Goal: Task Accomplishment & Management: Use online tool/utility

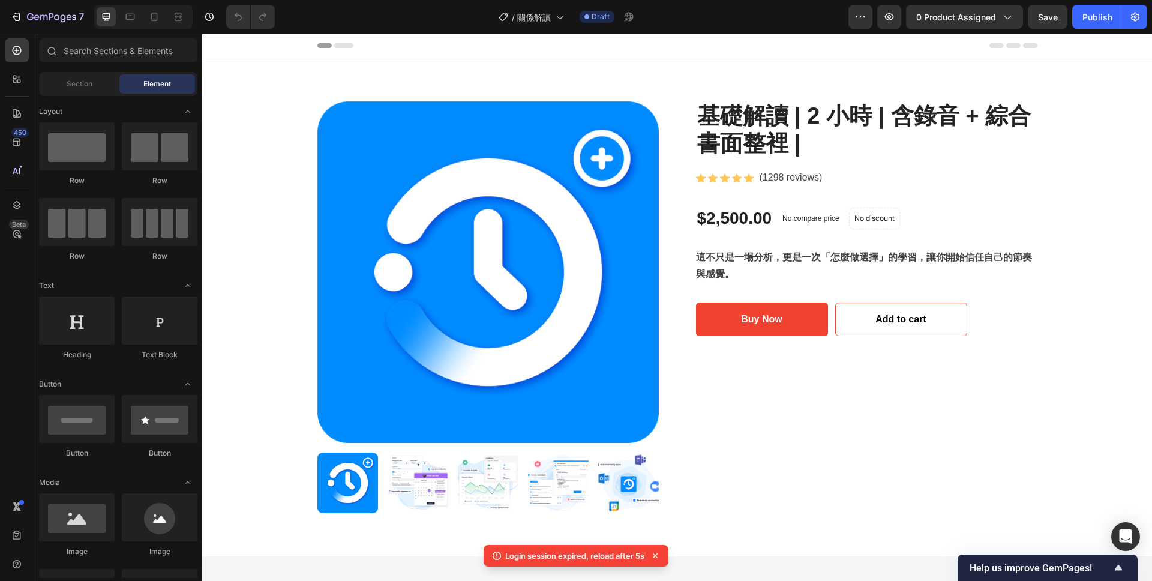
scroll to position [445, 0]
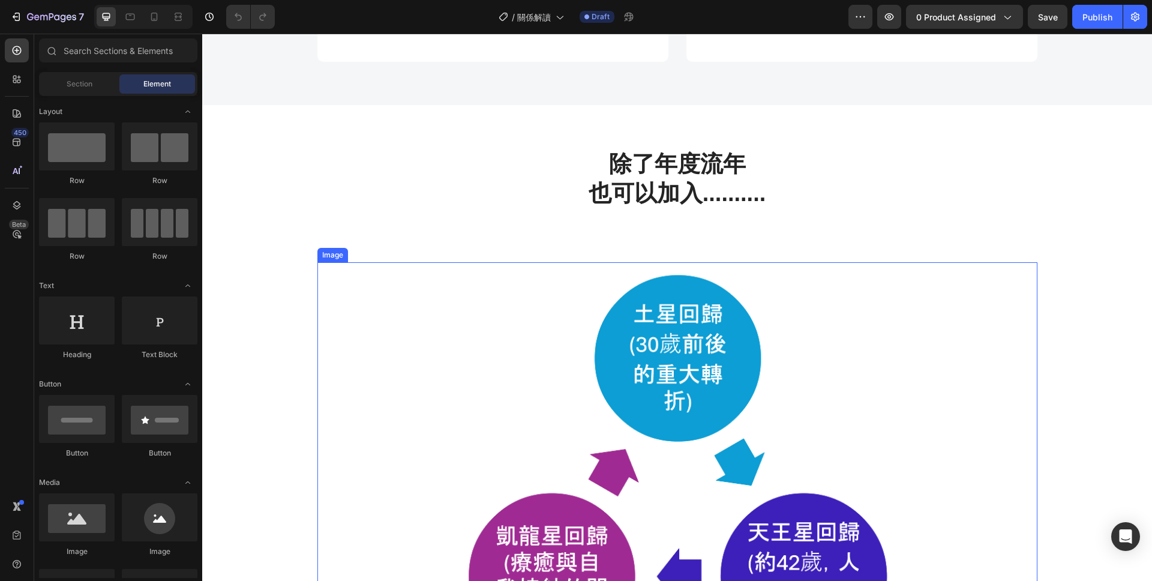
scroll to position [697, 0]
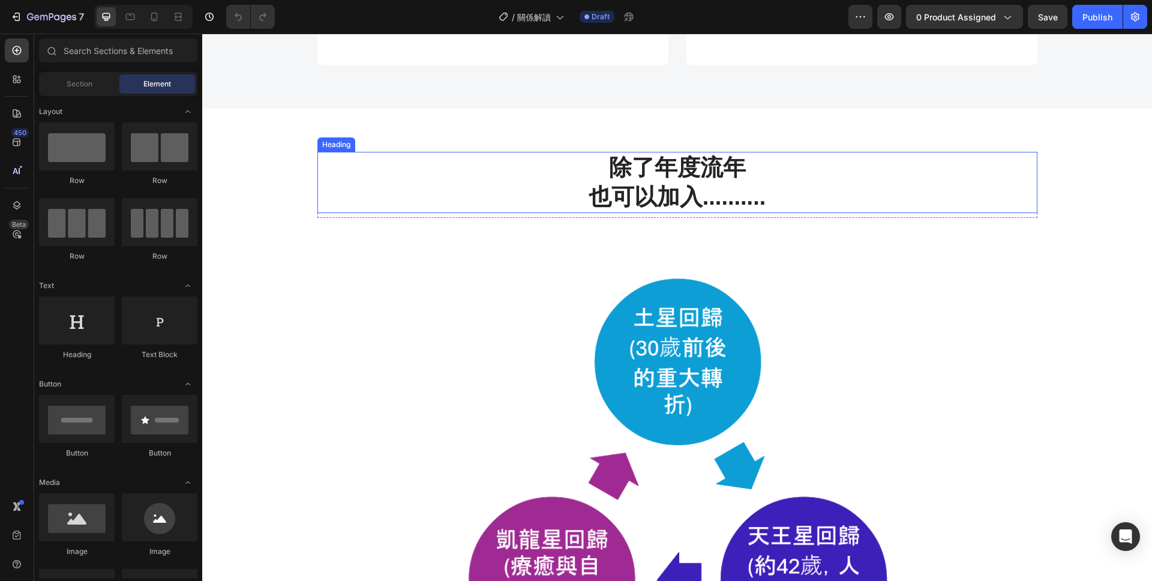
click at [746, 173] on h2 "除了年度流年 也可以加入.........." at bounding box center [677, 183] width 720 height 62
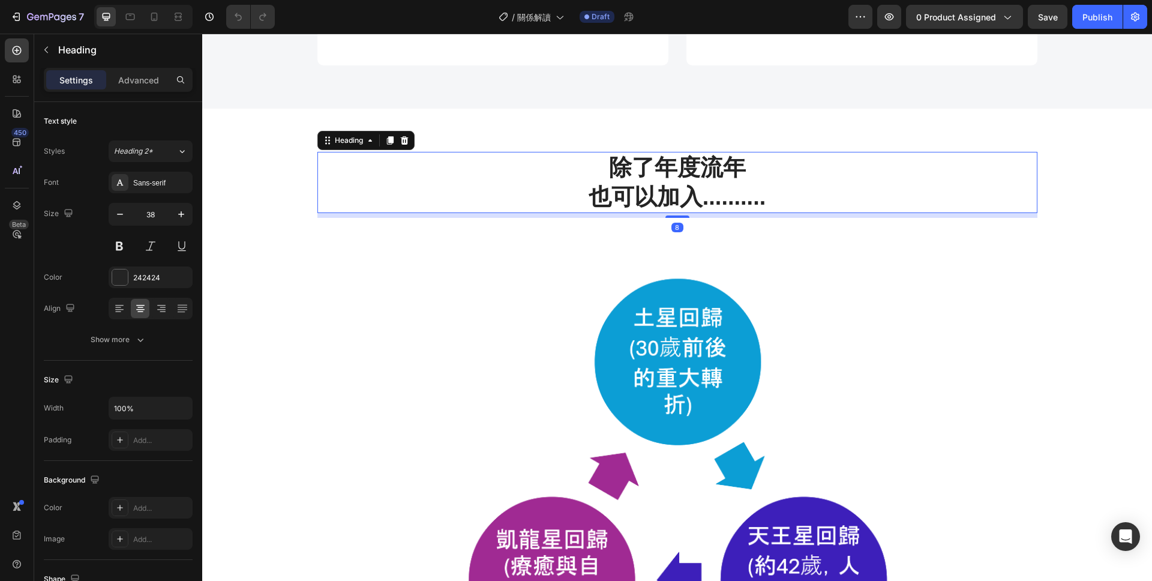
click at [738, 163] on h2 "除了年度流年 也可以加入.........." at bounding box center [677, 183] width 720 height 62
click at [593, 197] on p "除了年度流年 也可以加入.........." at bounding box center [678, 182] width 718 height 59
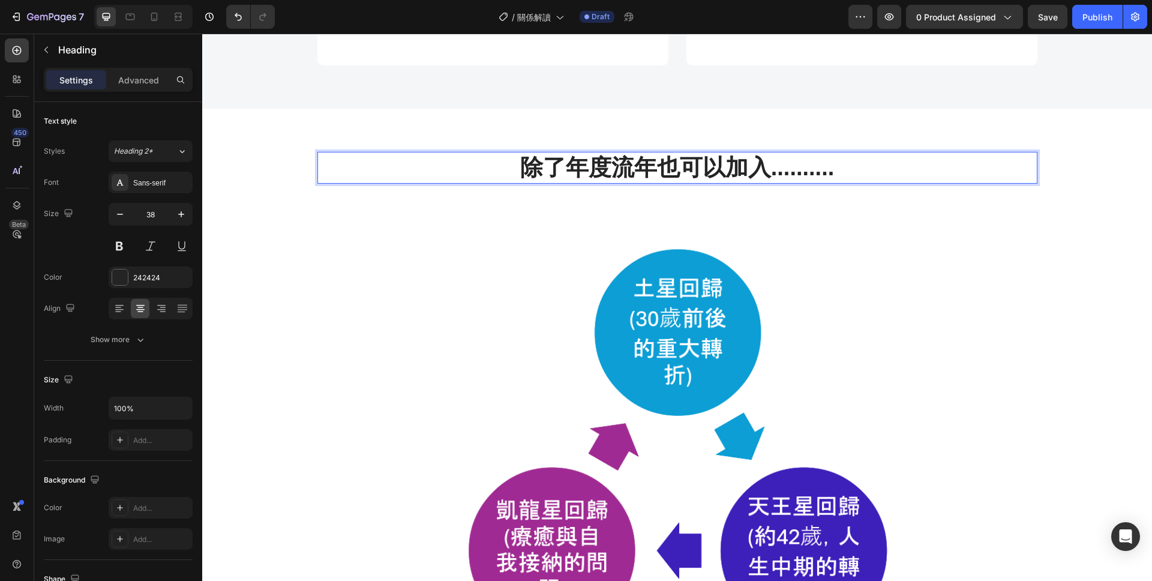
click at [833, 169] on p "除了年度流年也可以加入.........." at bounding box center [678, 167] width 718 height 29
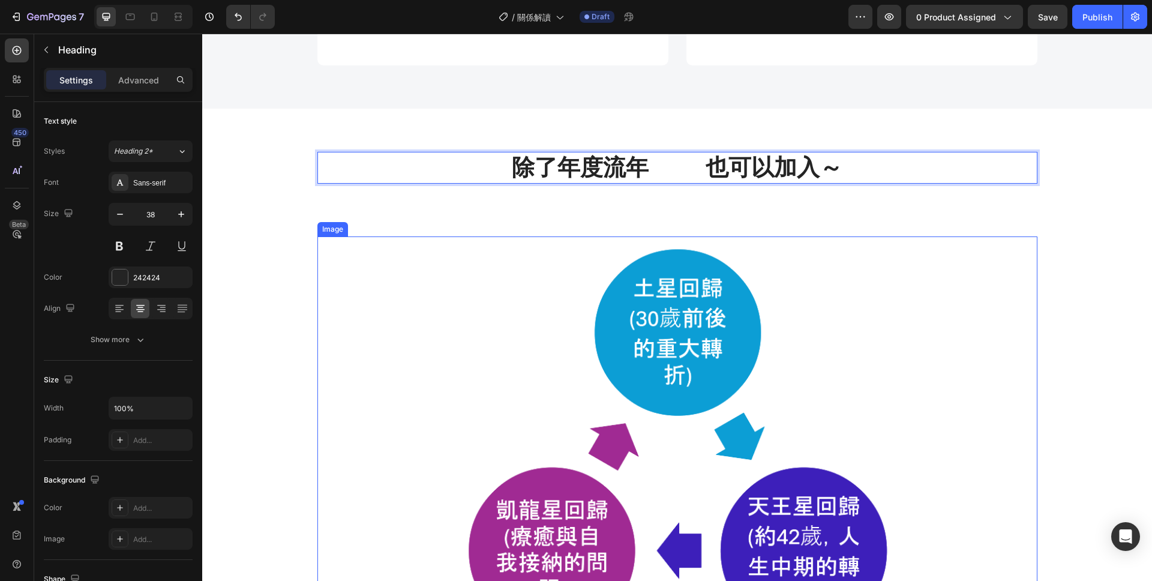
click at [928, 299] on img at bounding box center [677, 436] width 720 height 401
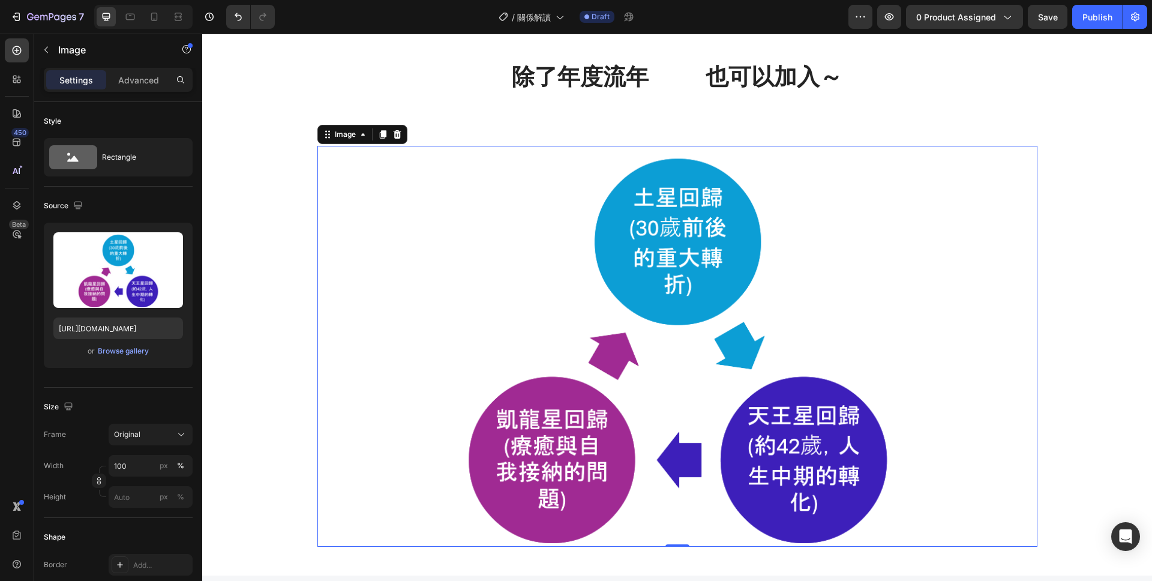
scroll to position [809, 0]
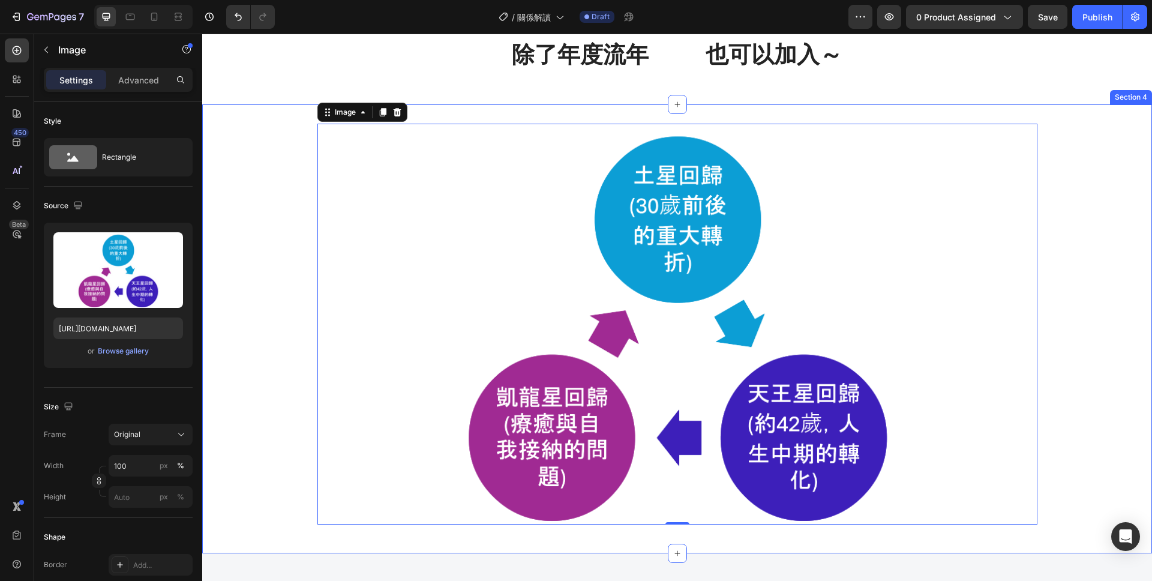
click at [1149, 308] on div "Image 0 Row" at bounding box center [677, 329] width 950 height 410
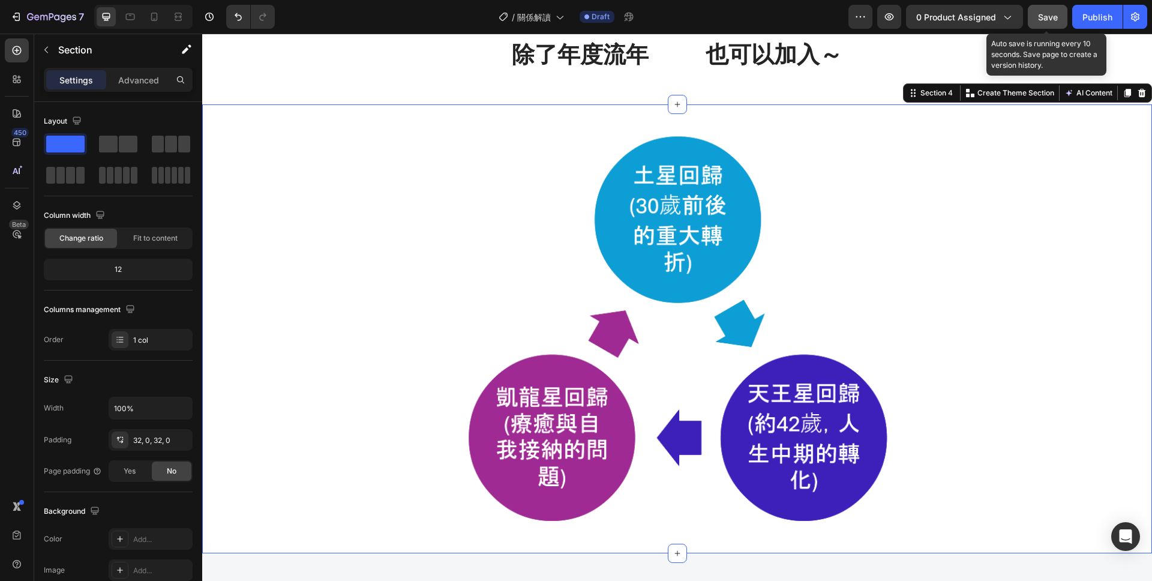
click at [1061, 13] on button "Save" at bounding box center [1048, 17] width 40 height 24
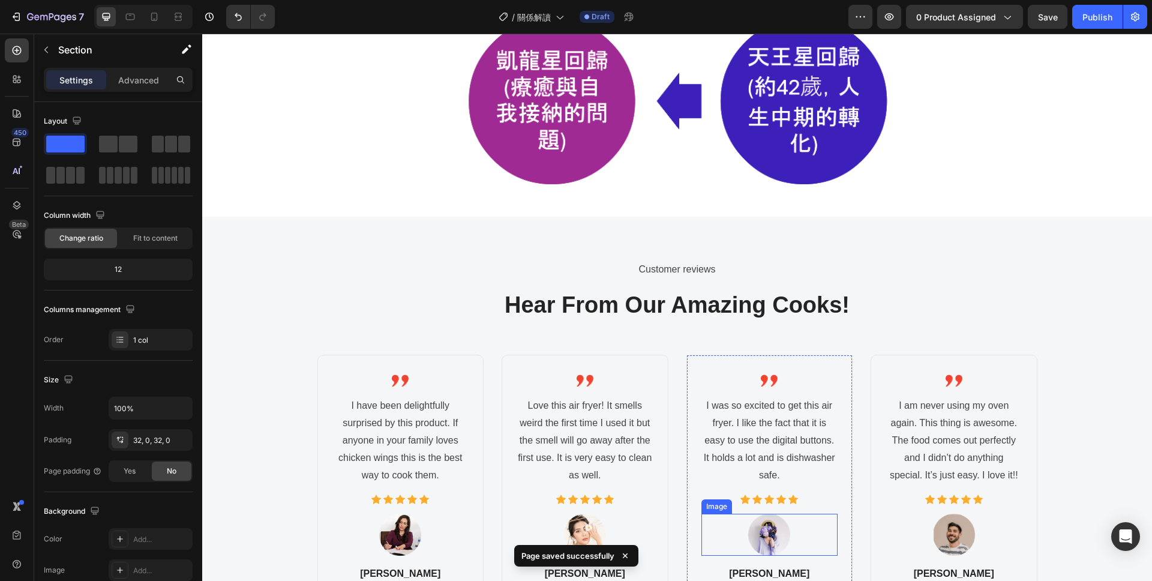
scroll to position [878, 0]
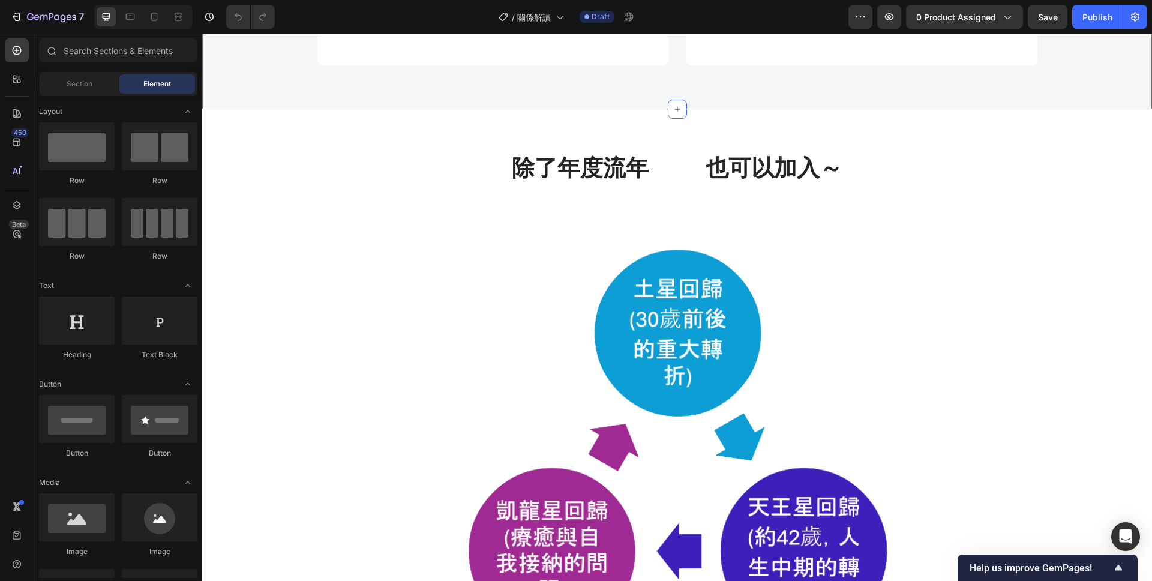
scroll to position [716, 0]
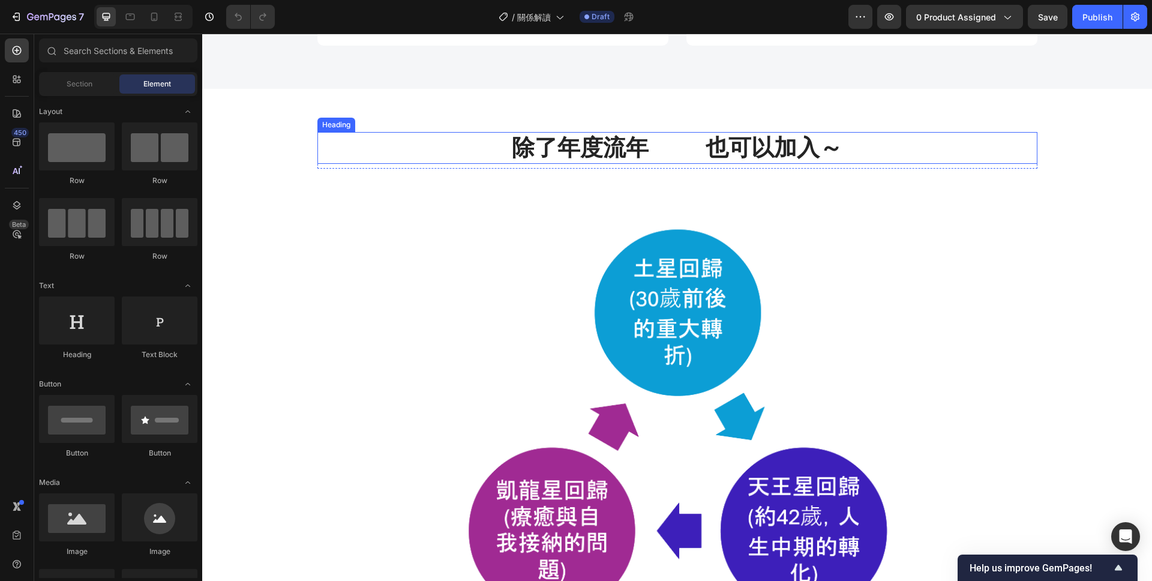
click at [461, 137] on h2 "除了年度流年 也可以加入～" at bounding box center [677, 148] width 720 height 32
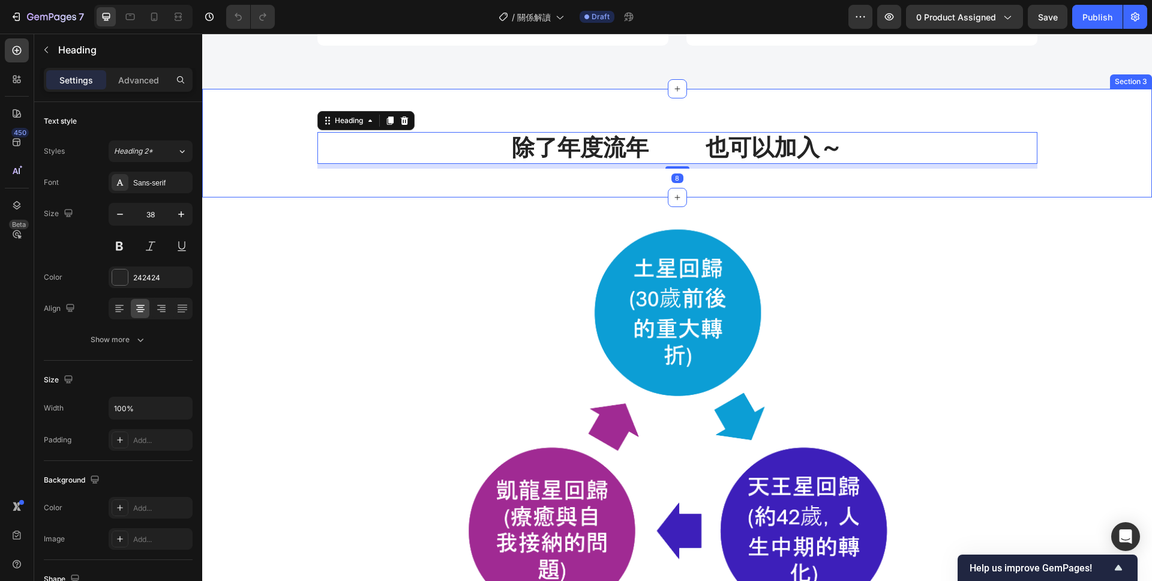
click at [451, 113] on div "除了年度流年 也可以加入～ Heading 8 Row Section 3" at bounding box center [677, 143] width 950 height 109
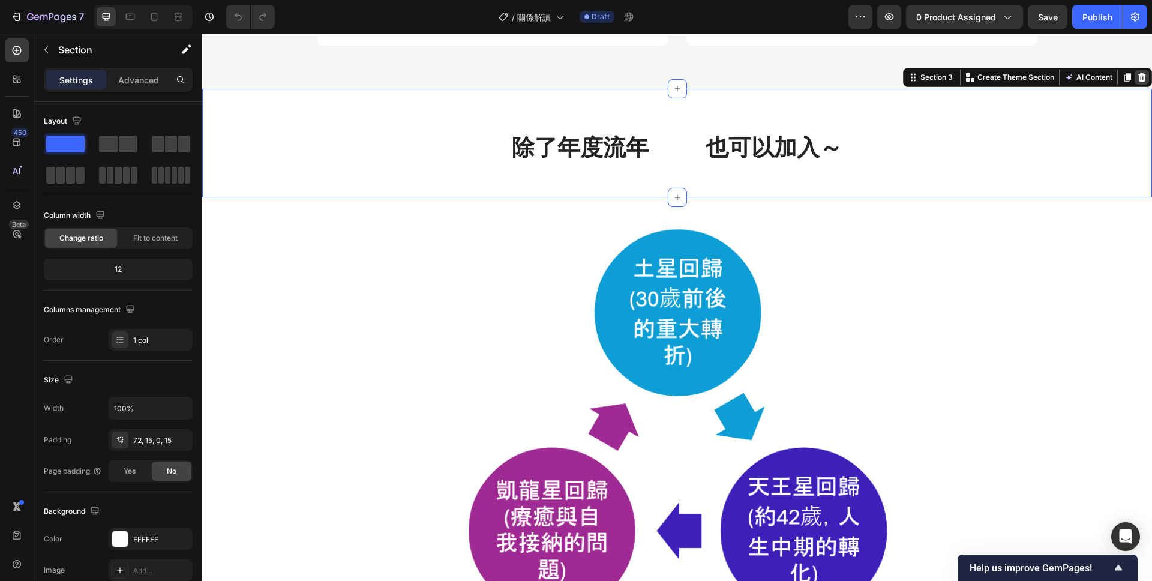
click at [1144, 74] on icon at bounding box center [1142, 77] width 8 height 8
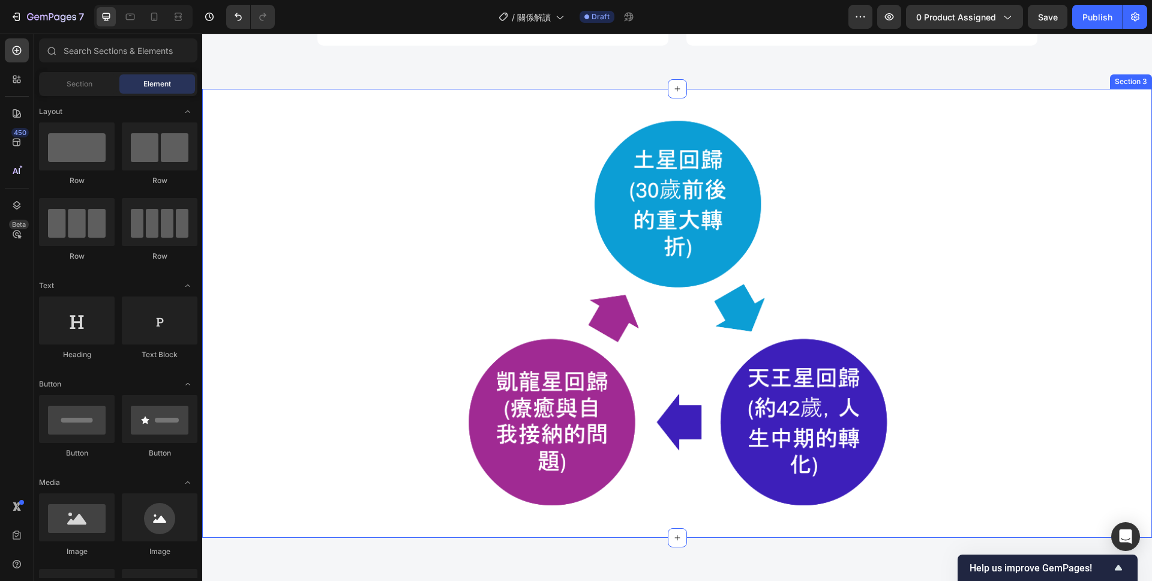
click at [271, 194] on div "Image Row" at bounding box center [677, 313] width 950 height 410
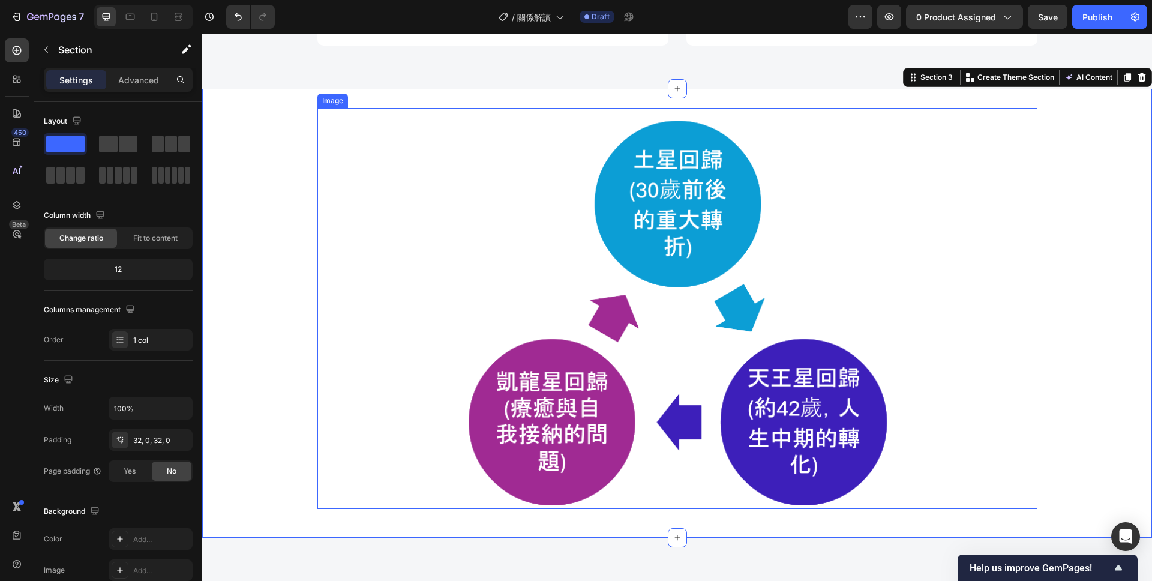
click at [444, 187] on img at bounding box center [677, 308] width 720 height 401
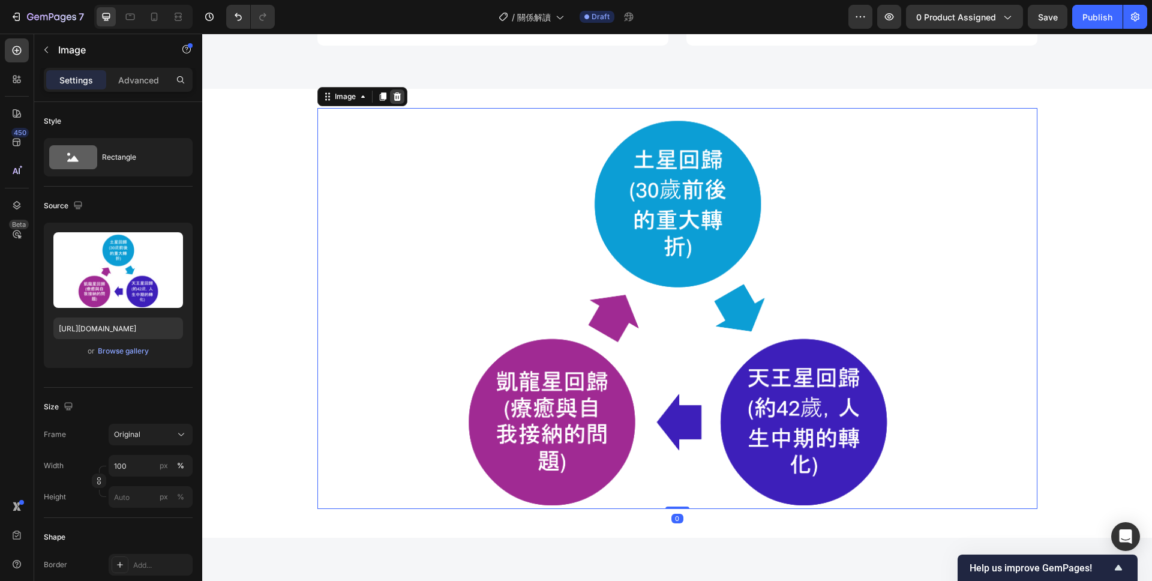
click at [400, 97] on icon at bounding box center [397, 96] width 8 height 8
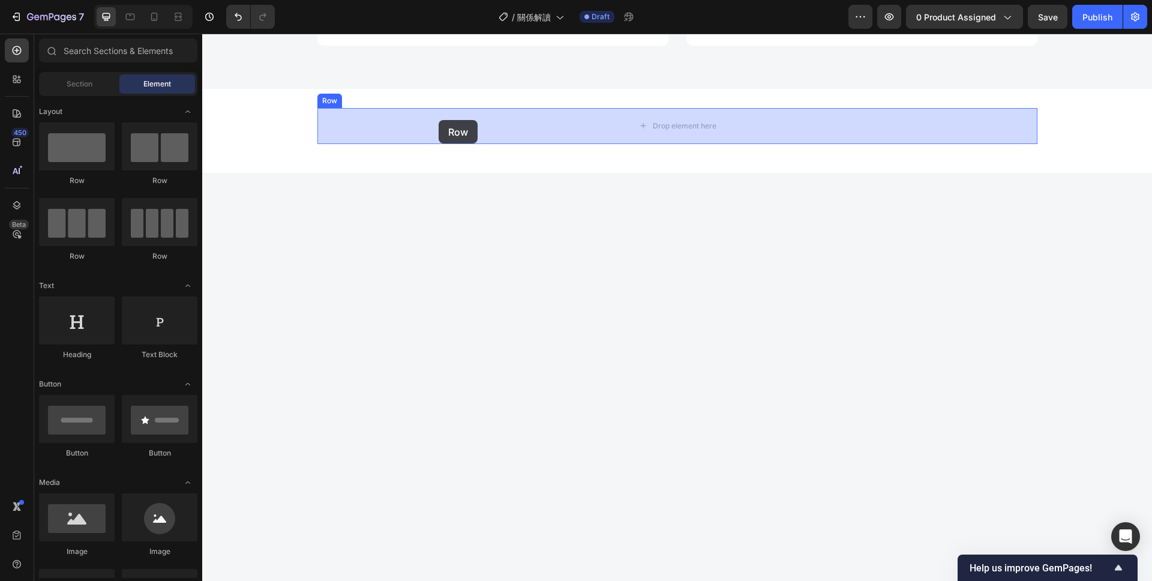
drag, startPoint x: 362, startPoint y: 199, endPoint x: 439, endPoint y: 120, distance: 109.9
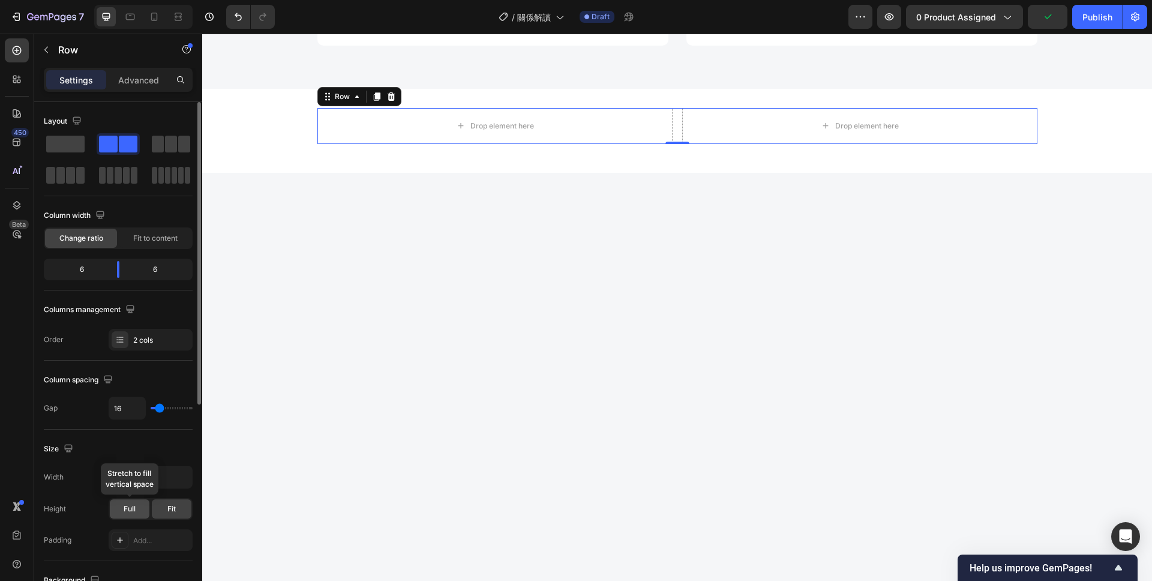
click at [127, 511] on span "Full" at bounding box center [130, 508] width 12 height 11
click at [139, 506] on div "Full" at bounding box center [130, 508] width 40 height 19
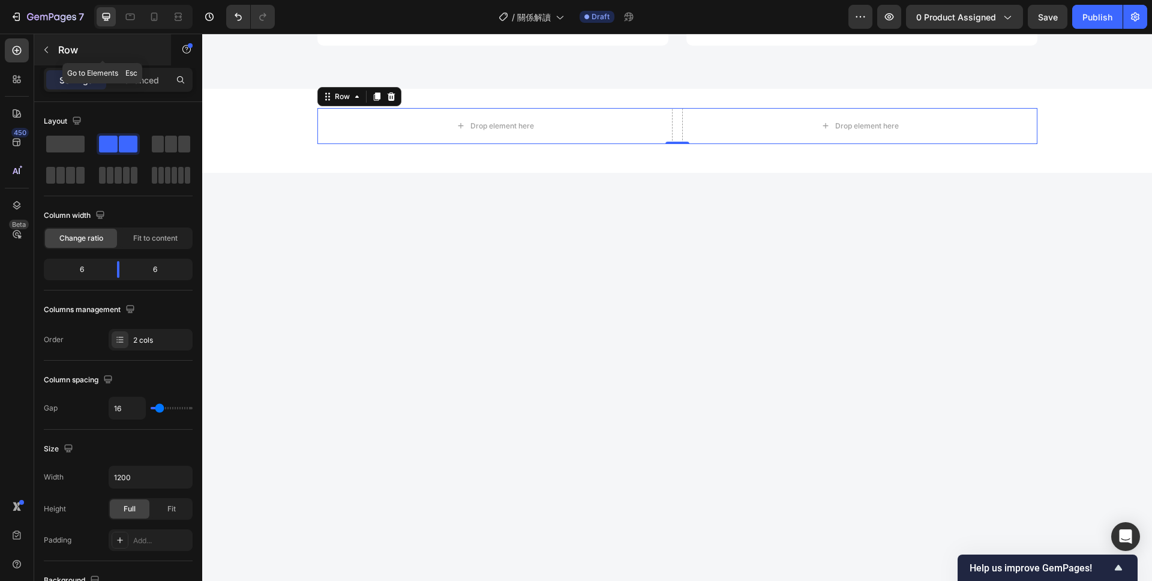
click at [53, 53] on button "button" at bounding box center [46, 49] width 19 height 19
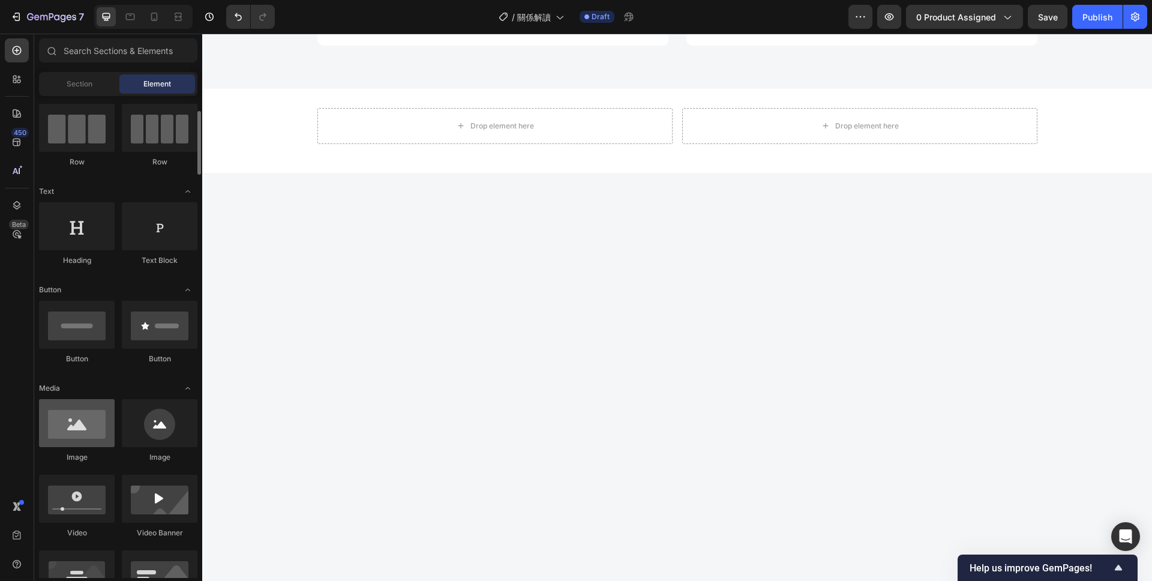
scroll to position [115, 0]
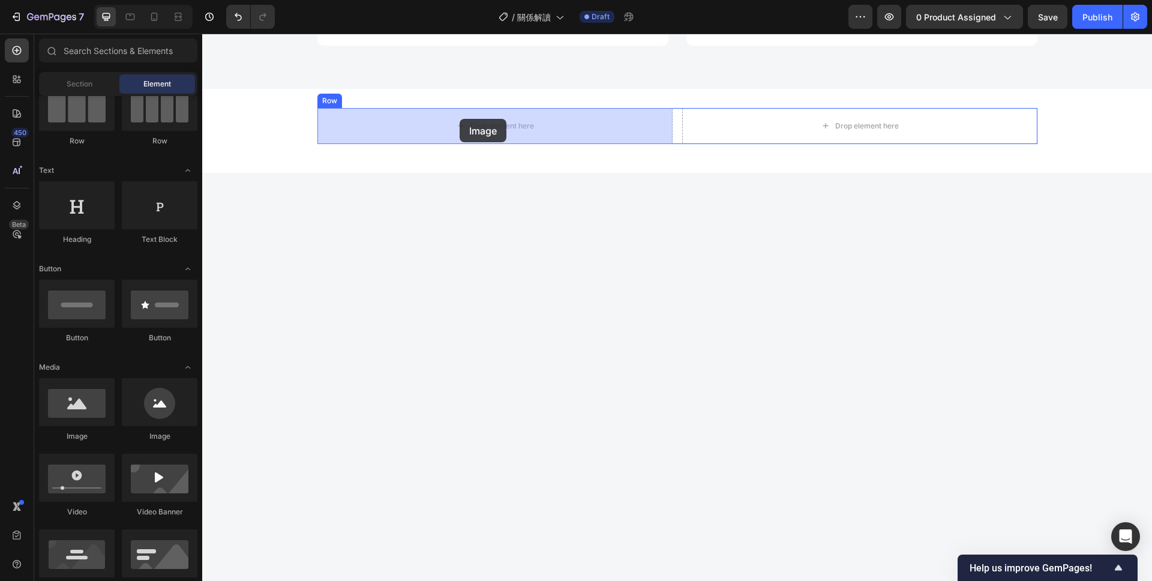
drag, startPoint x: 276, startPoint y: 439, endPoint x: 460, endPoint y: 119, distance: 368.8
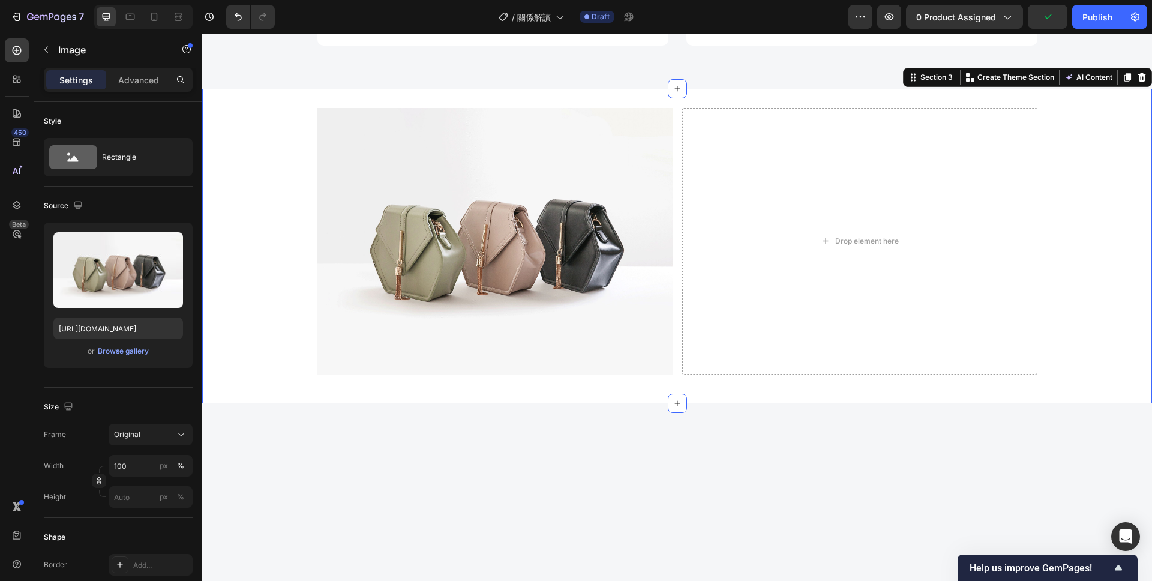
click at [268, 134] on div "Image Drop element here Row Row" at bounding box center [677, 246] width 950 height 276
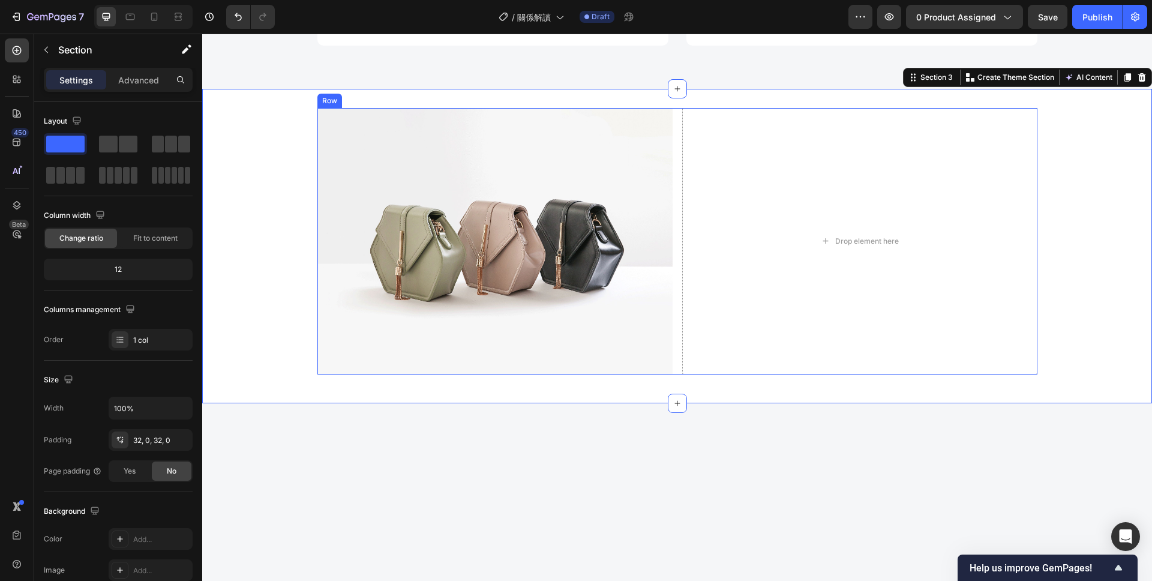
click at [679, 189] on div "Image Drop element here Row" at bounding box center [677, 241] width 720 height 266
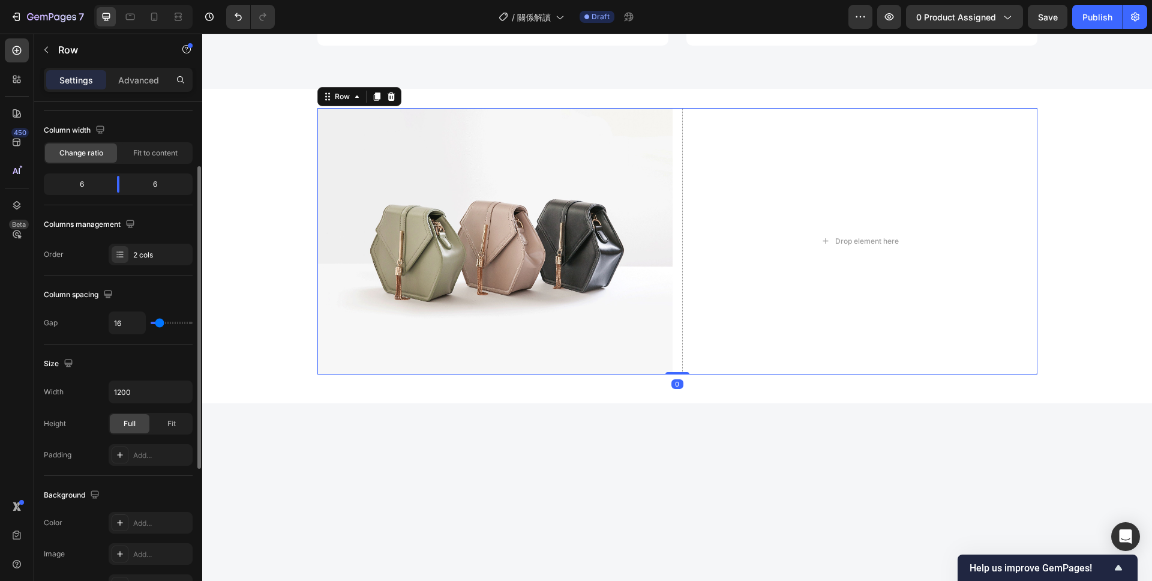
scroll to position [100, 0]
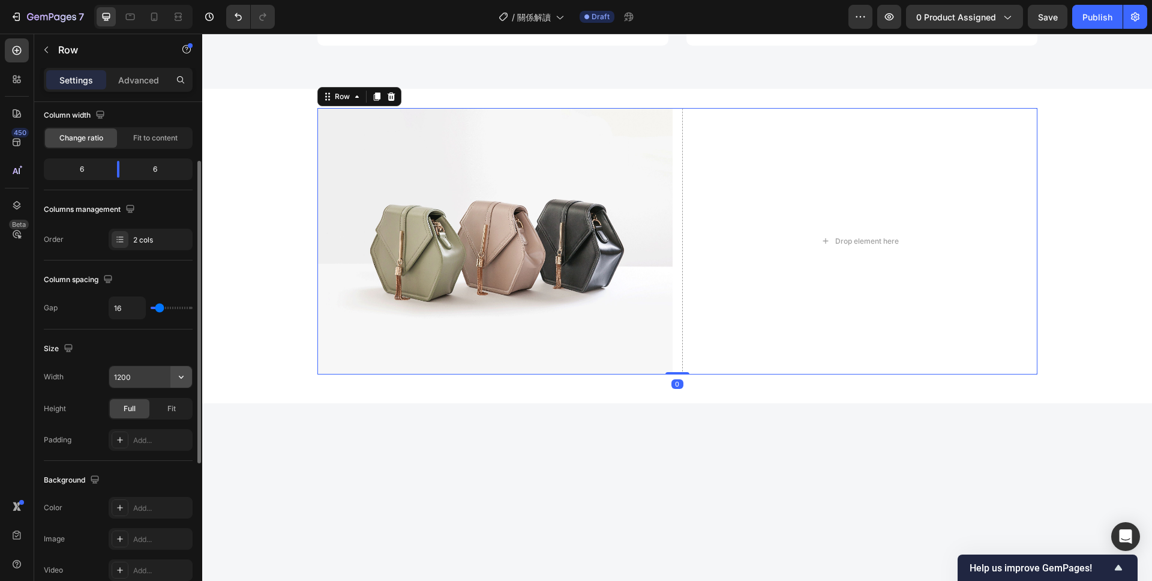
click at [178, 380] on icon "button" at bounding box center [181, 377] width 12 height 12
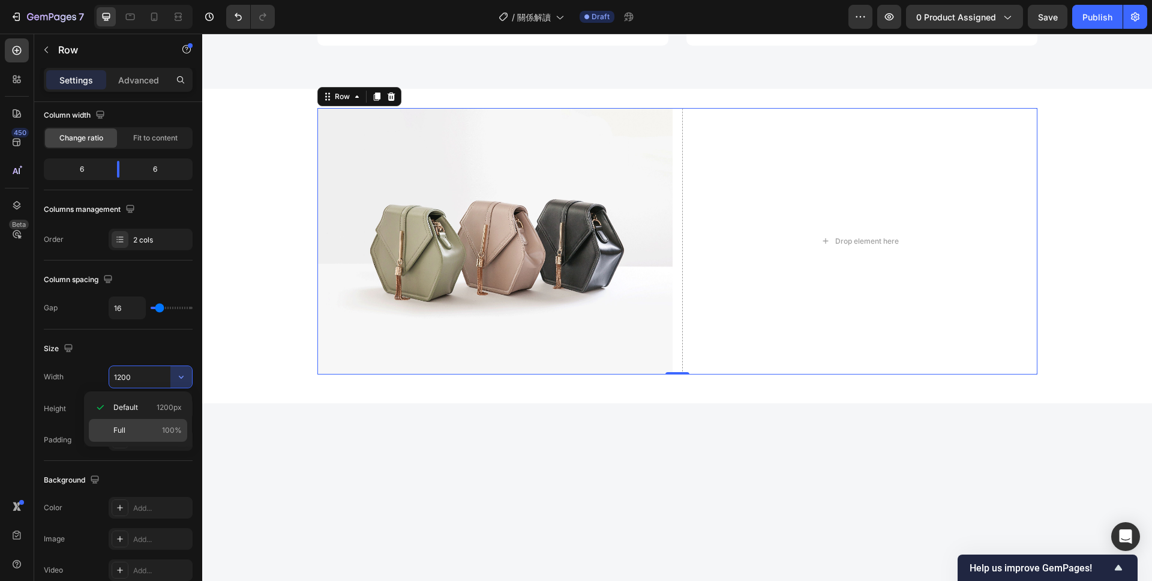
click at [138, 429] on p "Full 100%" at bounding box center [147, 430] width 68 height 11
type input "100%"
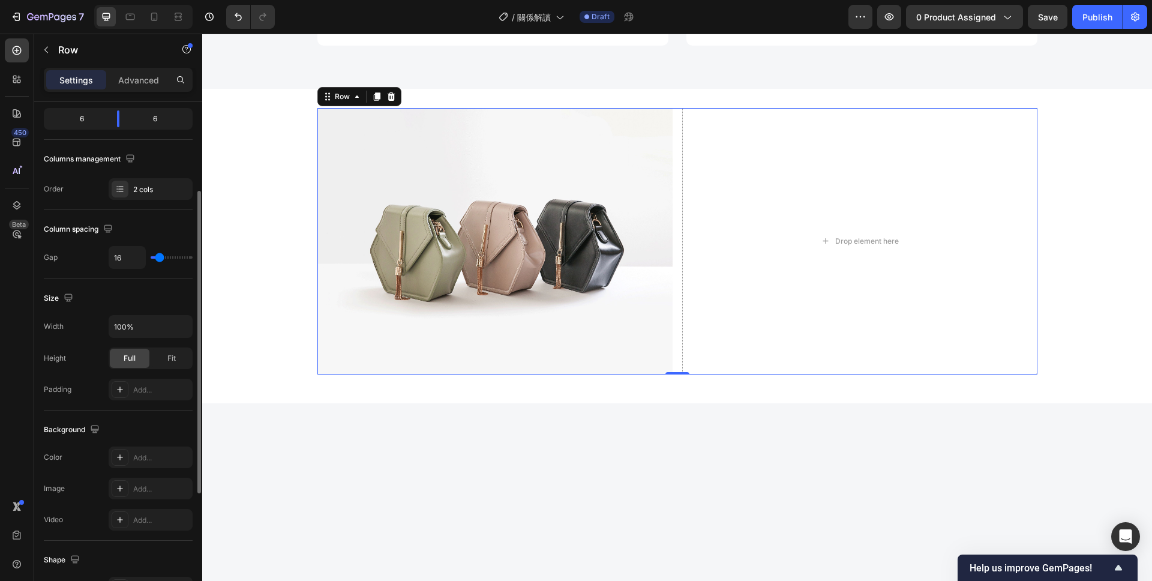
scroll to position [0, 0]
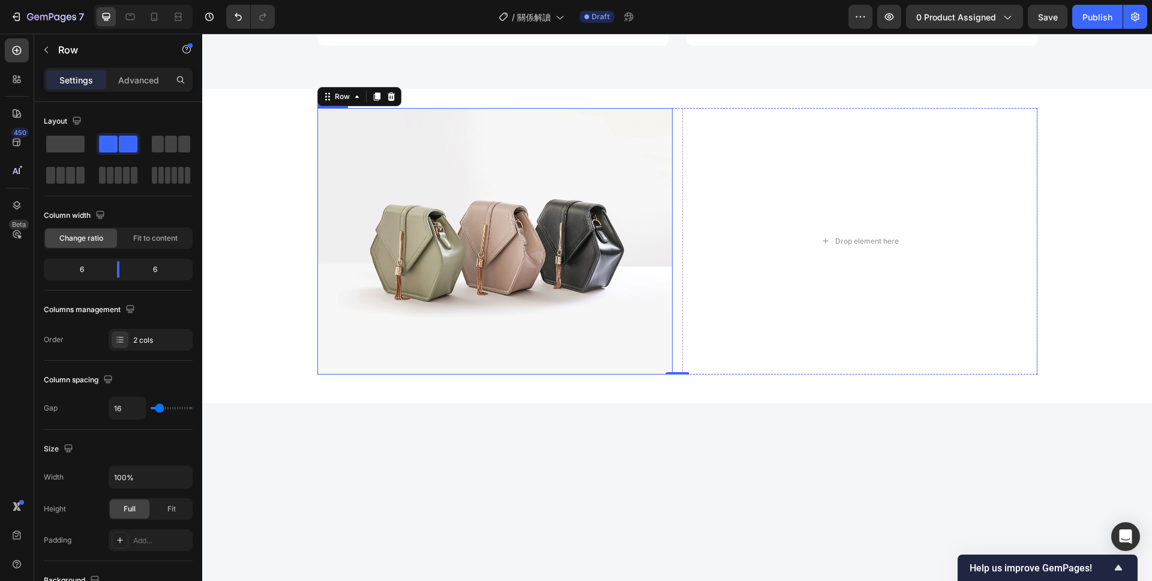
click at [541, 280] on img at bounding box center [494, 241] width 355 height 266
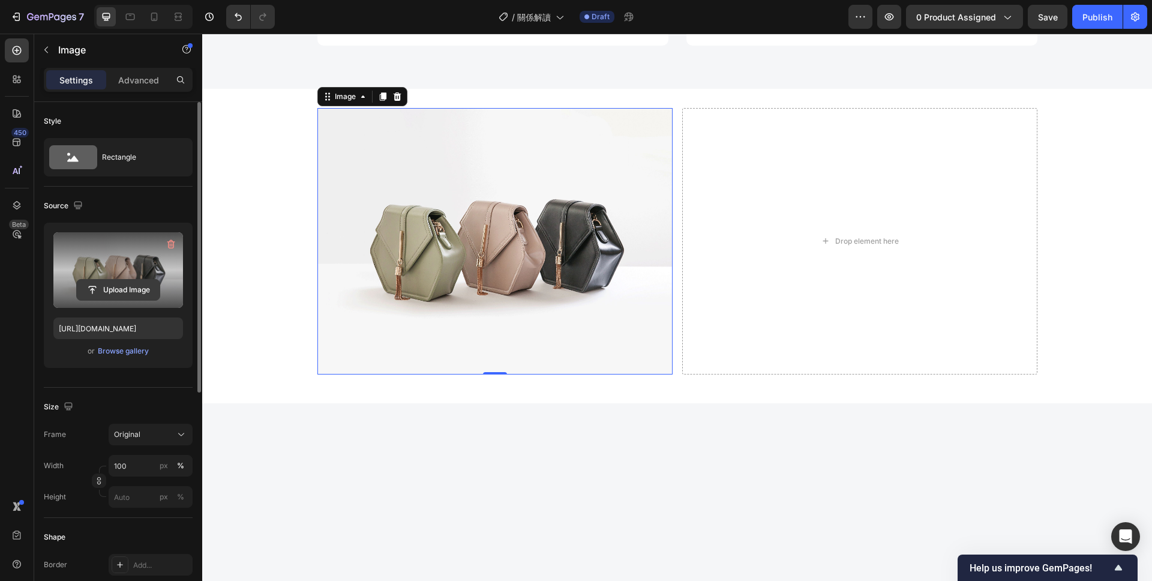
click at [116, 294] on input "file" at bounding box center [118, 290] width 83 height 20
click at [121, 291] on input "file" at bounding box center [118, 290] width 83 height 20
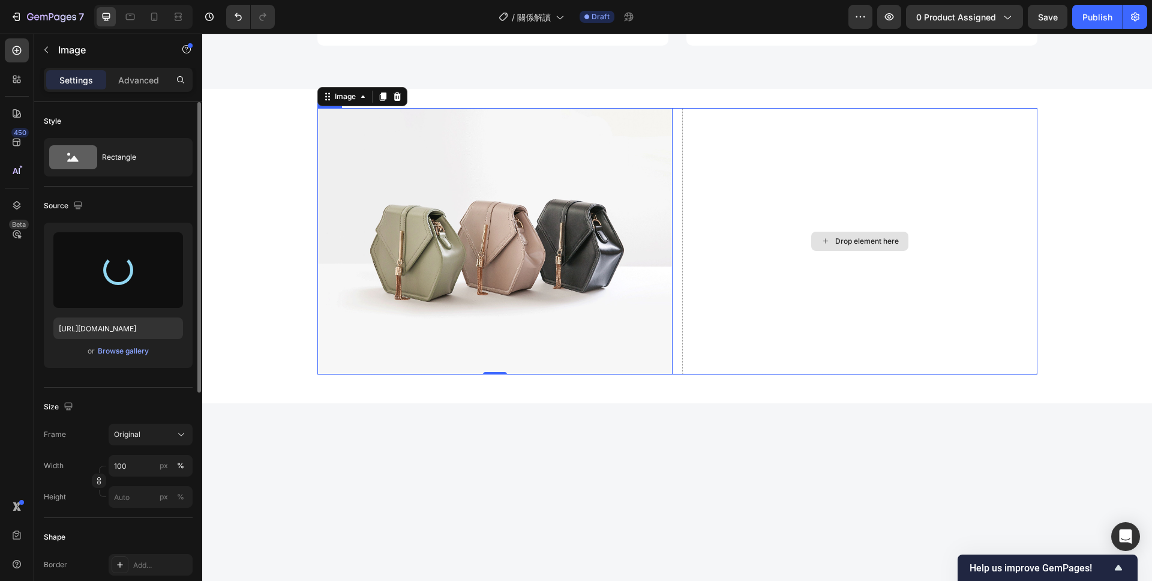
type input "https://cdn.shopify.com/s/files/1/0677/2188/7906/files/gempages_573044811452384…"
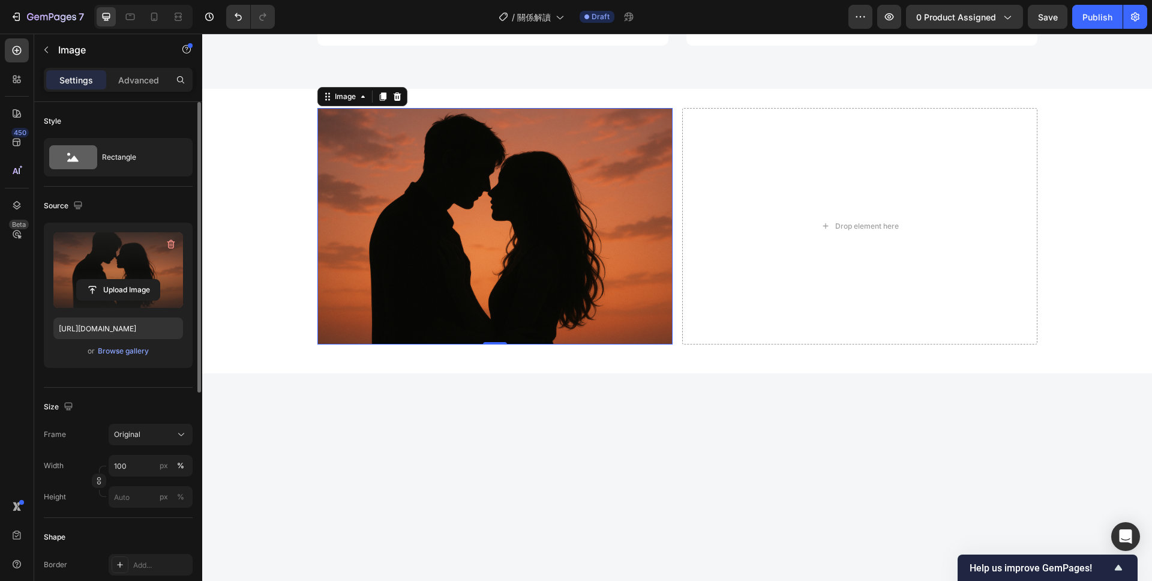
click at [383, 250] on img at bounding box center [494, 226] width 355 height 237
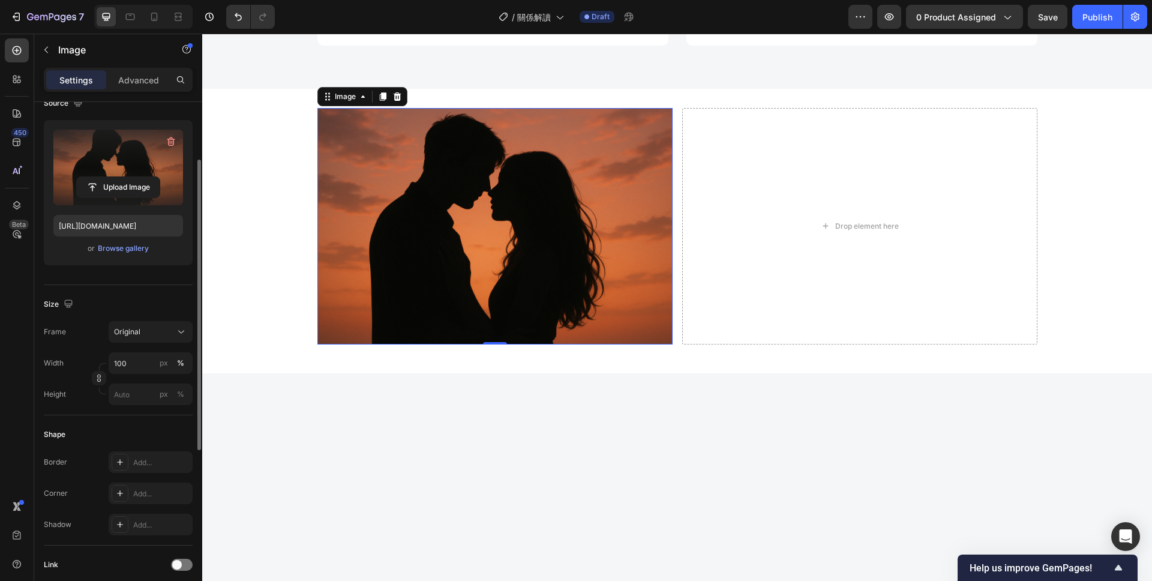
scroll to position [104, 0]
click at [678, 263] on div "Image 0 Drop element here Row" at bounding box center [677, 226] width 720 height 237
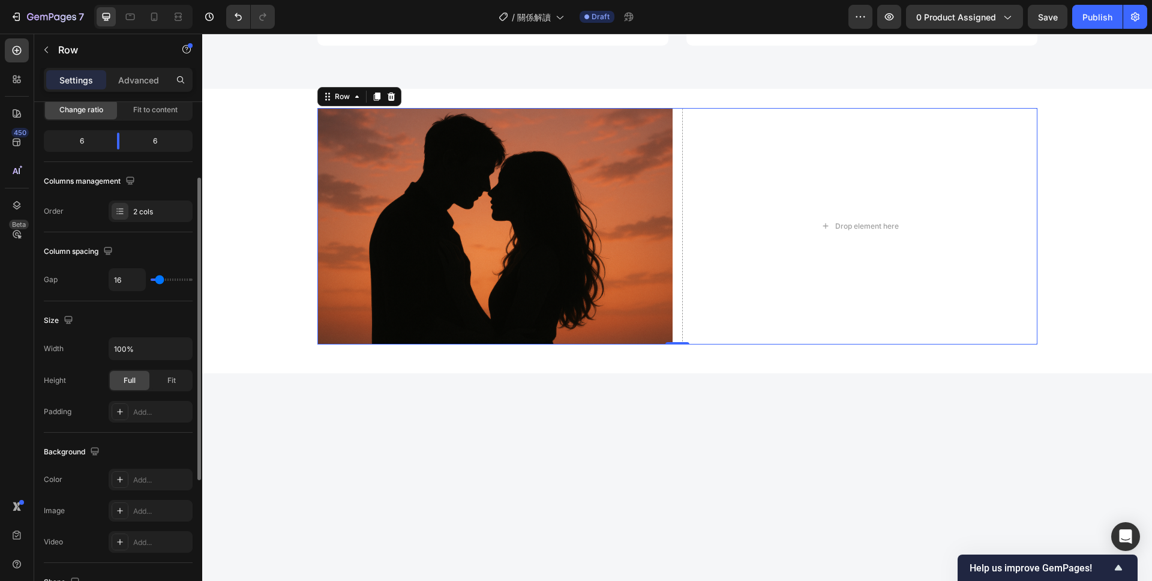
scroll to position [129, 0]
click at [145, 406] on div "Add..." at bounding box center [161, 411] width 56 height 11
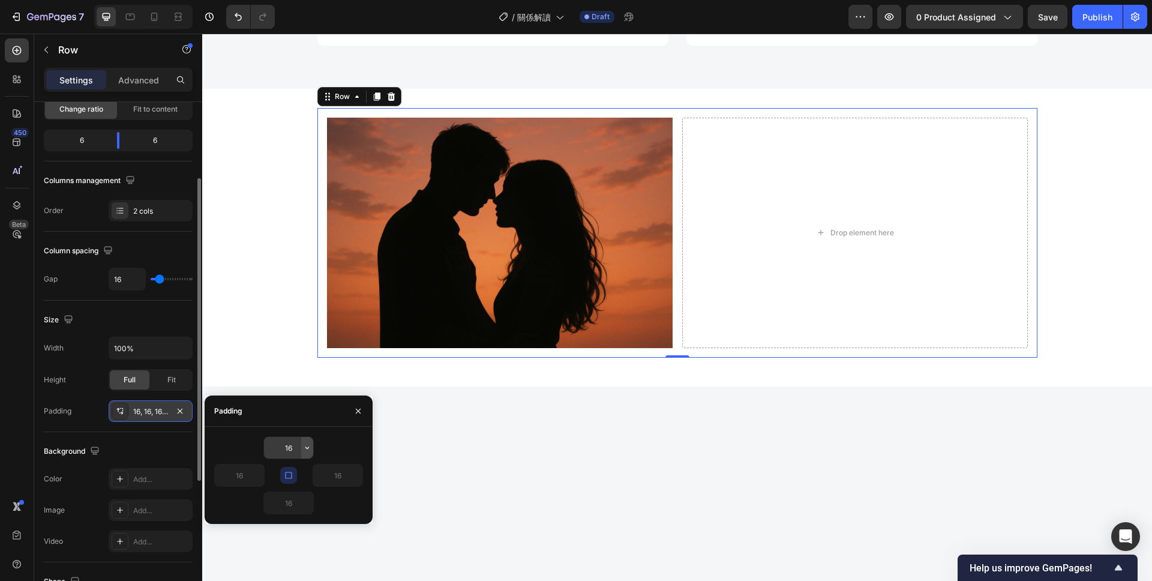
click at [307, 451] on icon "button" at bounding box center [307, 448] width 10 height 10
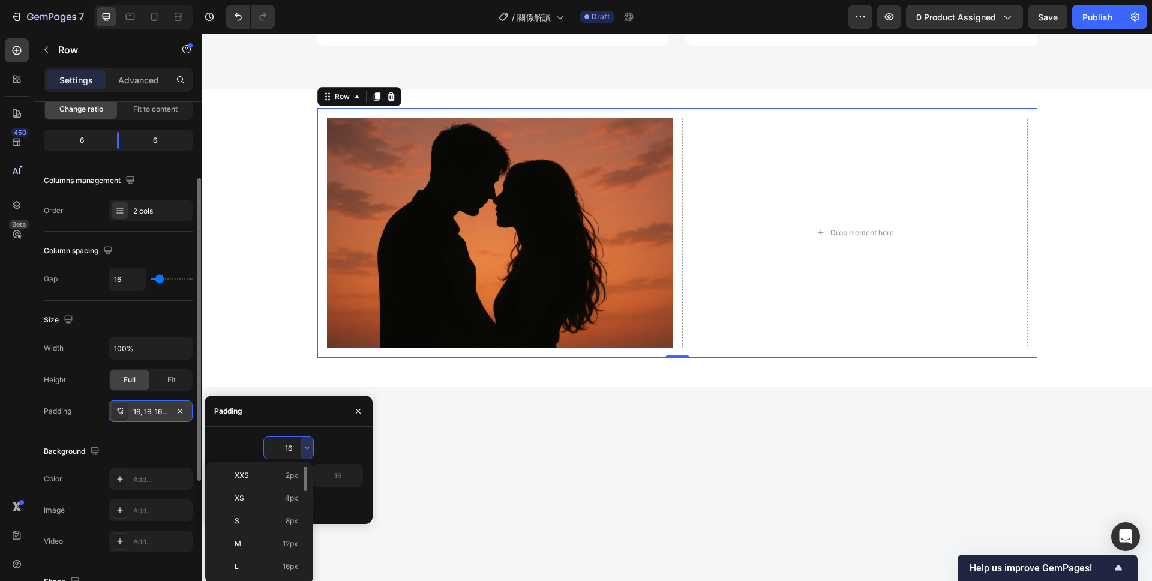
scroll to position [0, 0]
click at [290, 447] on input "16" at bounding box center [288, 448] width 49 height 22
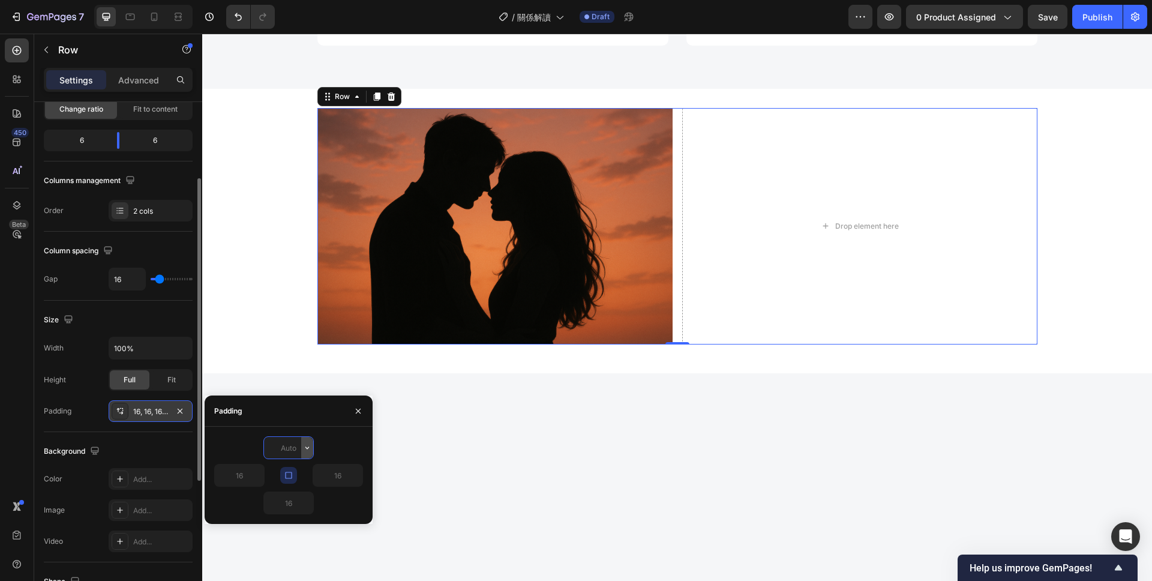
type input "ㄢ"
type input "0"
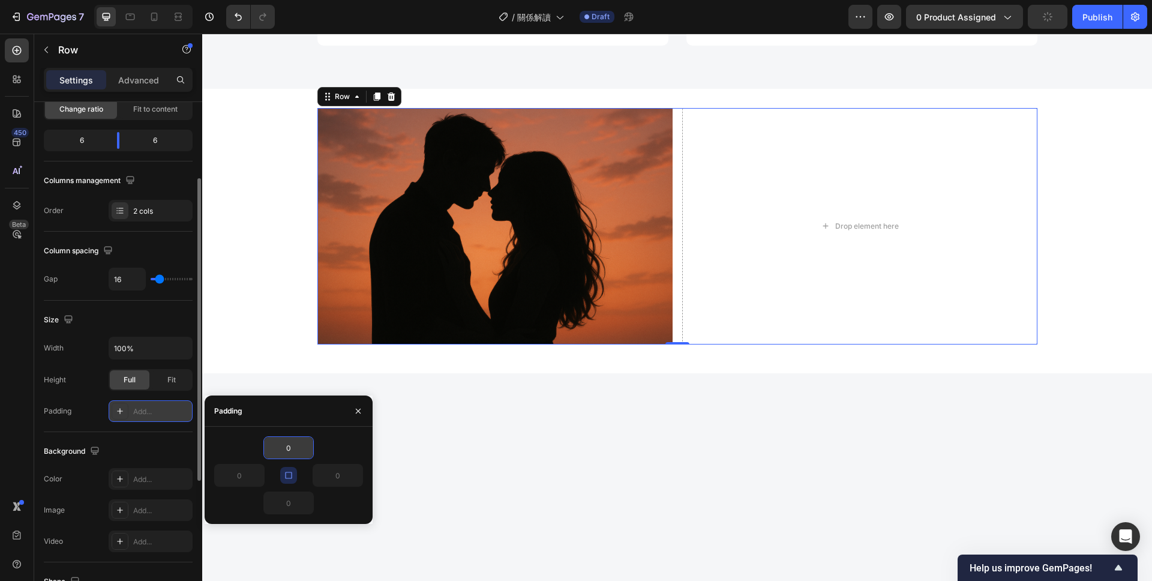
click at [338, 496] on div "0" at bounding box center [288, 502] width 149 height 23
click at [320, 493] on div "0" at bounding box center [288, 502] width 149 height 23
click at [362, 409] on icon "button" at bounding box center [358, 411] width 10 height 10
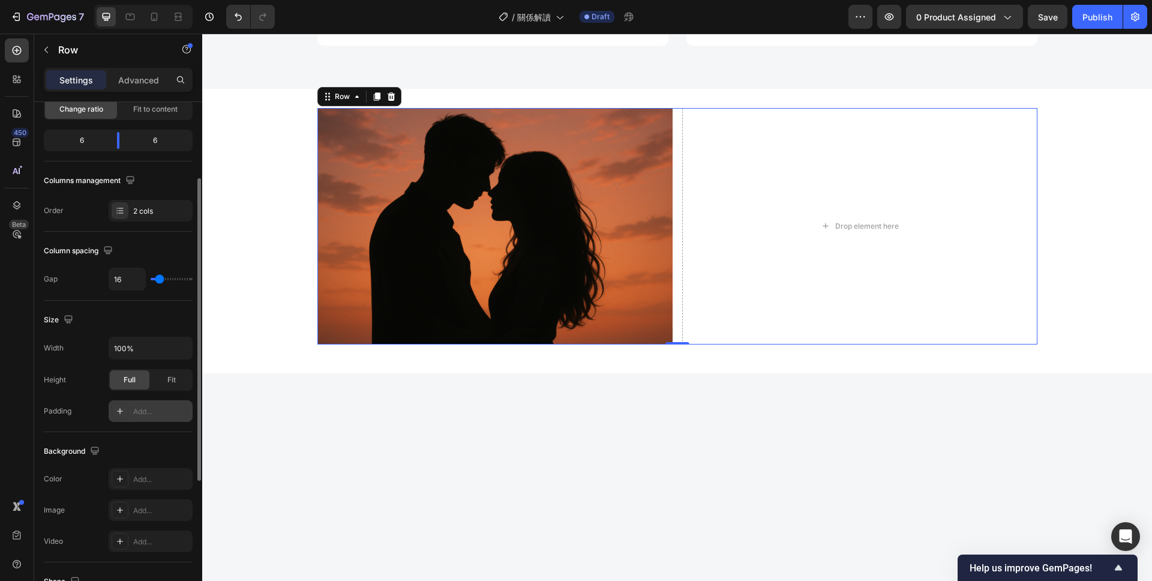
click at [136, 412] on div "Add..." at bounding box center [161, 411] width 56 height 11
type input "16"
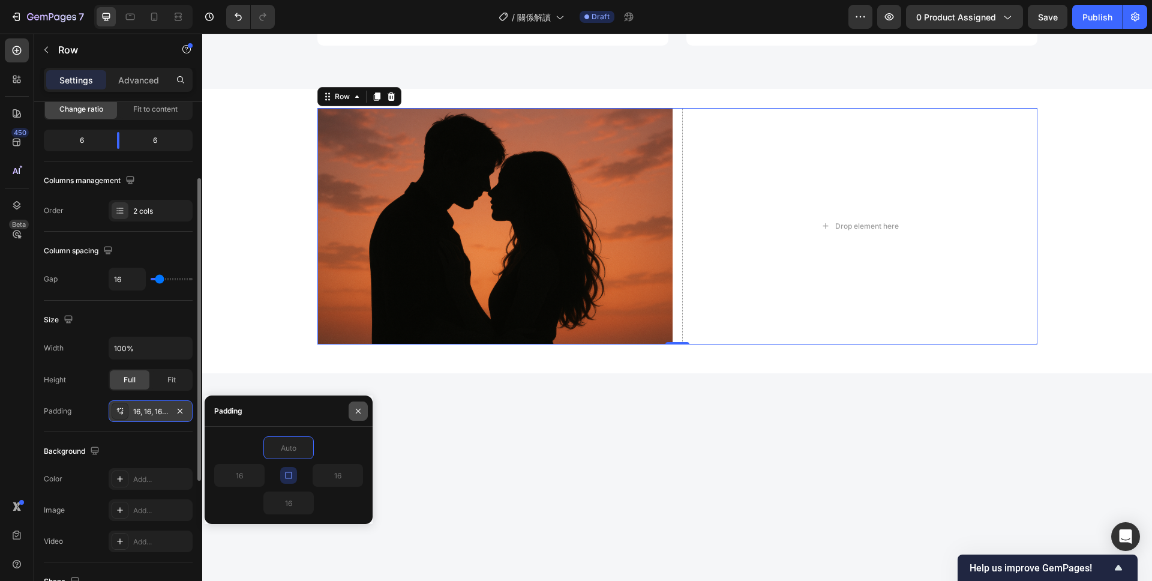
click at [362, 416] on button "button" at bounding box center [358, 410] width 19 height 19
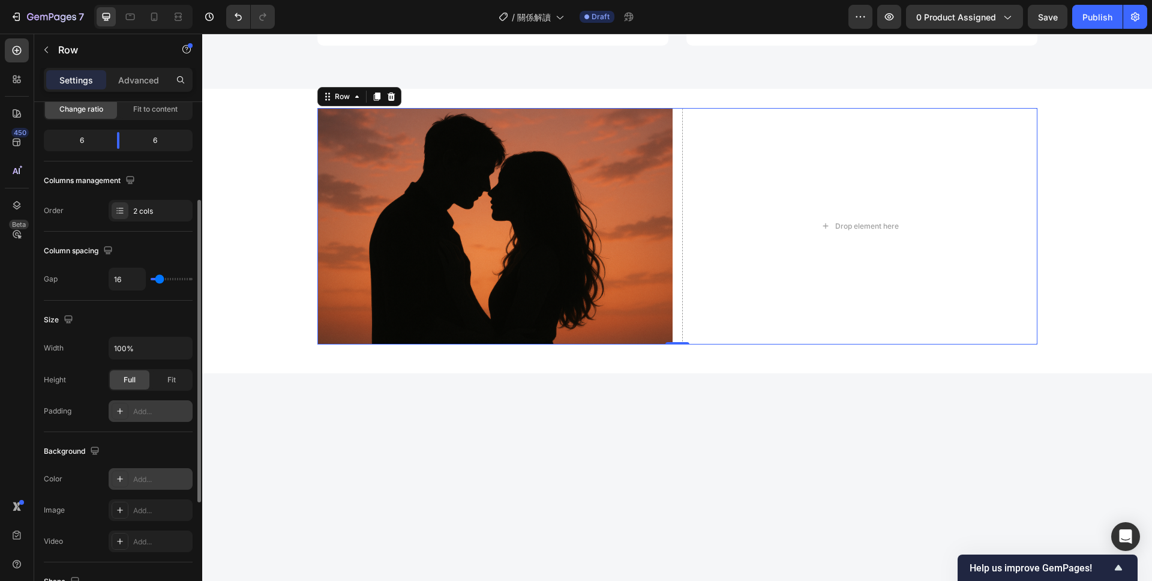
scroll to position [166, 0]
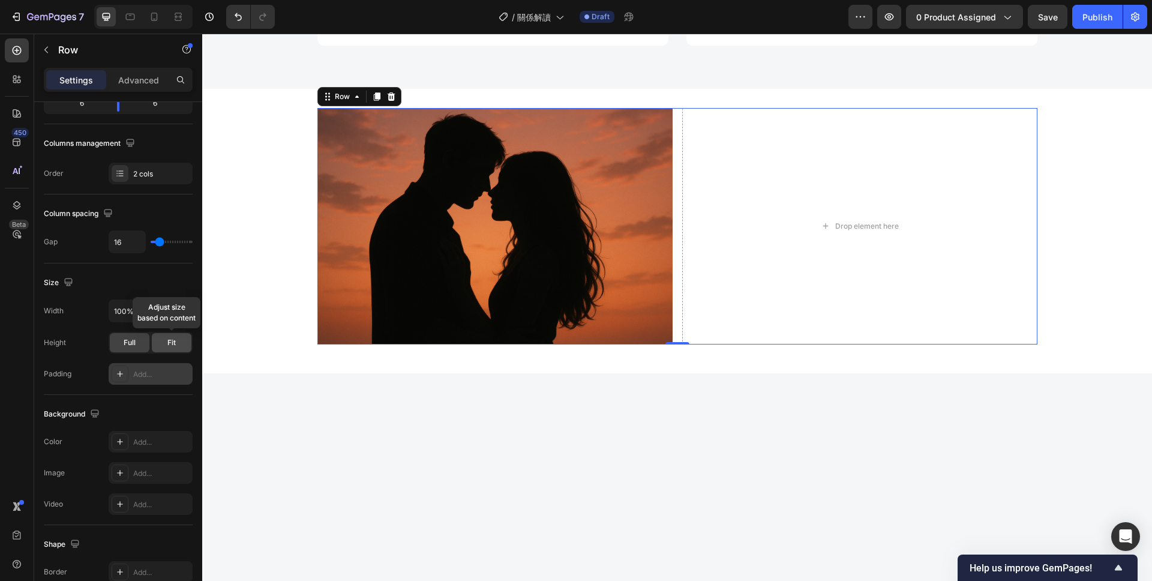
click at [170, 339] on span "Fit" at bounding box center [171, 342] width 8 height 11
click at [133, 347] on span "Full" at bounding box center [130, 342] width 12 height 11
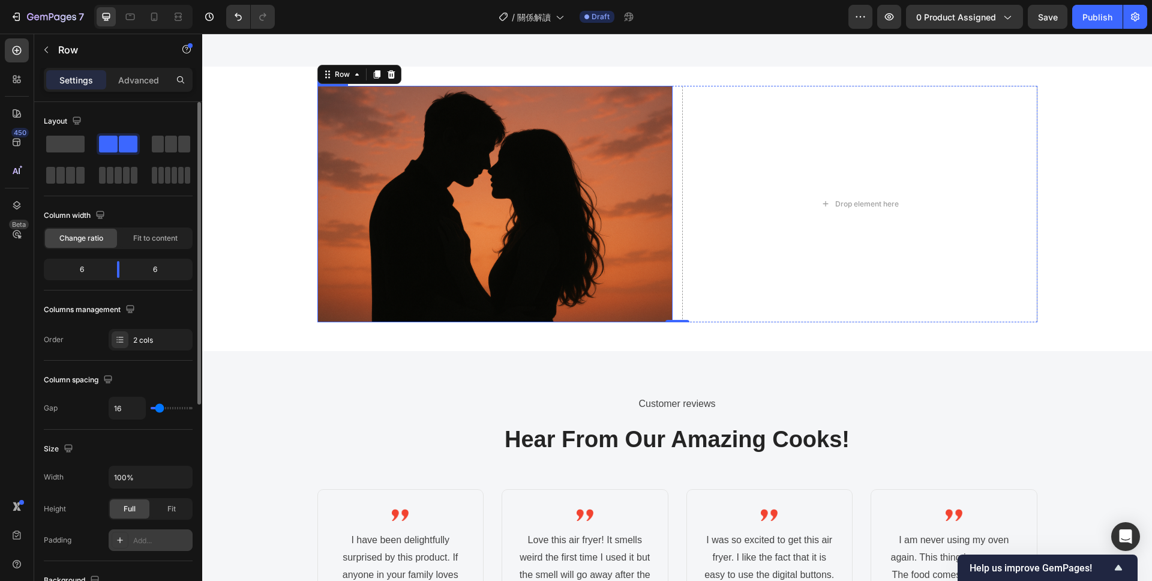
scroll to position [744, 0]
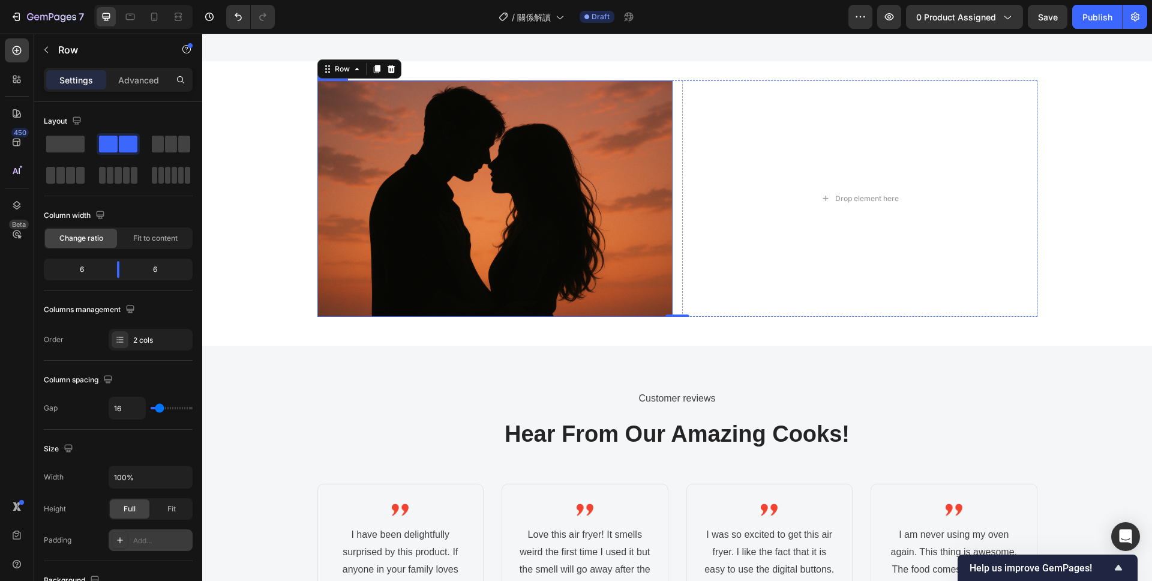
click at [484, 254] on img at bounding box center [494, 198] width 355 height 237
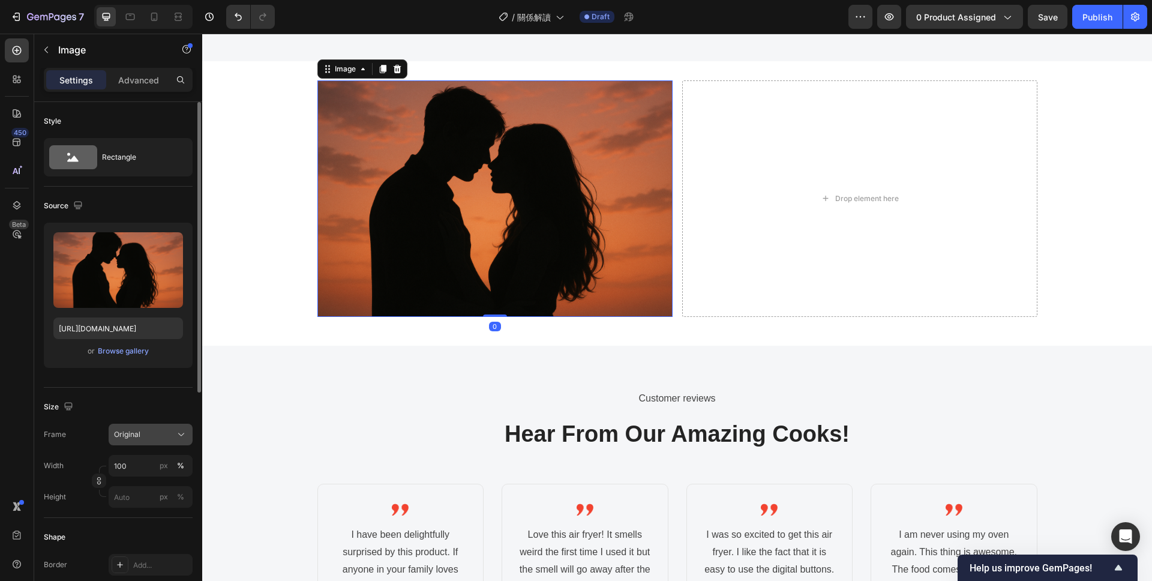
scroll to position [69, 0]
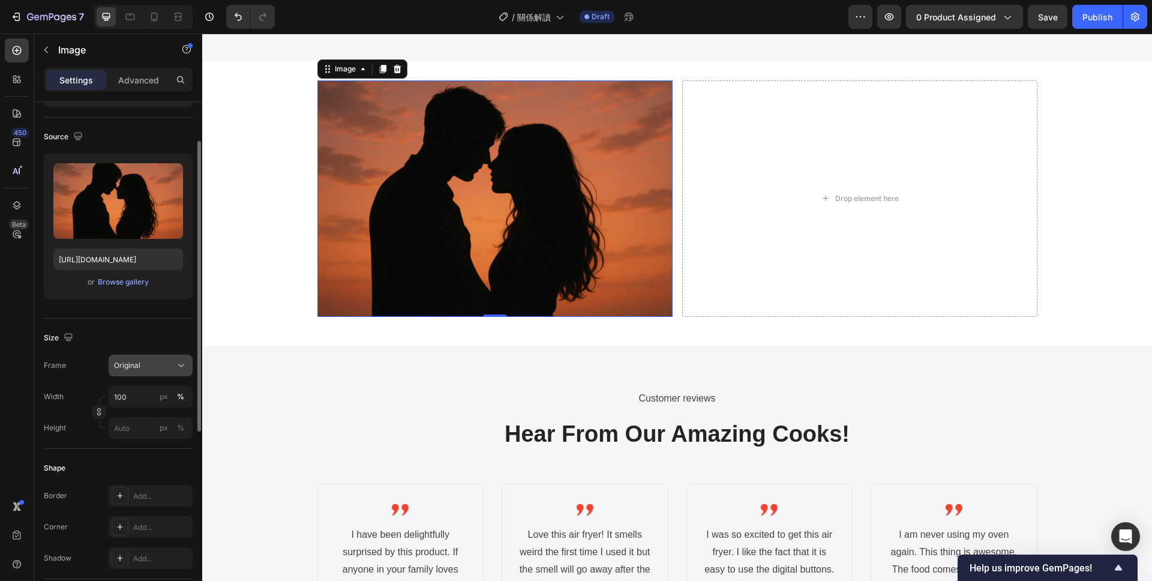
click at [155, 367] on div "Original" at bounding box center [143, 365] width 59 height 11
click at [122, 483] on span "Custom" at bounding box center [126, 484] width 26 height 11
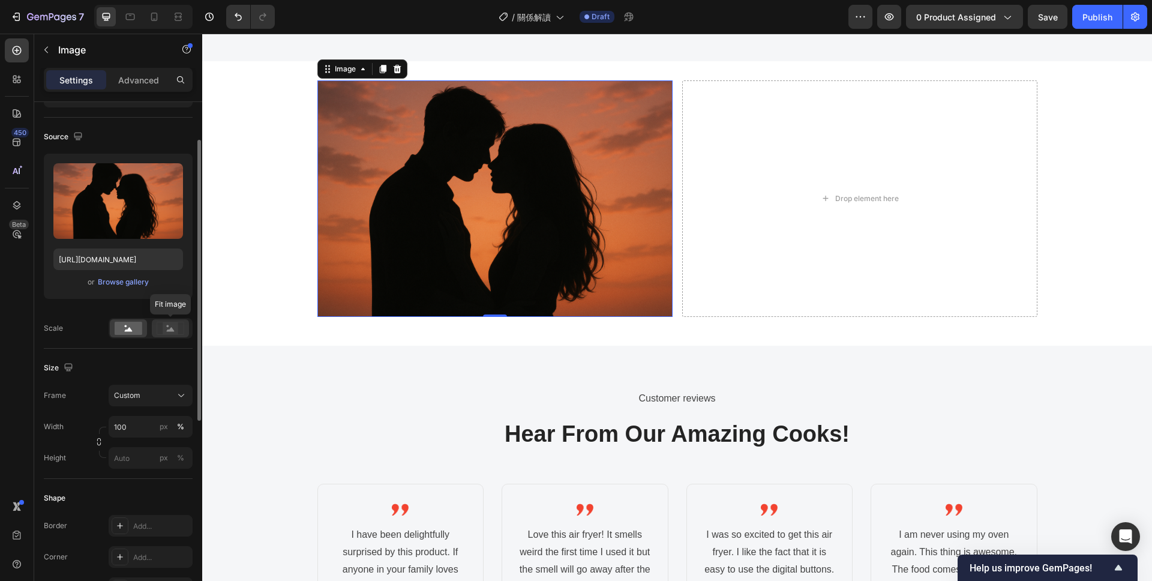
click at [169, 328] on rect at bounding box center [171, 328] width 16 height 12
click at [121, 328] on rect at bounding box center [129, 328] width 28 height 13
click at [135, 457] on input "px %" at bounding box center [151, 458] width 84 height 22
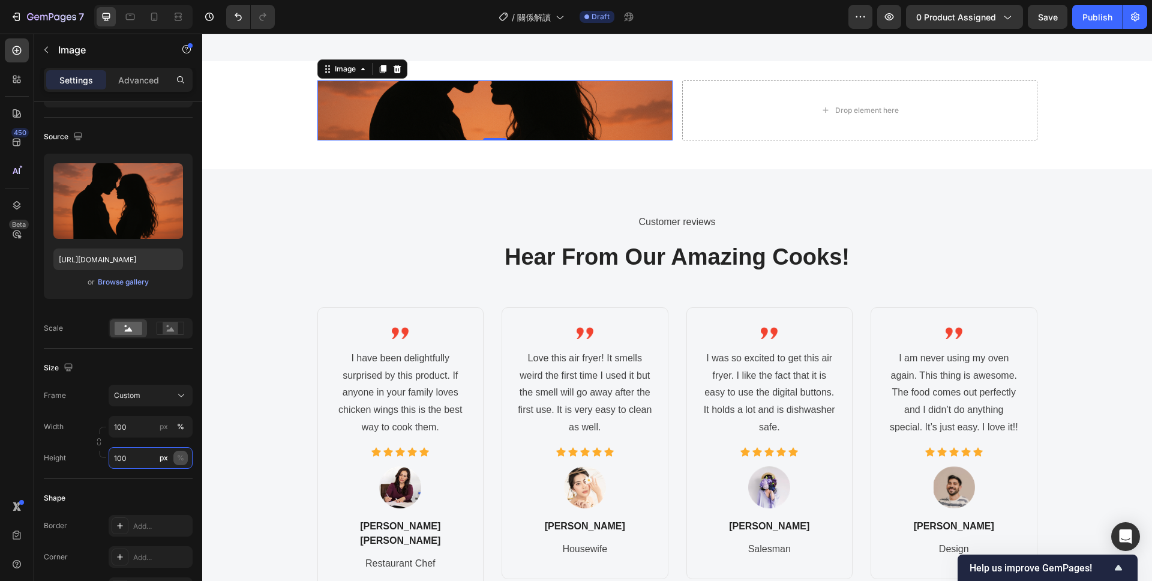
type input "100"
click at [180, 460] on div "%" at bounding box center [180, 457] width 7 height 11
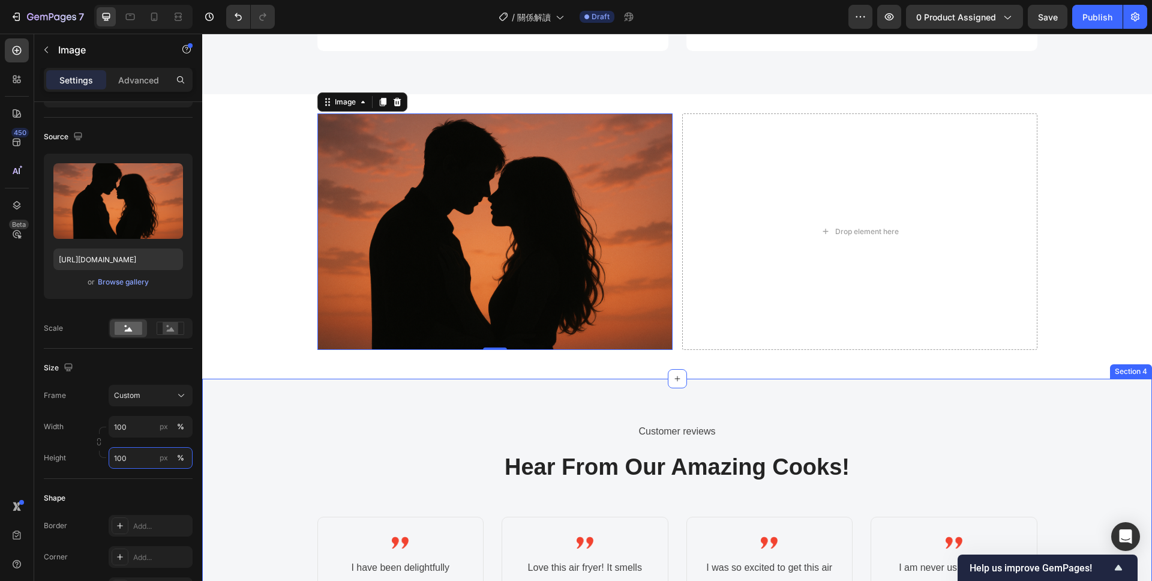
scroll to position [681, 0]
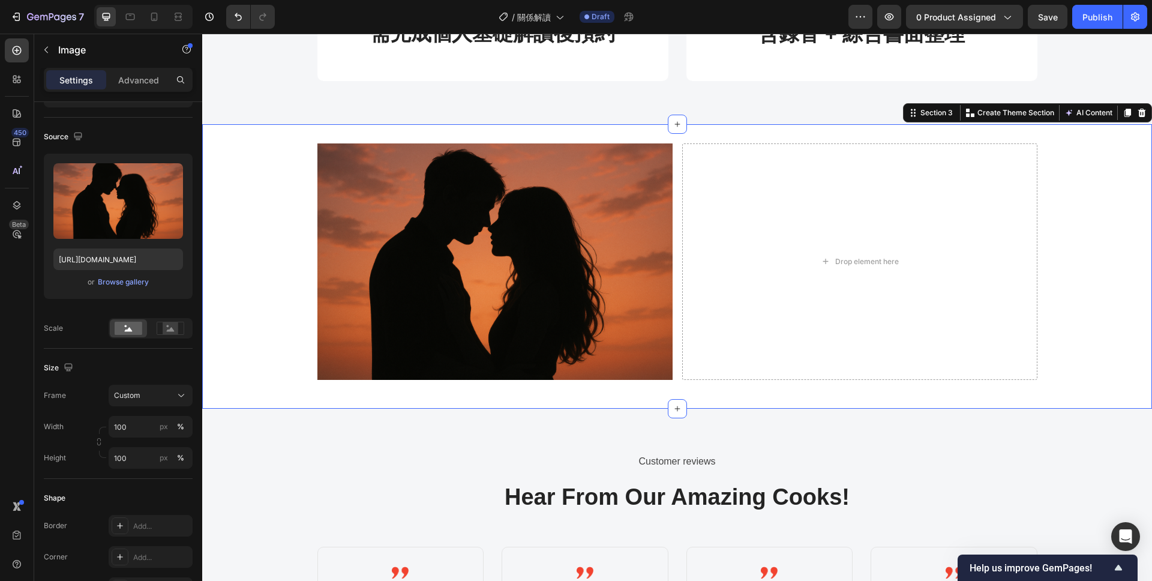
click at [302, 274] on div "Image Drop element here Row Row" at bounding box center [677, 266] width 950 height 247
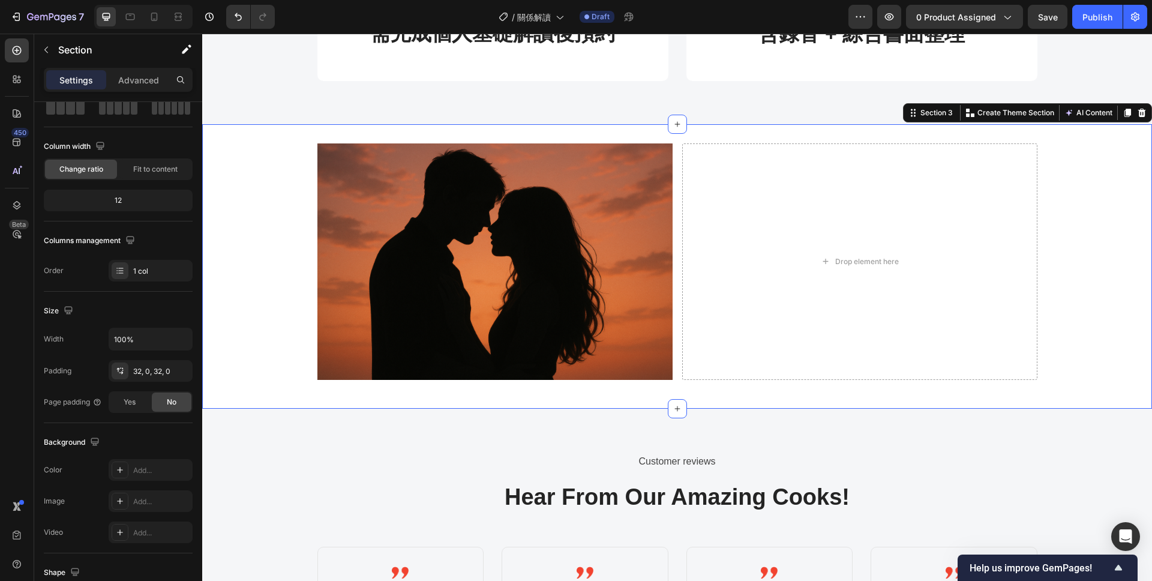
scroll to position [0, 0]
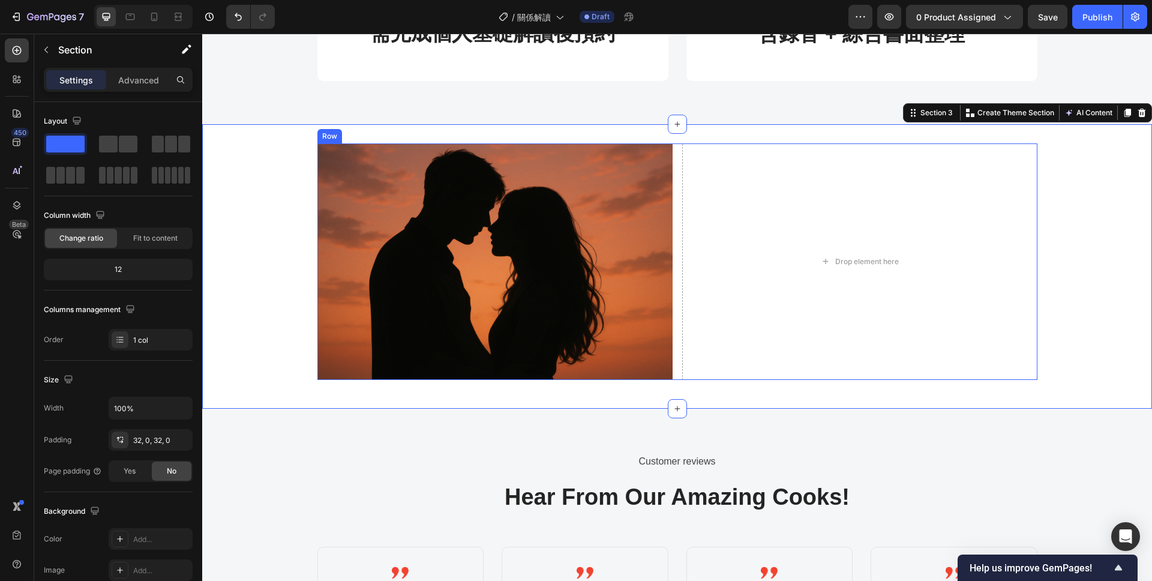
click at [677, 173] on div "Image Drop element here Row" at bounding box center [677, 261] width 720 height 237
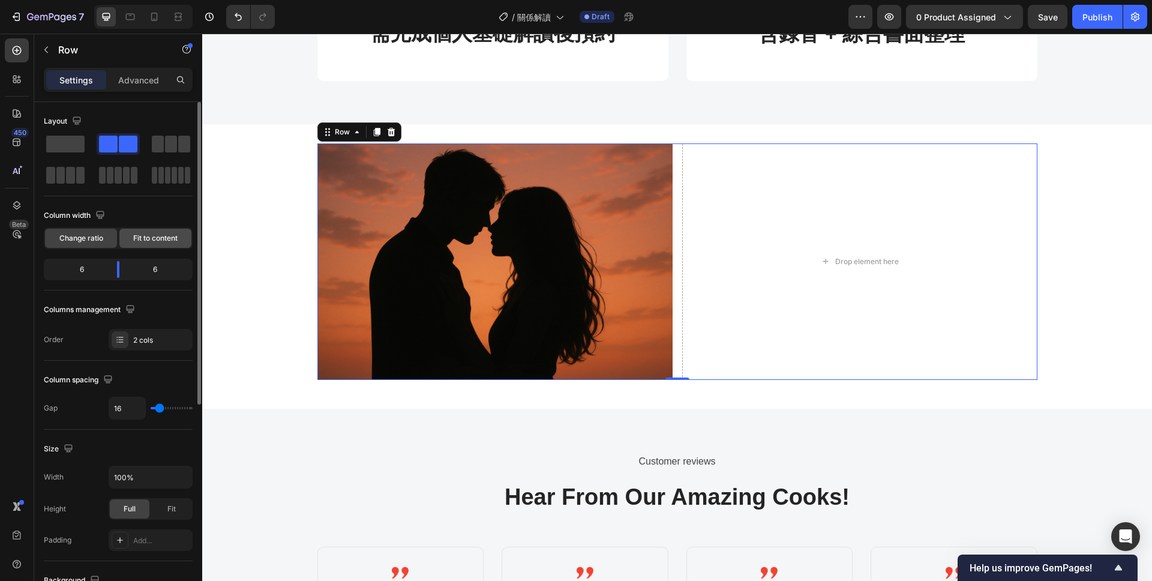
click at [151, 240] on span "Fit to content" at bounding box center [155, 238] width 44 height 11
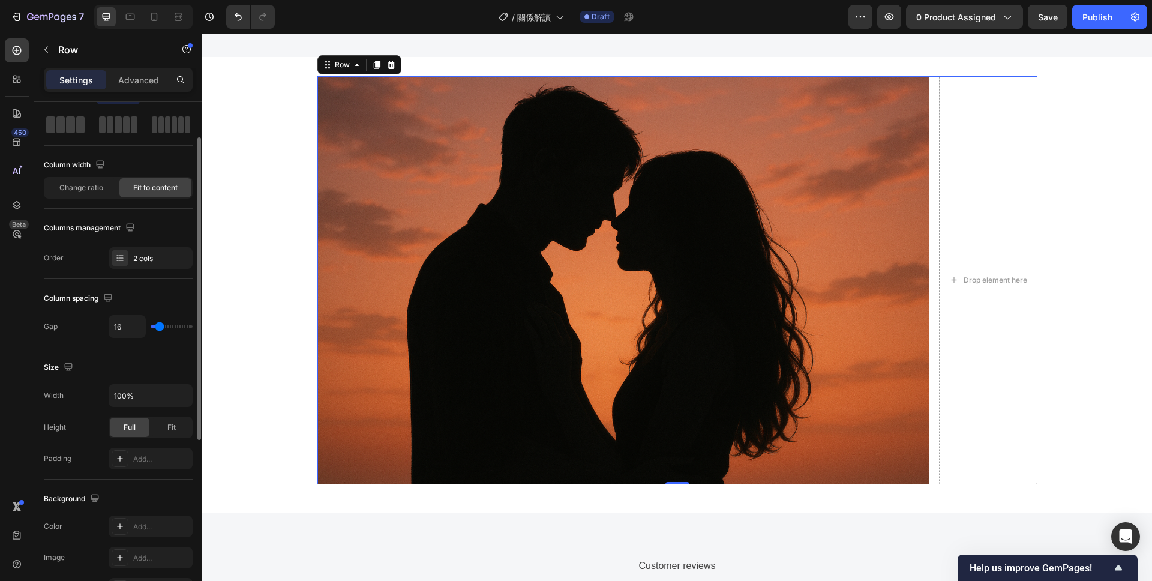
scroll to position [25, 0]
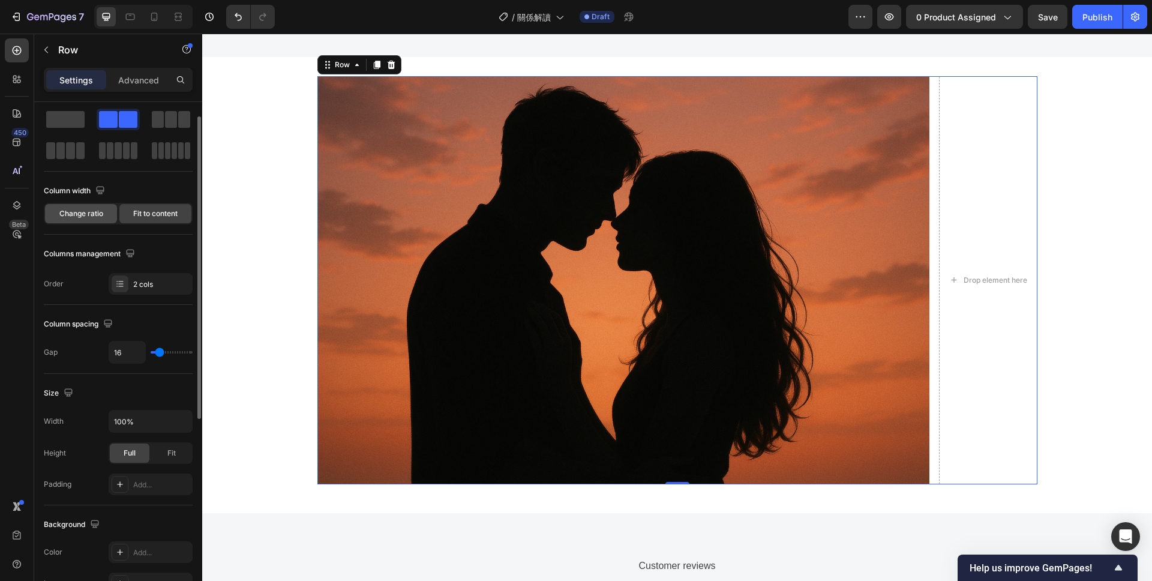
click at [80, 208] on span "Change ratio" at bounding box center [81, 213] width 44 height 11
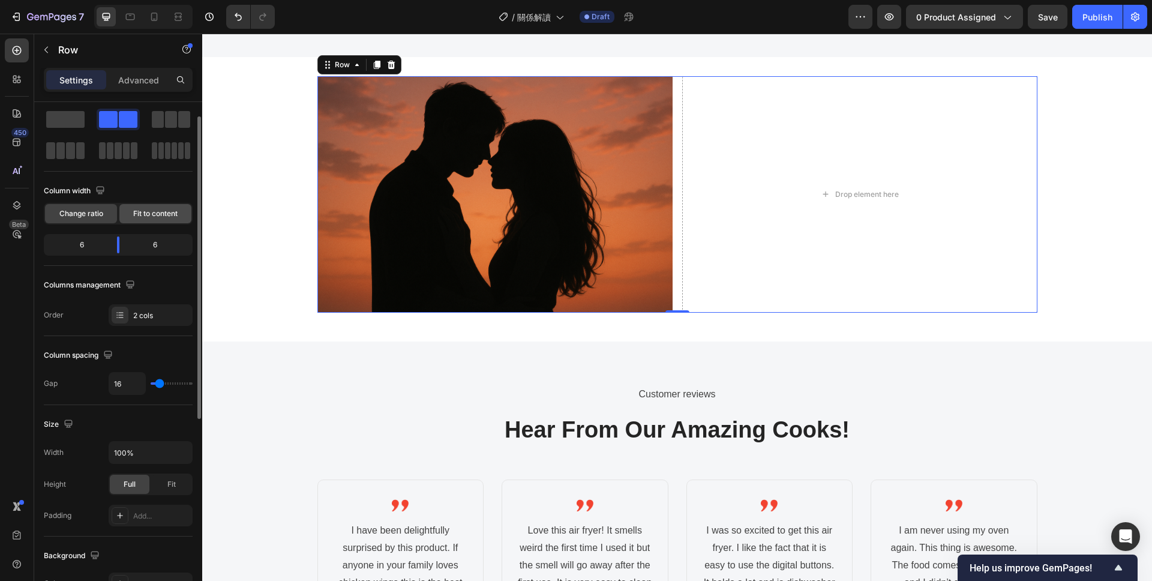
click at [135, 212] on span "Fit to content" at bounding box center [155, 213] width 44 height 11
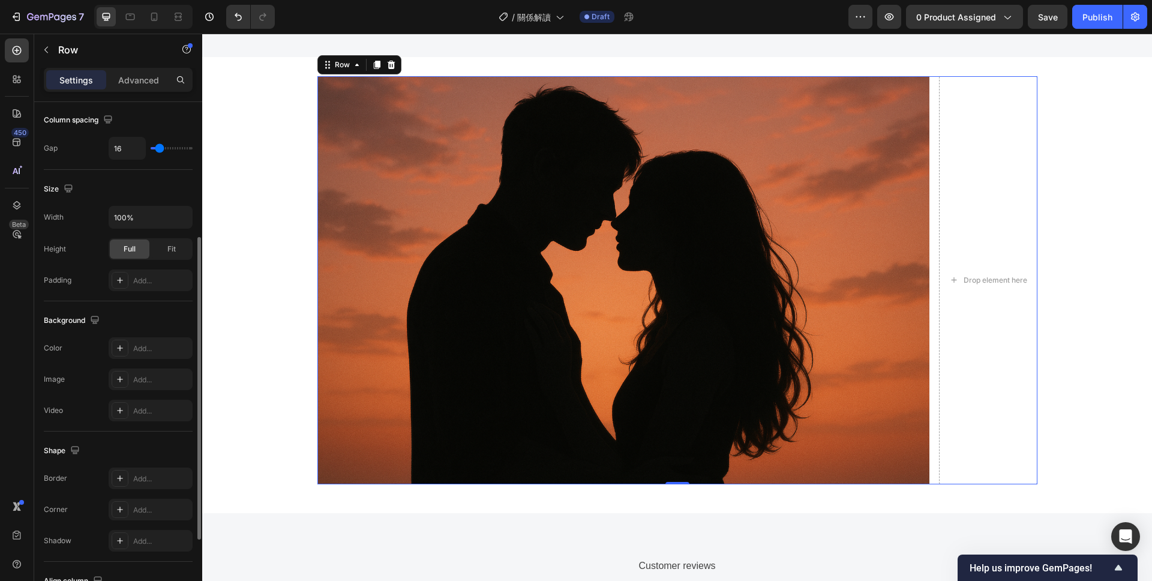
scroll to position [0, 0]
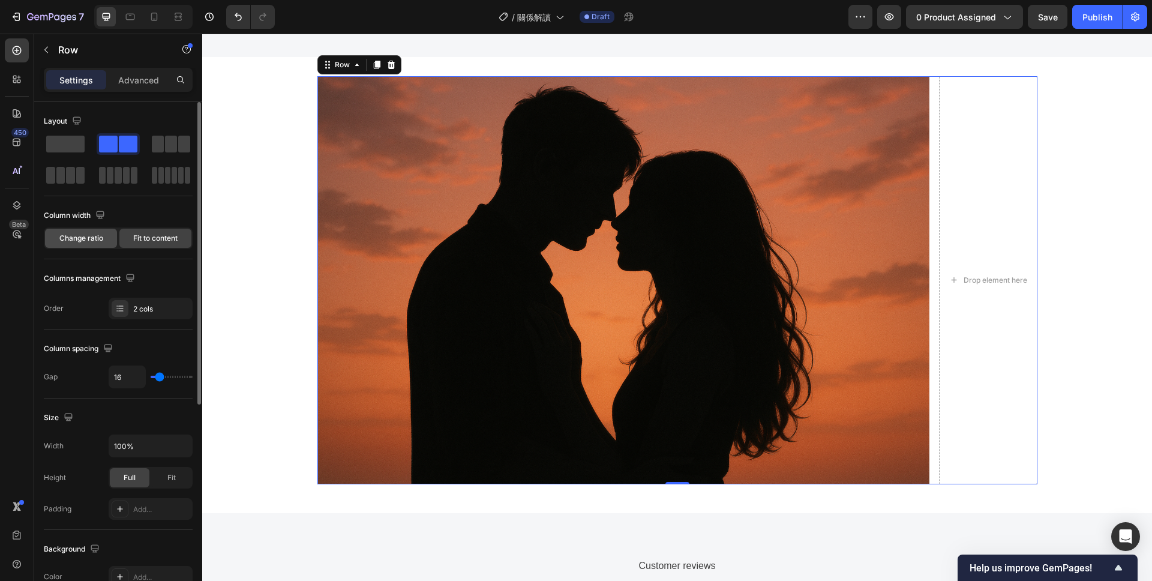
click at [86, 247] on div "Change ratio" at bounding box center [81, 238] width 72 height 19
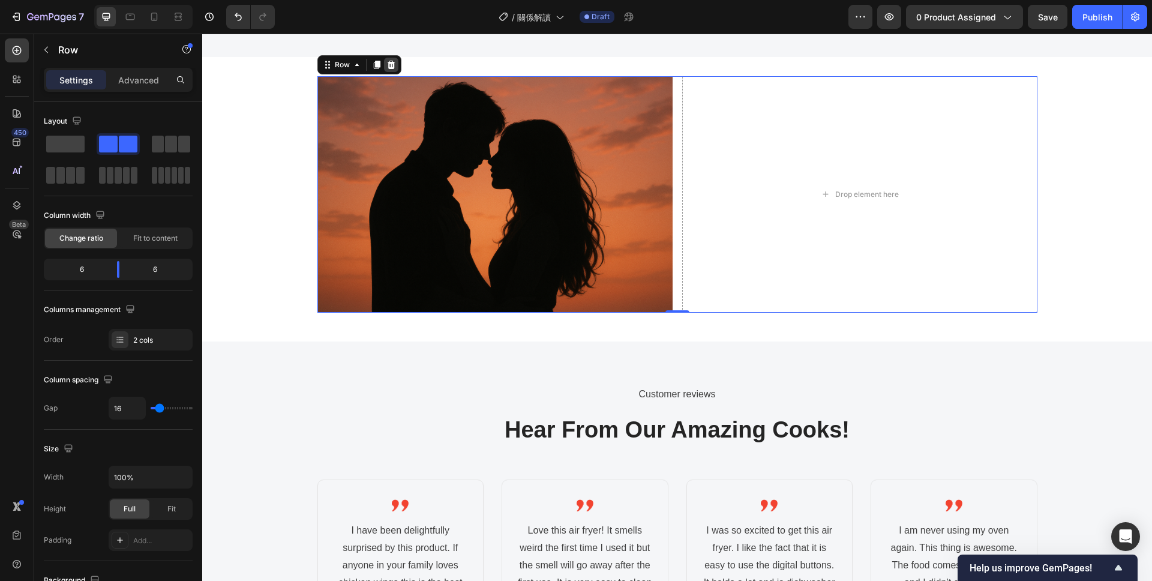
click at [391, 62] on icon at bounding box center [391, 64] width 8 height 8
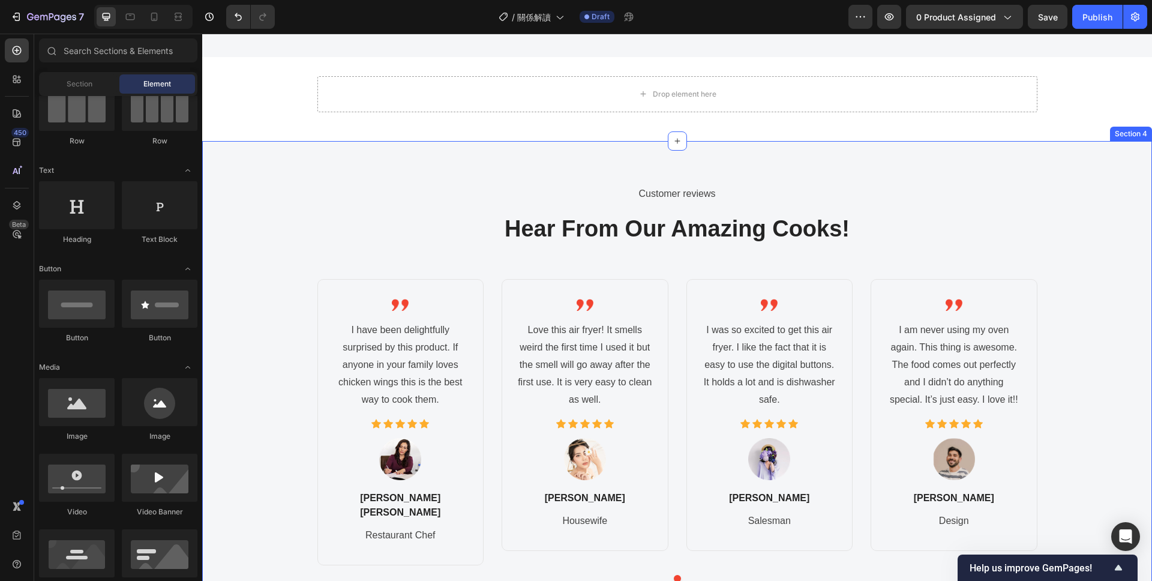
scroll to position [629, 0]
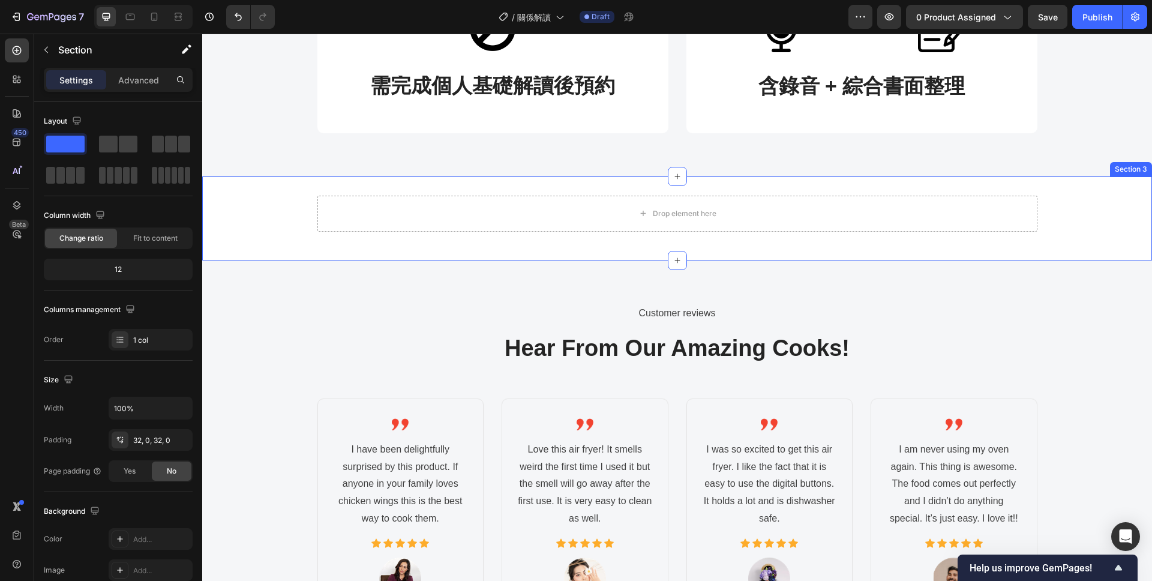
click at [286, 221] on div "Drop element here Row" at bounding box center [677, 219] width 950 height 46
click at [363, 215] on div "Drop element here" at bounding box center [677, 214] width 720 height 36
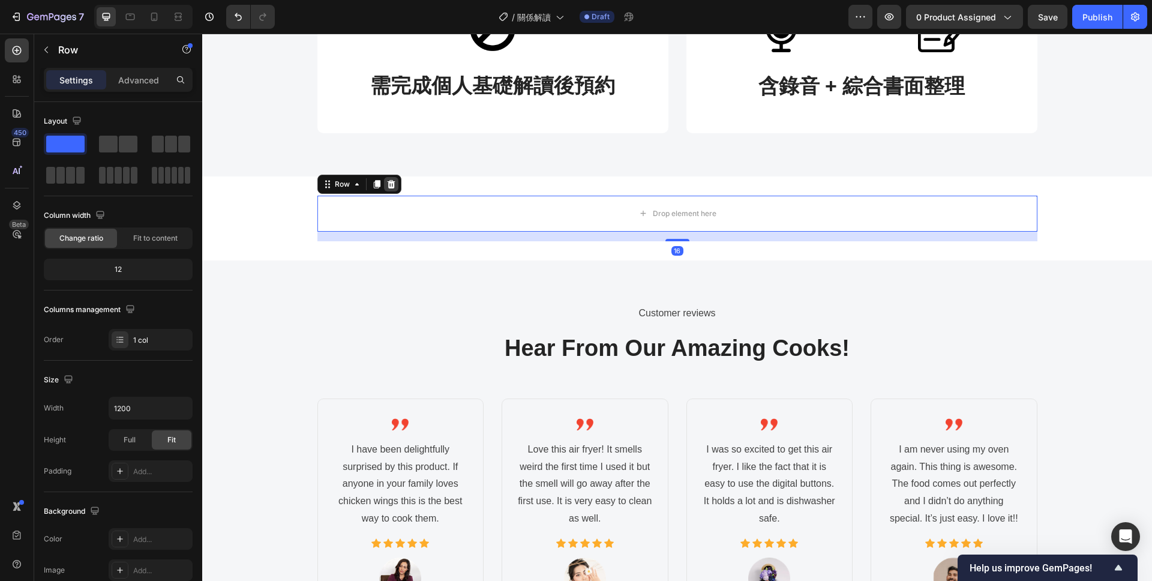
click at [389, 185] on icon at bounding box center [391, 184] width 10 height 10
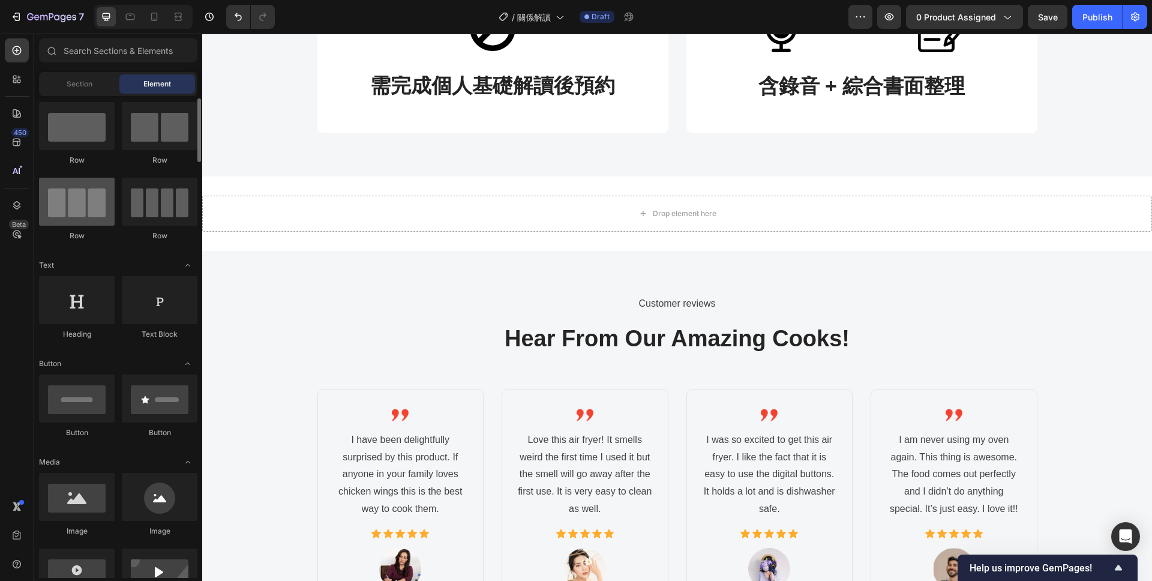
scroll to position [0, 0]
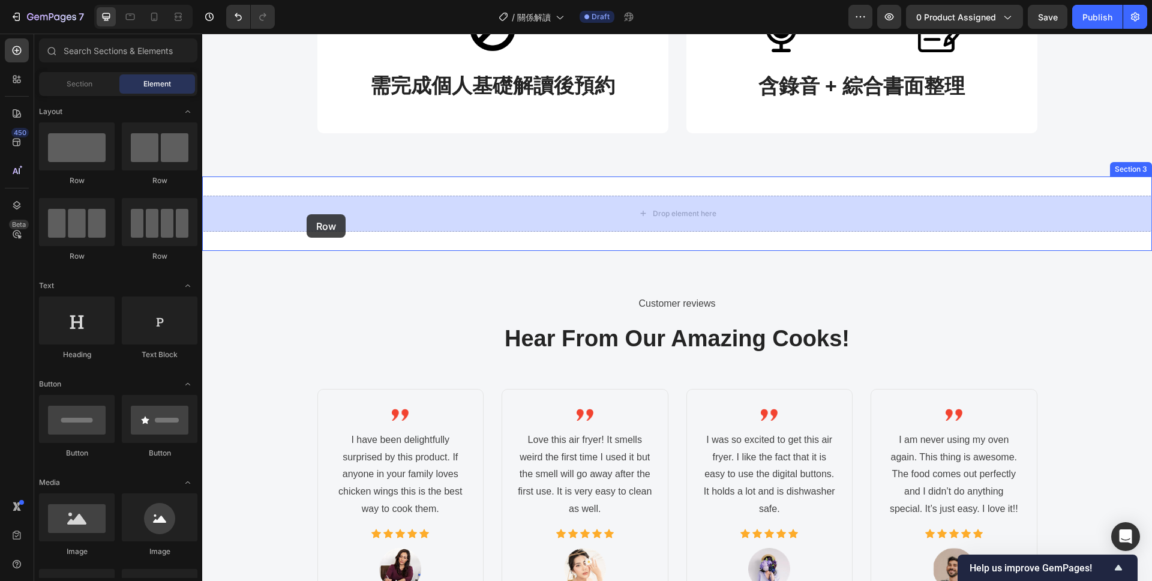
drag, startPoint x: 355, startPoint y: 193, endPoint x: 309, endPoint y: 215, distance: 51.3
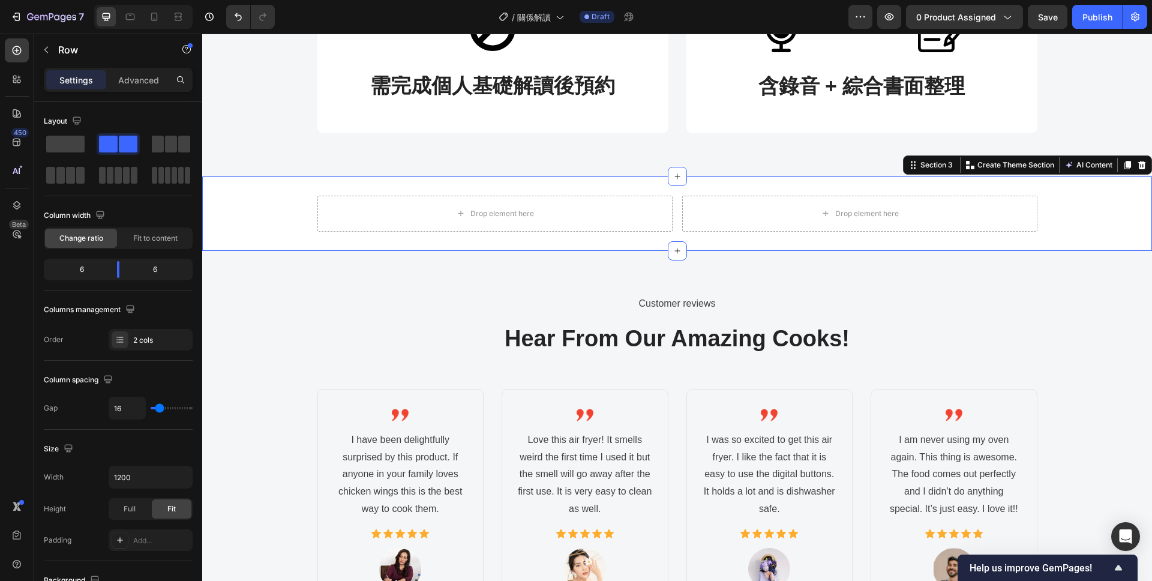
click at [278, 218] on div "Drop element here Drop element here Row" at bounding box center [677, 214] width 950 height 36
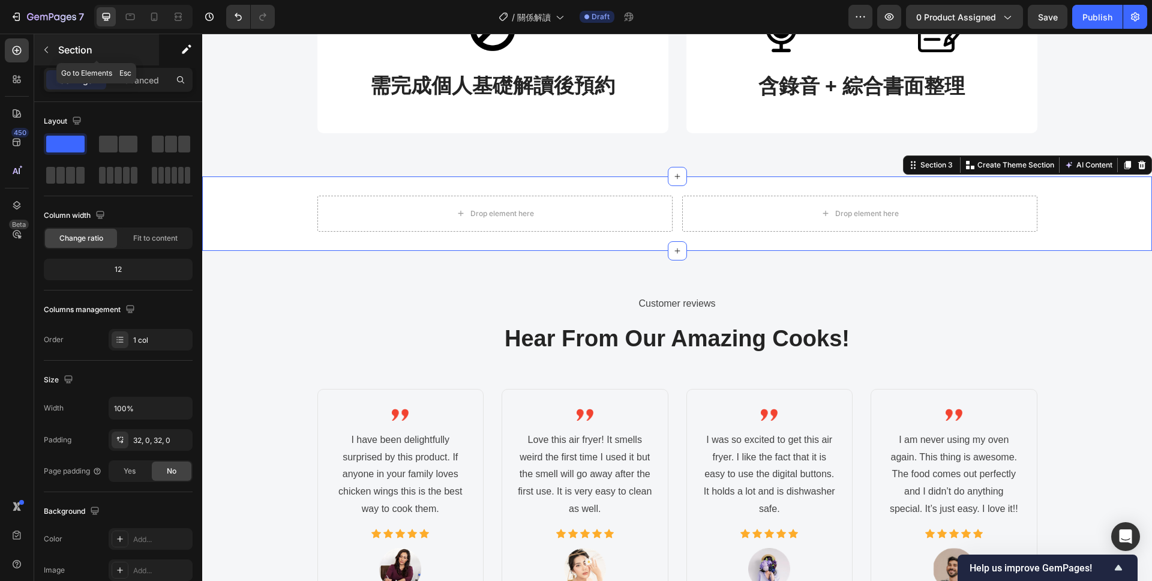
click at [58, 47] on p "Section" at bounding box center [107, 50] width 98 height 14
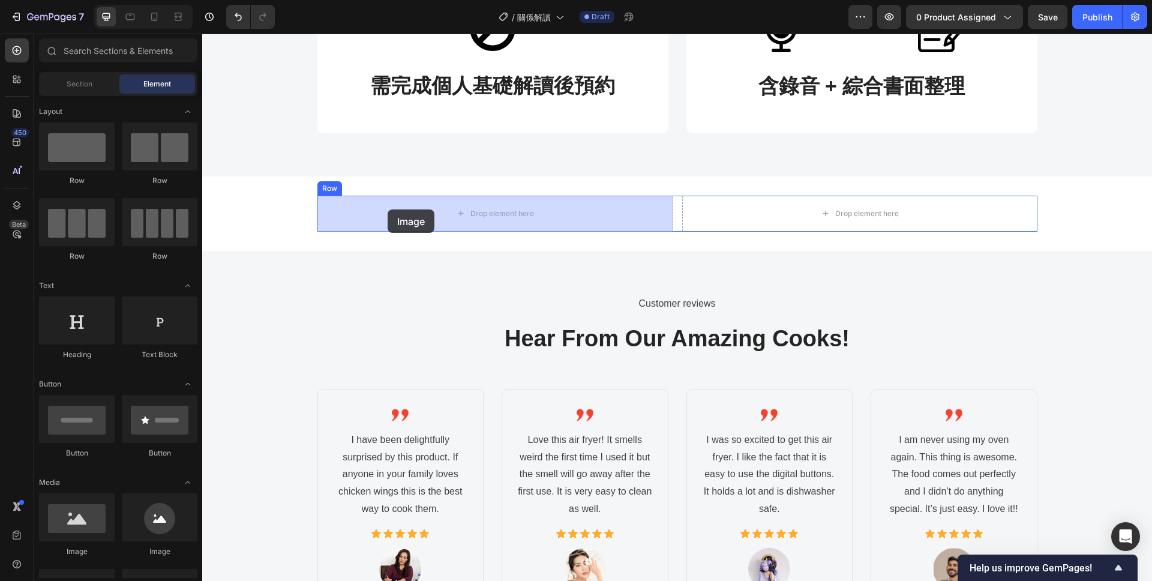
drag, startPoint x: 282, startPoint y: 550, endPoint x: 388, endPoint y: 209, distance: 356.8
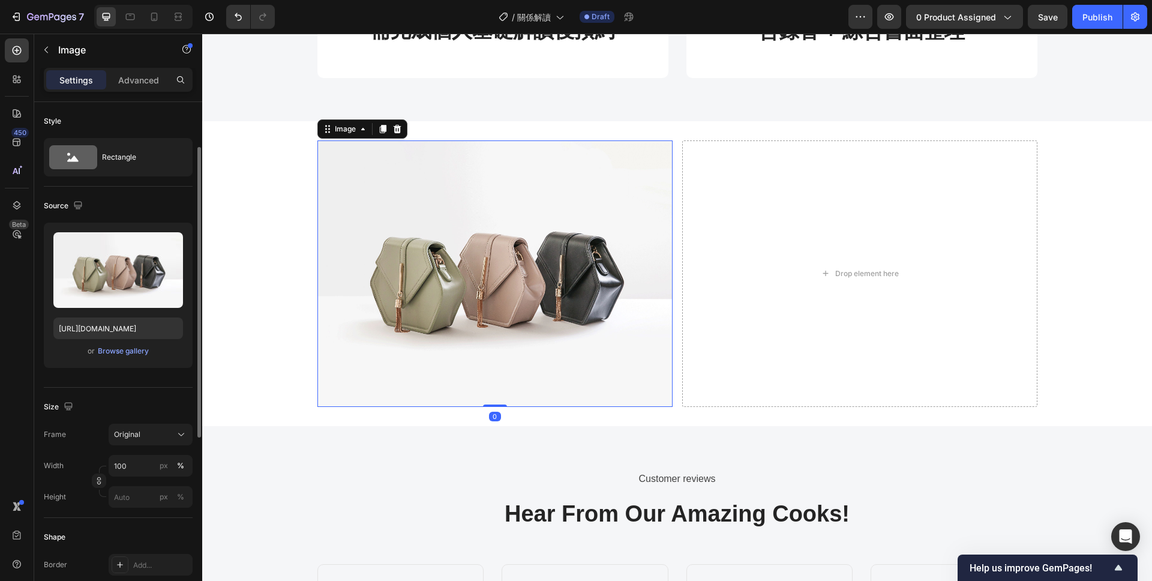
scroll to position [140, 0]
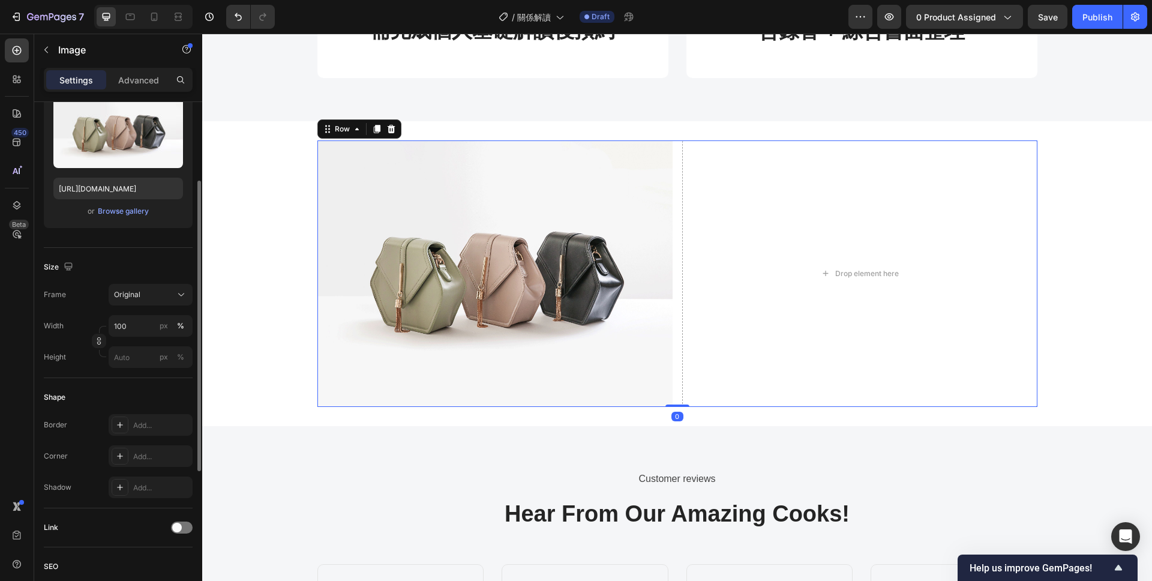
click at [676, 275] on div "Image Drop element here Row 0" at bounding box center [677, 273] width 720 height 266
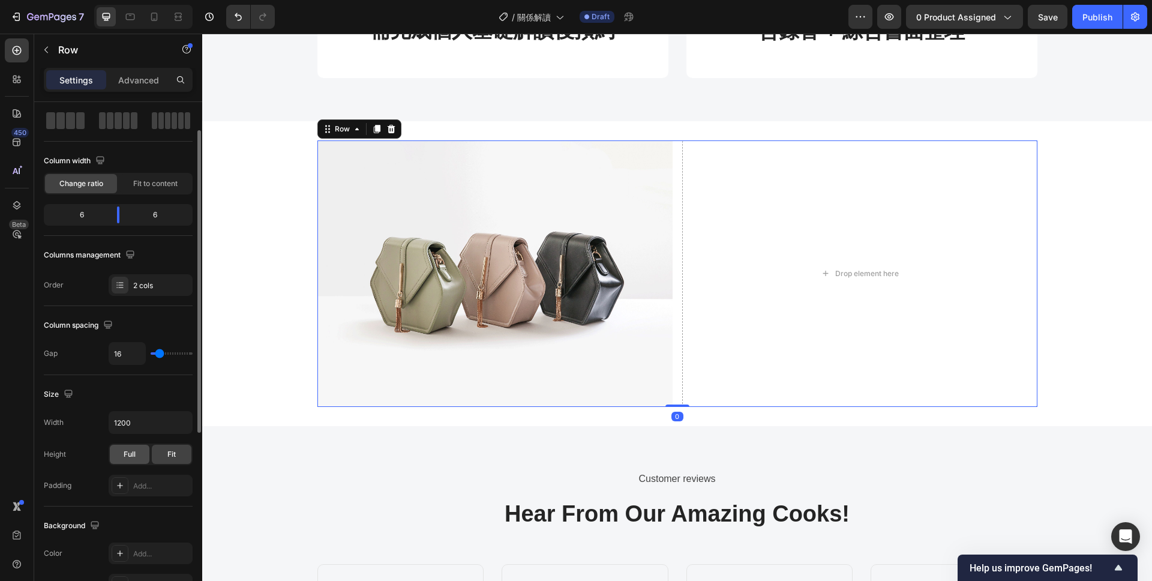
scroll to position [62, 0]
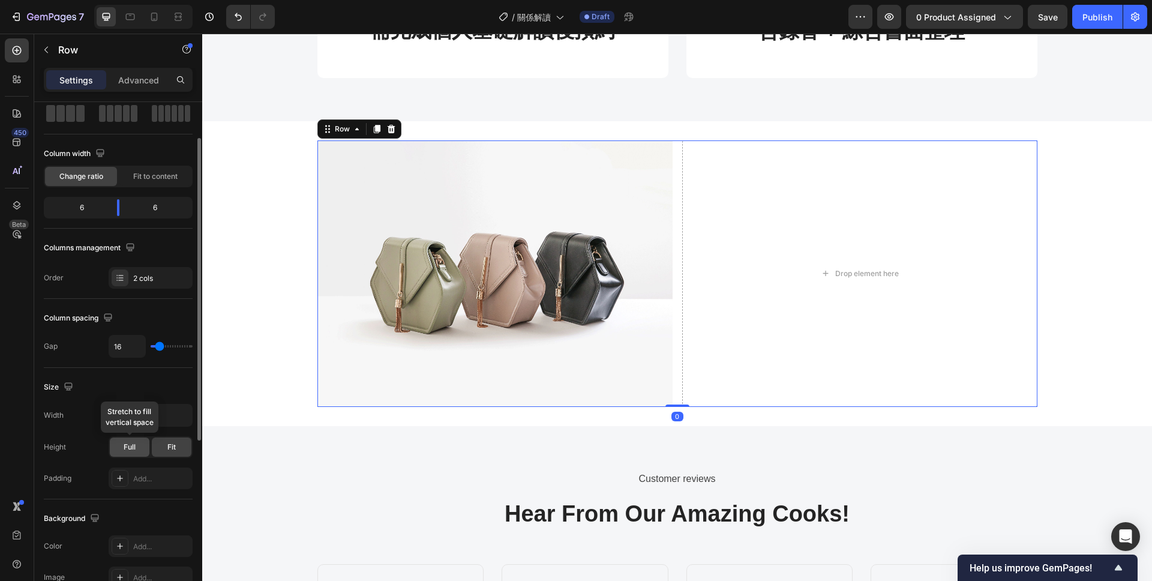
click at [133, 442] on span "Full" at bounding box center [130, 447] width 12 height 11
click at [186, 422] on button "button" at bounding box center [181, 415] width 22 height 22
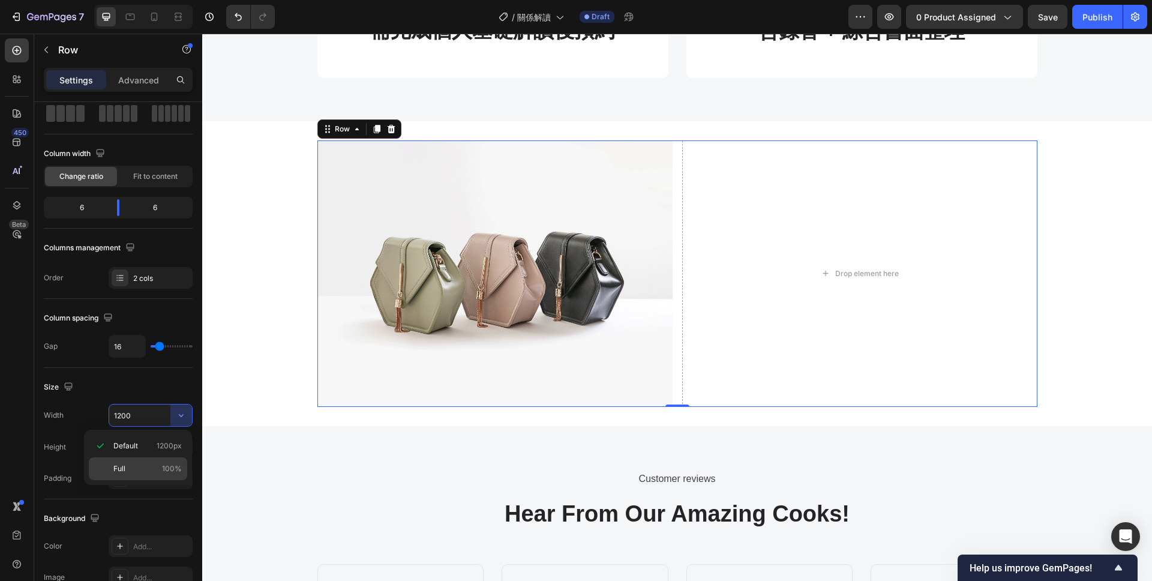
click at [140, 476] on div "Full 100%" at bounding box center [138, 468] width 98 height 23
type input "100%"
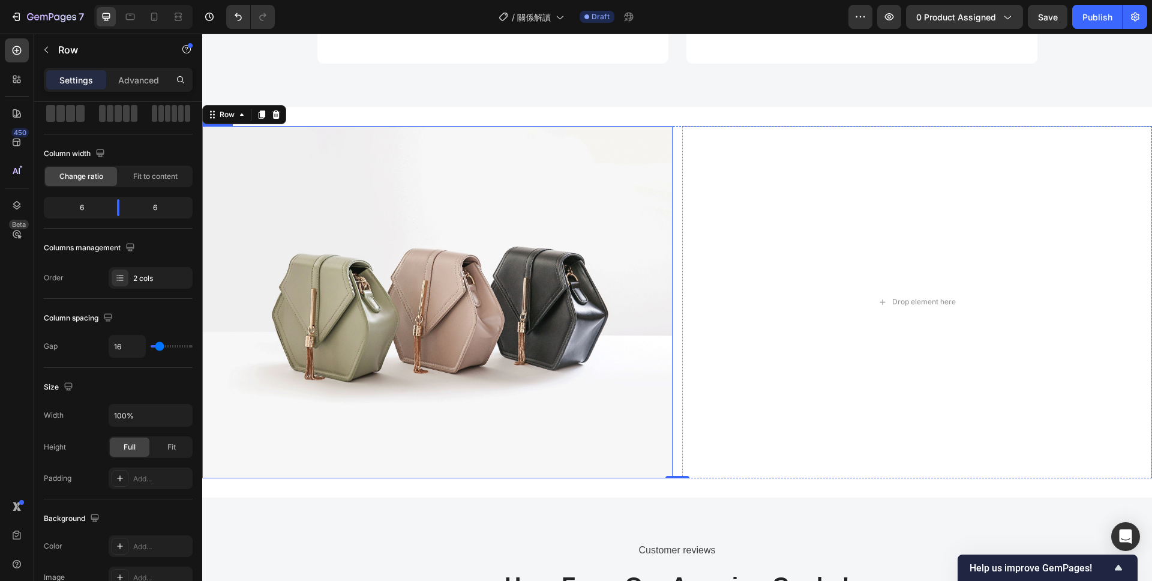
scroll to position [702, 0]
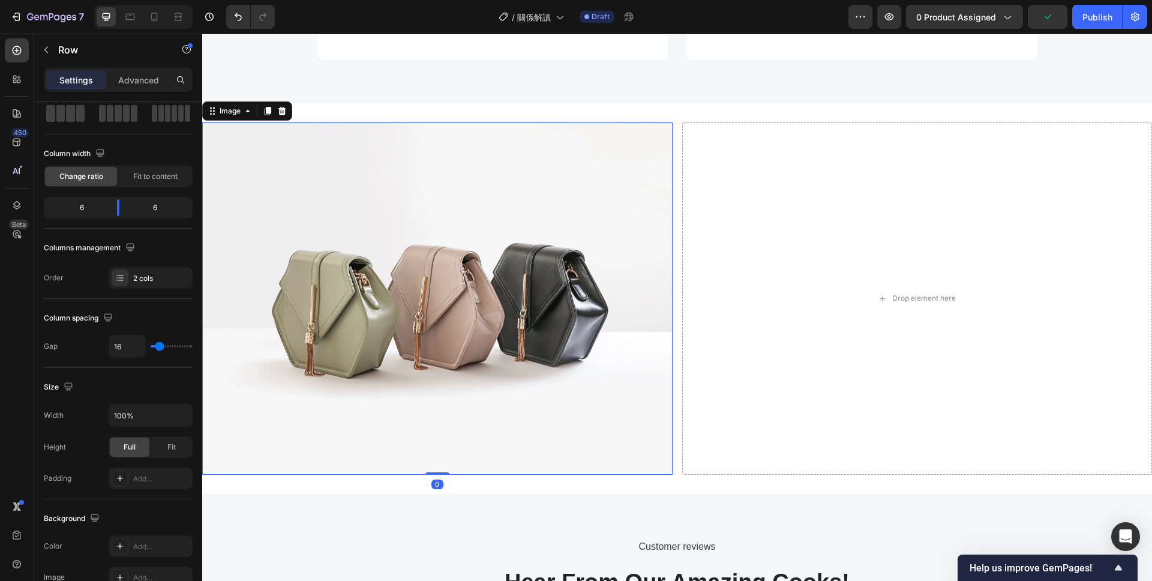
click at [456, 377] on img at bounding box center [437, 298] width 470 height 353
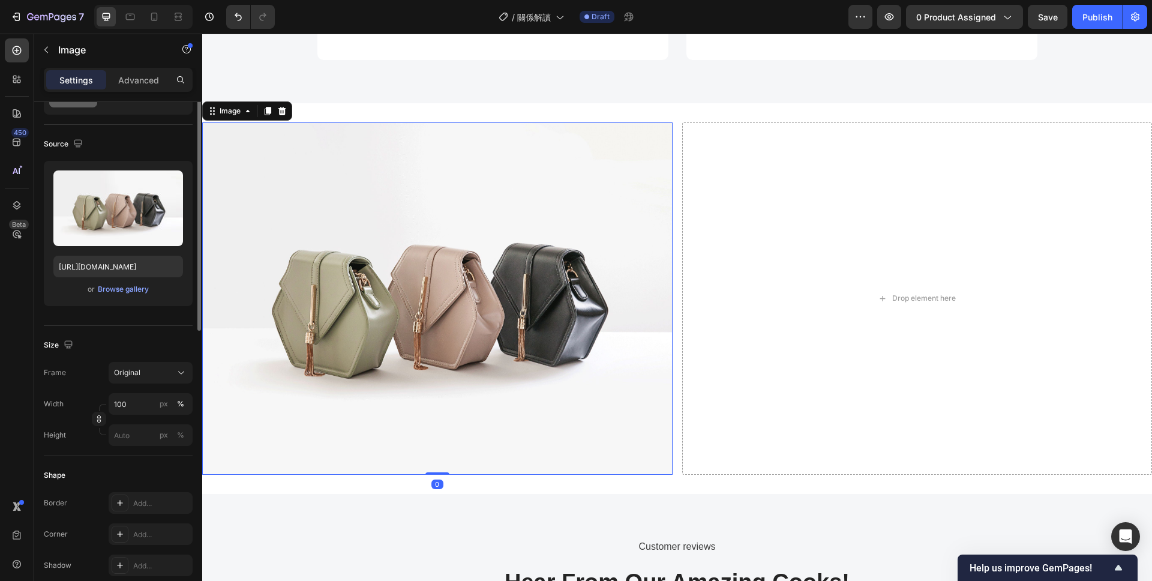
scroll to position [0, 0]
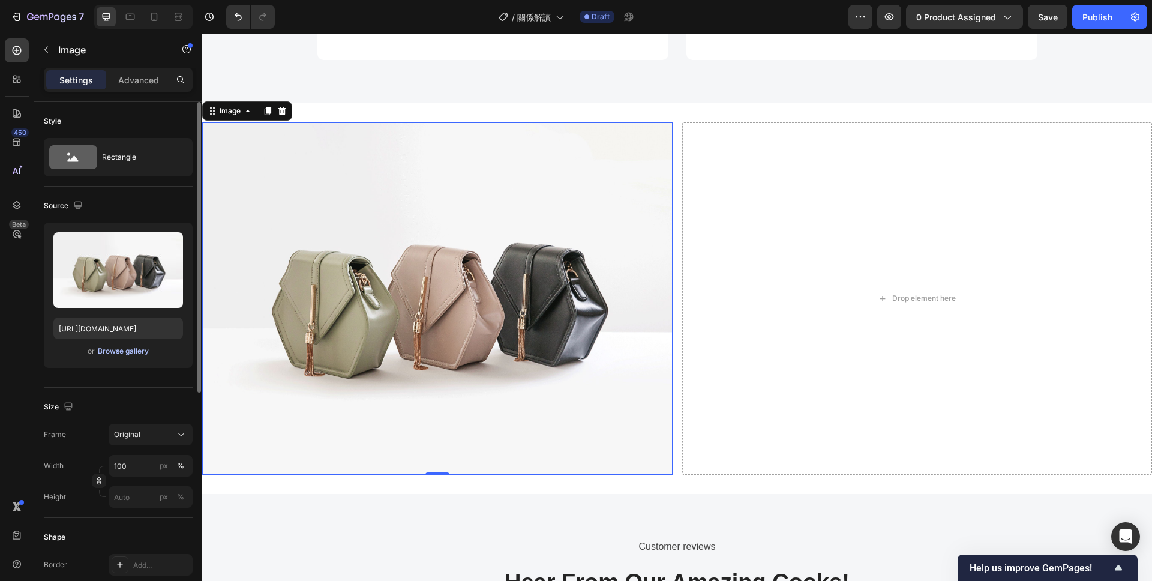
click at [125, 349] on div "Browse gallery" at bounding box center [123, 351] width 51 height 11
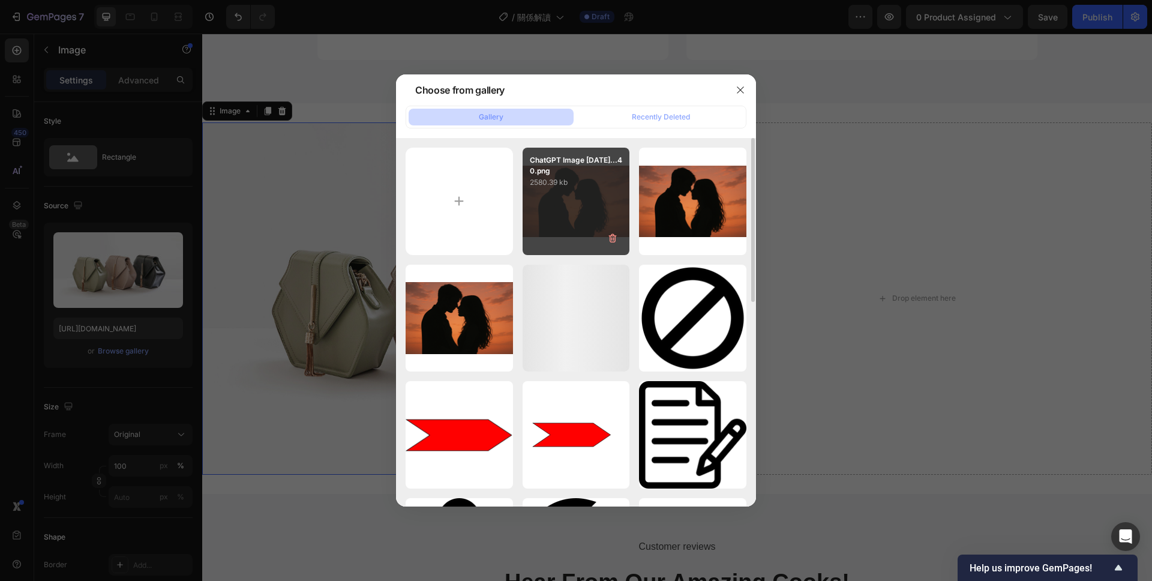
click at [539, 219] on div "ChatGPT Image 2025年9月...40.png 2580.39 kb" at bounding box center [576, 201] width 107 height 107
type input "https://cdn.shopify.com/s/files/1/0677/2188/7906/files/gempages_573044811452384…"
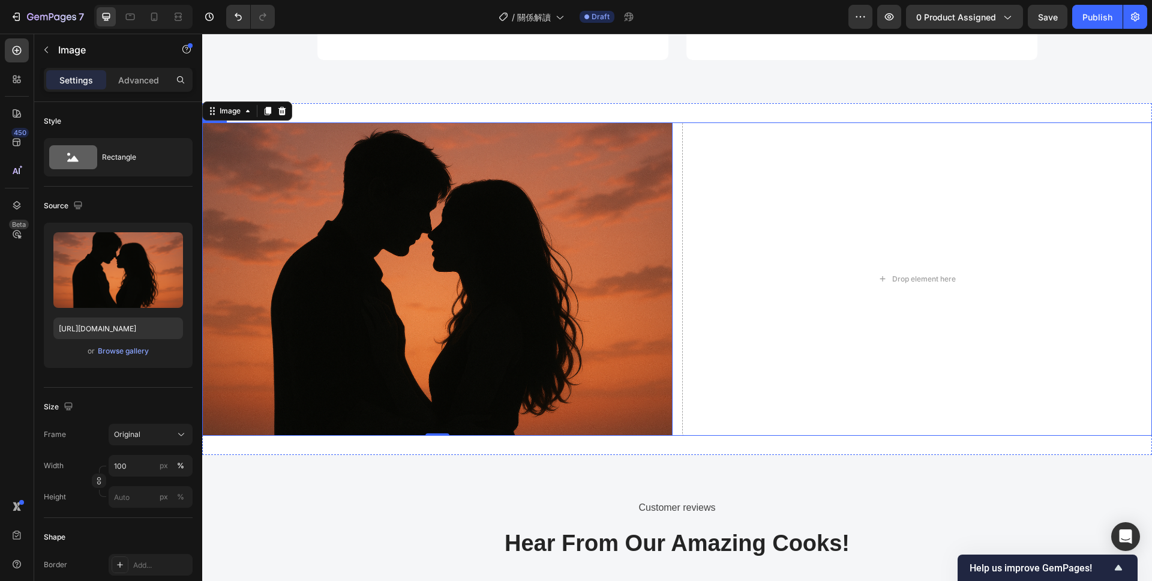
click at [676, 282] on div "Image 0 Drop element here Row" at bounding box center [677, 278] width 950 height 313
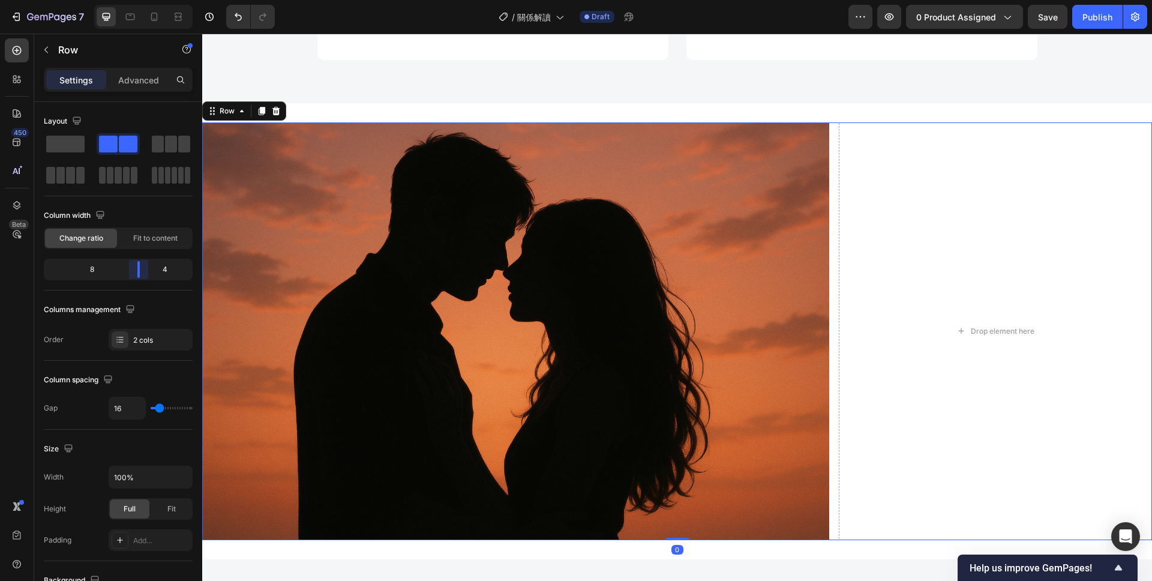
drag, startPoint x: 121, startPoint y: 271, endPoint x: 150, endPoint y: 271, distance: 28.8
click at [150, 0] on body "7 Version history / 關係解讀 Draft Preview 0 product assigned Save Publish 450 Beta…" at bounding box center [576, 0] width 1152 height 0
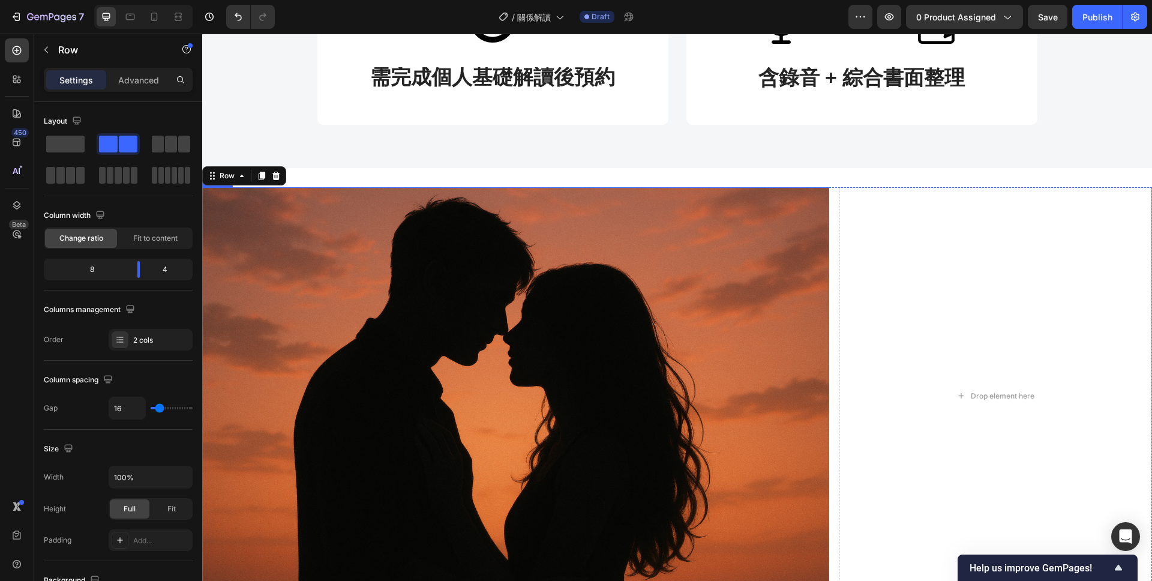
scroll to position [680, 0]
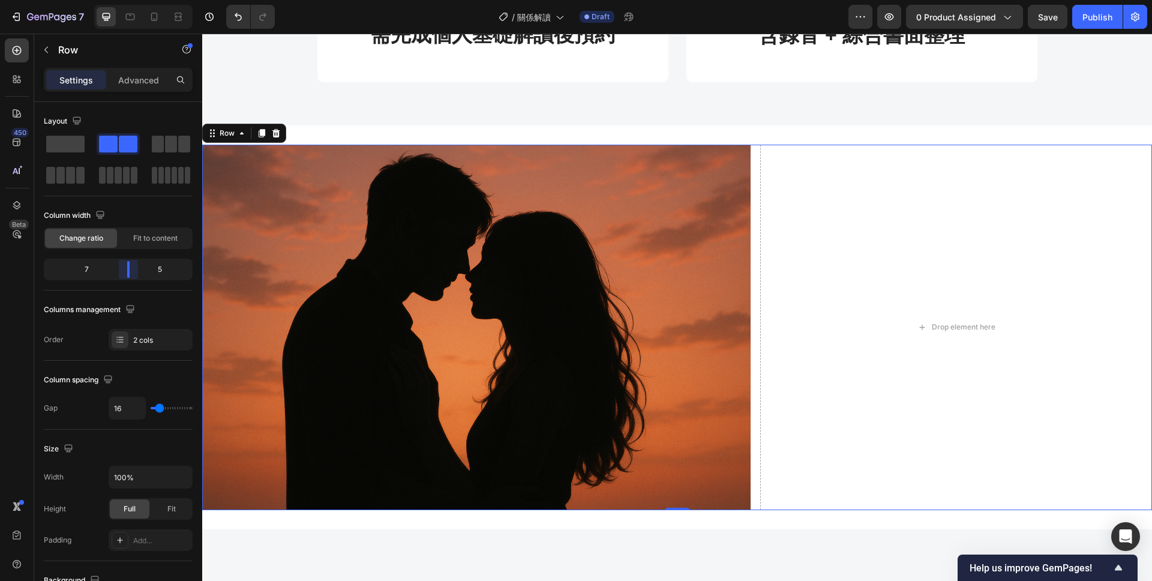
drag, startPoint x: 137, startPoint y: 266, endPoint x: 361, endPoint y: 257, distance: 224.0
click at [130, 0] on body "7 Version history / 關係解讀 Draft Preview 0 product assigned Save Publish 450 Beta…" at bounding box center [576, 0] width 1152 height 0
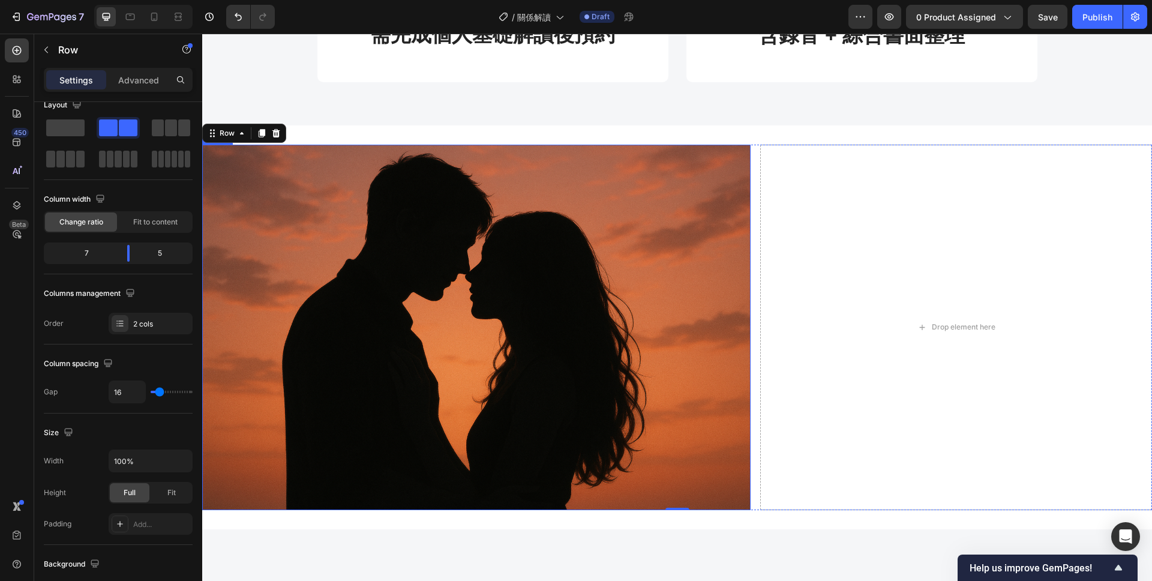
scroll to position [605, 0]
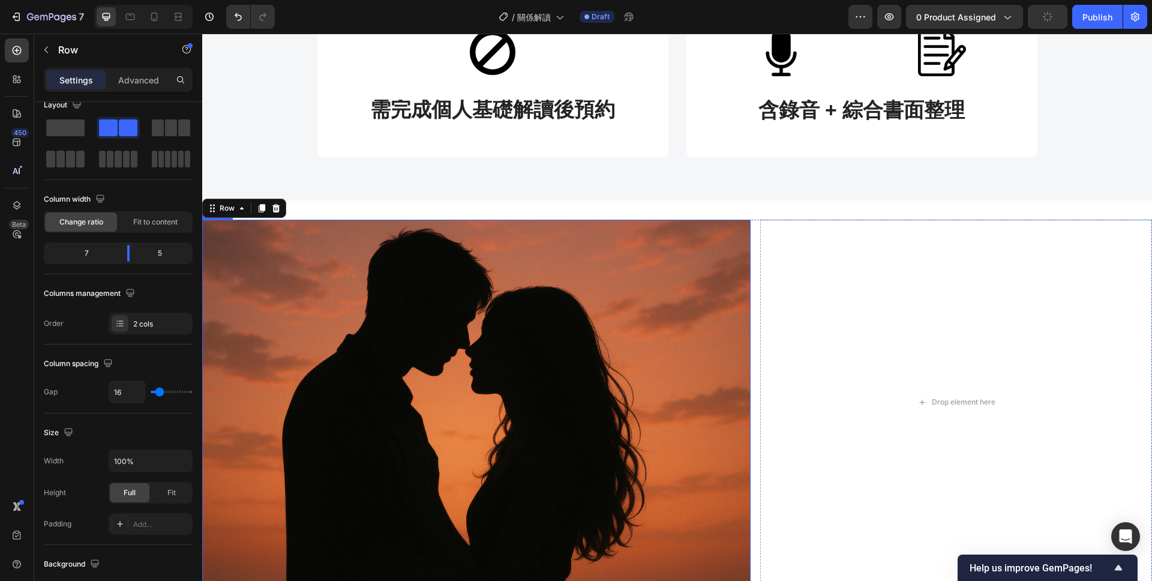
click at [529, 316] on img at bounding box center [476, 402] width 548 height 365
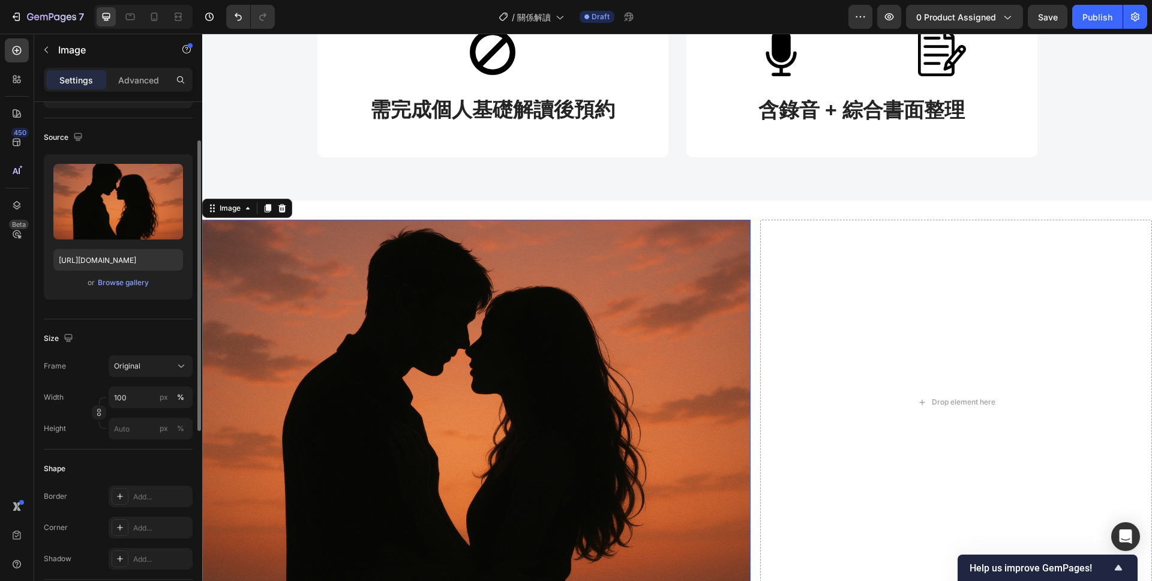
scroll to position [40, 0]
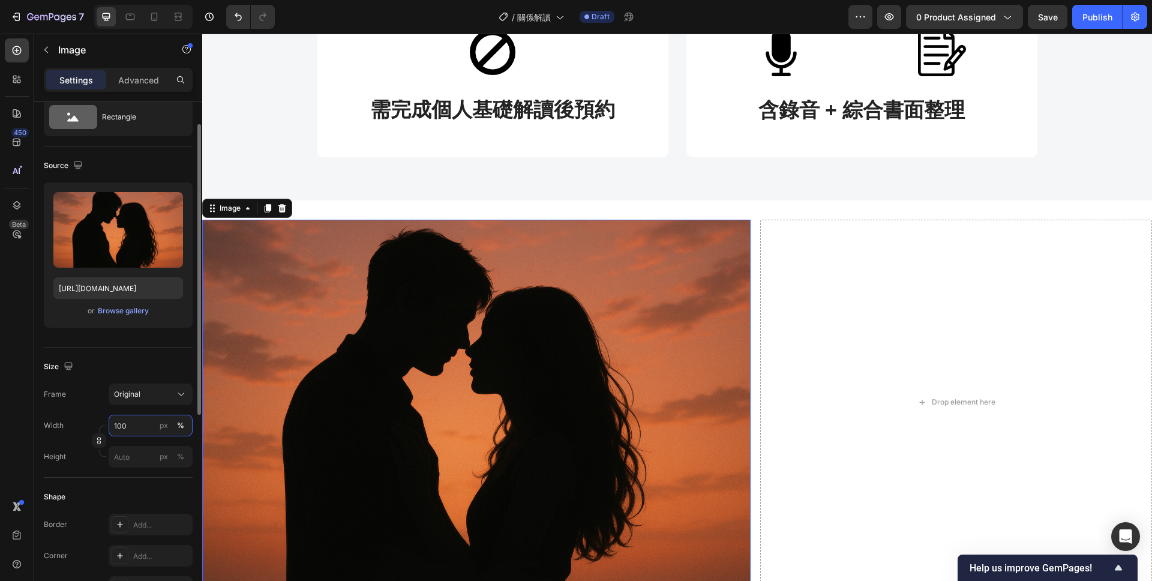
click at [136, 426] on input "100" at bounding box center [151, 426] width 84 height 22
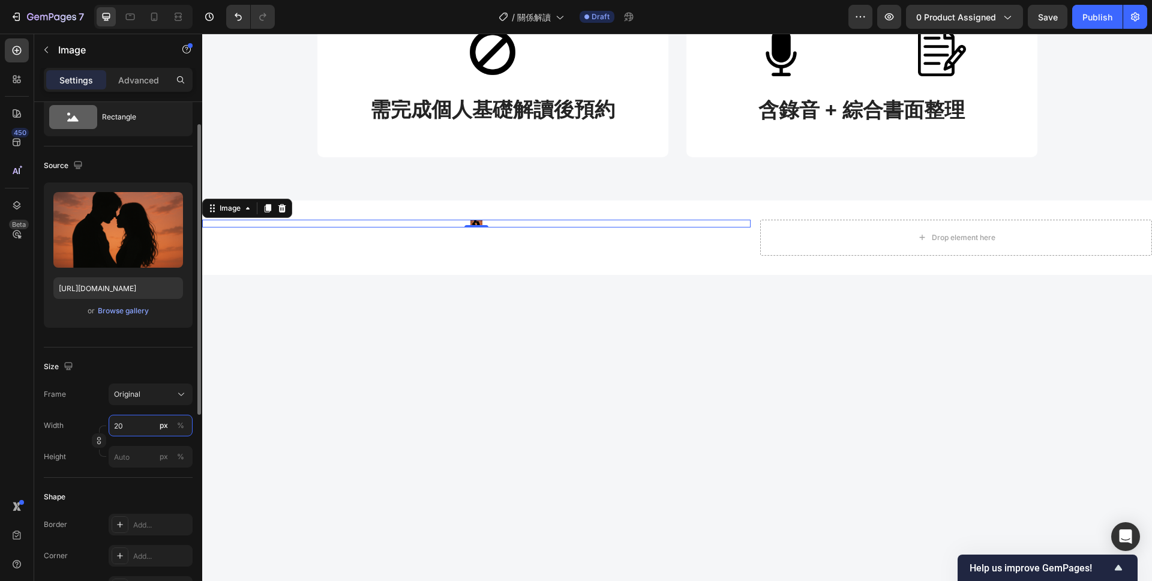
type input "2"
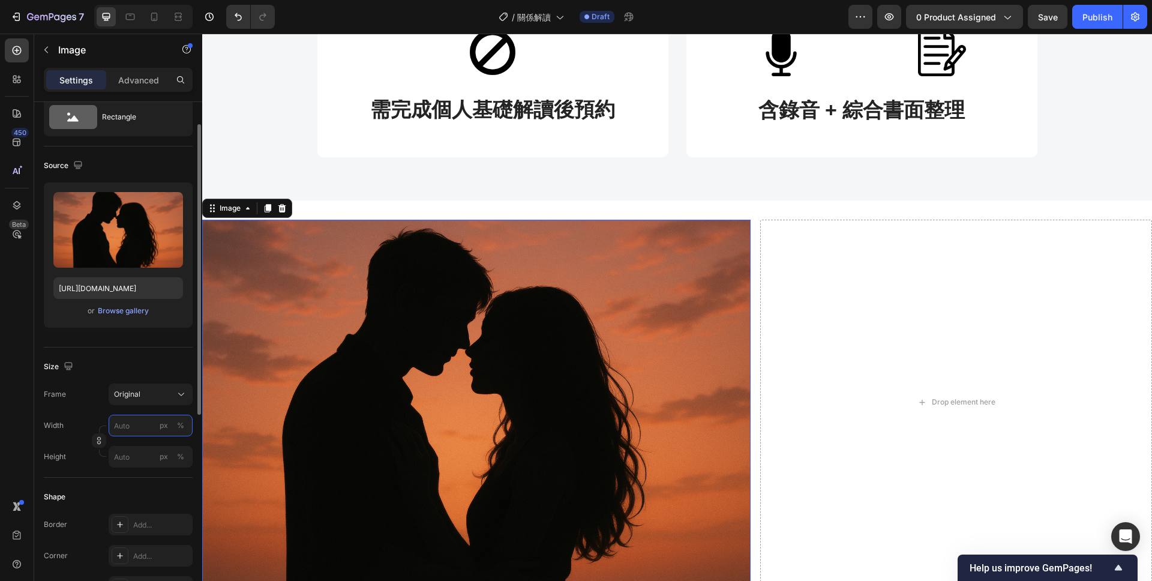
type input "2"
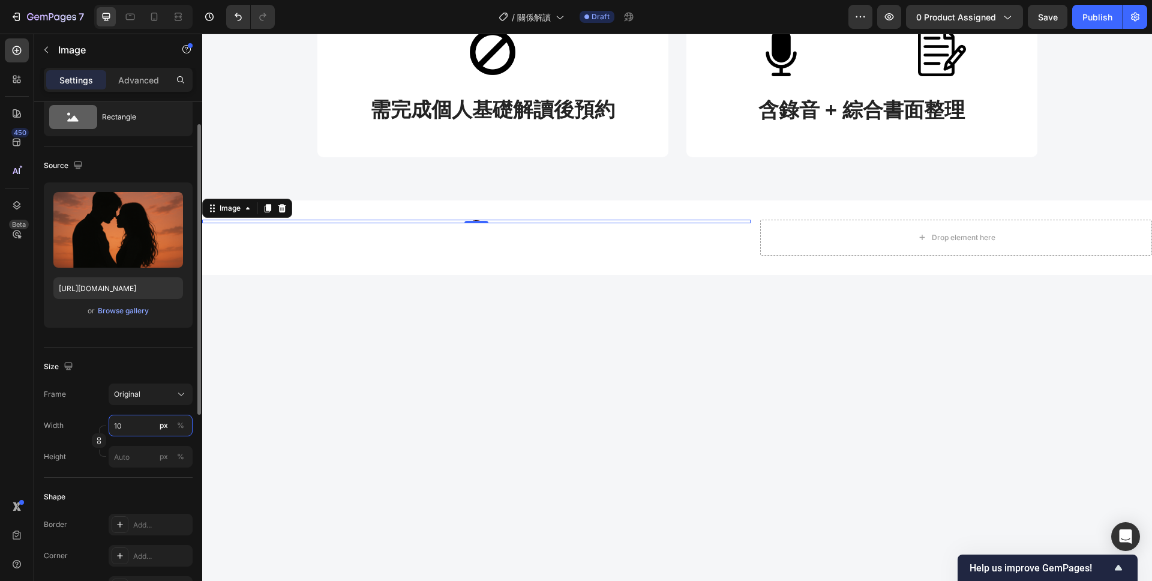
type input "1"
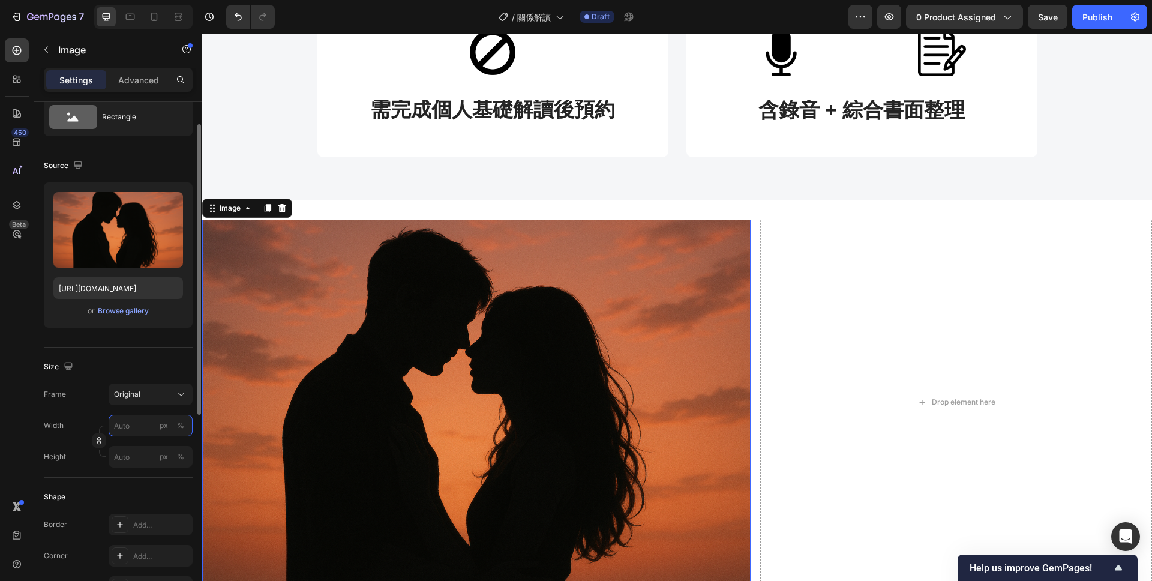
type input "1"
click at [91, 384] on div "Frame Original" at bounding box center [118, 394] width 149 height 22
click at [151, 407] on div "Frame Original Width px % Height px %" at bounding box center [118, 425] width 149 height 84
click at [148, 398] on div "Original" at bounding box center [143, 394] width 59 height 11
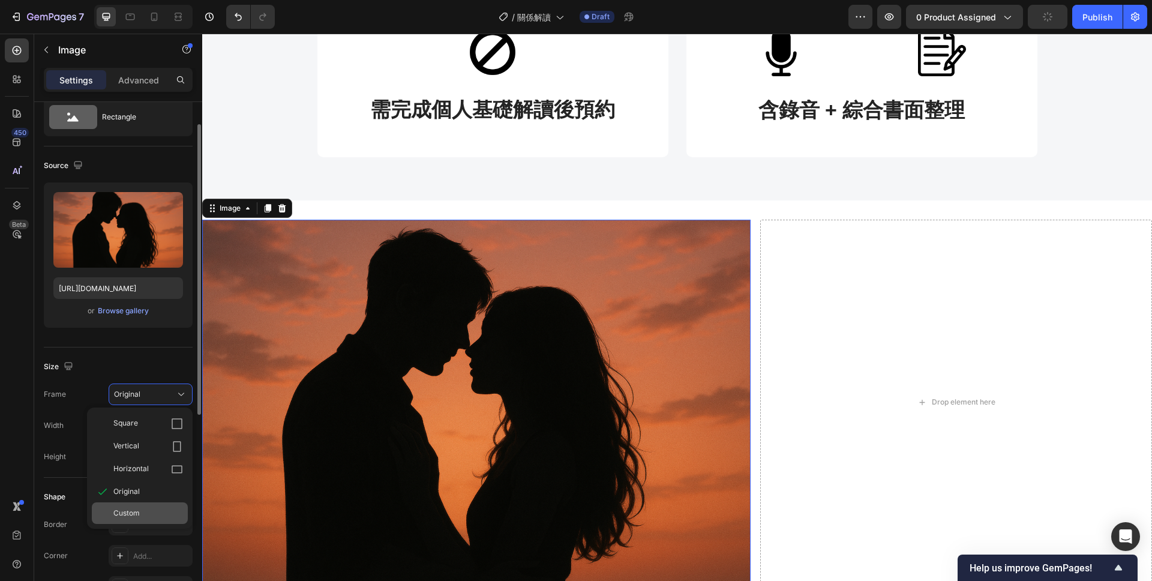
click at [146, 508] on div "Custom" at bounding box center [148, 513] width 70 height 11
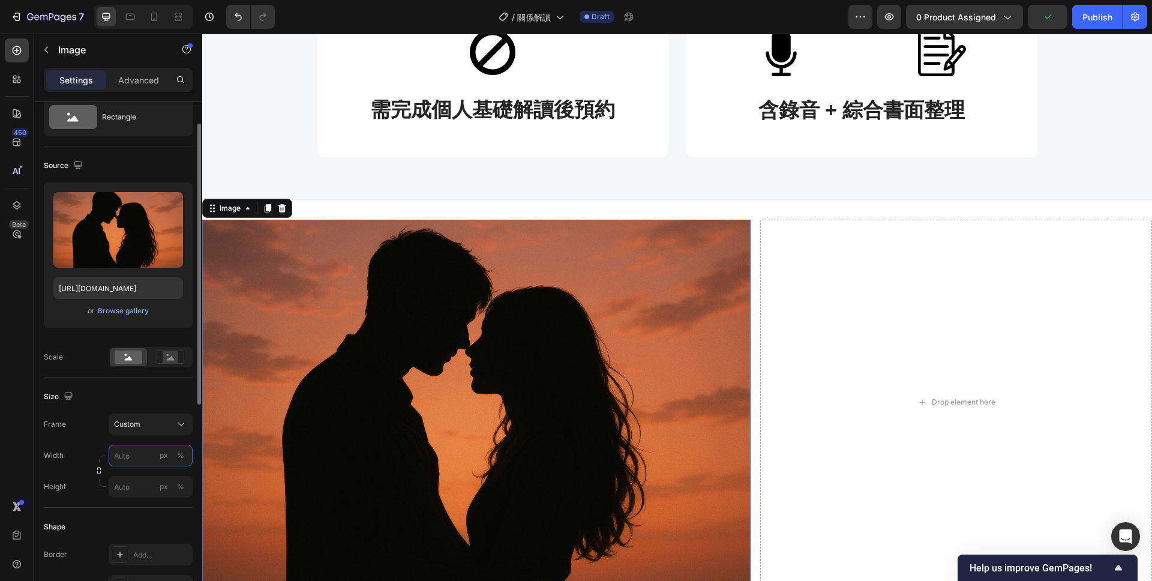
click at [140, 460] on input "px %" at bounding box center [151, 456] width 84 height 22
click at [133, 484] on p "Full 100%" at bounding box center [148, 484] width 70 height 11
type input "100"
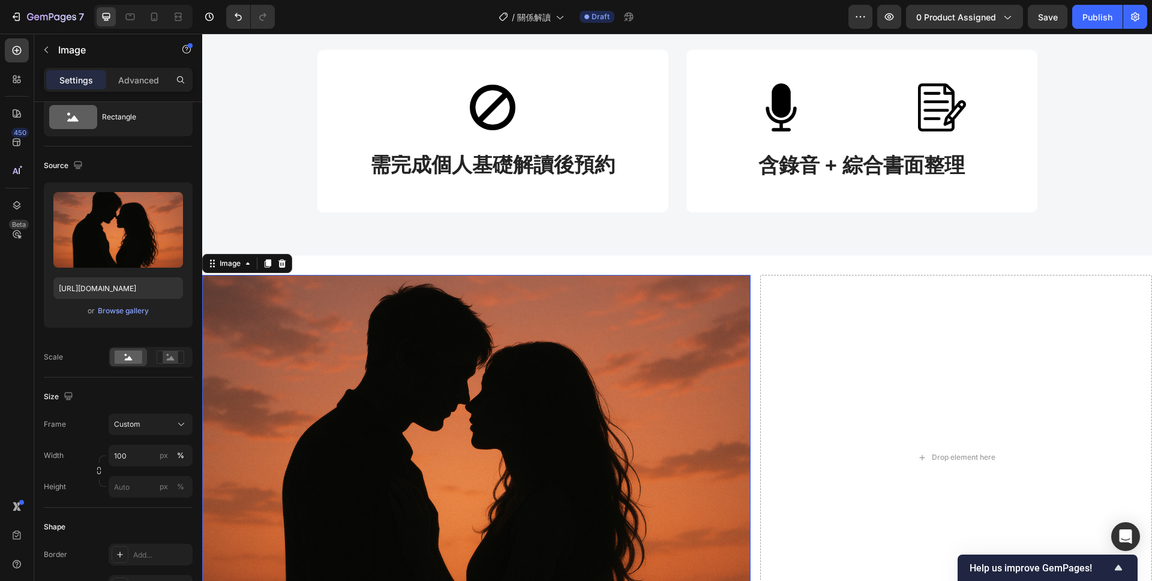
scroll to position [551, 0]
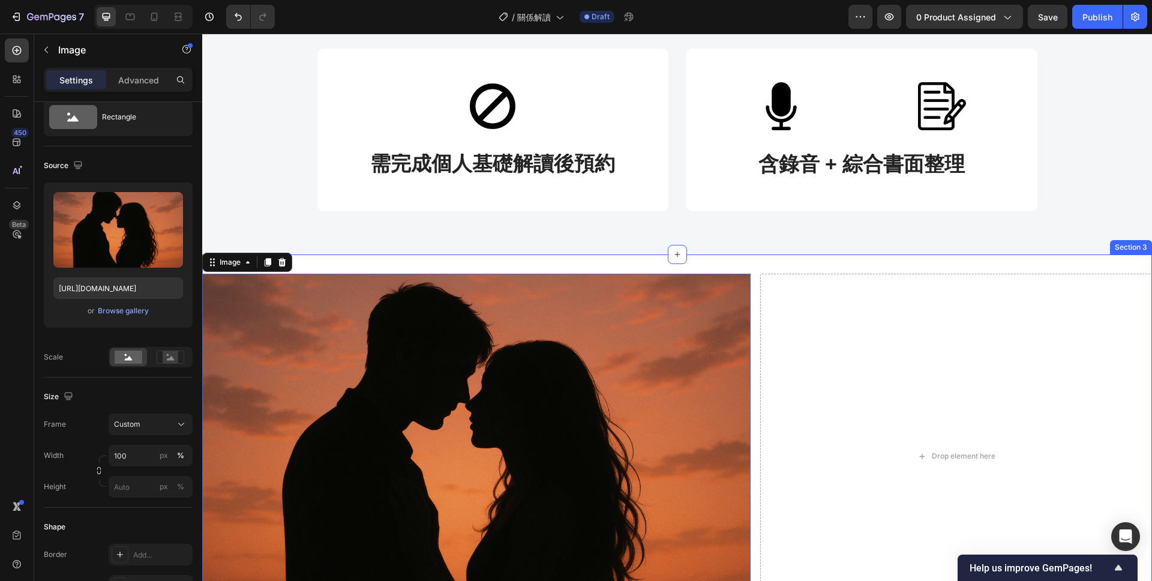
click at [645, 262] on div "Image 0 Drop element here Row Section 3" at bounding box center [677, 456] width 950 height 404
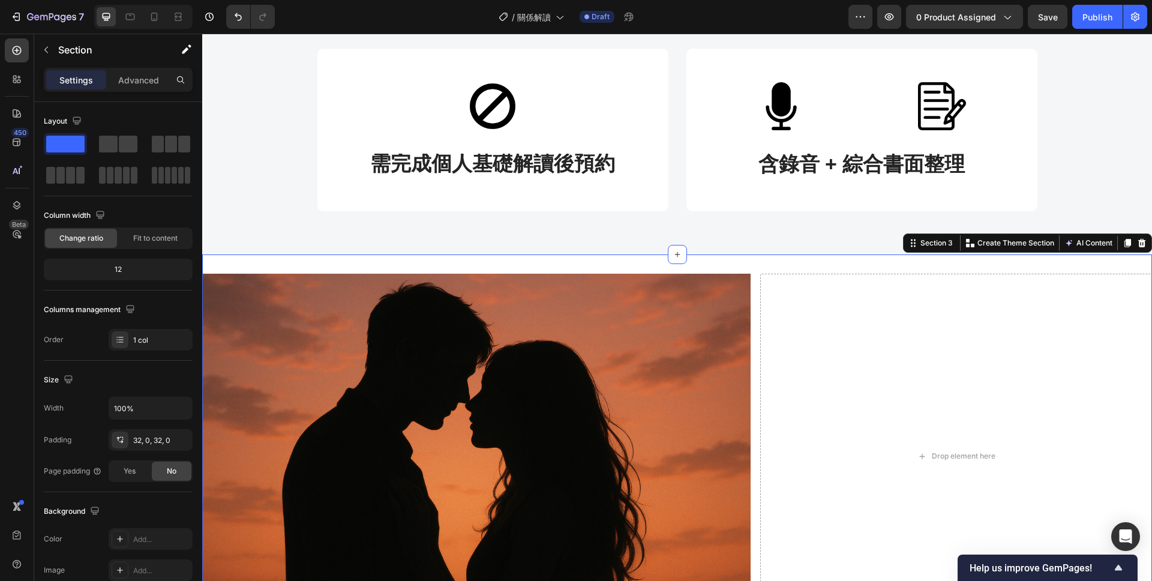
click at [632, 264] on div "Image Drop element here Row Section 3 You can create reusable sections Create T…" at bounding box center [677, 456] width 950 height 404
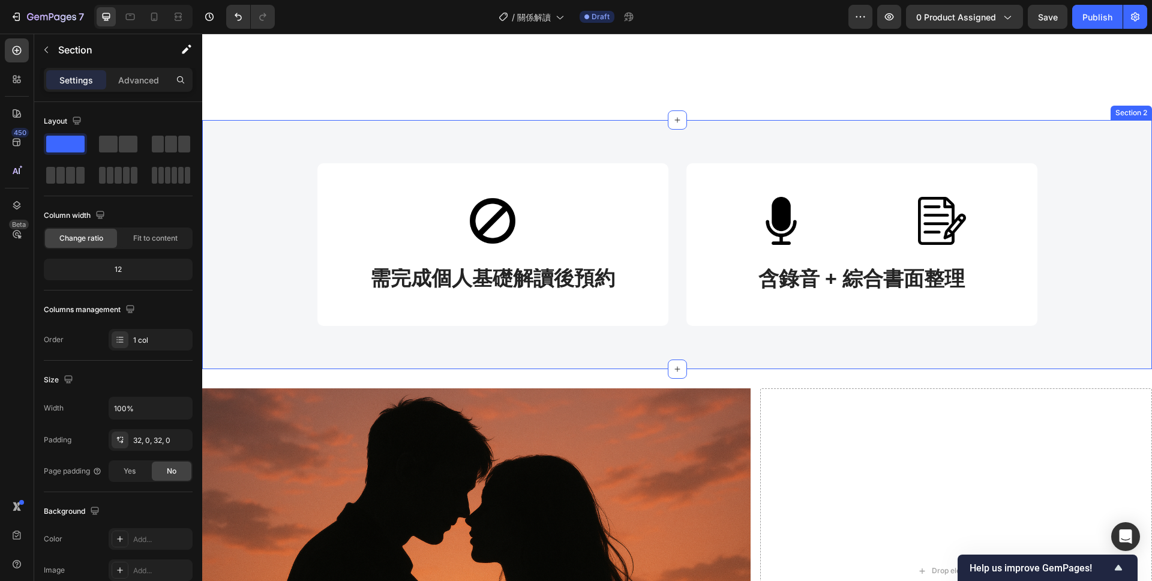
scroll to position [633, 0]
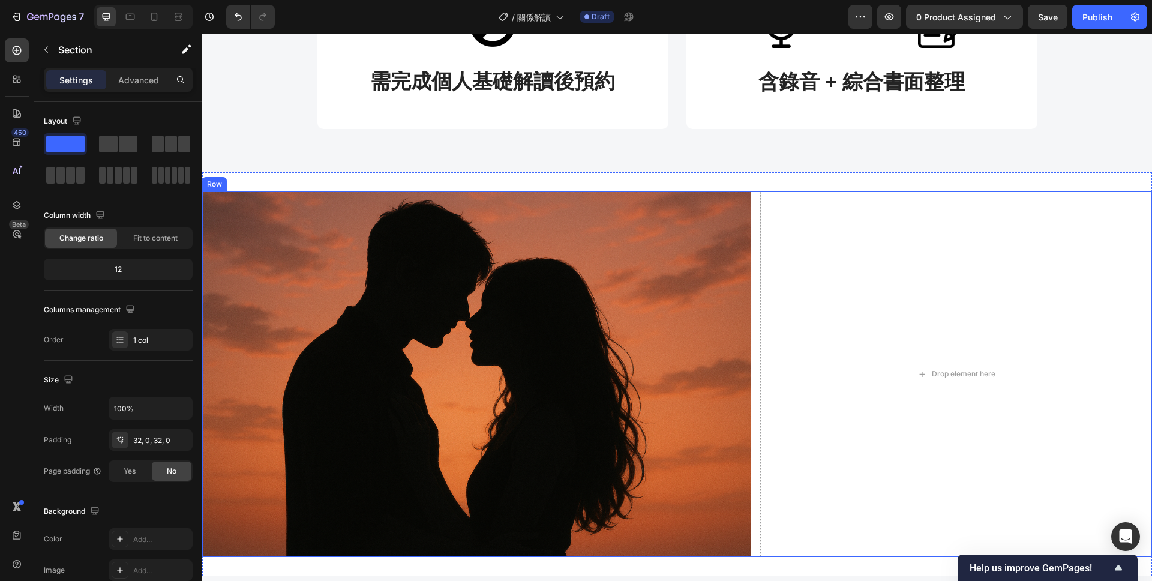
click at [753, 314] on div "Image Drop element here Row" at bounding box center [677, 373] width 950 height 365
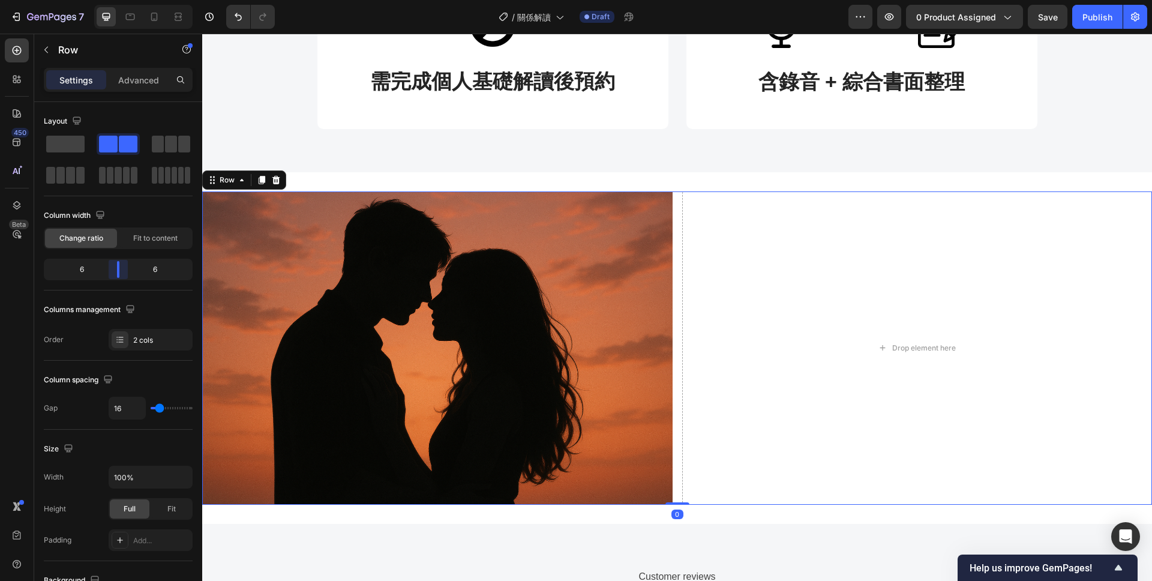
drag, startPoint x: 131, startPoint y: 271, endPoint x: 114, endPoint y: 273, distance: 17.5
click at [114, 0] on body "7 Version history / 關係解讀 Draft Preview 0 product assigned Save Publish 450 Beta…" at bounding box center [576, 0] width 1152 height 0
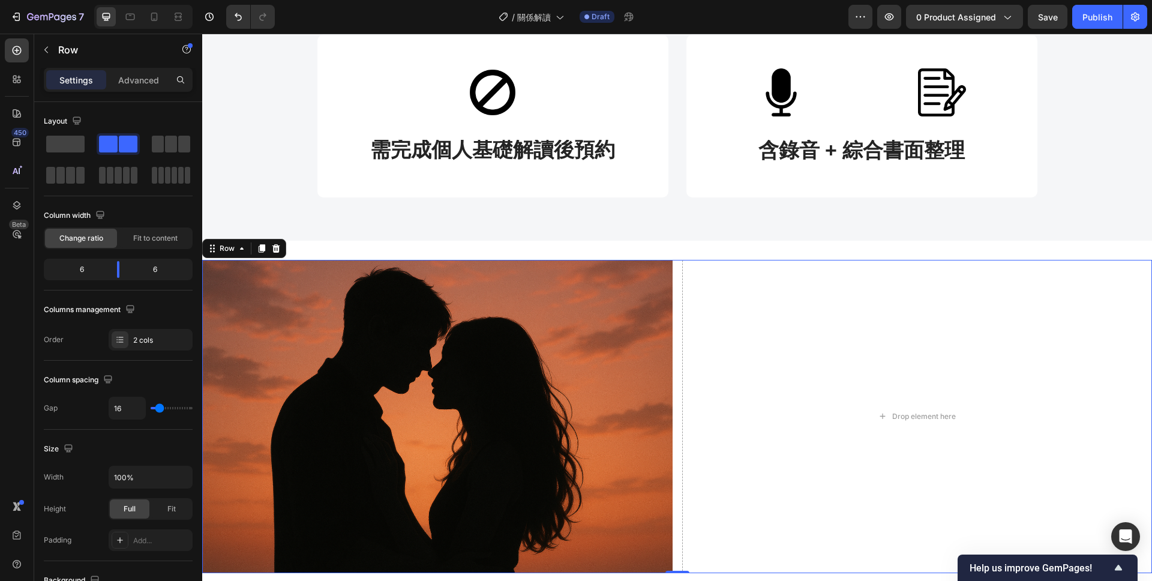
scroll to position [483, 0]
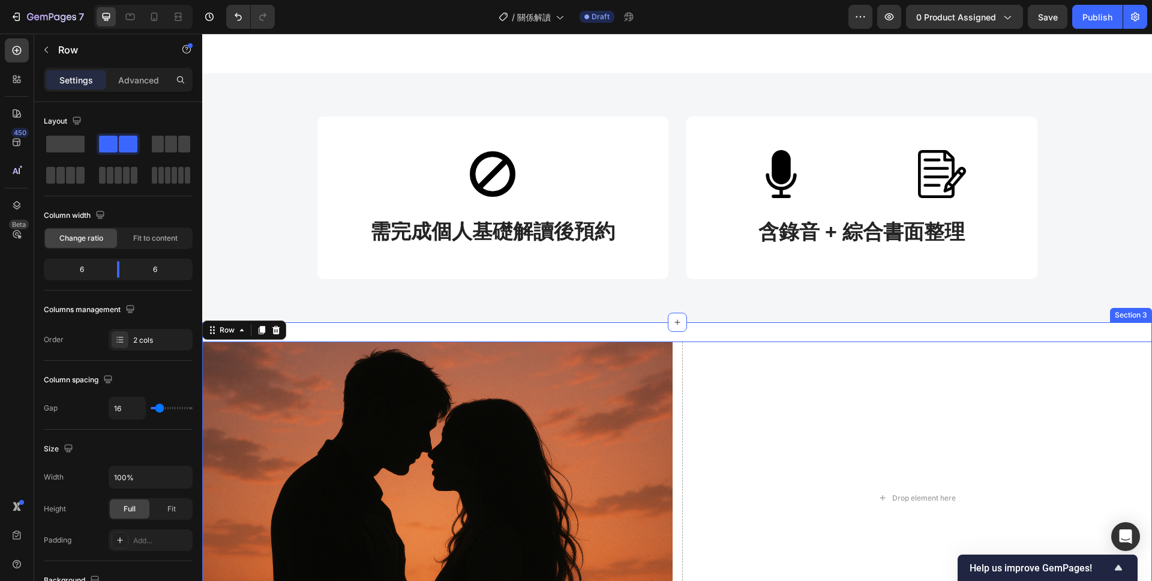
click at [656, 328] on div "Image Drop element here Row 0 Section 3" at bounding box center [677, 498] width 950 height 352
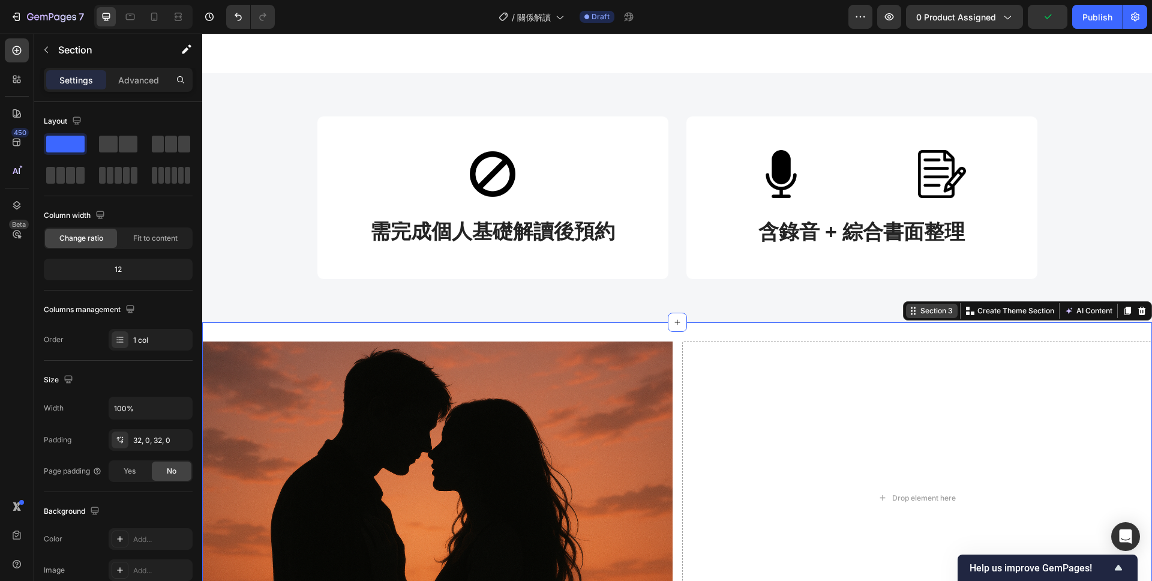
click at [940, 309] on div "Section 3" at bounding box center [936, 310] width 37 height 11
click at [160, 234] on span "Fit to content" at bounding box center [155, 238] width 44 height 11
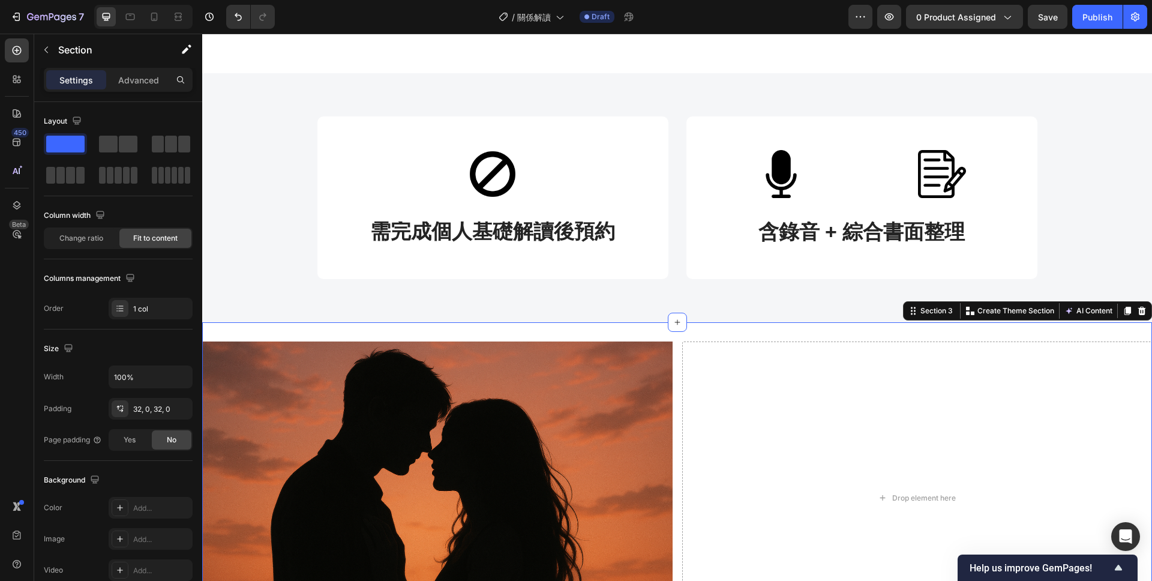
click at [632, 334] on div "Image Drop element here Row Section 3 You can create reusable sections Create T…" at bounding box center [677, 498] width 950 height 352
click at [70, 243] on span "Change ratio" at bounding box center [81, 238] width 44 height 11
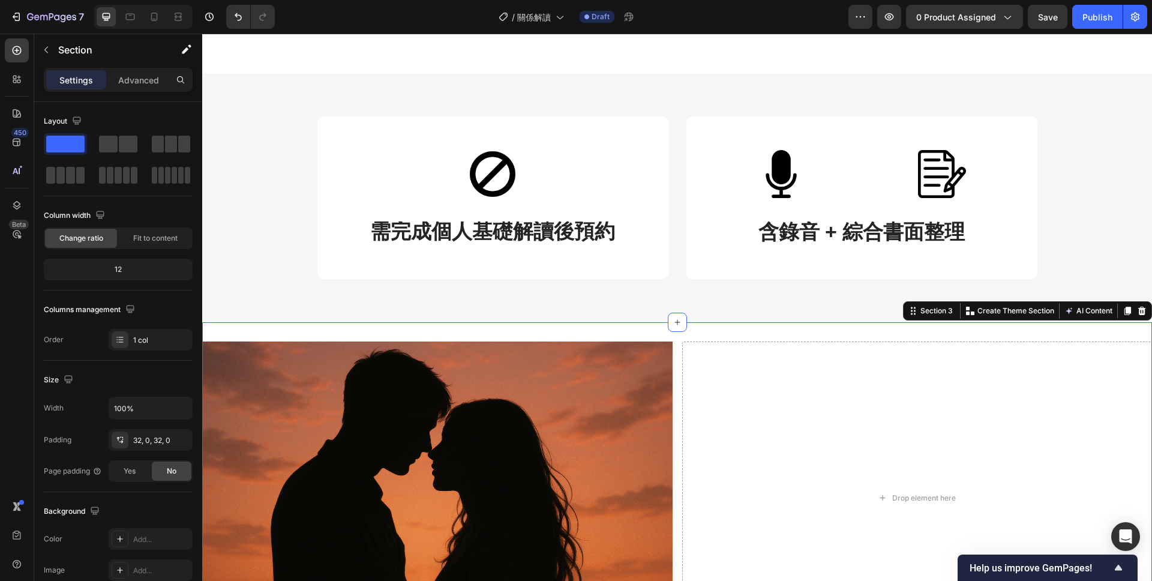
click at [469, 332] on div "Image Drop element here Row Section 3 You can create reusable sections Create T…" at bounding box center [677, 498] width 950 height 352
click at [125, 270] on div "12" at bounding box center [118, 269] width 144 height 17
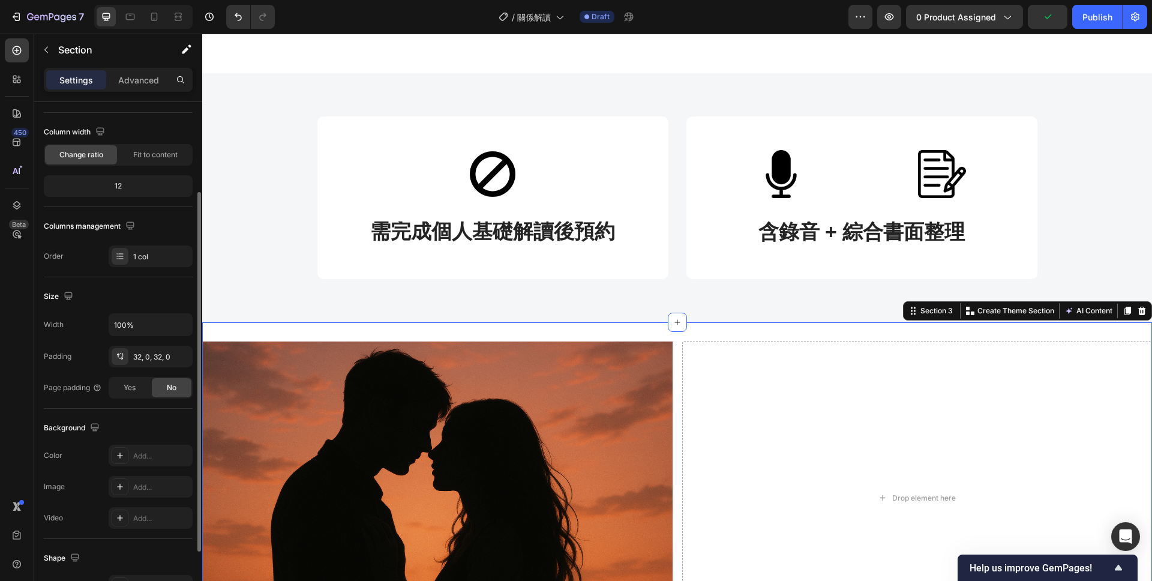
scroll to position [122, 0]
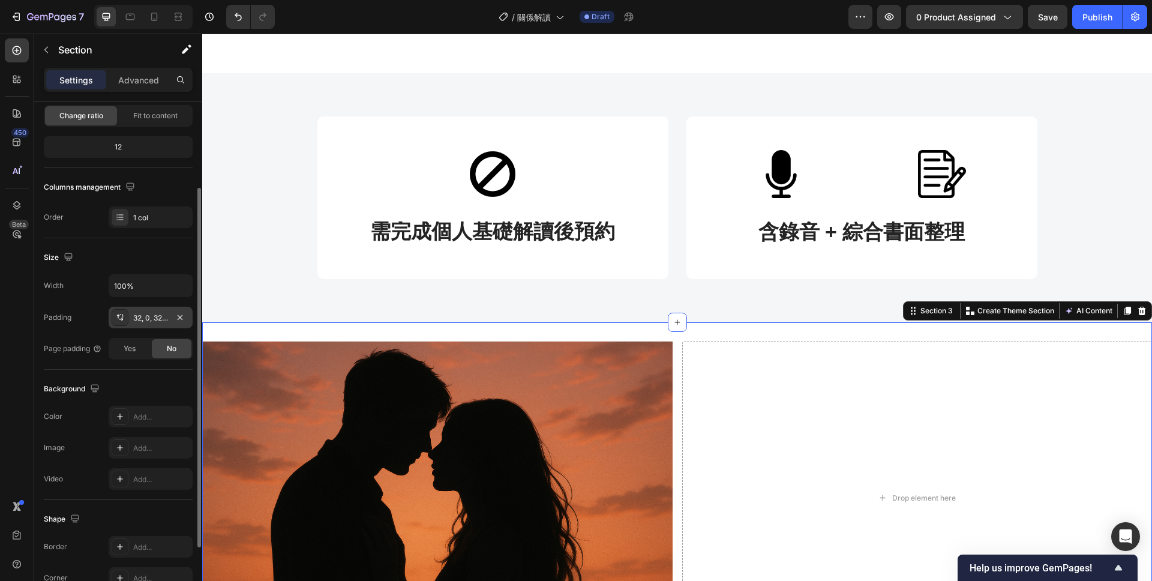
click at [152, 315] on div "32, 0, 32, 0" at bounding box center [150, 318] width 35 height 11
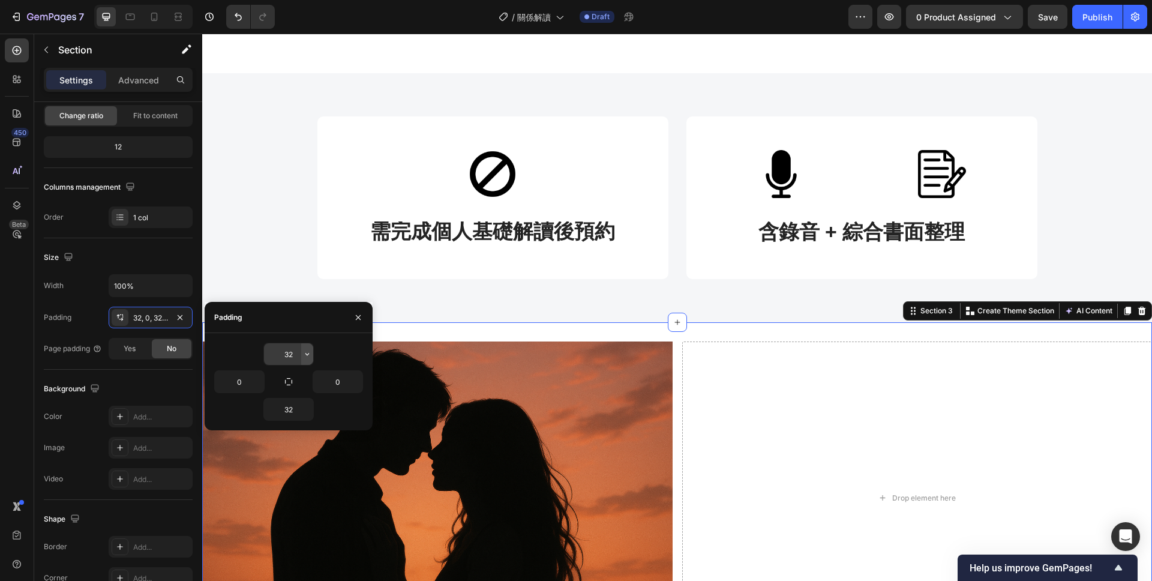
click at [306, 354] on icon "button" at bounding box center [307, 354] width 10 height 10
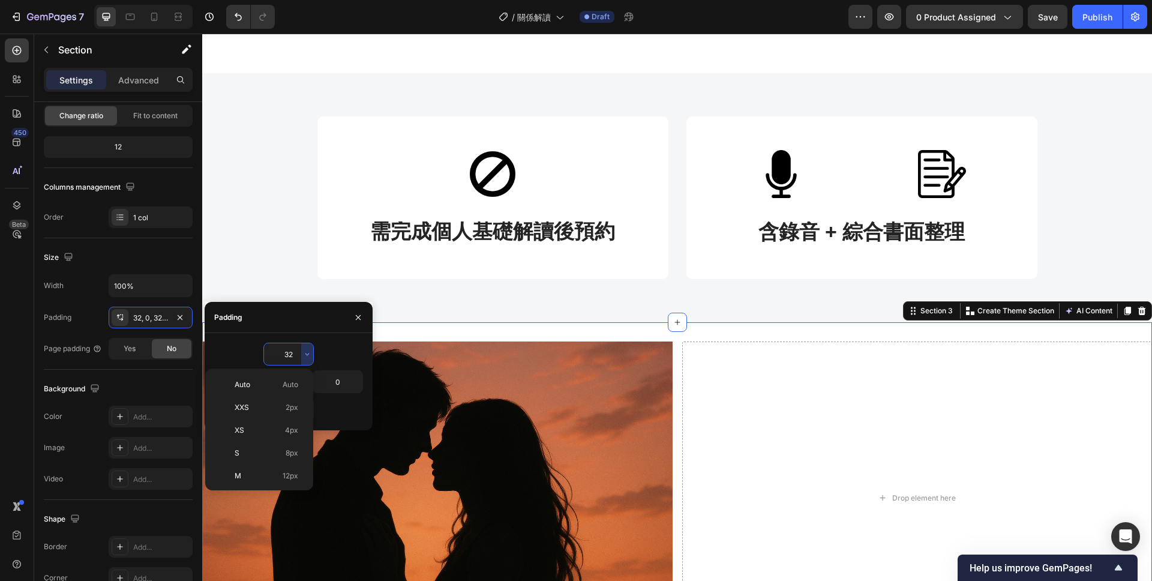
scroll to position [86, 0]
click at [293, 356] on input "32" at bounding box center [288, 354] width 49 height 22
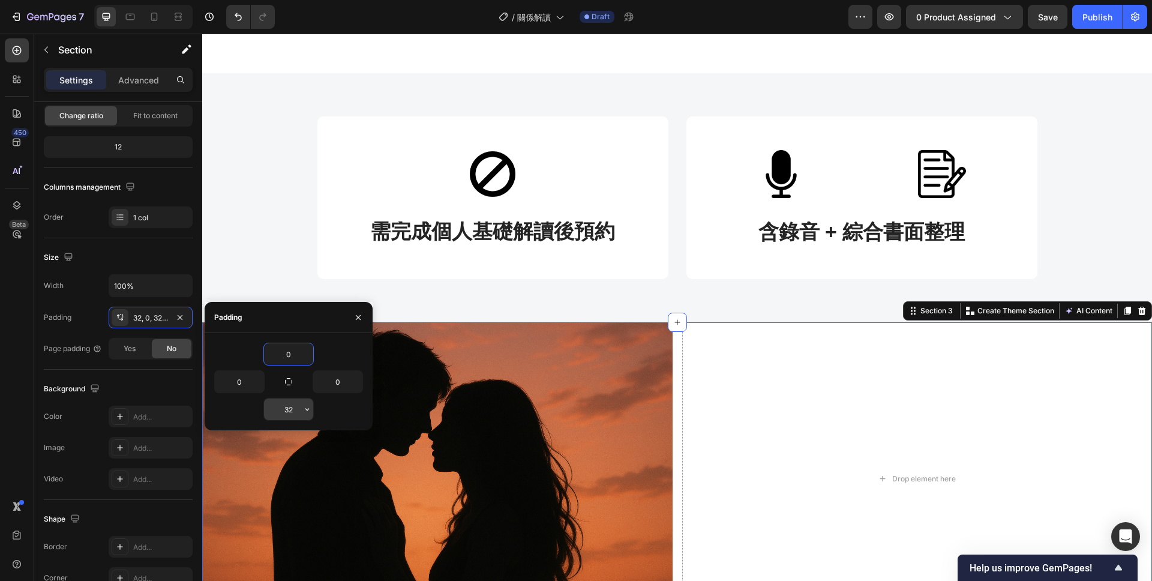
type input "0"
click at [291, 413] on input "32" at bounding box center [288, 409] width 49 height 22
type input "0"
click at [409, 337] on img at bounding box center [437, 478] width 470 height 313
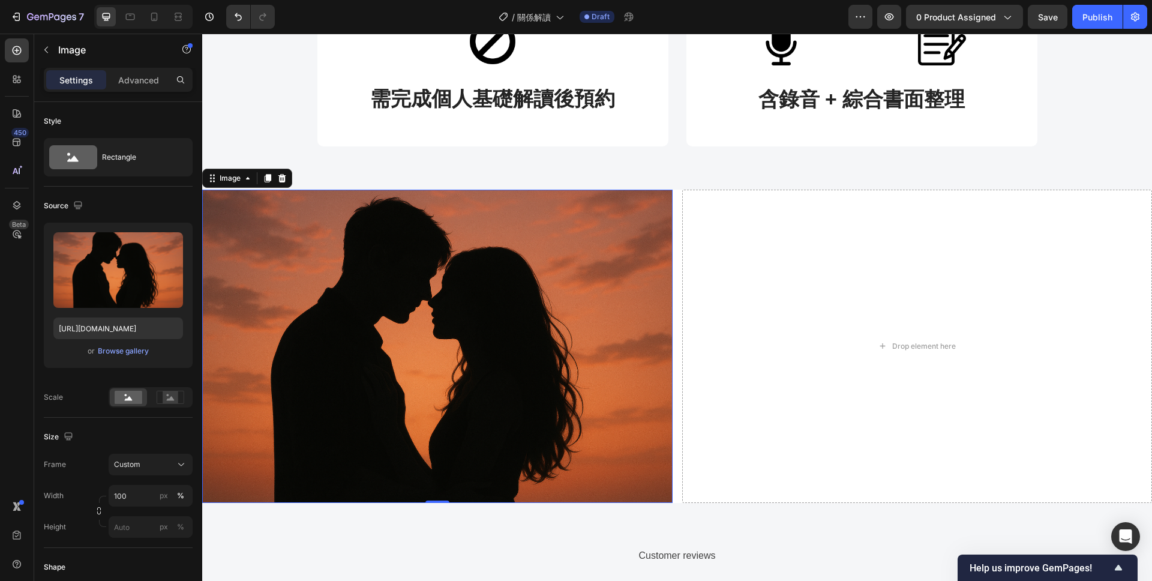
scroll to position [562, 0]
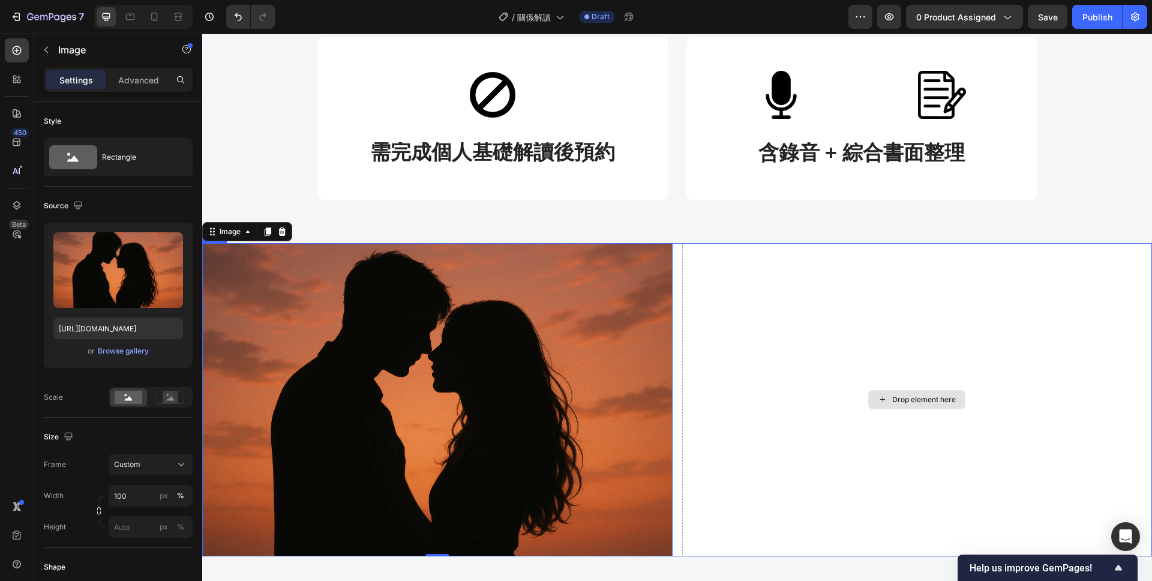
click at [682, 302] on div "Drop element here" at bounding box center [917, 399] width 470 height 313
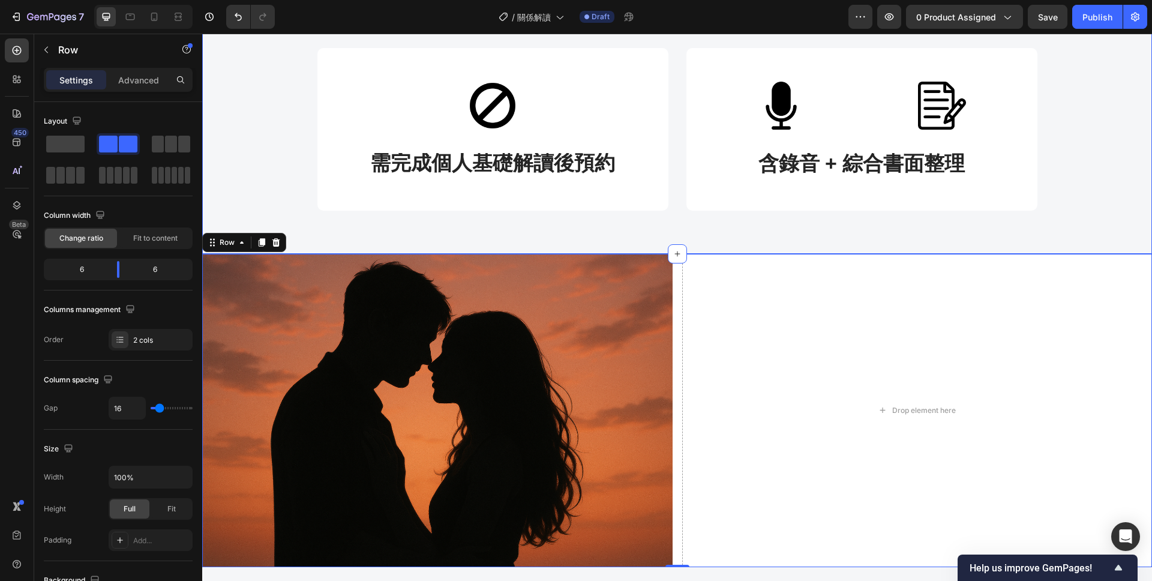
scroll to position [581, 0]
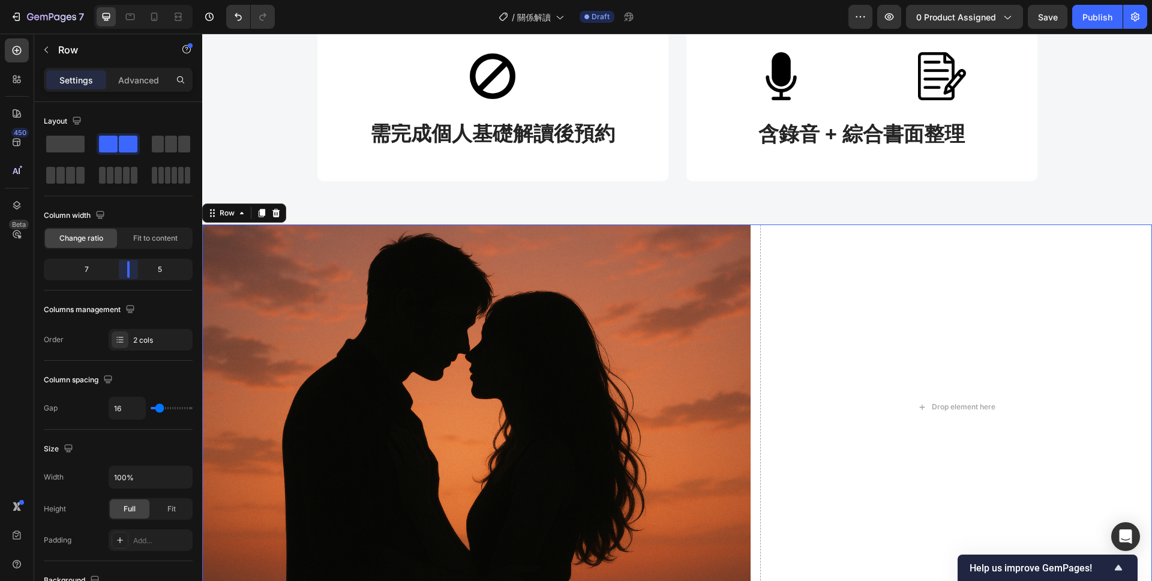
drag, startPoint x: 118, startPoint y: 269, endPoint x: 132, endPoint y: 269, distance: 14.4
click at [132, 0] on body "7 Version history / 關係解讀 Draft Preview 0 product assigned Save Publish 450 Beta…" at bounding box center [576, 0] width 1152 height 0
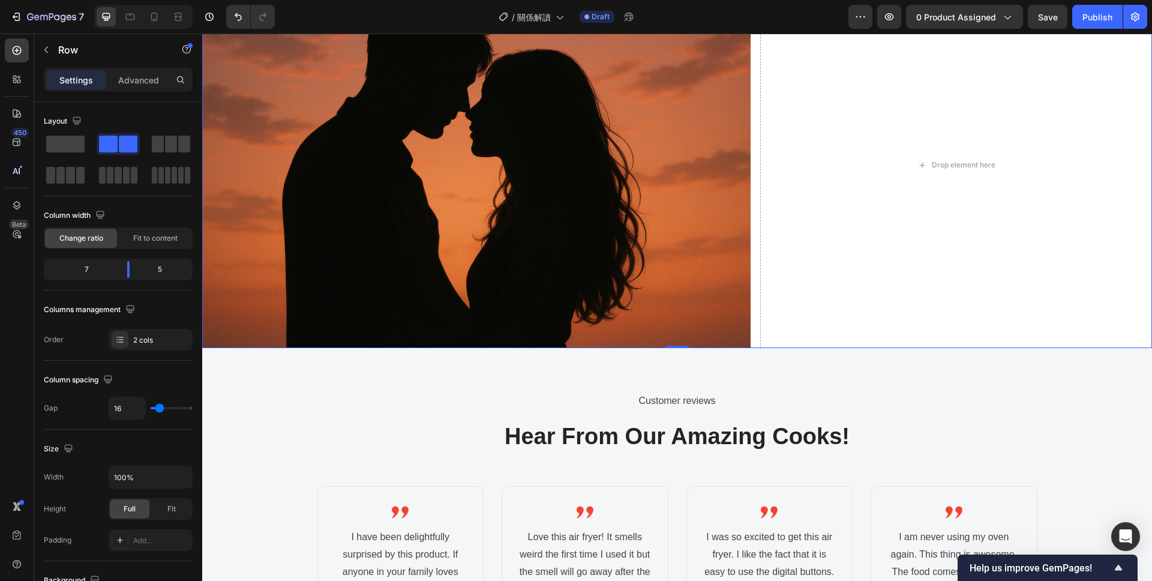
scroll to position [628, 0]
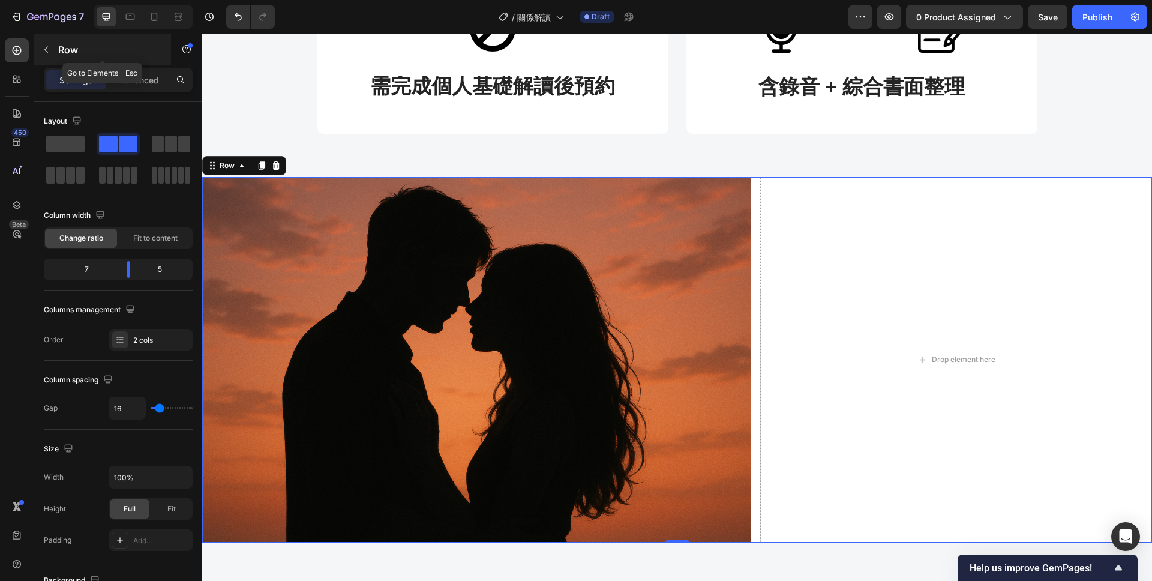
click at [40, 46] on button "button" at bounding box center [46, 49] width 19 height 19
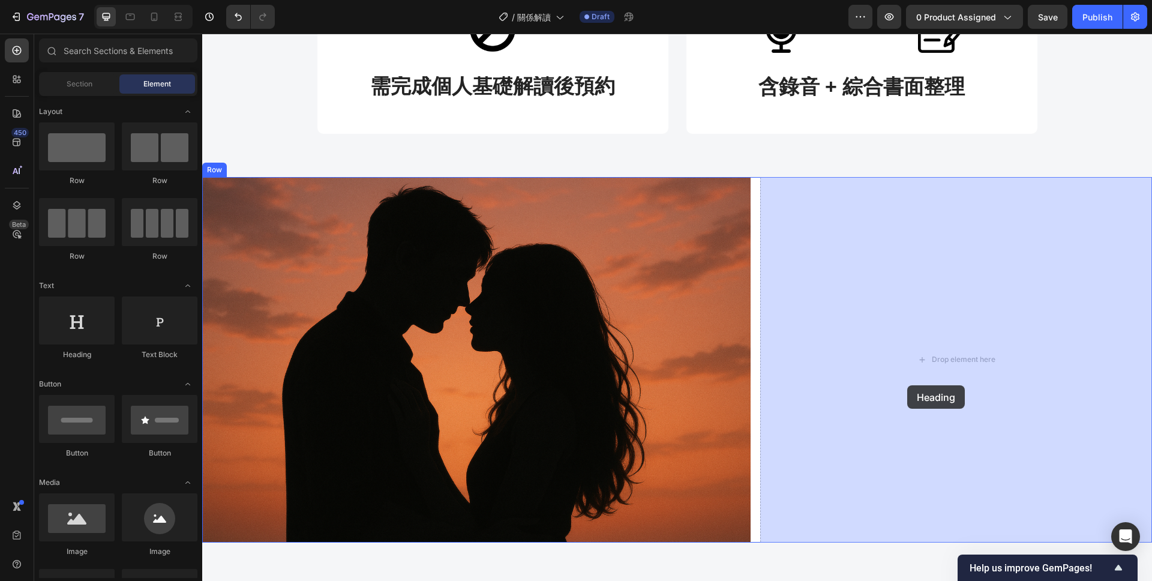
drag, startPoint x: 287, startPoint y: 356, endPoint x: 907, endPoint y: 386, distance: 620.5
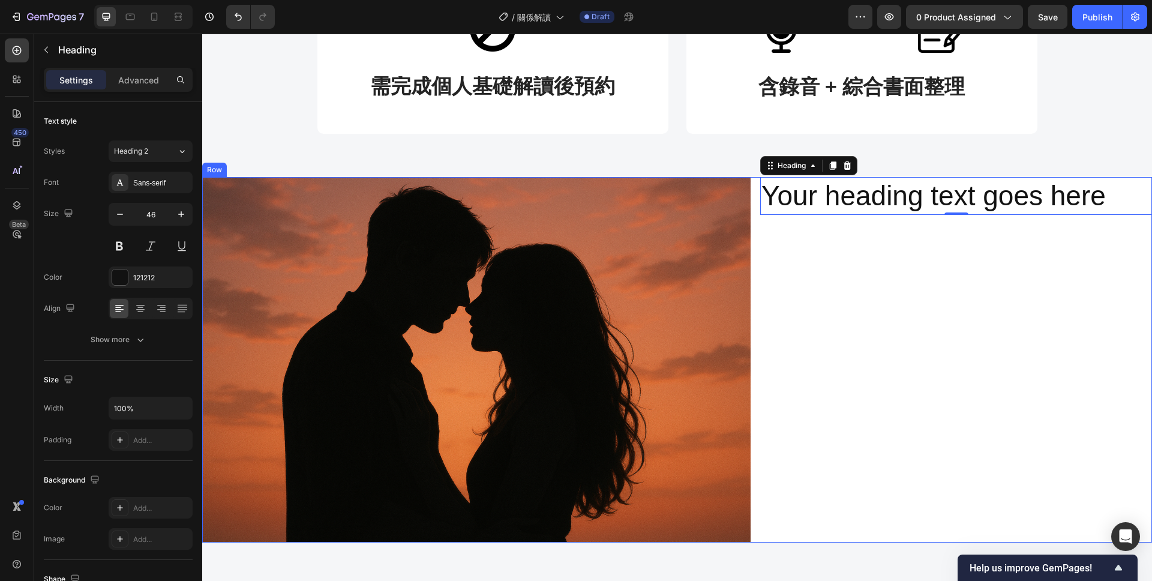
click at [754, 225] on div "Image Your heading text goes here Heading 0 Row" at bounding box center [677, 359] width 950 height 365
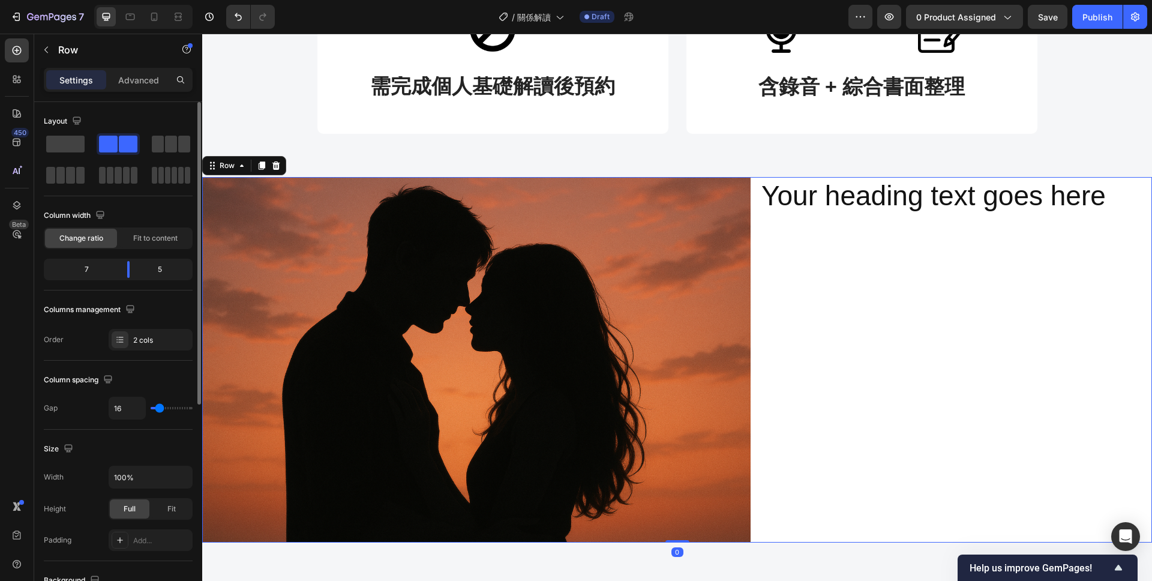
type input "10"
type input "4"
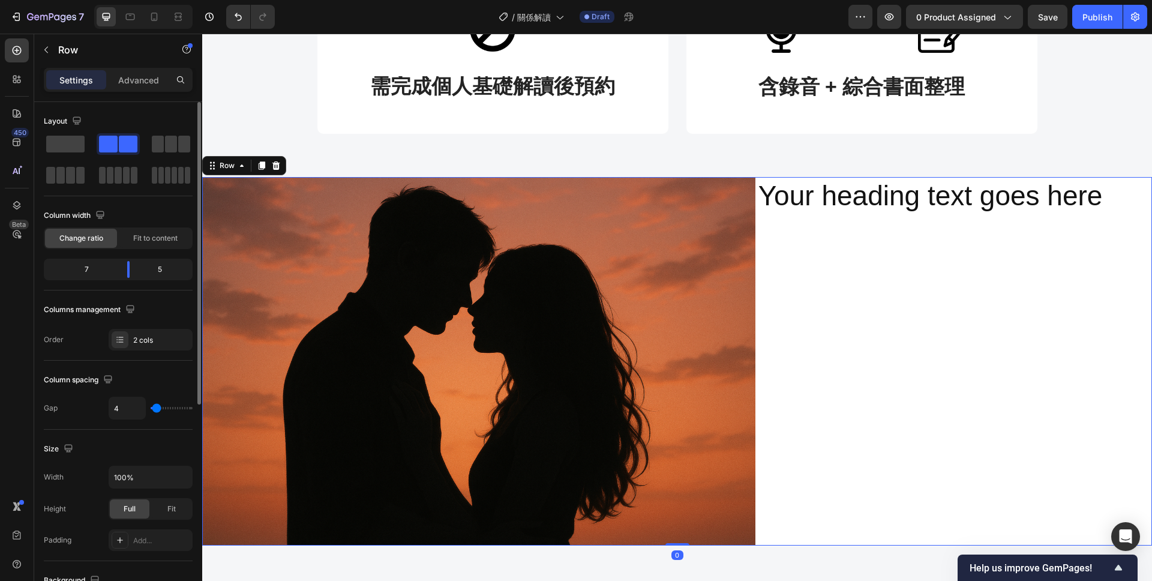
type input "3"
type input "1"
type input "0"
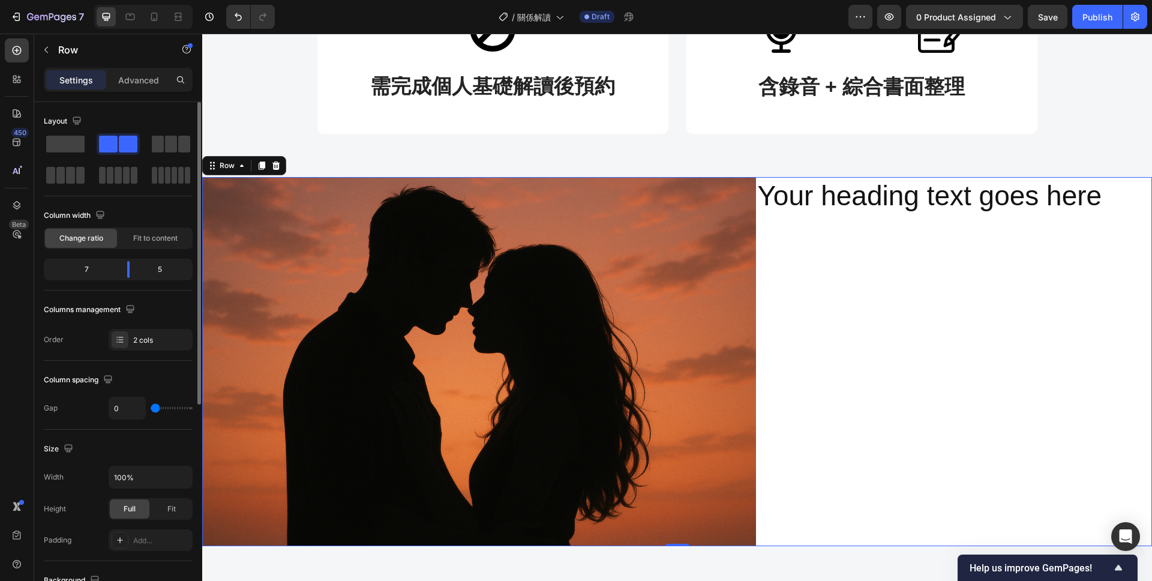
drag, startPoint x: 158, startPoint y: 410, endPoint x: 150, endPoint y: 410, distance: 7.8
type input "0"
click at [151, 409] on input "range" at bounding box center [172, 408] width 42 height 2
click at [909, 379] on div "Your heading text goes here Heading" at bounding box center [954, 362] width 396 height 370
click at [938, 196] on h2 "Your heading text goes here" at bounding box center [954, 196] width 396 height 38
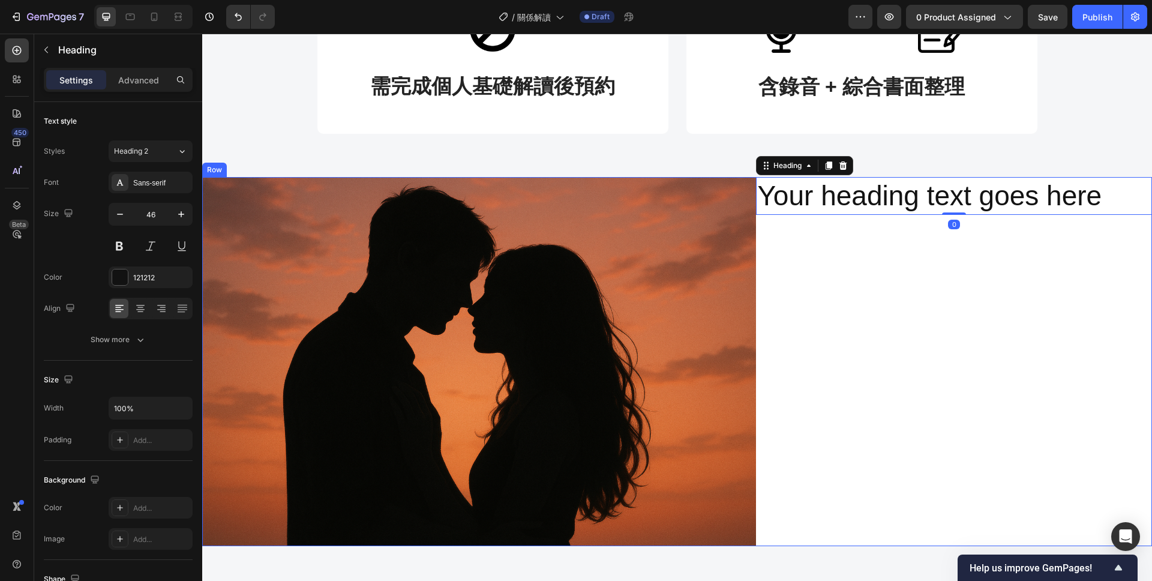
click at [934, 285] on div "Your heading text goes here Heading 0" at bounding box center [954, 362] width 396 height 370
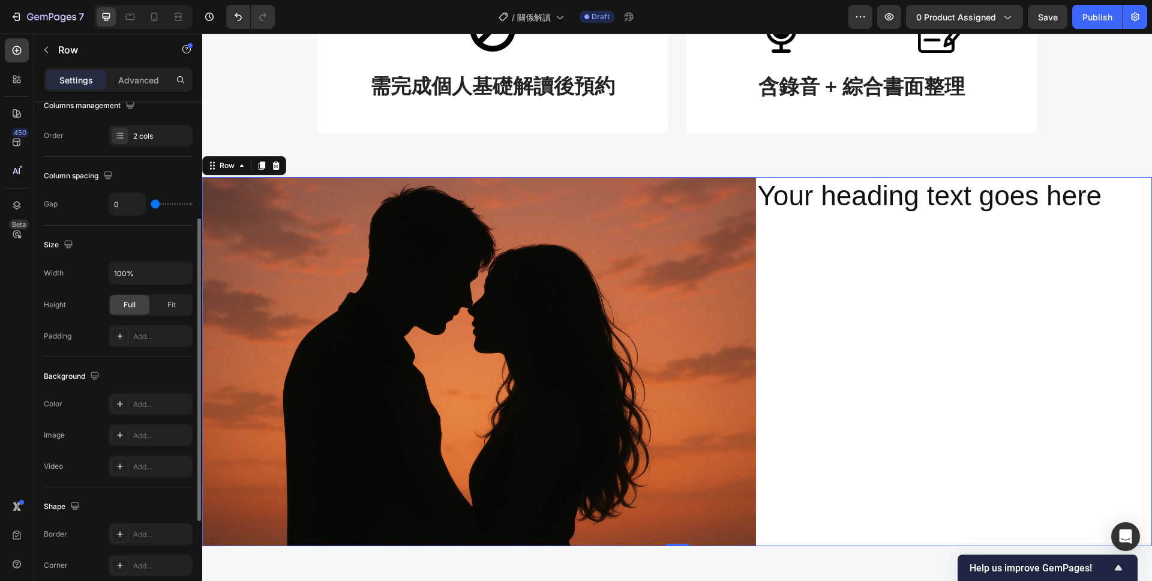
scroll to position [229, 0]
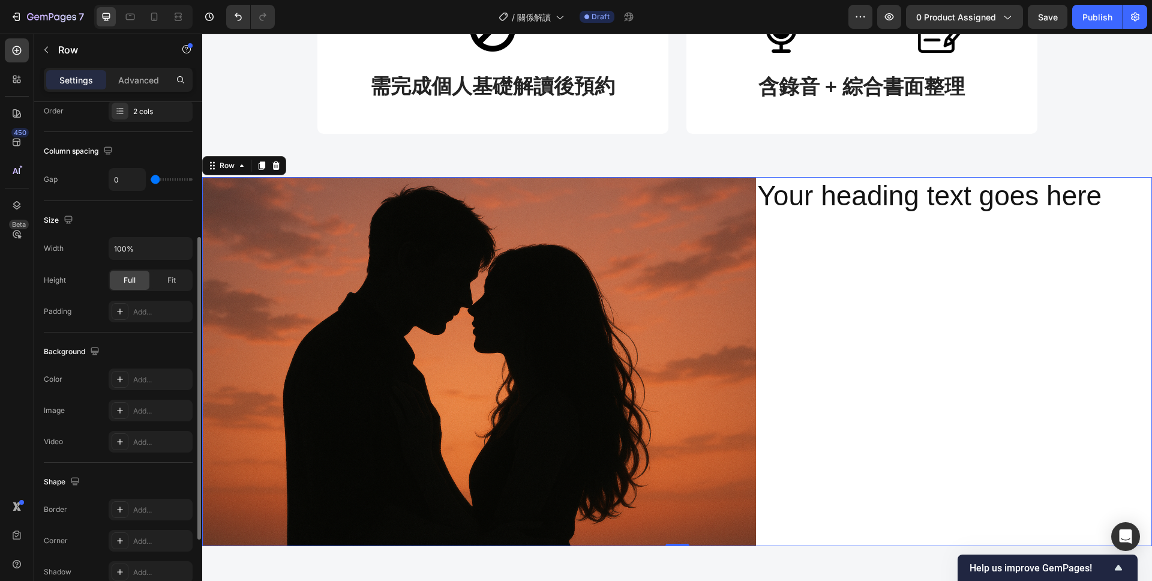
click at [878, 201] on h2 "Your heading text goes here" at bounding box center [954, 196] width 396 height 38
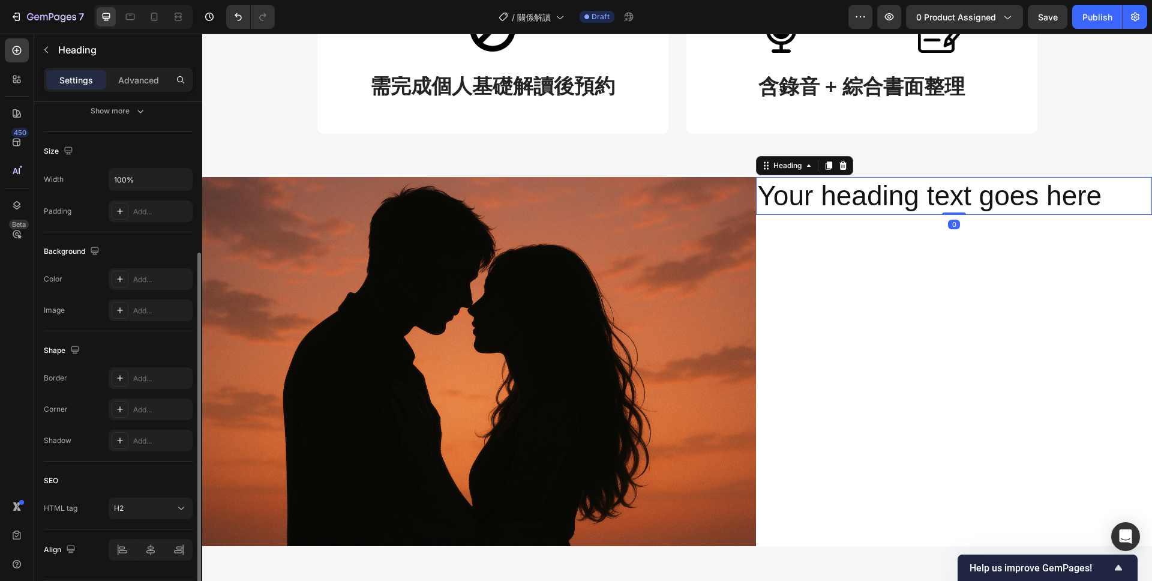
scroll to position [0, 0]
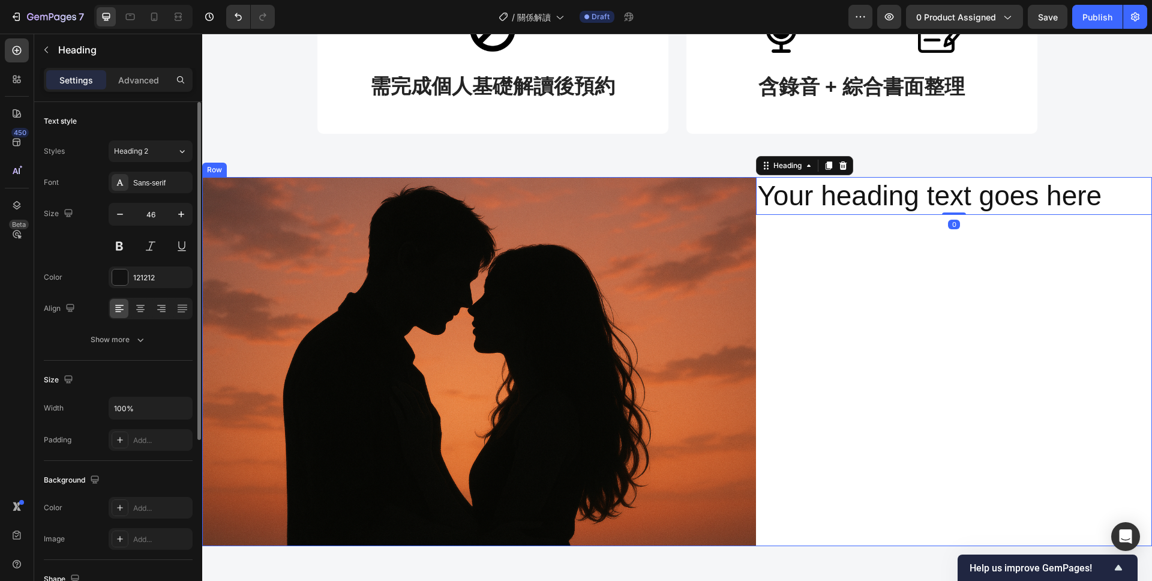
click at [873, 280] on div "Your heading text goes here Heading 0" at bounding box center [954, 362] width 396 height 370
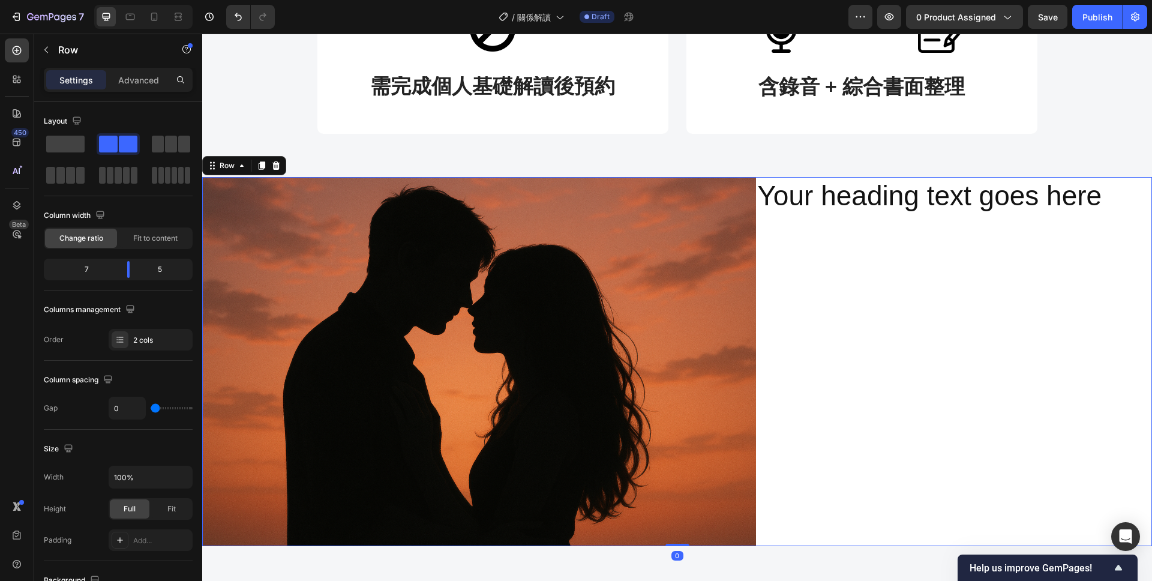
click at [873, 280] on div "Your heading text goes here Heading" at bounding box center [954, 362] width 396 height 370
type input "1"
type input "4"
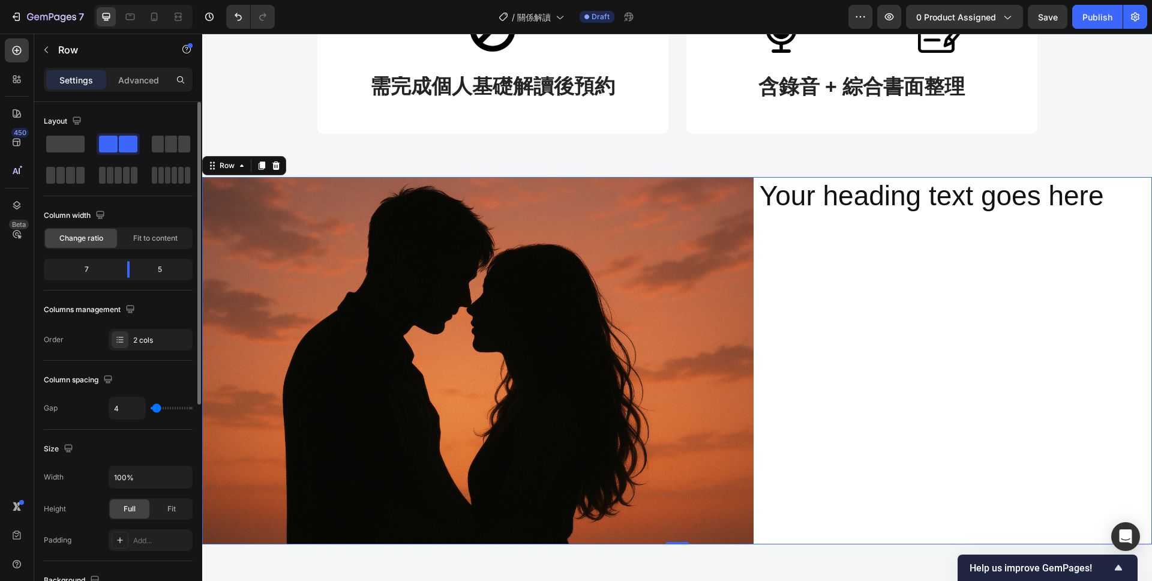
type input "10"
type input "11"
type input "12"
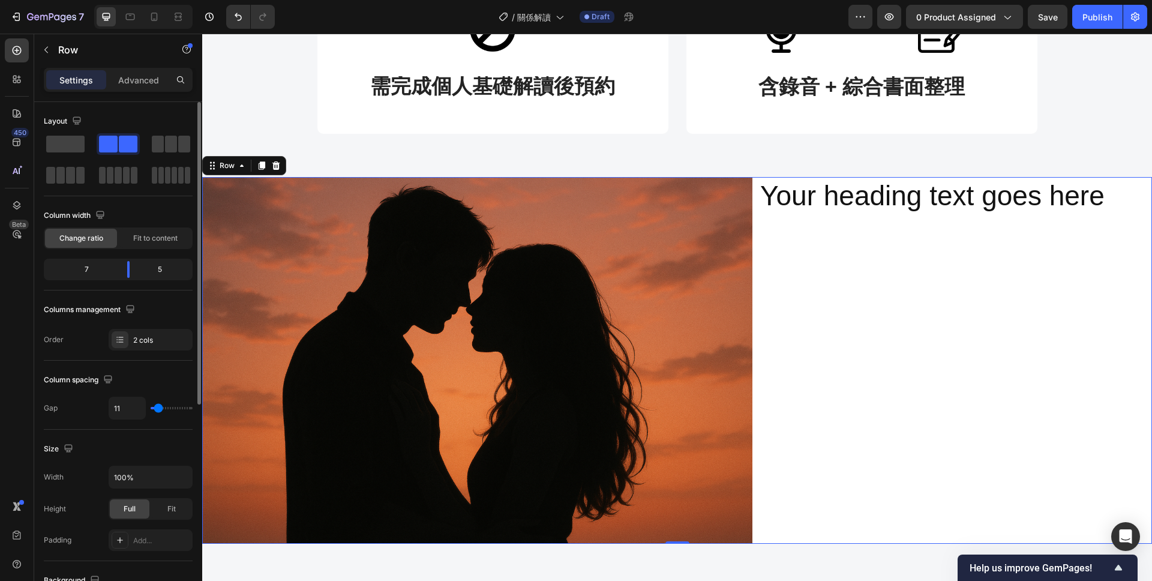
type input "12"
type input "15"
type input "19"
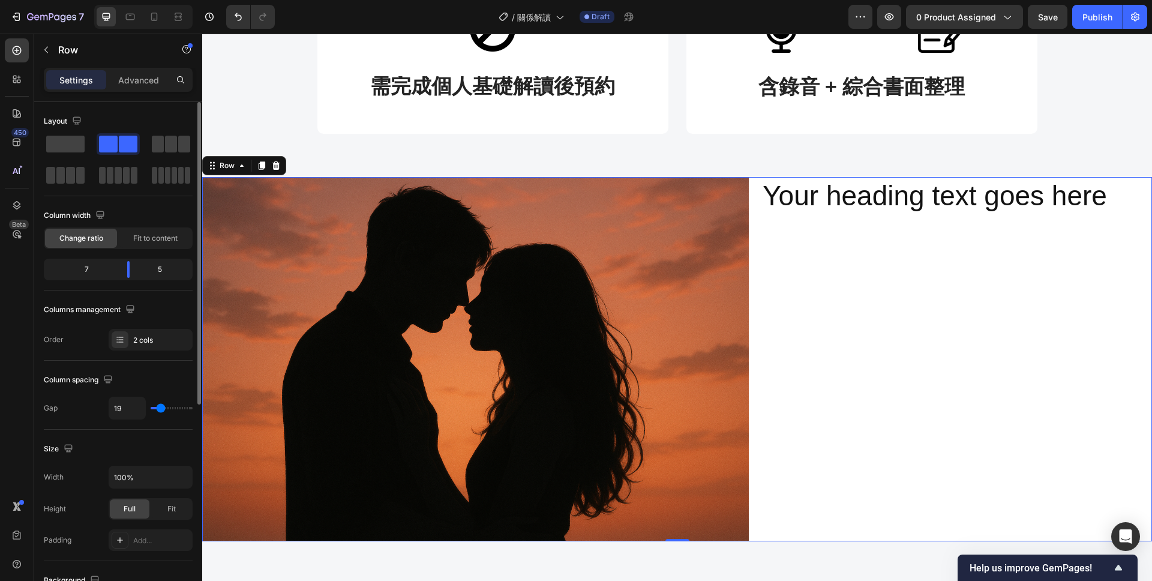
type input "21"
type input "24"
type input "28"
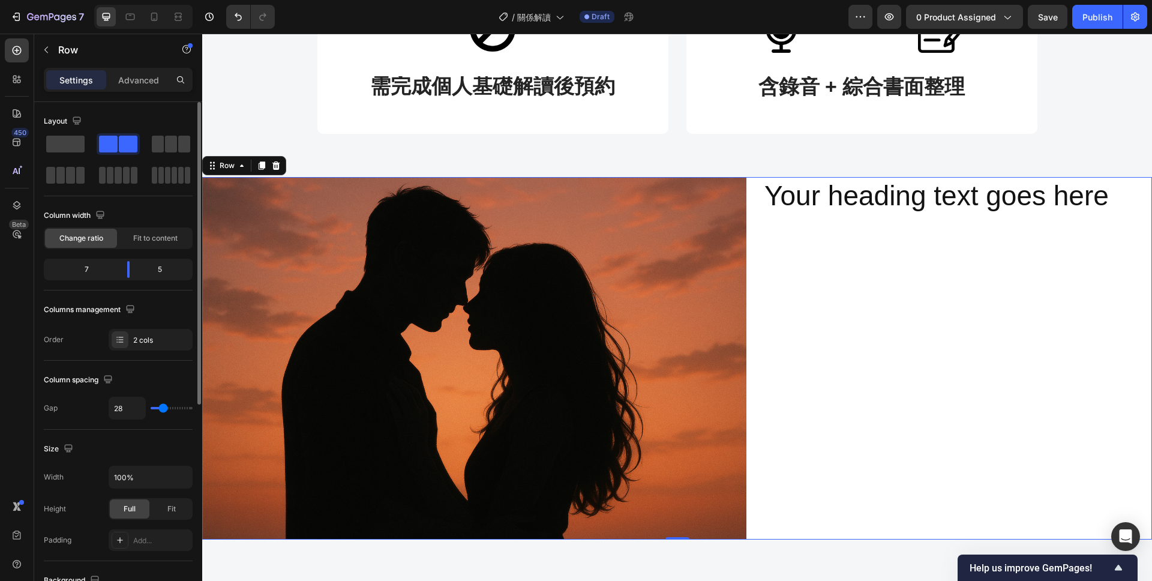
drag, startPoint x: 152, startPoint y: 407, endPoint x: 299, endPoint y: 306, distance: 178.6
type input "28"
click at [163, 409] on input "range" at bounding box center [172, 408] width 42 height 2
click at [863, 354] on div "Your heading text goes here Heading" at bounding box center [957, 358] width 389 height 363
click at [839, 277] on div "Your heading text goes here Heading" at bounding box center [957, 358] width 389 height 363
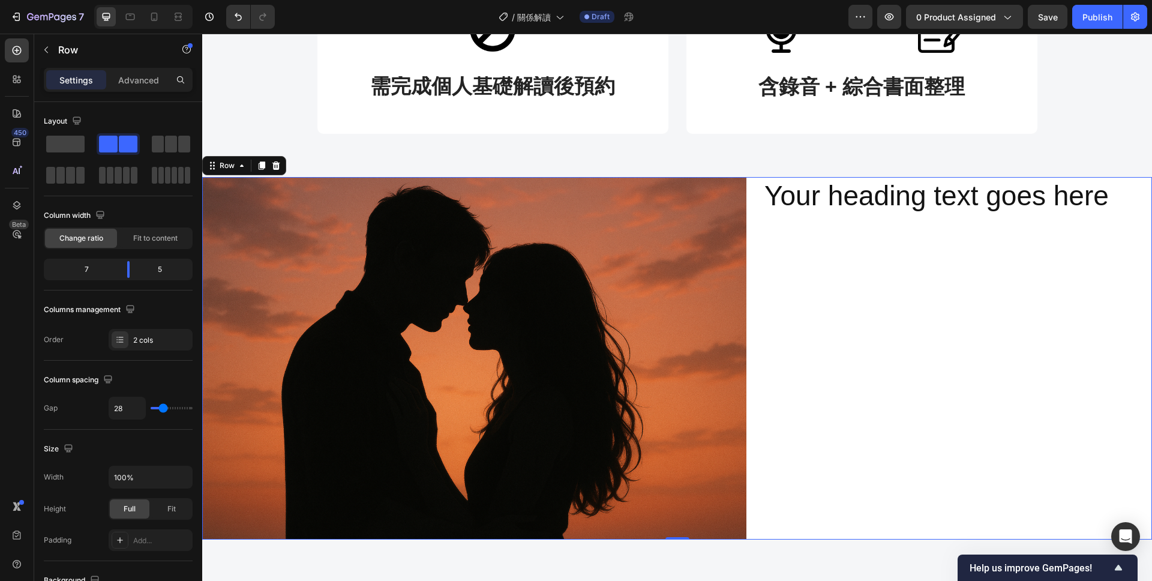
click at [752, 213] on div "Image Your heading text goes here Heading Row 0" at bounding box center [677, 358] width 950 height 363
click at [231, 162] on div "Row" at bounding box center [227, 165] width 20 height 11
click at [914, 300] on div "Your heading text goes here Heading" at bounding box center [957, 358] width 389 height 363
click at [837, 227] on div "Your heading text goes here Heading" at bounding box center [957, 358] width 389 height 363
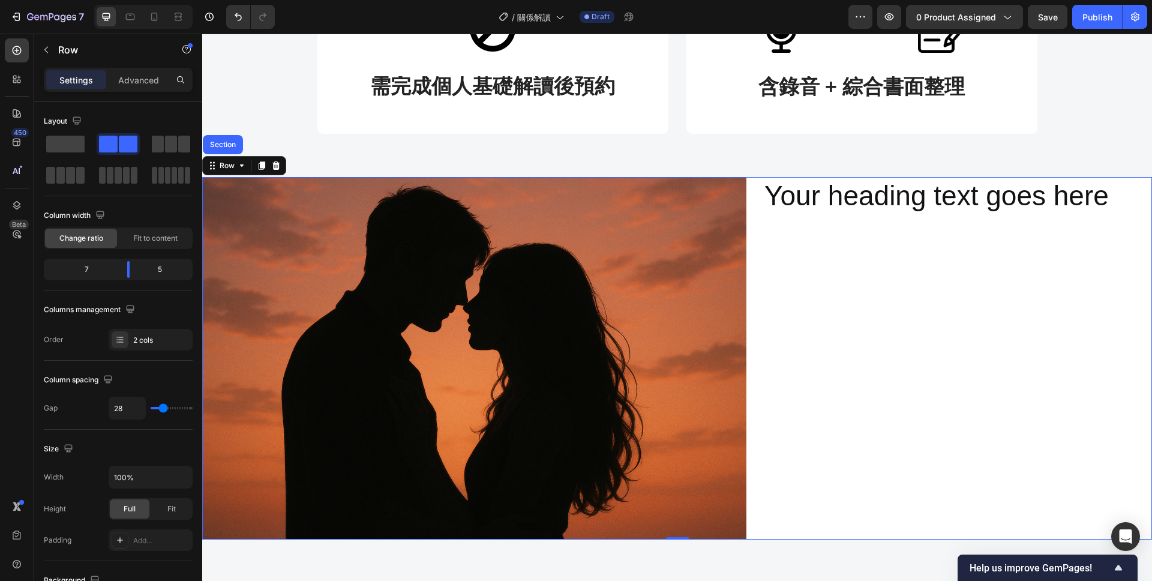
click at [863, 323] on div "Your heading text goes here Heading" at bounding box center [957, 358] width 389 height 363
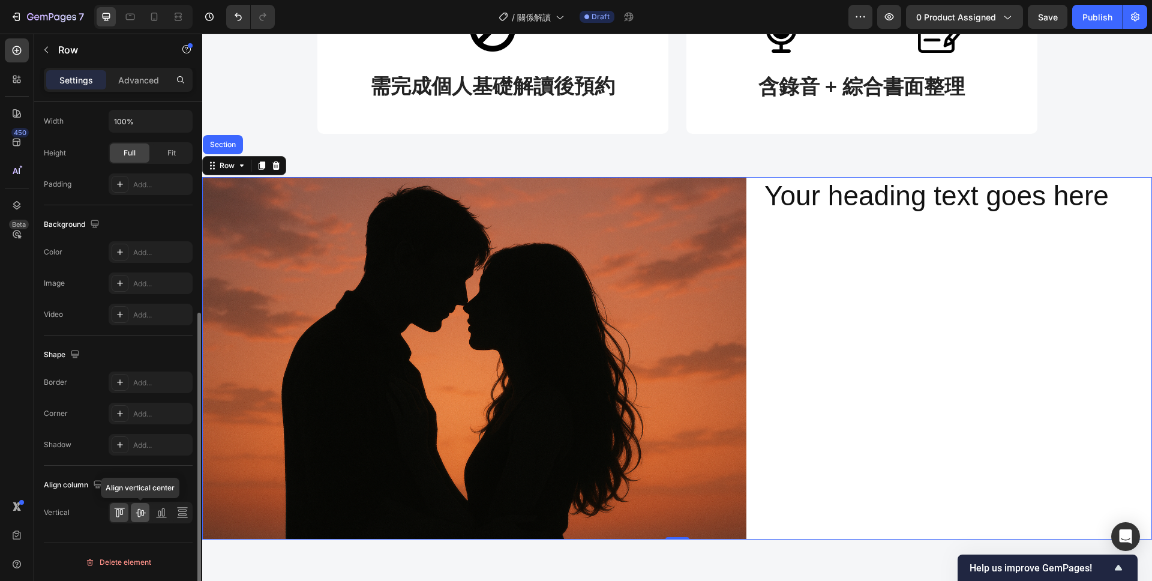
click at [144, 516] on icon at bounding box center [140, 512] width 12 height 12
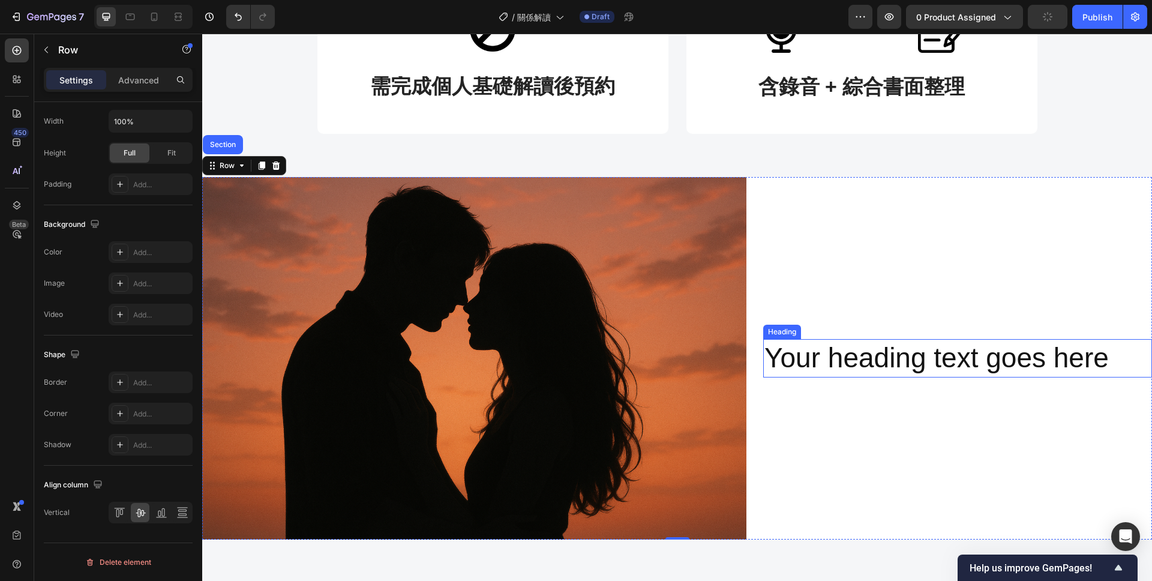
click at [965, 371] on h2 "Your heading text goes here" at bounding box center [957, 358] width 389 height 38
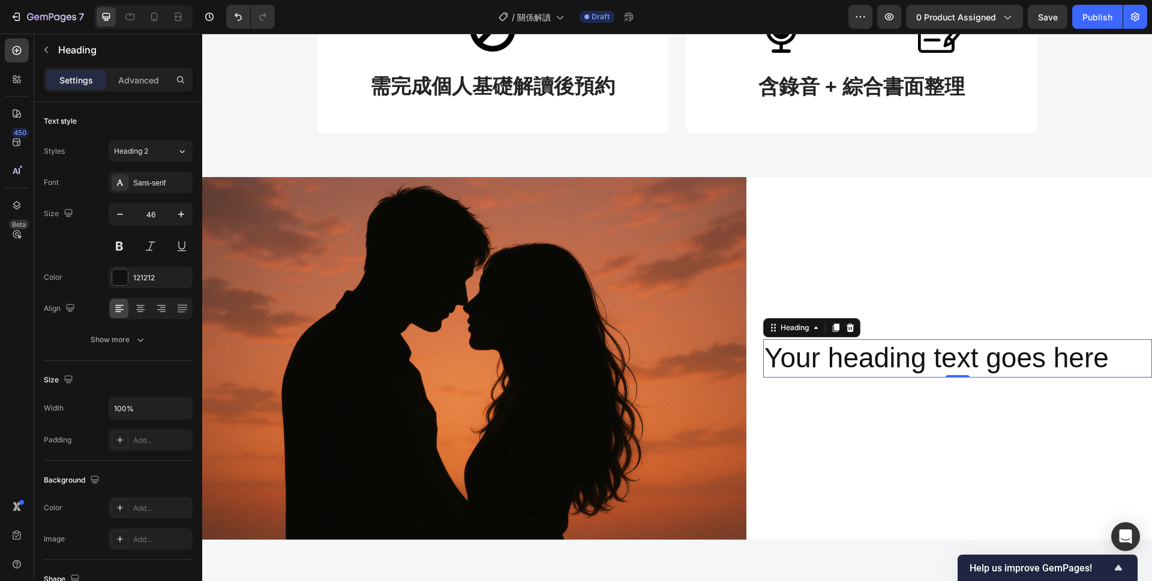
click at [1124, 371] on h2 "Your heading text goes here" at bounding box center [957, 358] width 389 height 38
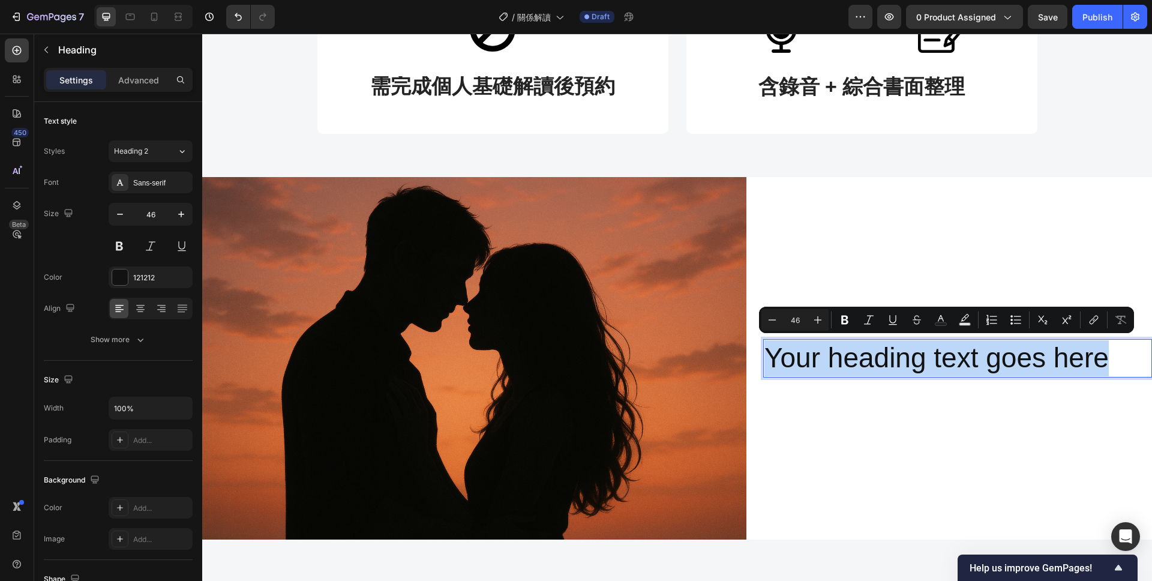
drag, startPoint x: 1128, startPoint y: 357, endPoint x: 773, endPoint y: 356, distance: 354.6
click at [773, 356] on p "Your heading text goes here" at bounding box center [957, 358] width 386 height 36
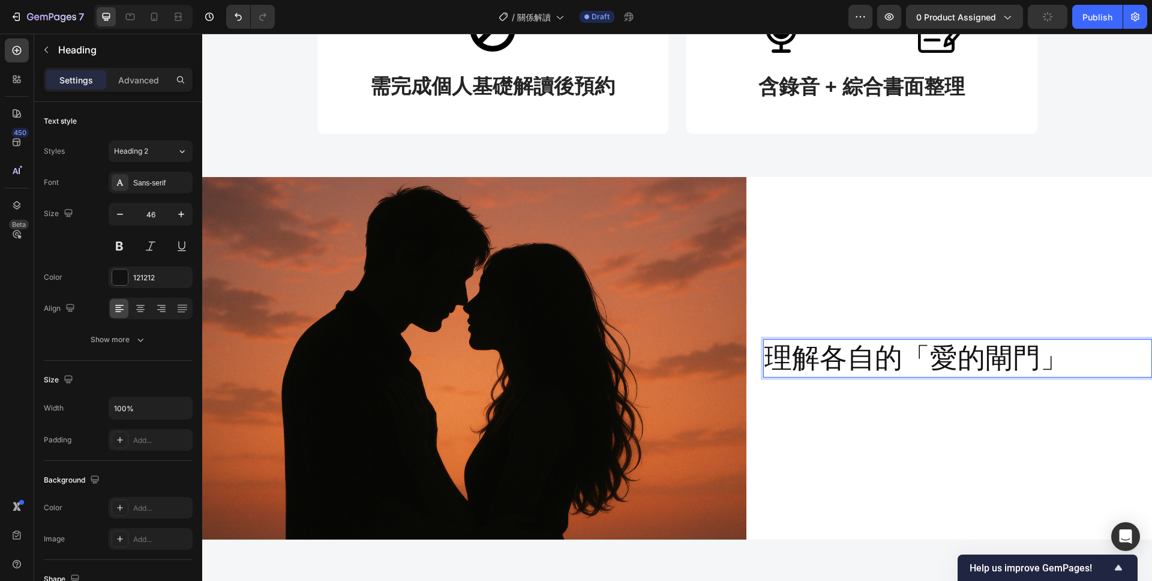
click at [1089, 369] on p "理解各自的「愛的閘門」" at bounding box center [957, 358] width 386 height 36
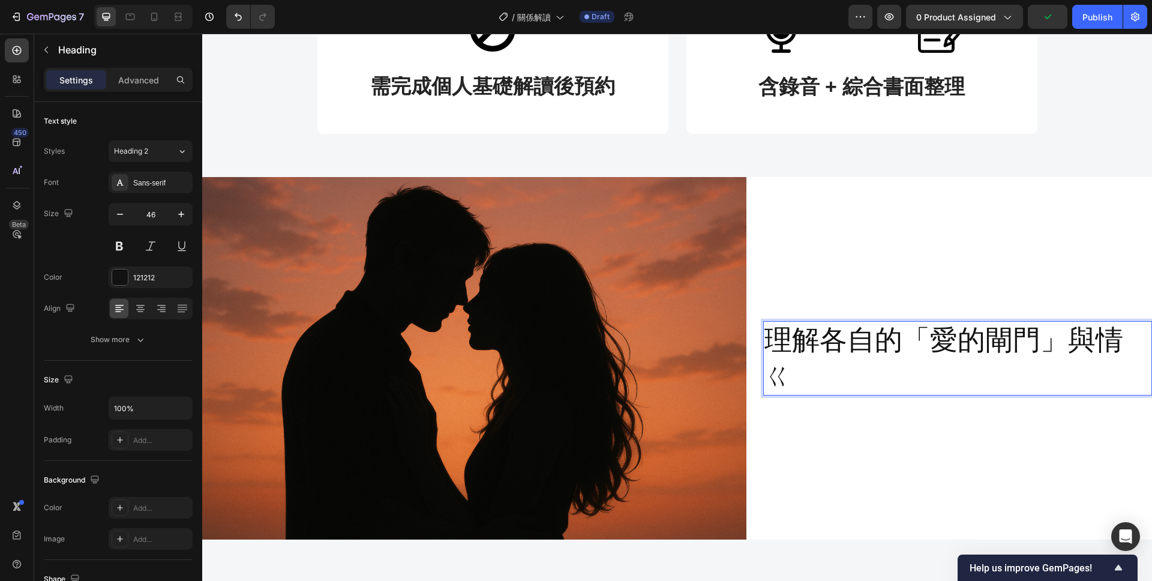
scroll to position [610, 0]
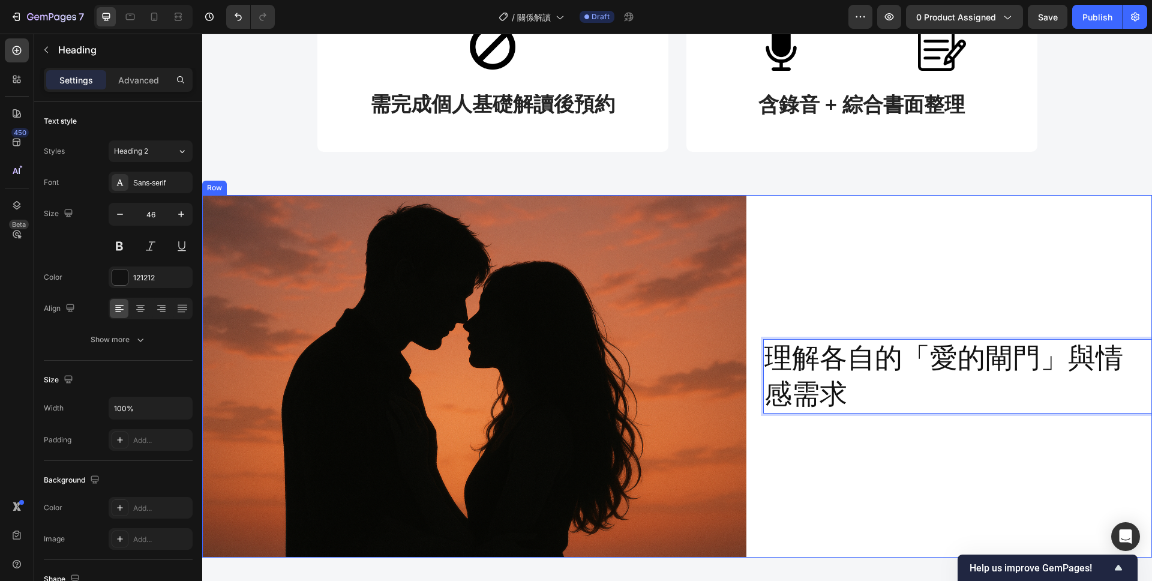
click at [896, 460] on div "理解各自的「愛的閘門」與情感需求 Heading 0" at bounding box center [957, 376] width 389 height 363
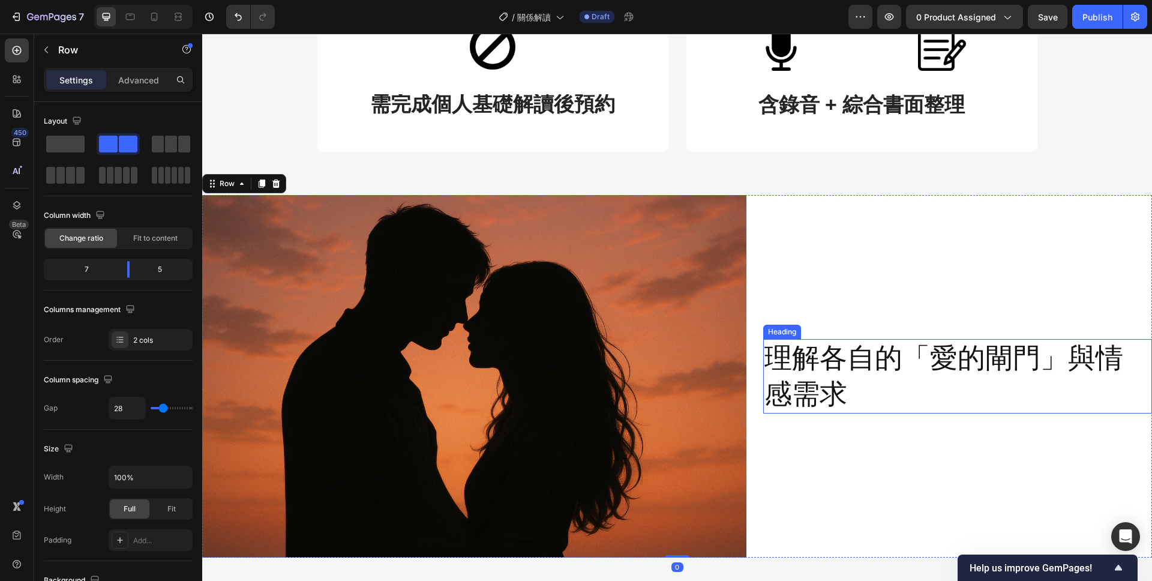
click at [878, 394] on p "理解各自的「愛的閘門」與情感需求" at bounding box center [957, 376] width 386 height 72
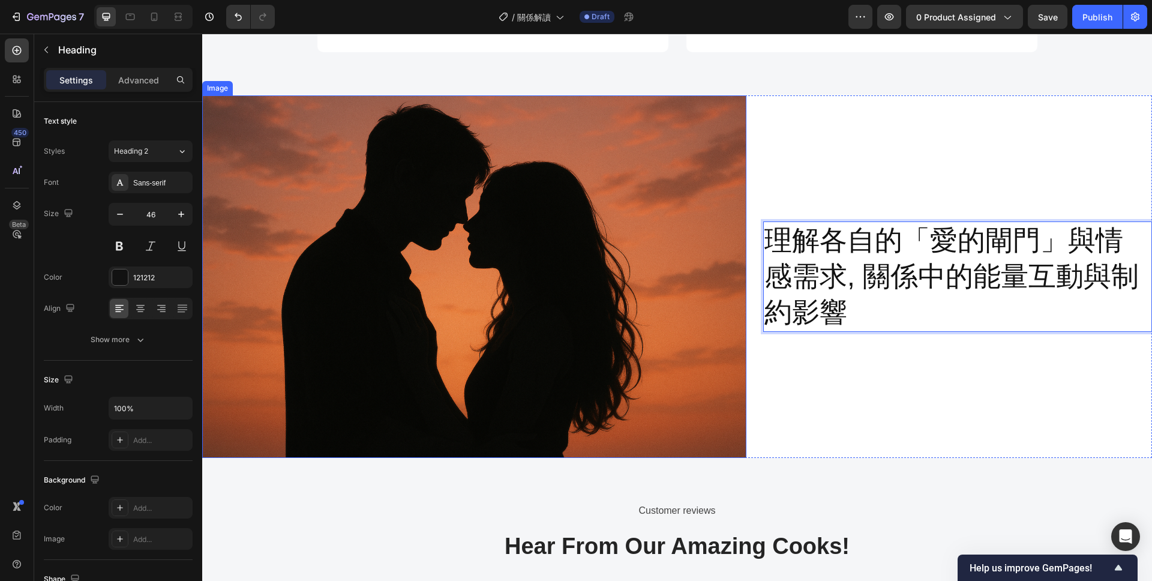
scroll to position [728, 0]
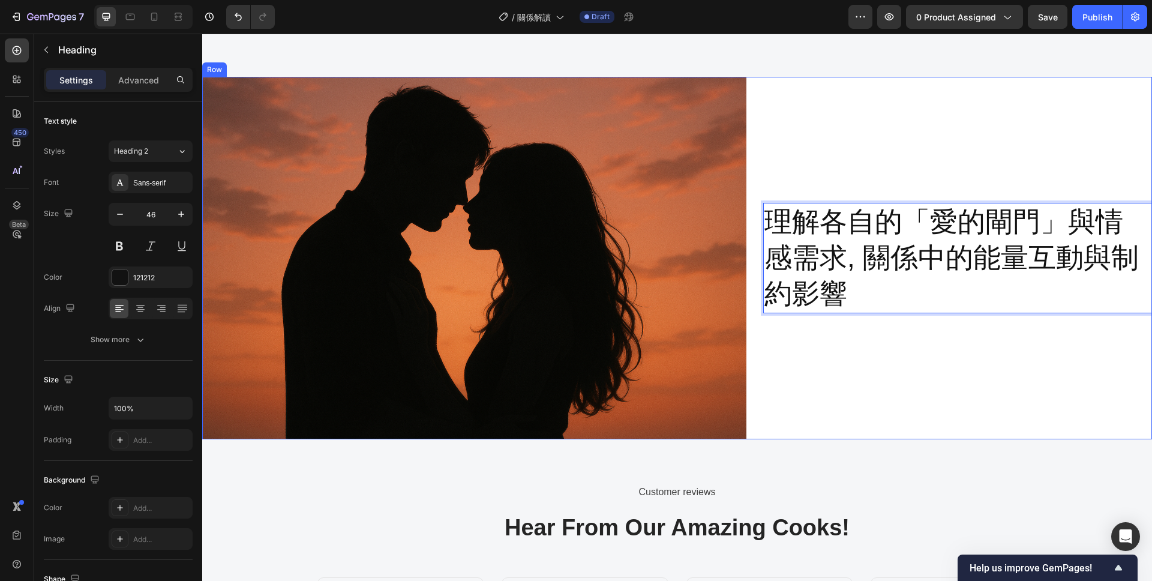
click at [862, 355] on div "理解各自的「愛的閘門」與情感需求, 關係中的能量互動與制約影響 Heading 0" at bounding box center [957, 258] width 389 height 363
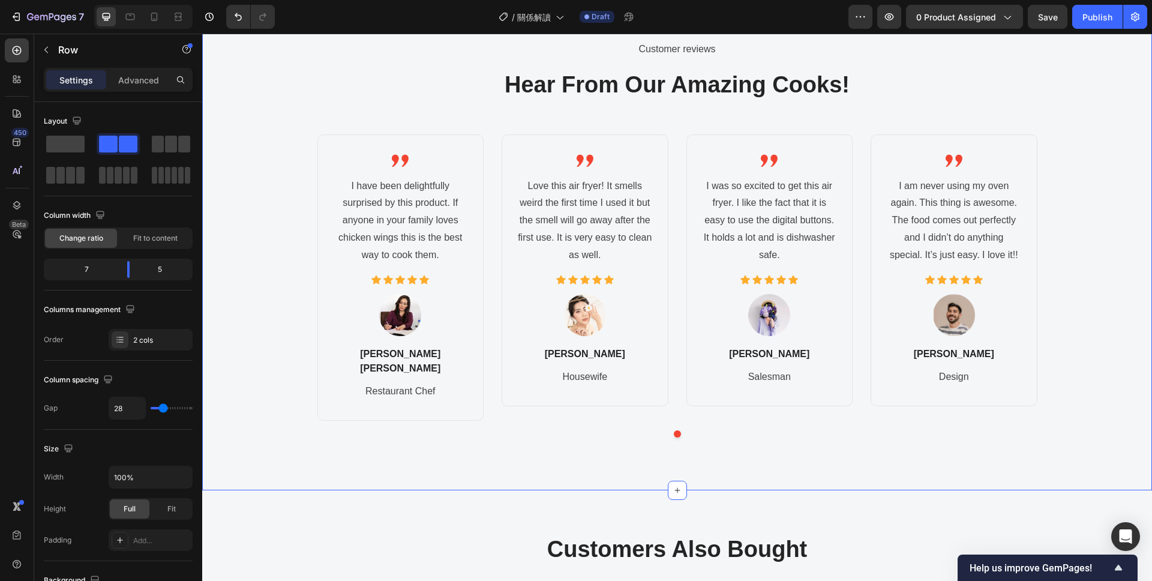
scroll to position [909, 0]
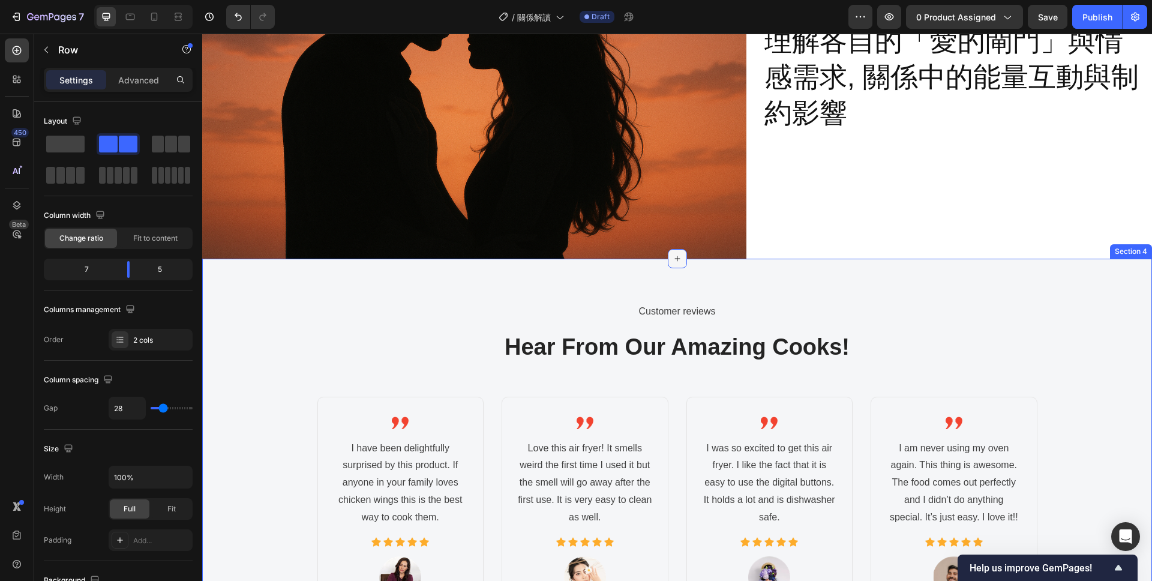
click at [677, 262] on icon at bounding box center [678, 259] width 10 height 10
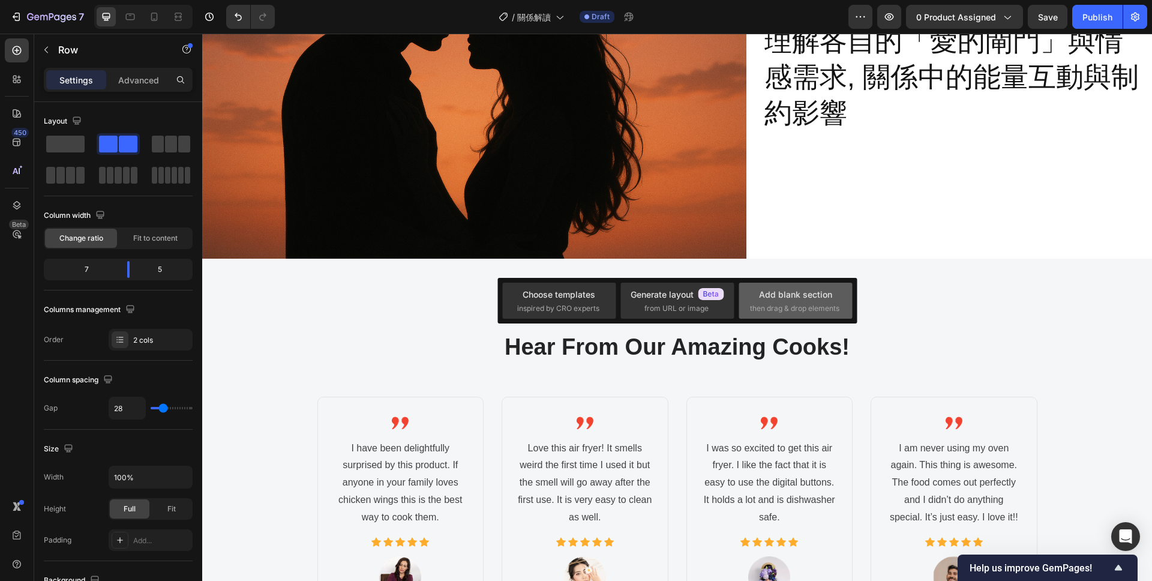
click at [776, 304] on span "then drag & drop elements" at bounding box center [794, 308] width 89 height 11
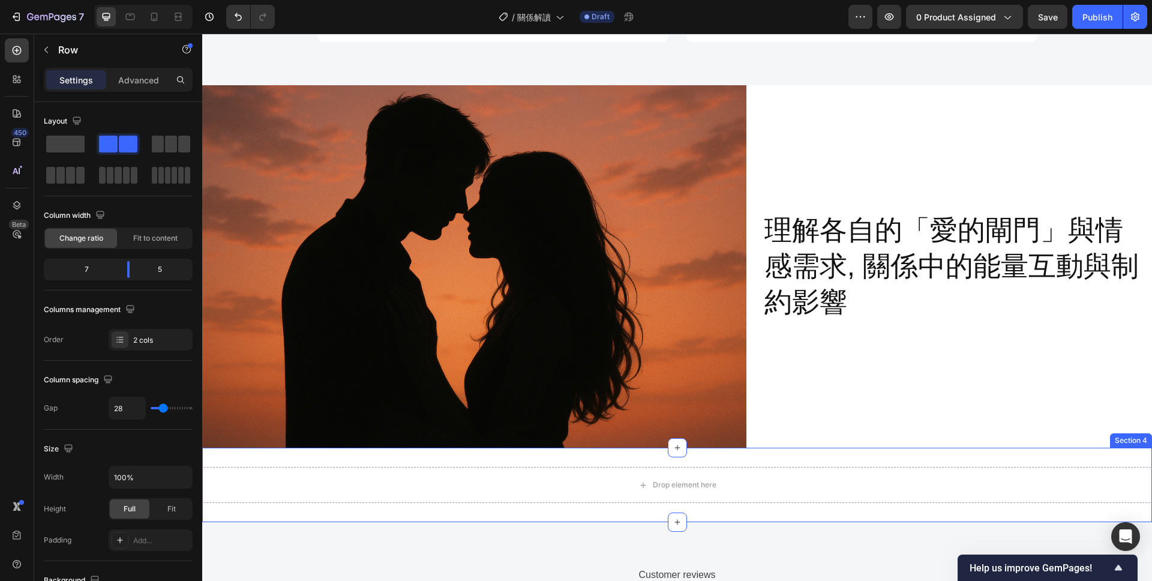
scroll to position [717, 0]
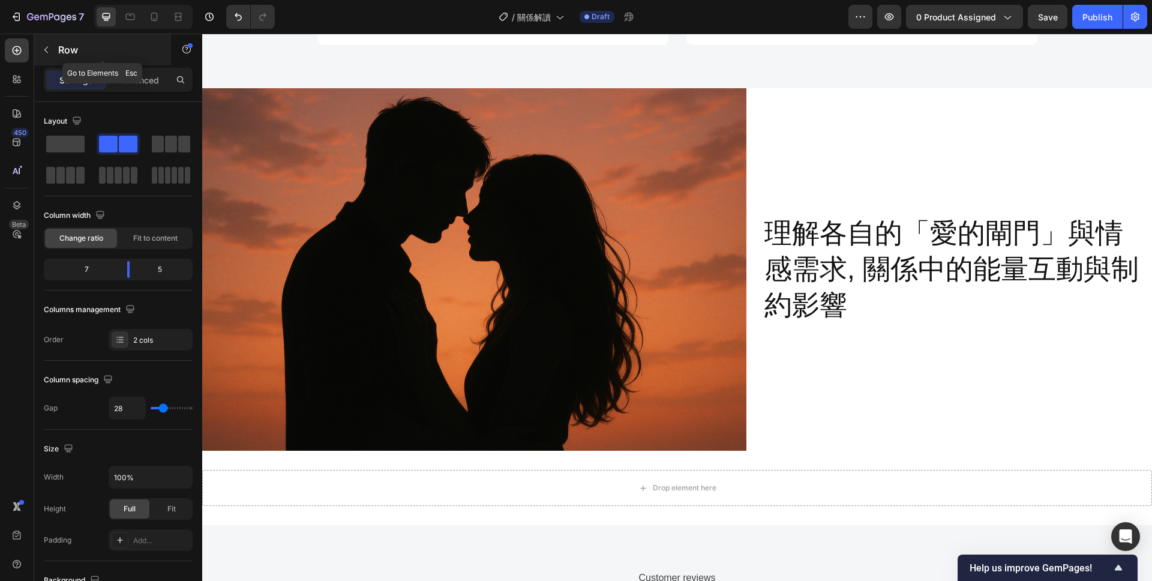
click at [61, 53] on p "Row" at bounding box center [109, 50] width 102 height 14
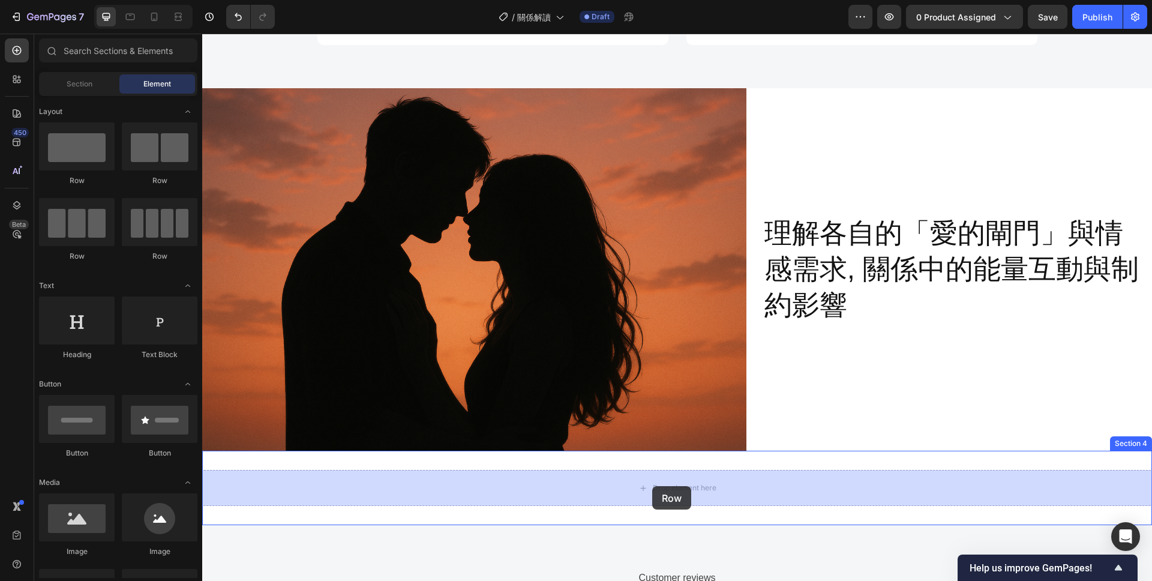
drag, startPoint x: 349, startPoint y: 176, endPoint x: 652, endPoint y: 486, distance: 434.1
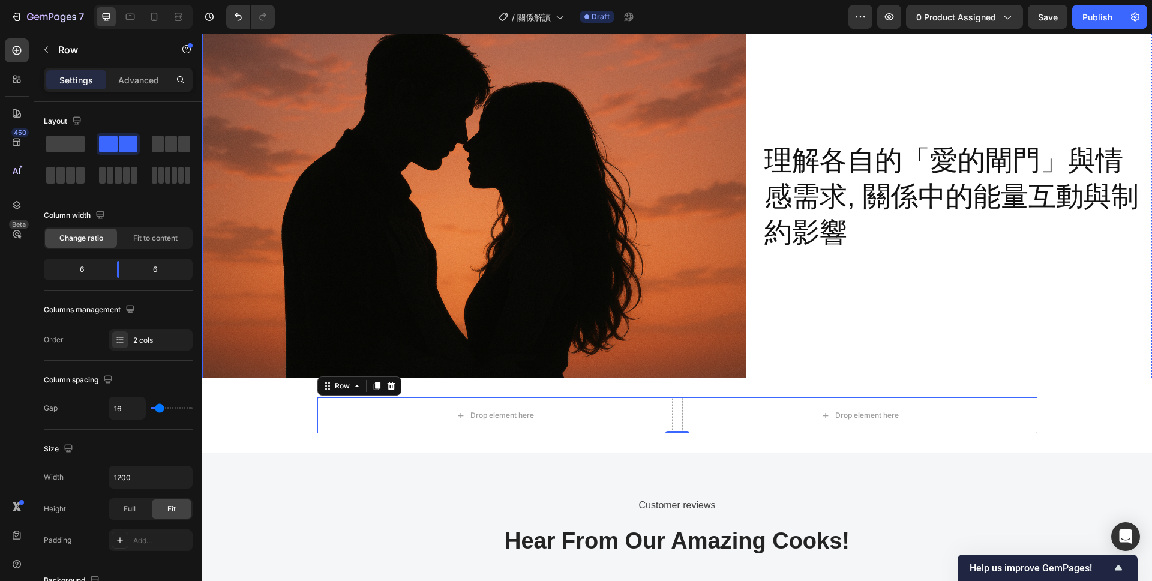
scroll to position [790, 0]
click at [44, 53] on icon "button" at bounding box center [46, 50] width 10 height 10
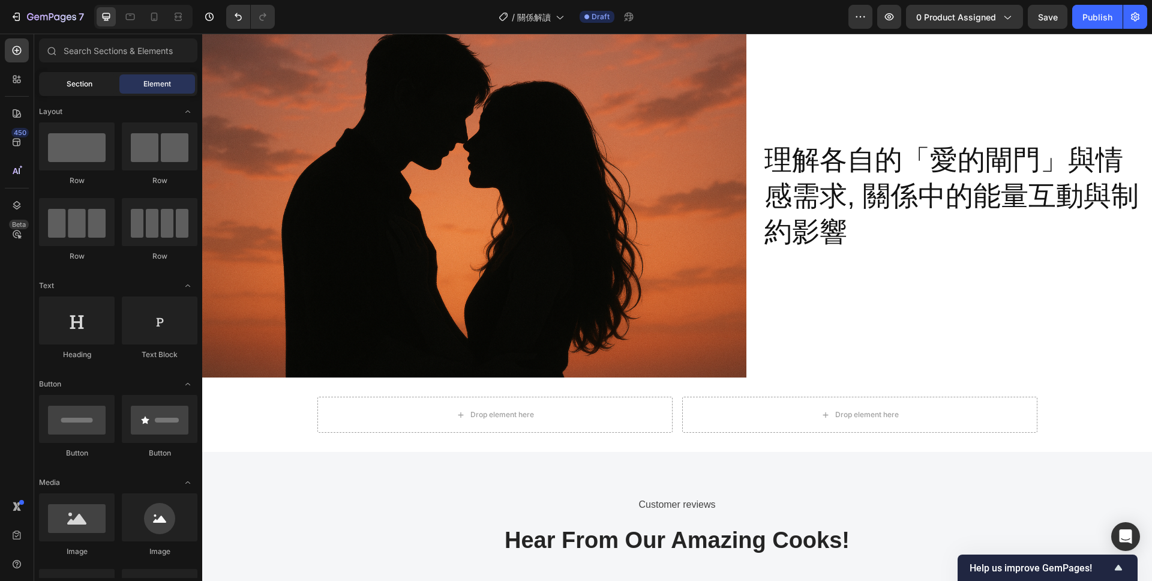
click at [64, 80] on div "Section" at bounding box center [79, 83] width 76 height 19
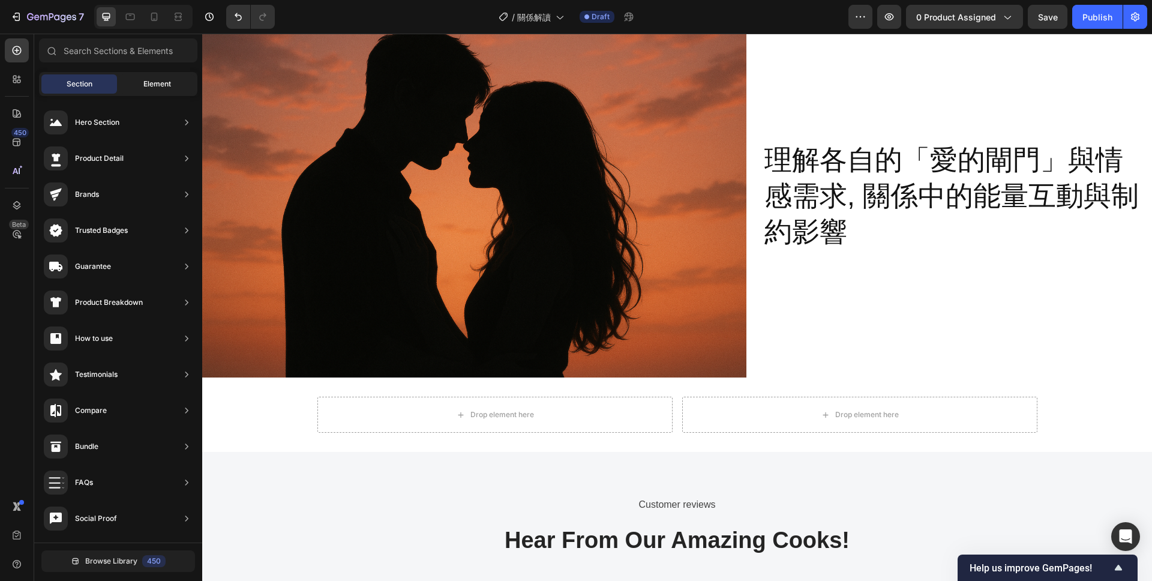
click at [139, 79] on div "Element" at bounding box center [157, 83] width 76 height 19
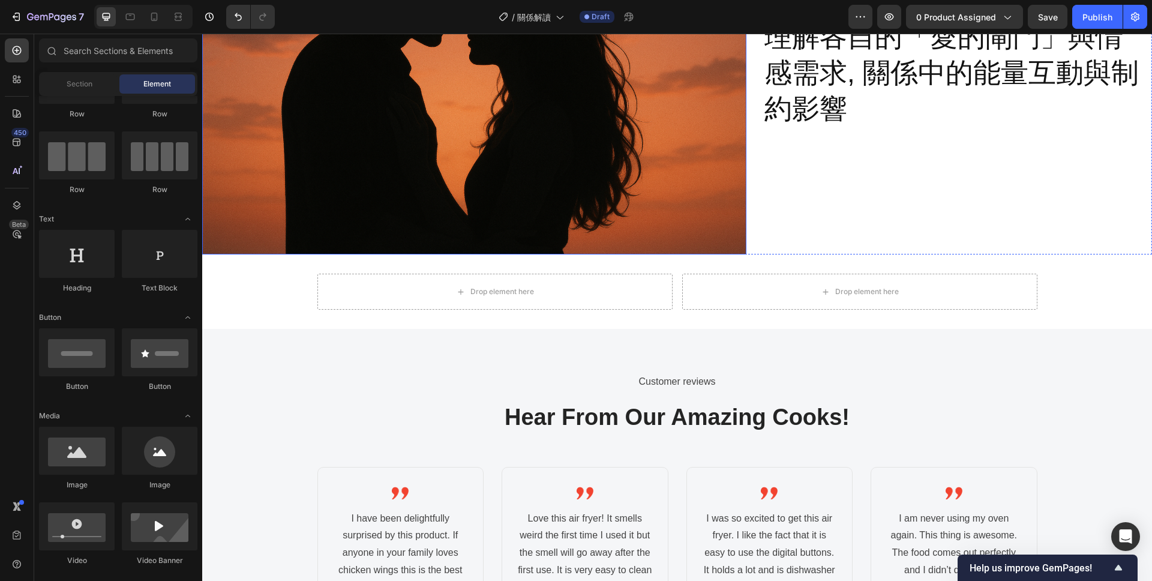
scroll to position [913, 0]
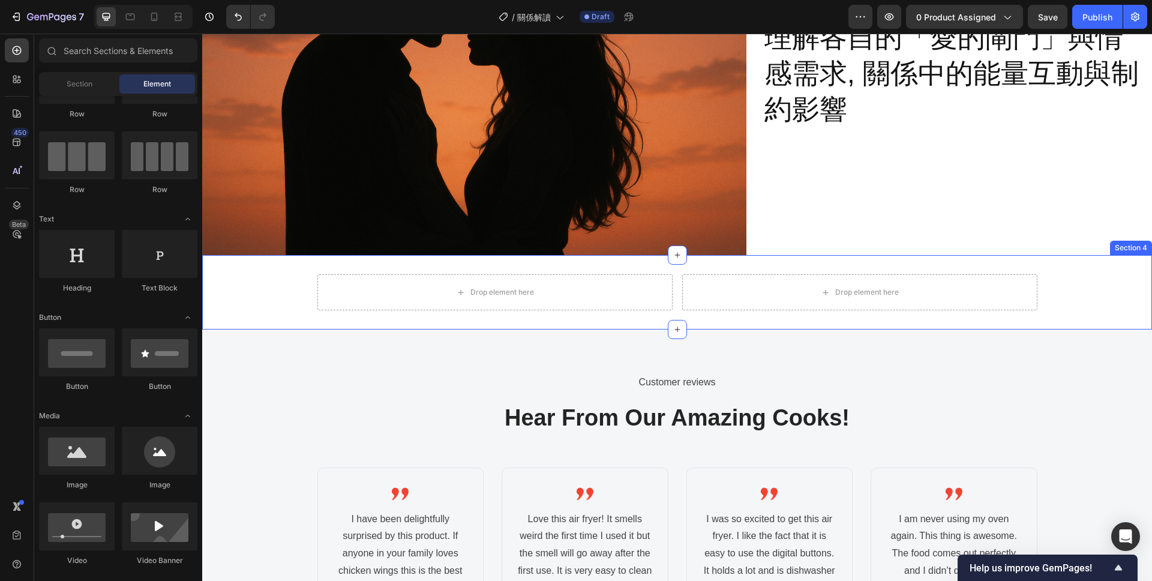
click at [279, 305] on div "Drop element here Drop element here Row" at bounding box center [677, 292] width 950 height 36
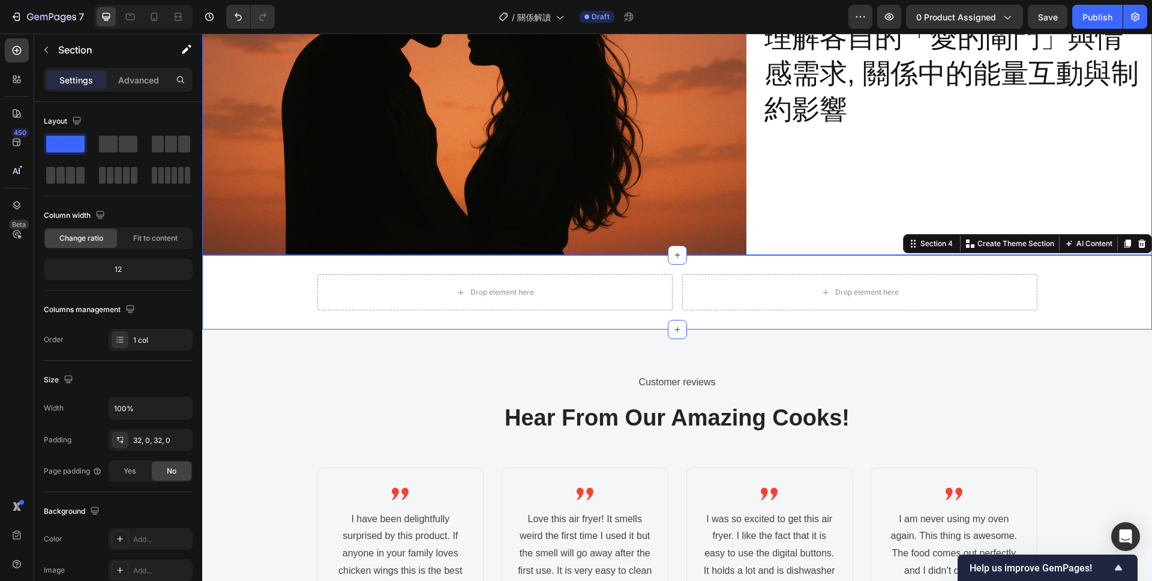
click at [827, 182] on div "理解各自的「愛的閘門」與情感需求, 關係中的能量互動與制約影響 Heading" at bounding box center [957, 74] width 389 height 363
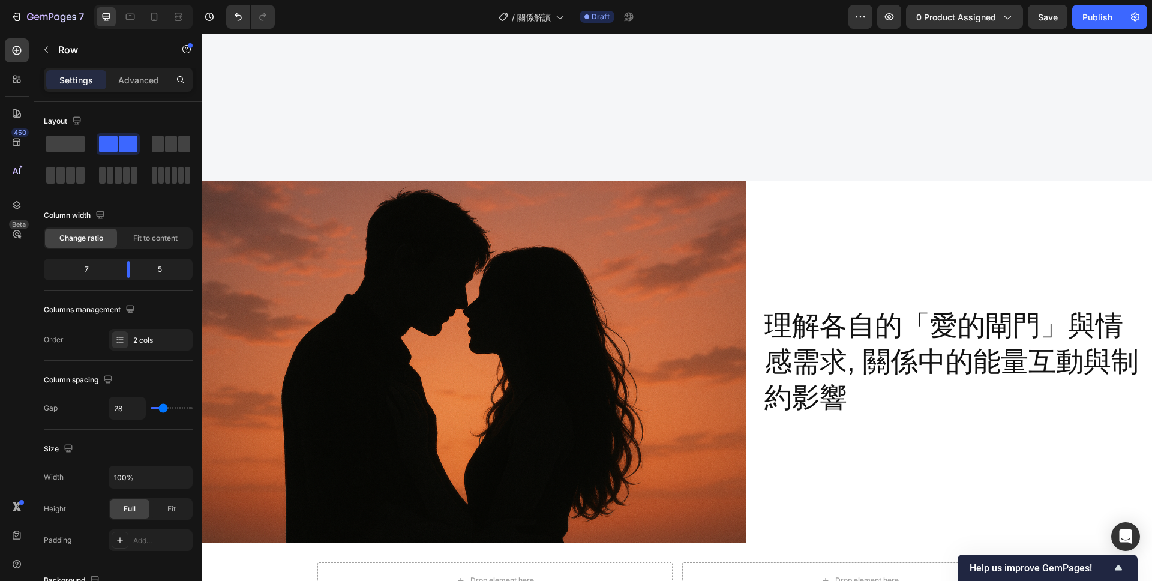
scroll to position [964, 0]
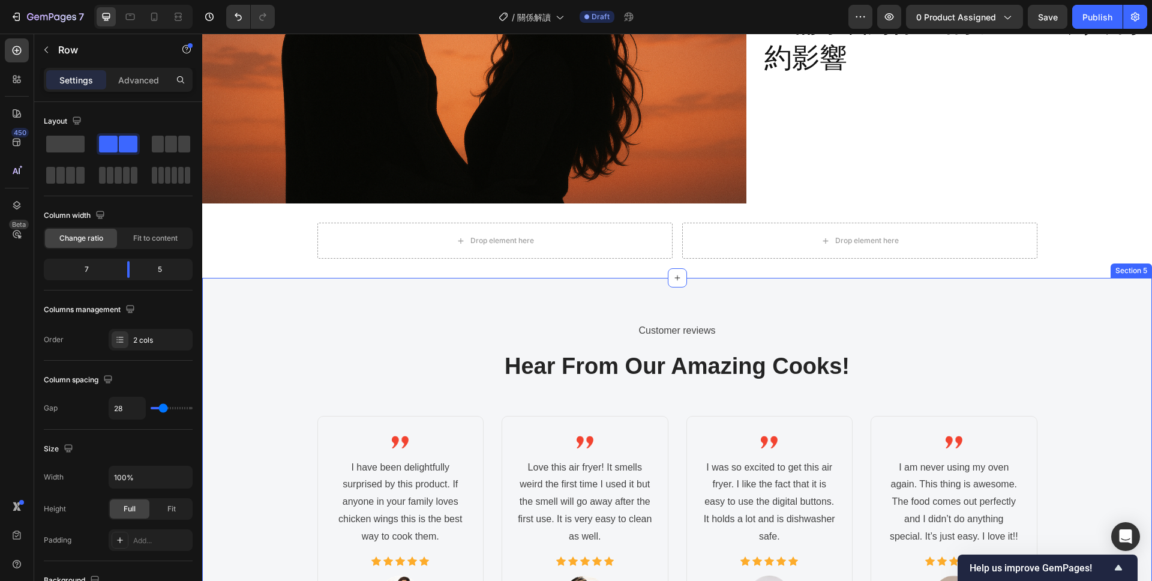
click at [448, 400] on div "Customer reviews Text block Hear From Our Amazing Cooks! Heading Image I have b…" at bounding box center [677, 524] width 932 height 407
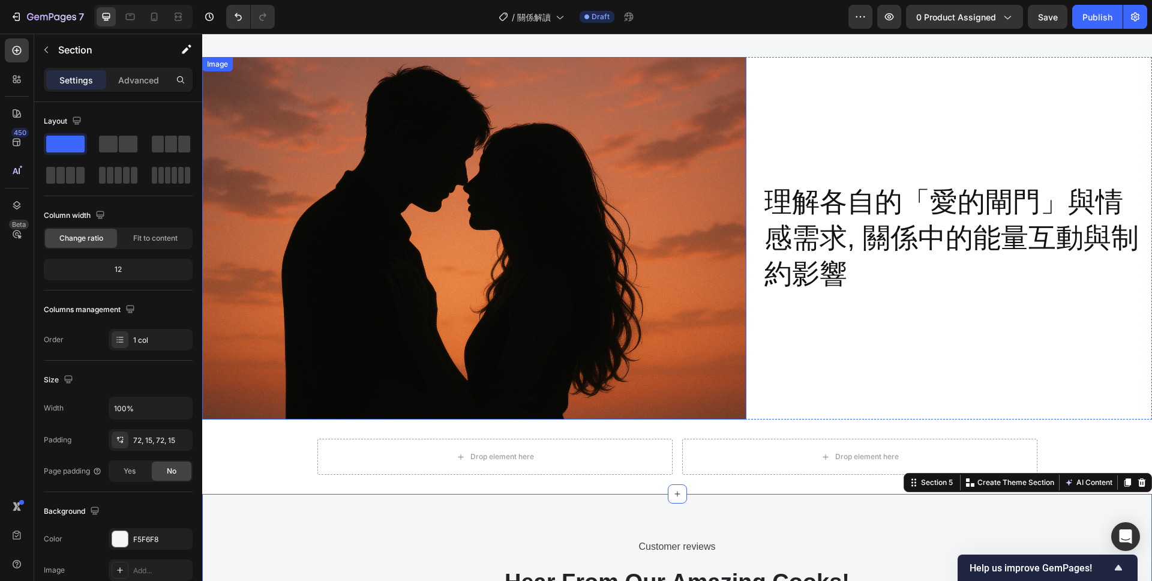
scroll to position [751, 0]
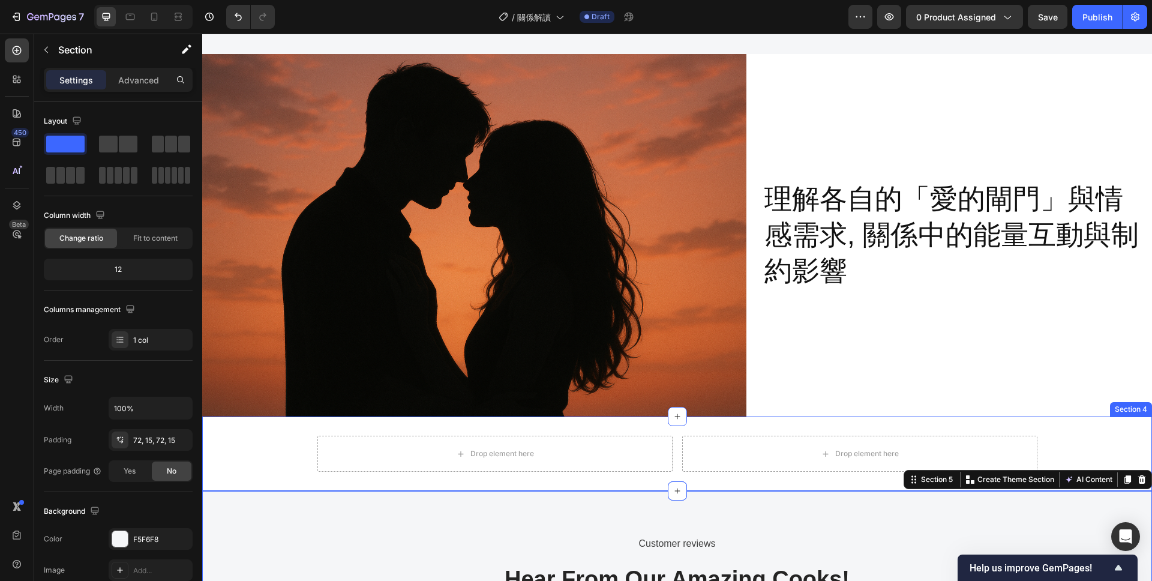
click at [1070, 442] on div "Drop element here Drop element here Row" at bounding box center [677, 454] width 950 height 36
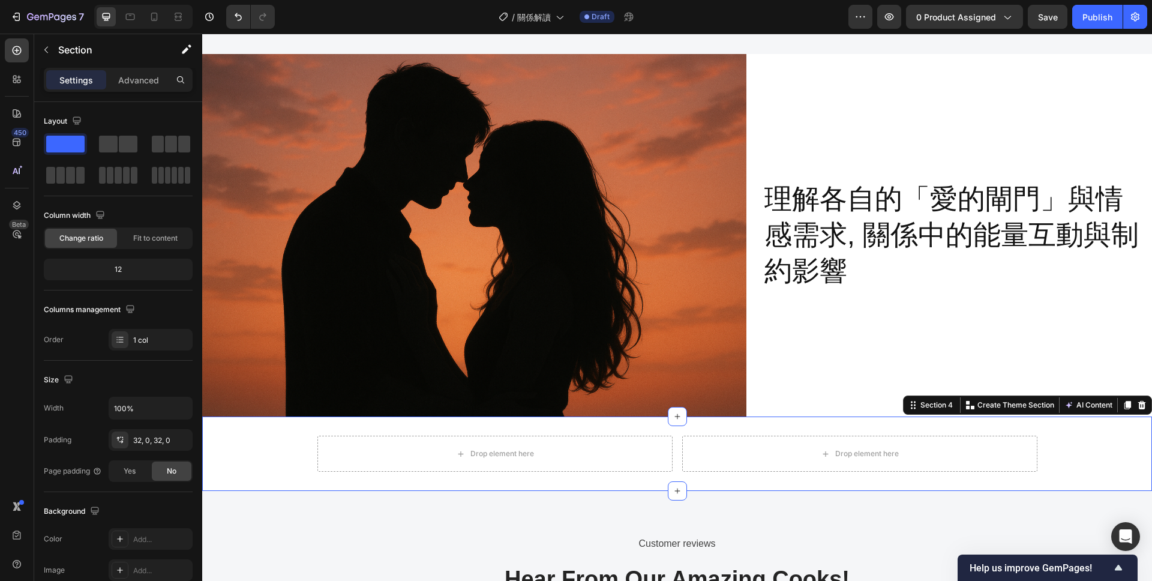
click at [1085, 445] on div "Drop element here Drop element here Row" at bounding box center [677, 454] width 950 height 36
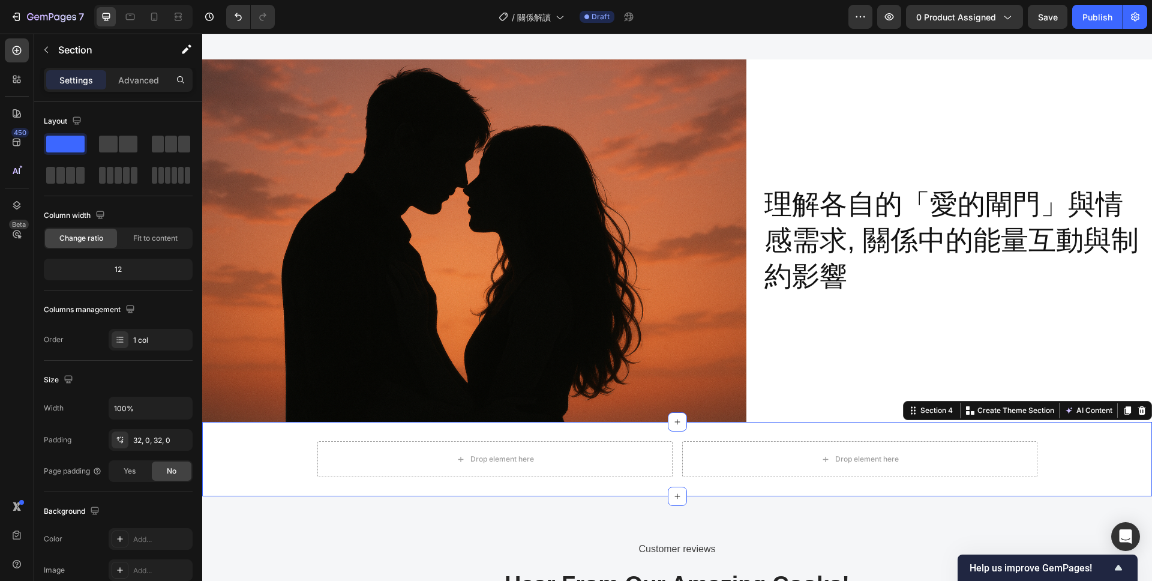
scroll to position [715, 0]
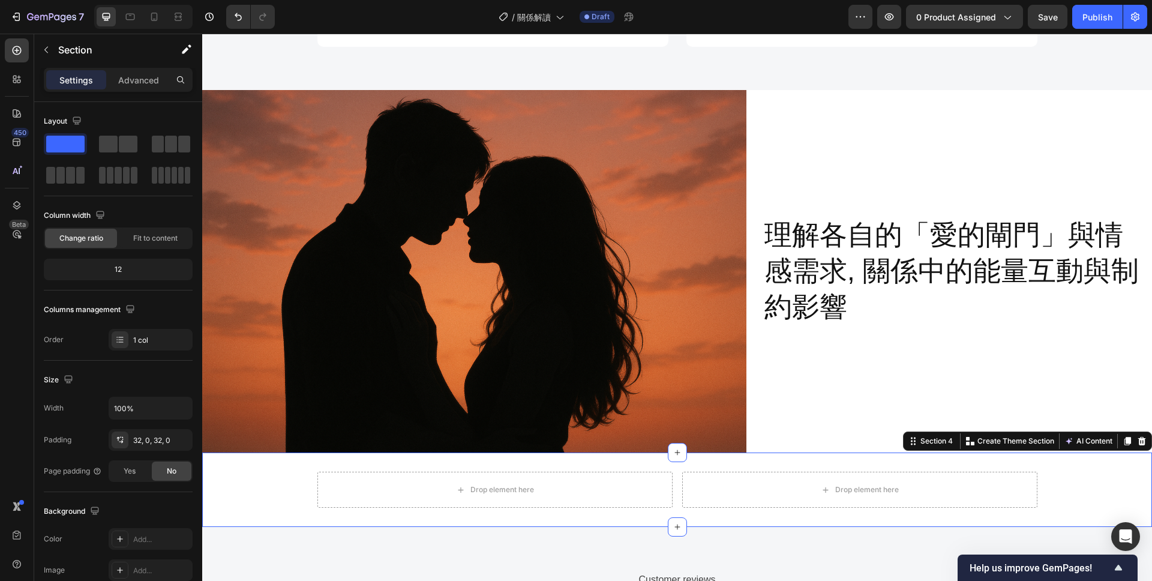
click at [1081, 491] on div "Drop element here Drop element here Row" at bounding box center [677, 490] width 950 height 36
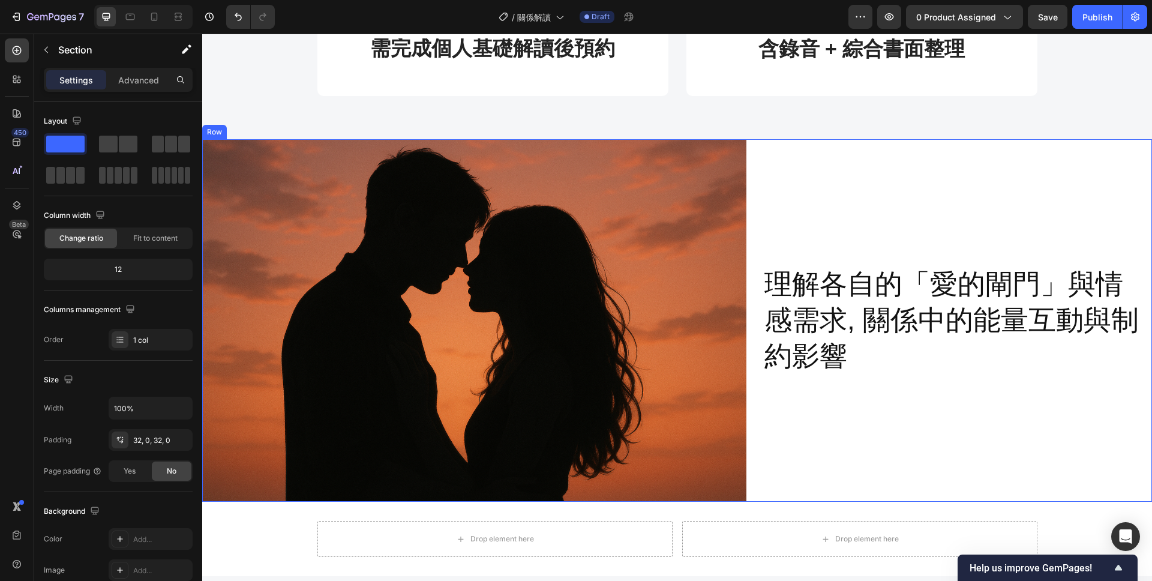
scroll to position [806, 0]
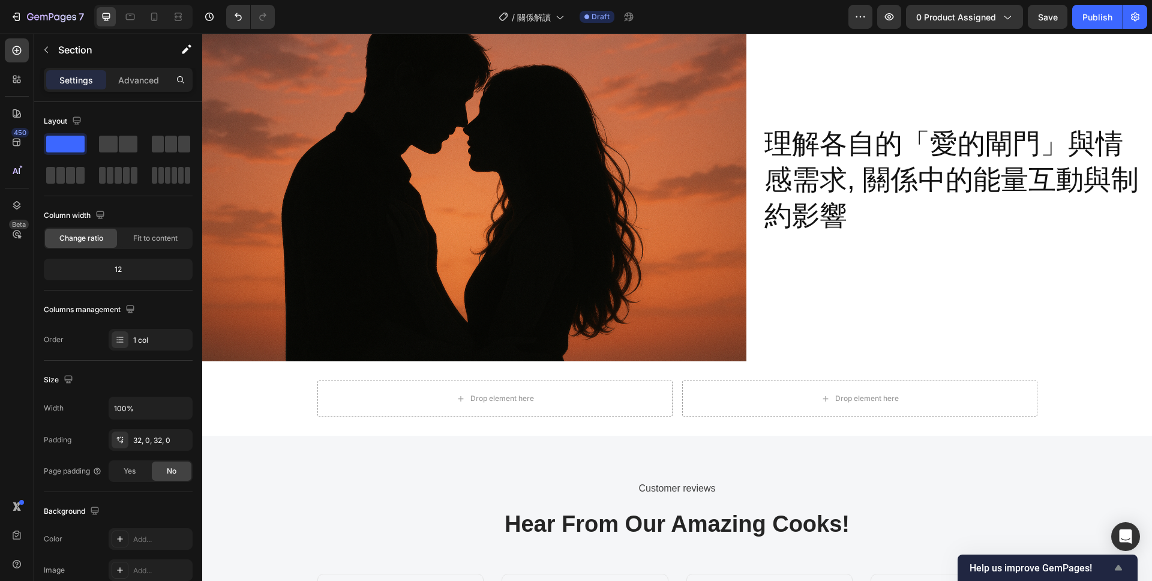
click at [1120, 570] on icon "Show survey - Help us improve GemPages!" at bounding box center [1118, 567] width 14 height 14
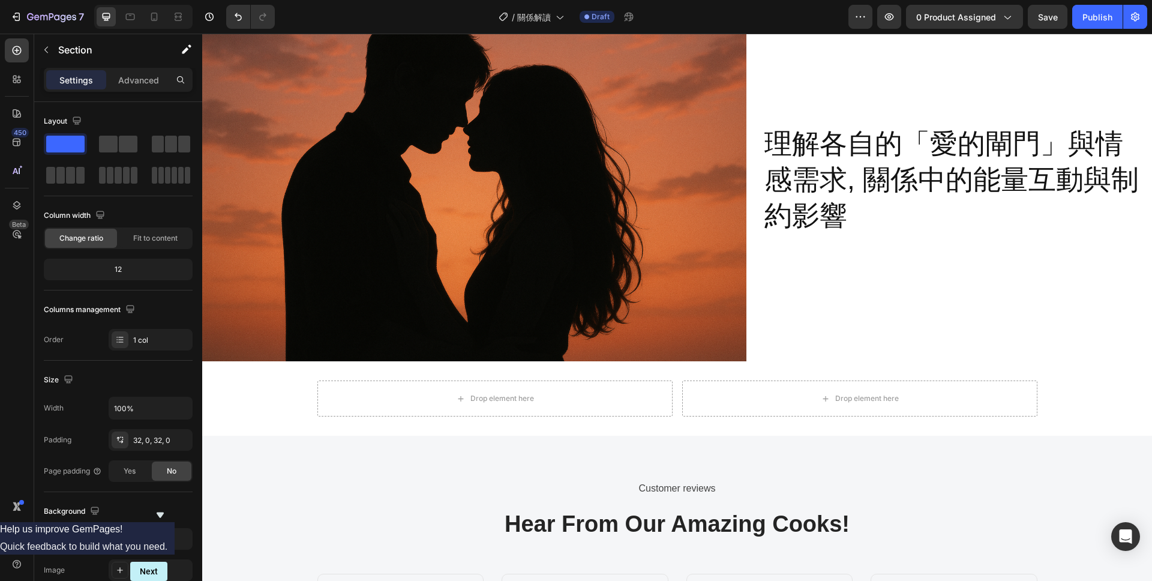
click at [167, 508] on icon "Hide survey" at bounding box center [160, 515] width 14 height 14
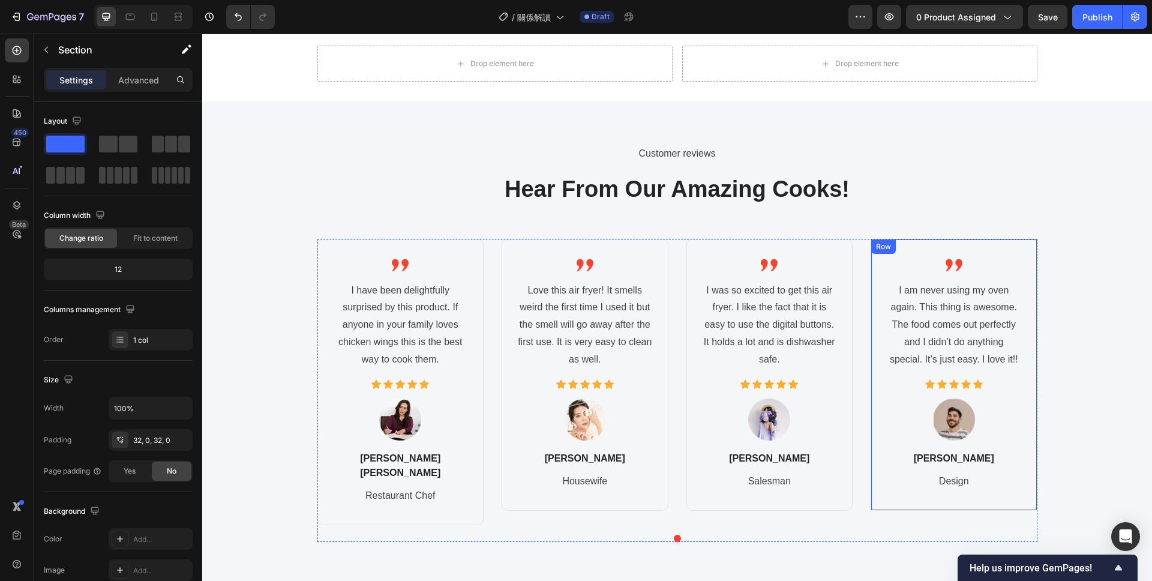
scroll to position [1142, 0]
click at [1067, 236] on div "Customer reviews Text block Hear From Our Amazing Cooks! Heading Image I have b…" at bounding box center [677, 346] width 932 height 407
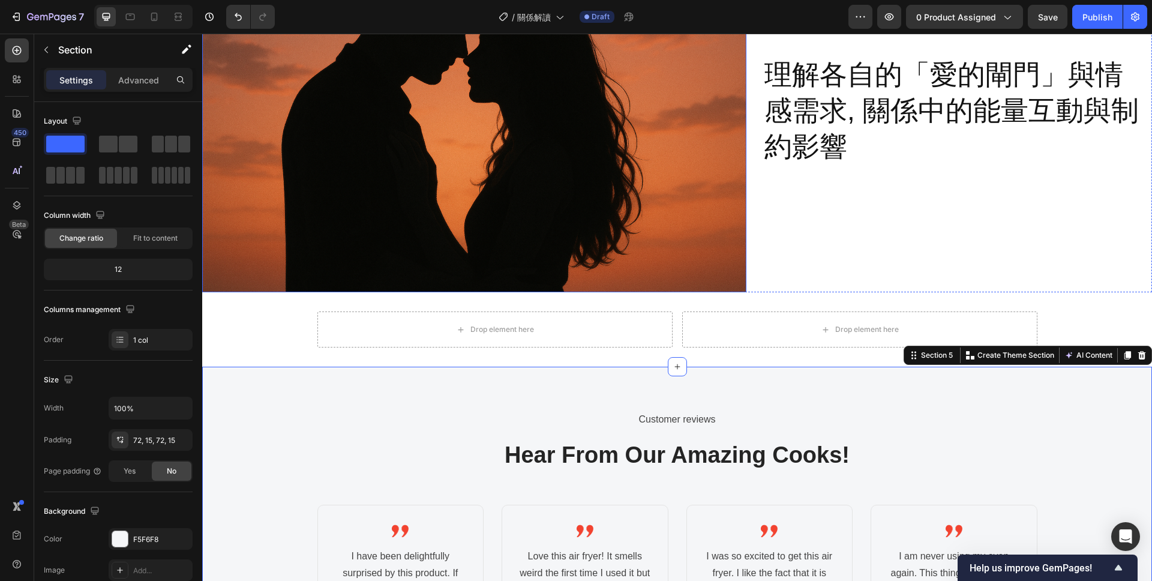
scroll to position [878, 0]
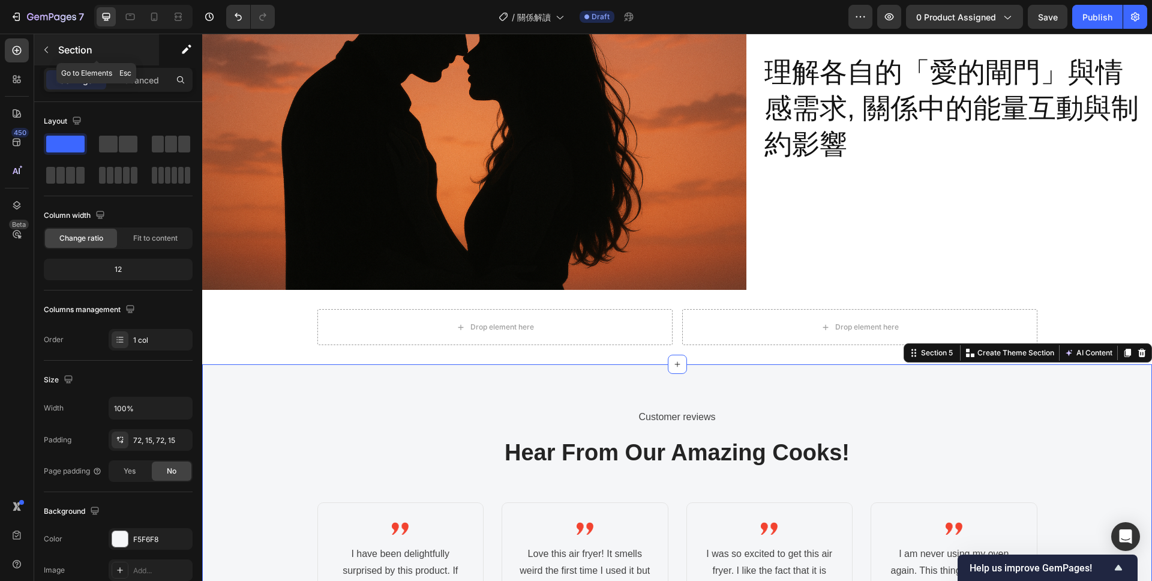
click at [46, 50] on icon "button" at bounding box center [46, 50] width 10 height 10
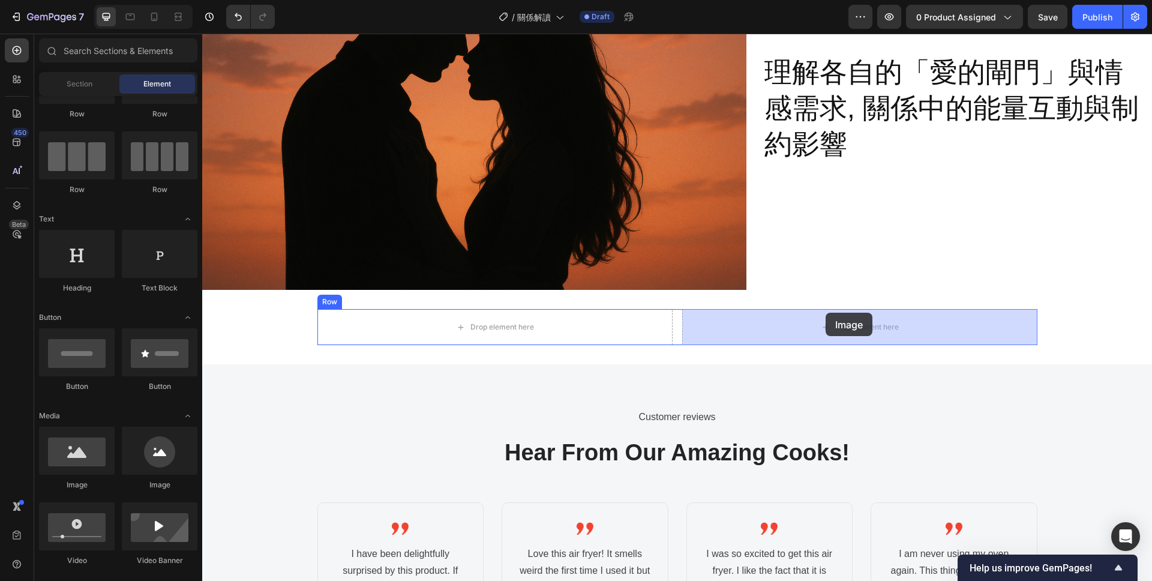
drag, startPoint x: 274, startPoint y: 483, endPoint x: 826, endPoint y: 313, distance: 577.1
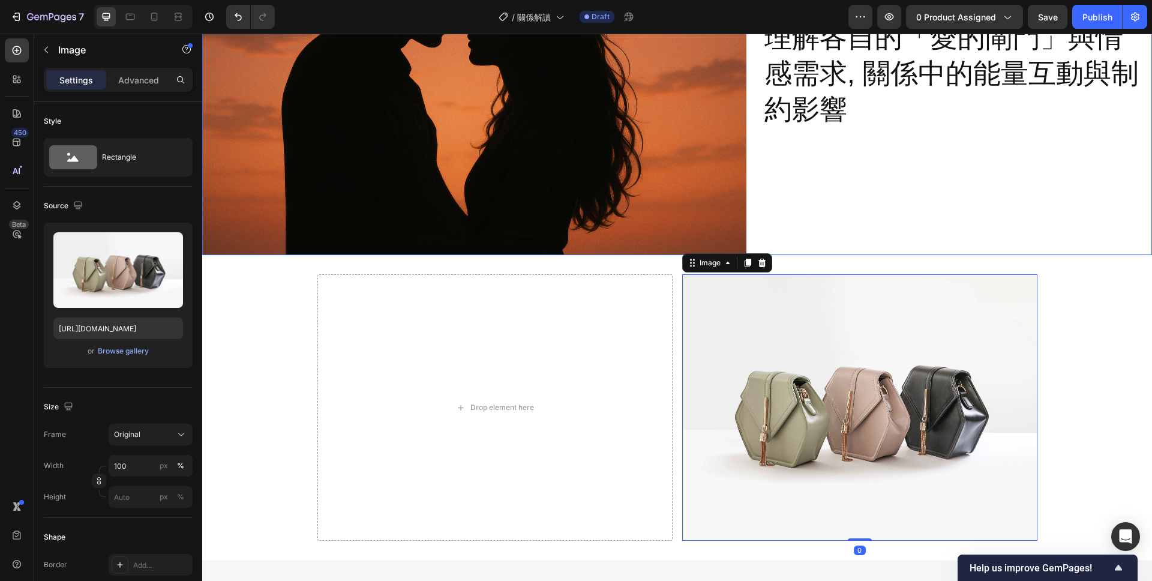
scroll to position [940, 0]
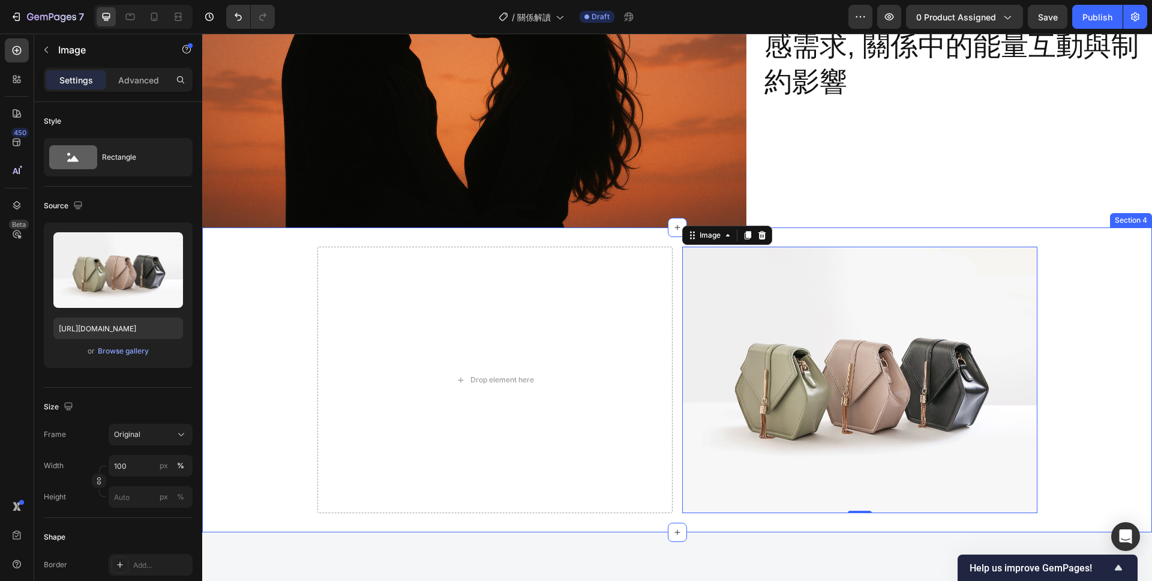
click at [1039, 239] on div "Drop element here Image 0 Row Section 4" at bounding box center [677, 379] width 950 height 305
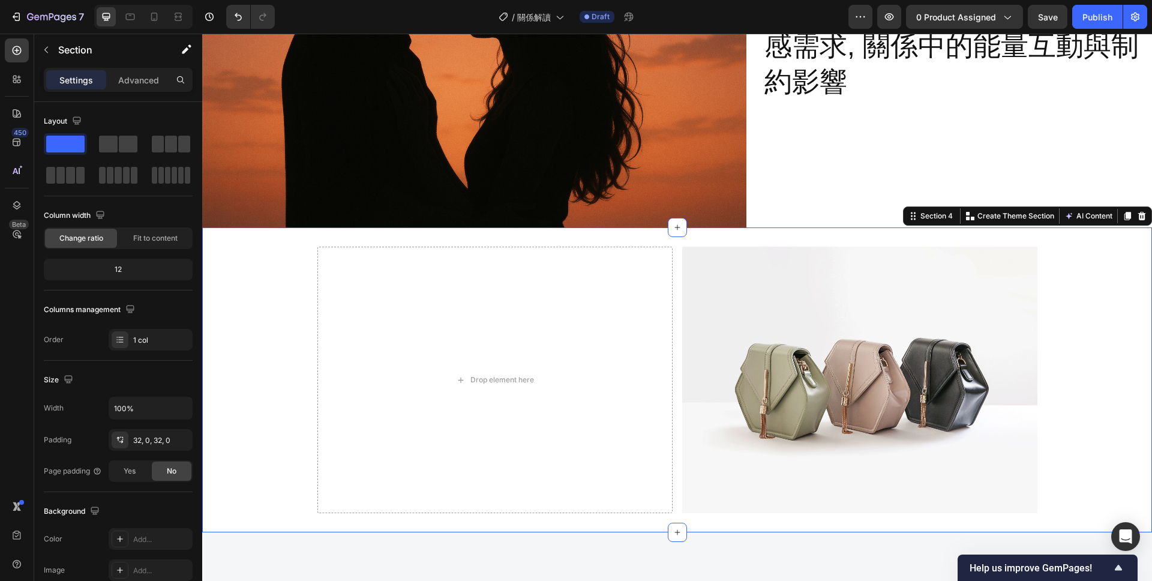
click at [1073, 260] on div "Drop element here Image Row" at bounding box center [677, 380] width 950 height 266
click at [1088, 331] on div "Drop element here Image Row" at bounding box center [677, 380] width 950 height 266
click at [877, 314] on img at bounding box center [859, 380] width 355 height 266
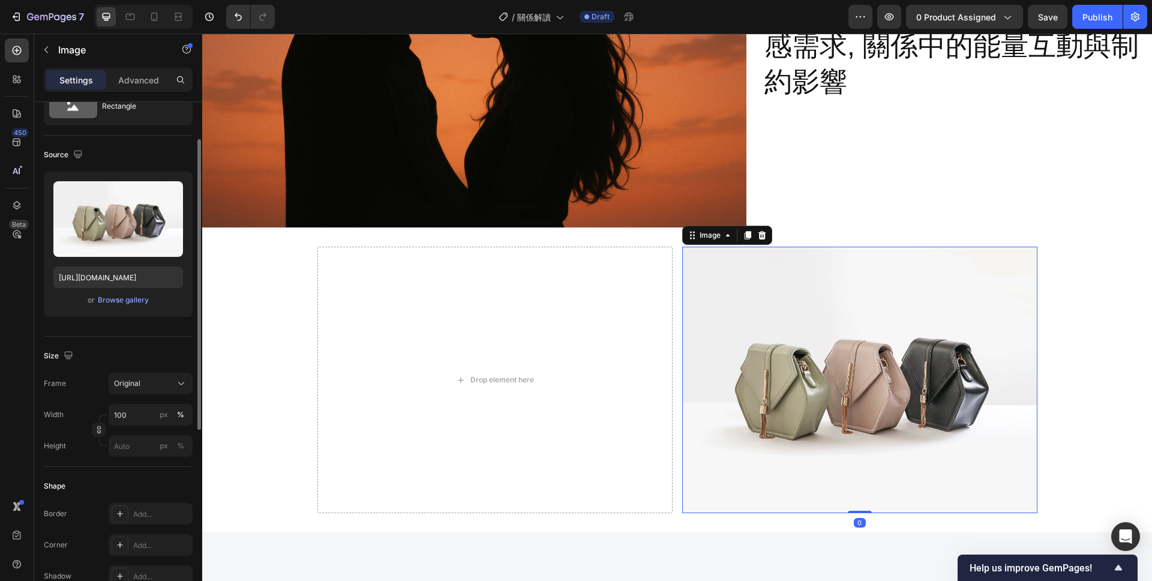
scroll to position [65, 0]
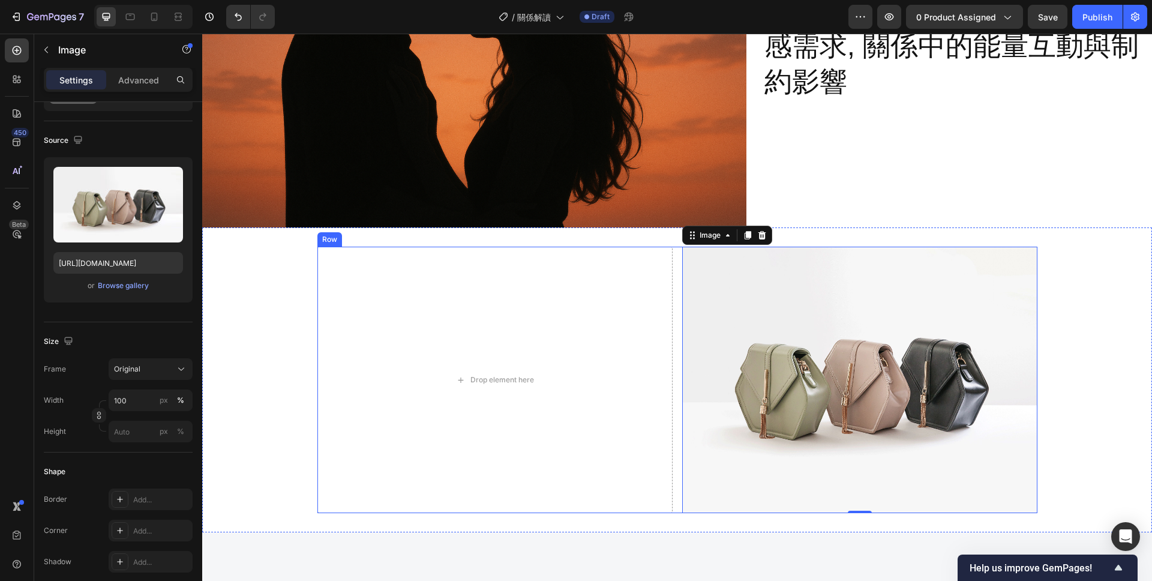
click at [678, 279] on div "Drop element here Image 0 Row" at bounding box center [677, 380] width 720 height 266
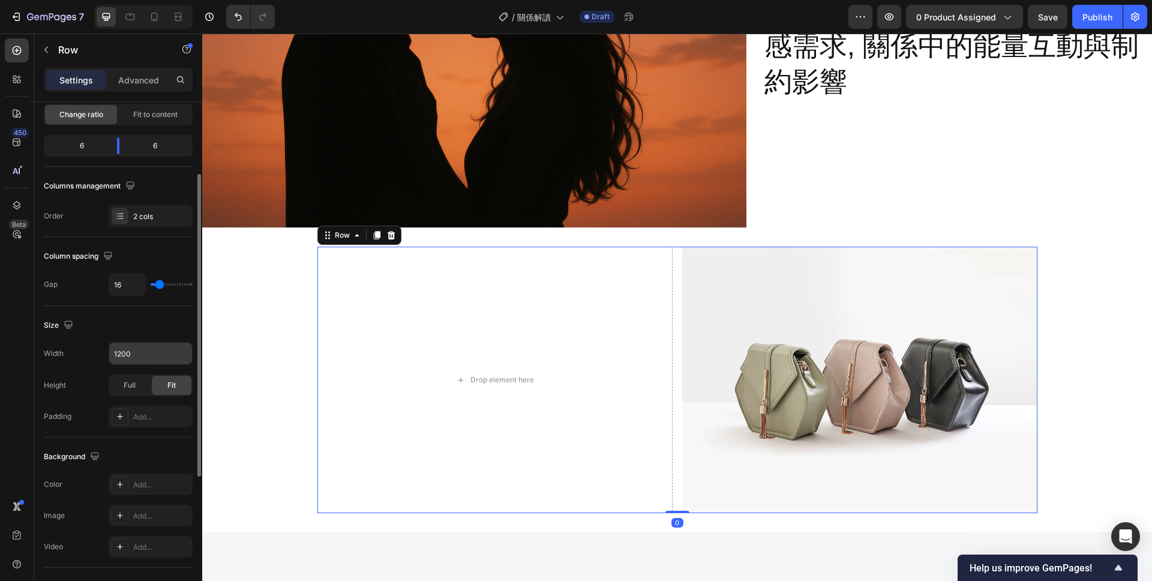
scroll to position [125, 0]
click at [152, 410] on div "Add..." at bounding box center [161, 415] width 56 height 11
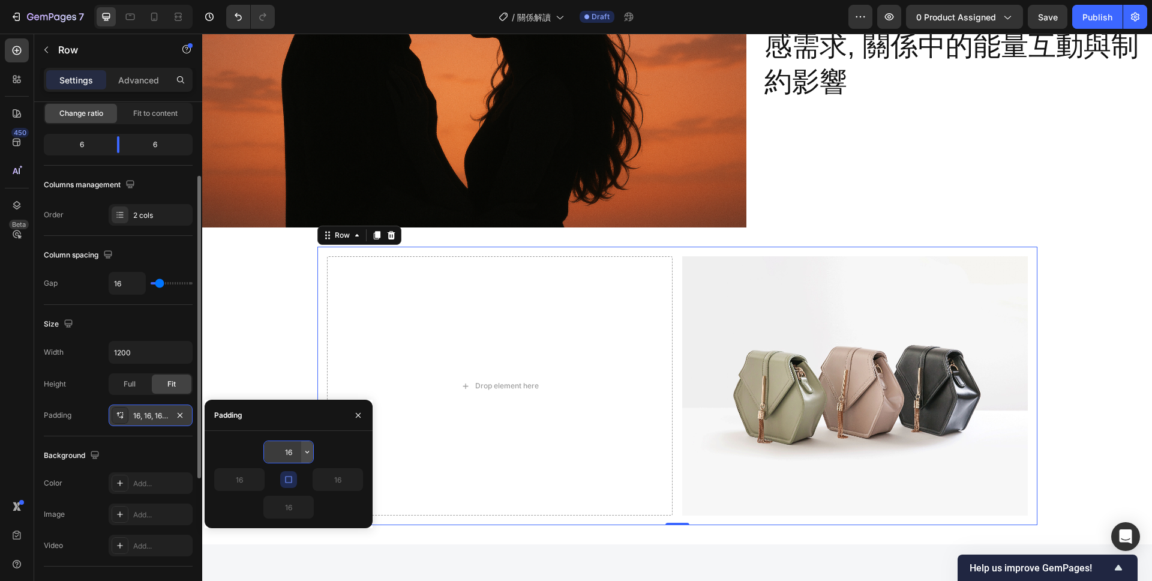
click at [301, 448] on button "button" at bounding box center [307, 452] width 12 height 22
click at [293, 451] on input "16" at bounding box center [288, 452] width 49 height 22
type input "1"
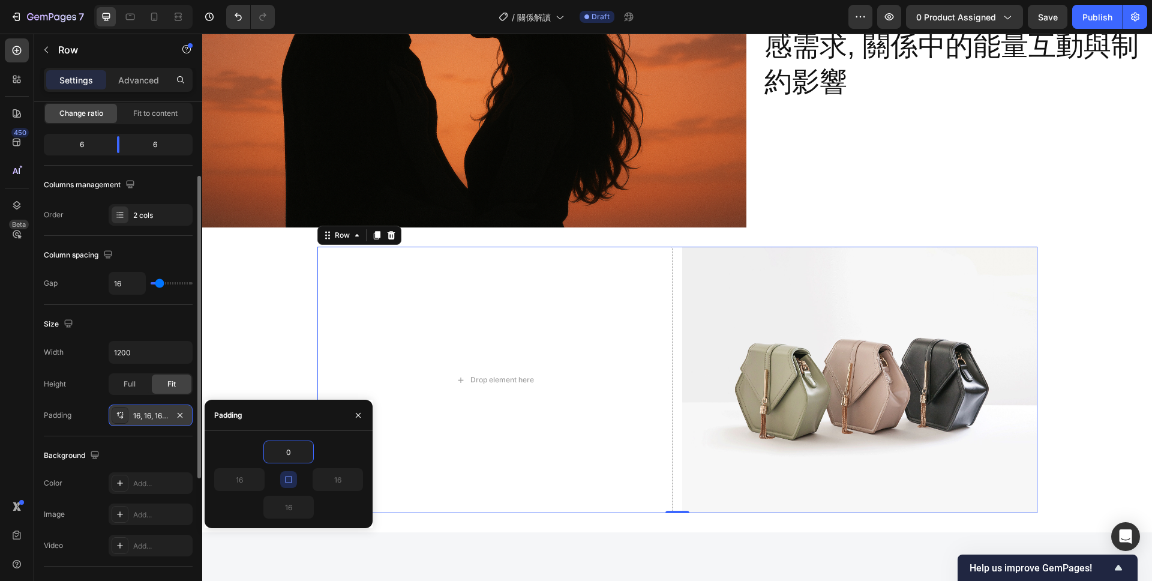
type input "0"
click at [328, 499] on div "16" at bounding box center [288, 507] width 149 height 23
type input "0"
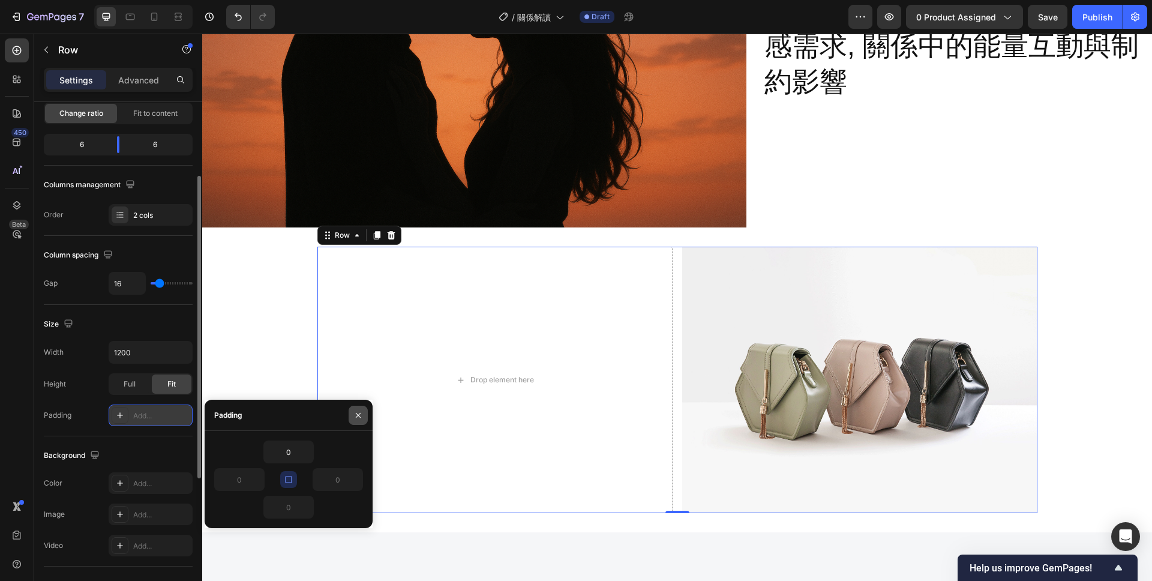
click at [362, 408] on button "button" at bounding box center [358, 415] width 19 height 19
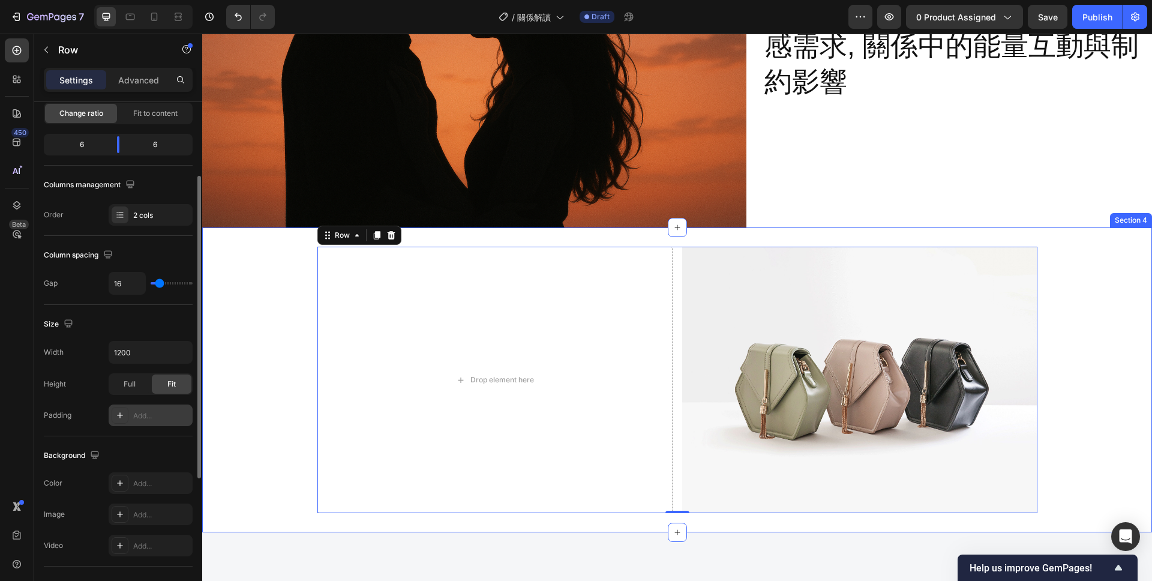
click at [1067, 392] on div "Drop element here Image Row 0" at bounding box center [677, 380] width 950 height 266
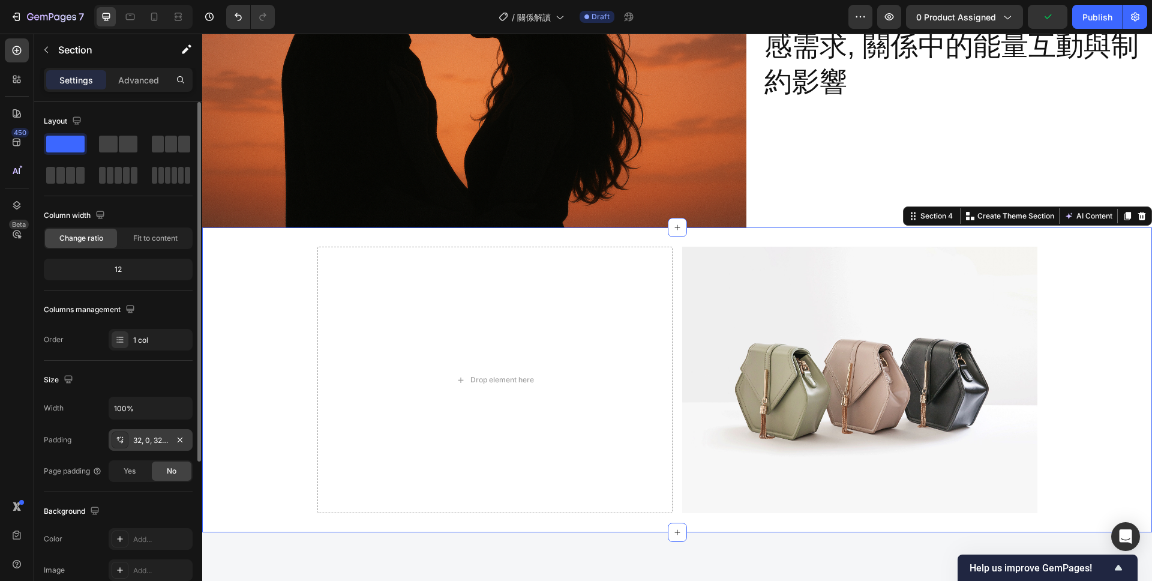
click at [157, 443] on div "32, 0, 32, 0" at bounding box center [150, 440] width 35 height 11
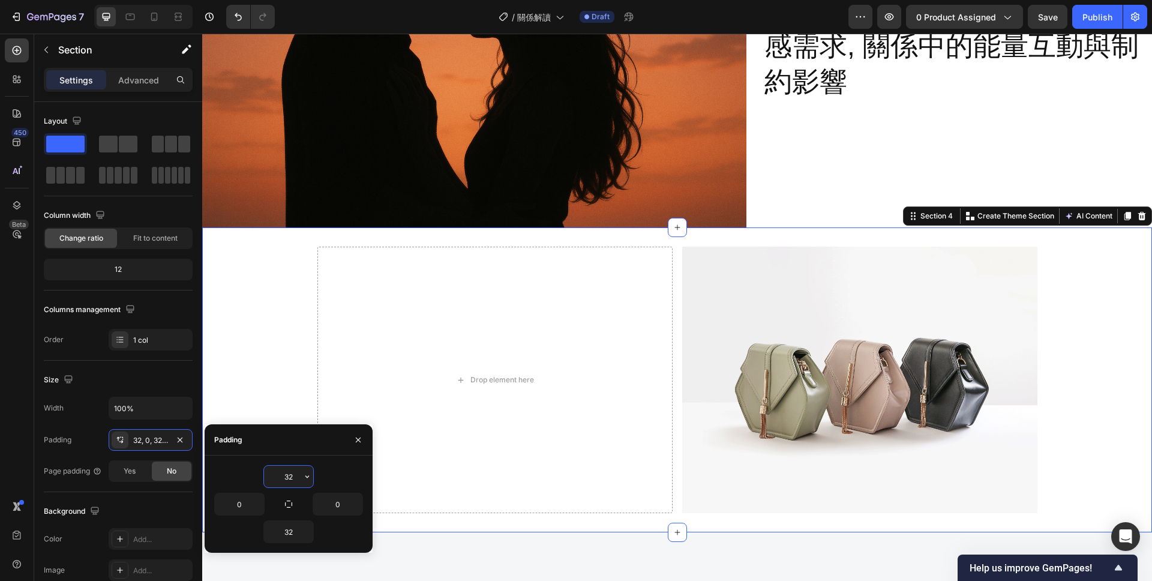
click at [298, 476] on input "32" at bounding box center [288, 477] width 49 height 22
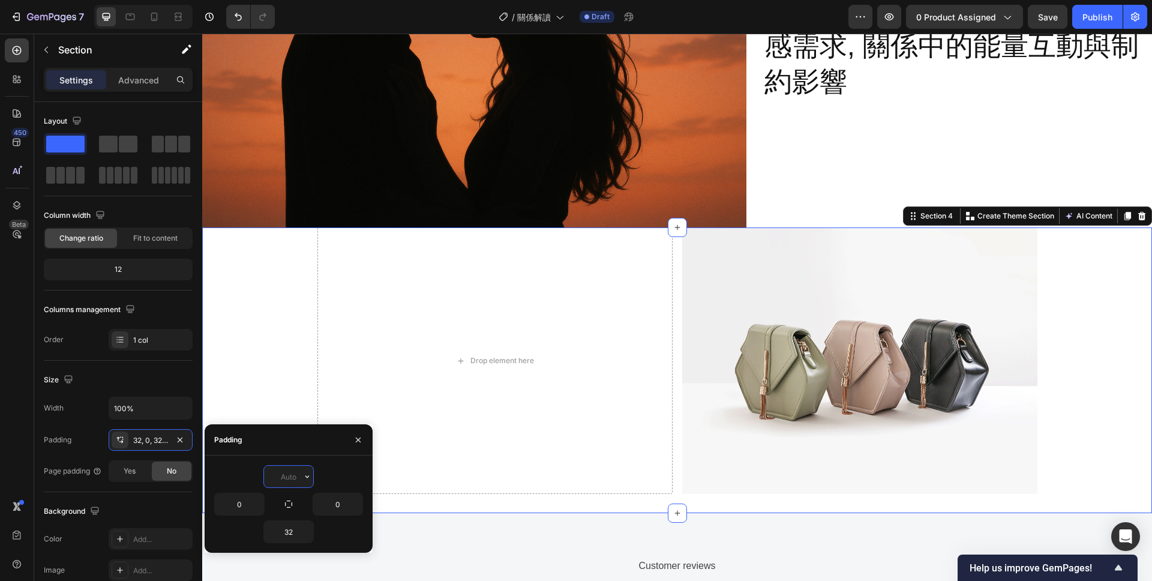
type input "0"
type input "2"
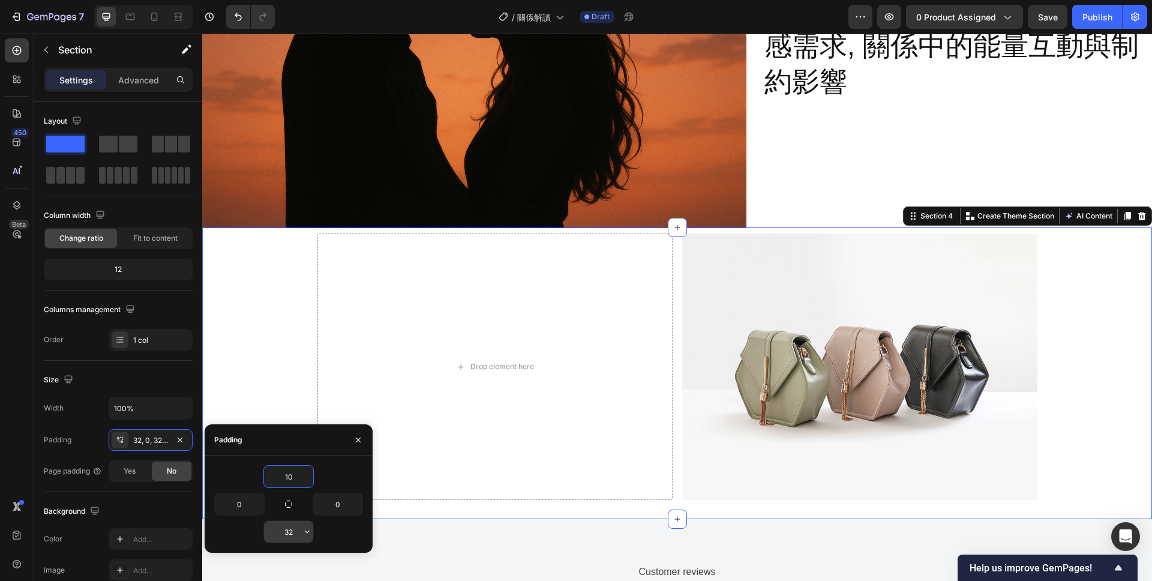
type input "10"
click at [293, 535] on input "32" at bounding box center [288, 532] width 49 height 22
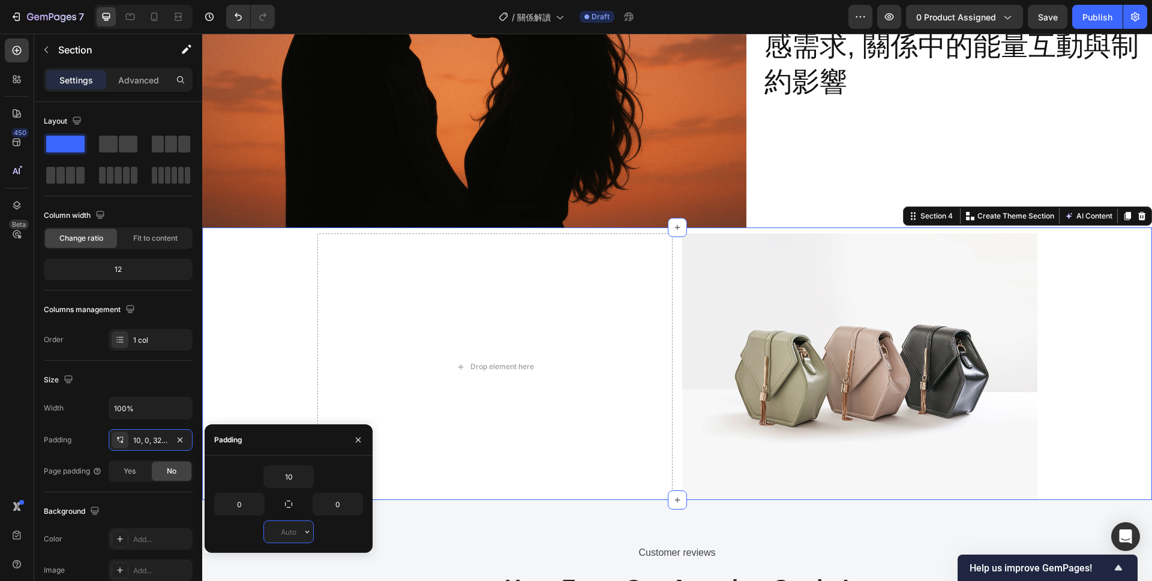
type input "0"
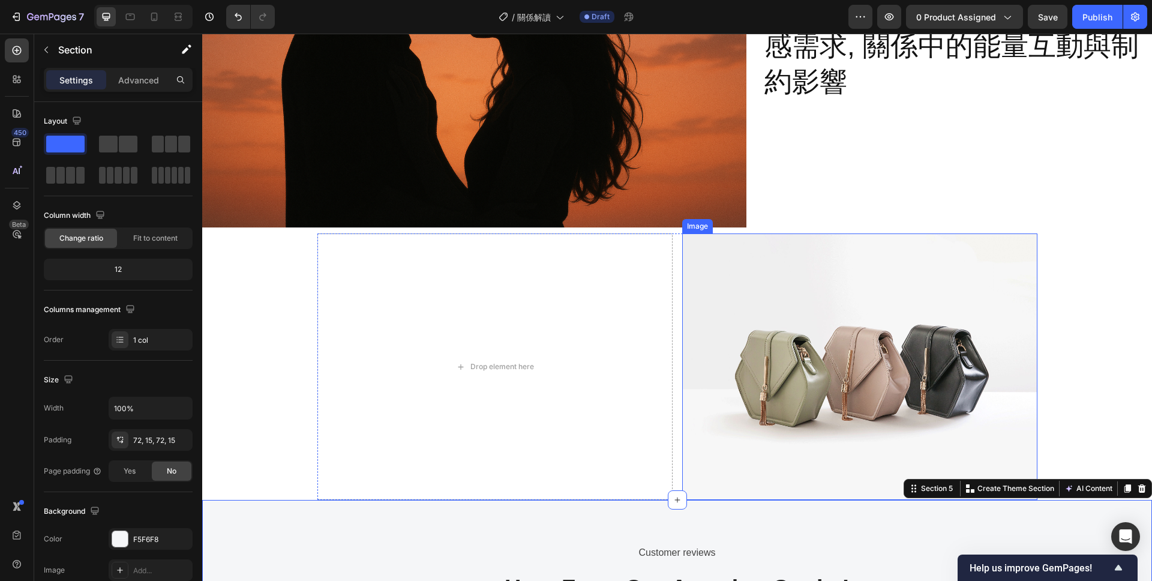
click at [742, 385] on img at bounding box center [859, 366] width 355 height 266
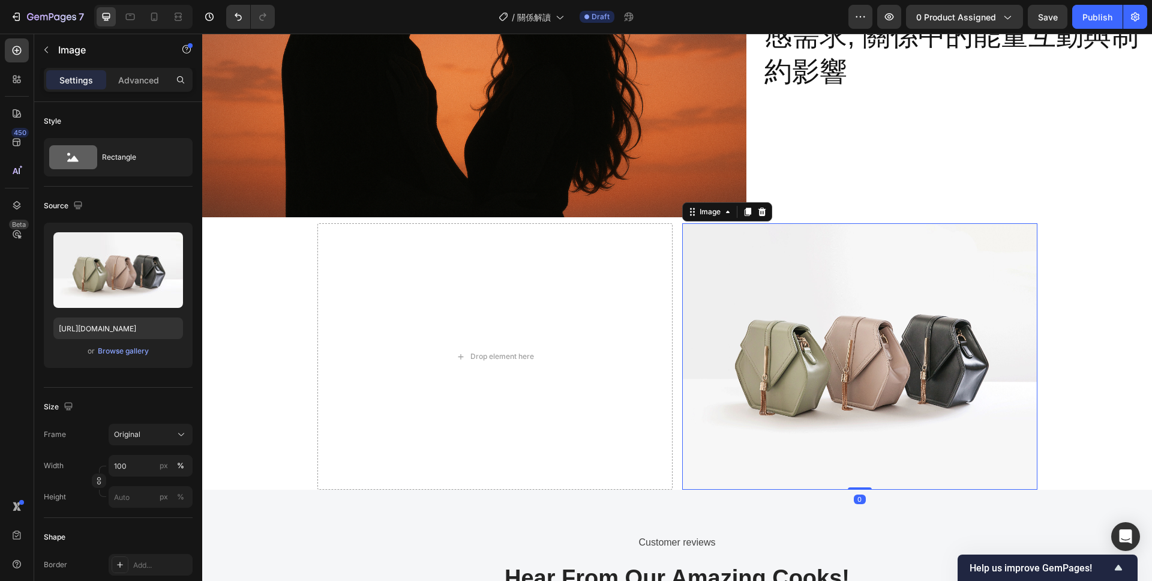
scroll to position [951, 0]
click at [761, 451] on img at bounding box center [859, 356] width 355 height 266
click at [1061, 376] on div "Drop element here Image 0 Row" at bounding box center [677, 356] width 950 height 266
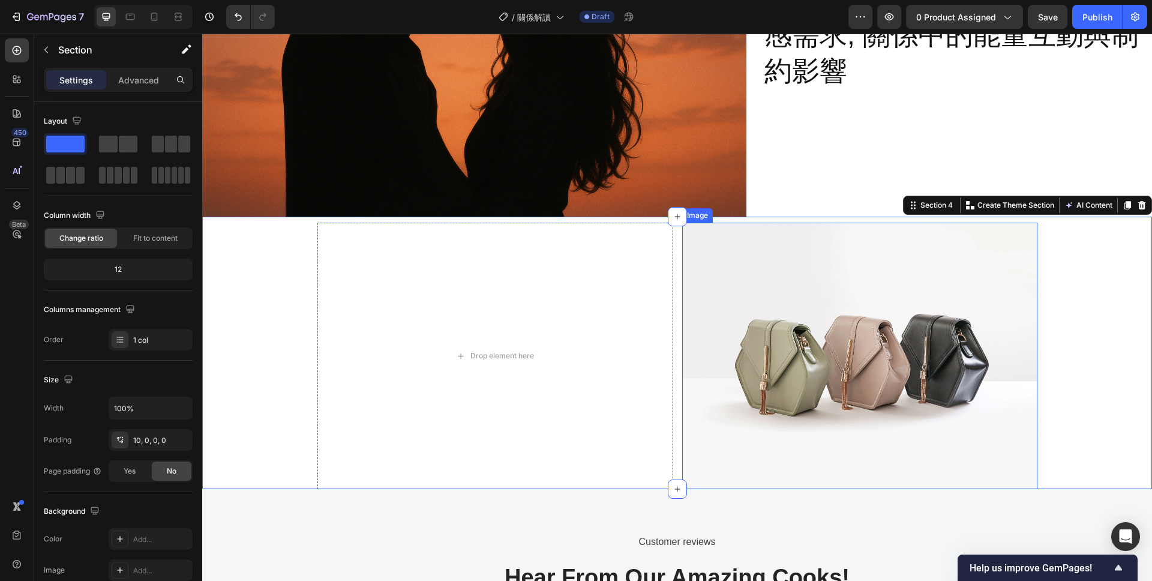
click at [902, 425] on img at bounding box center [859, 356] width 355 height 266
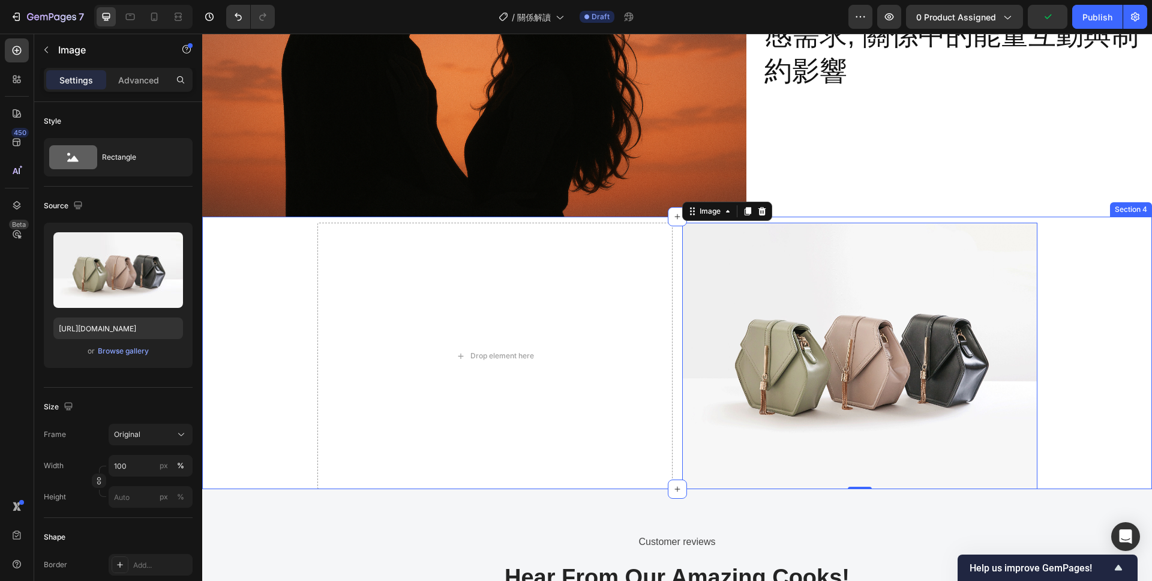
click at [266, 387] on div "Drop element here Image 0 Row" at bounding box center [677, 356] width 950 height 266
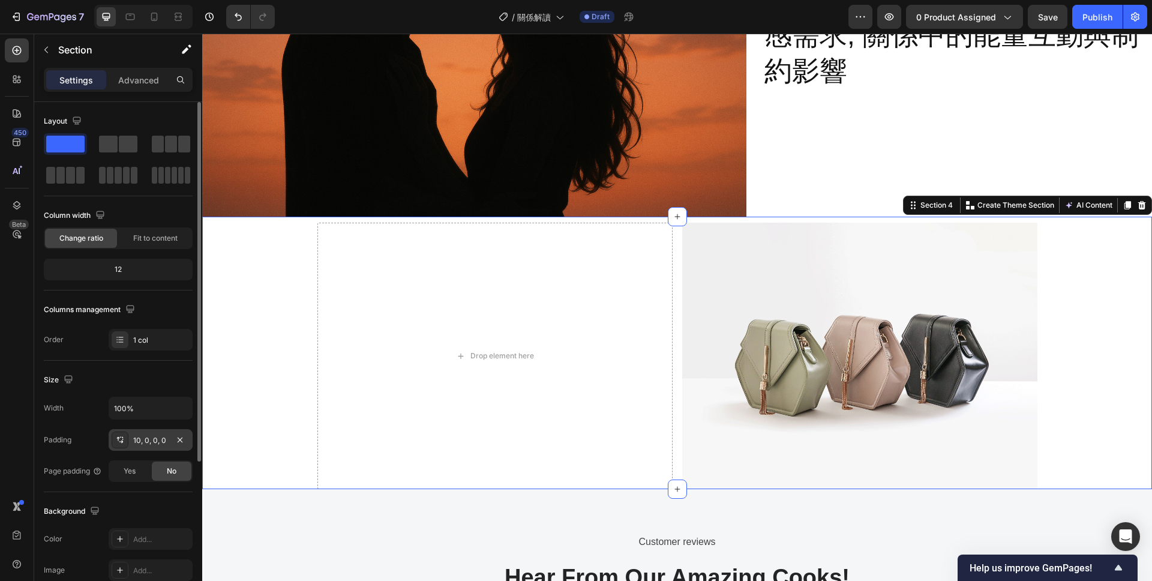
click at [139, 447] on div "10, 0, 0, 0" at bounding box center [151, 440] width 84 height 22
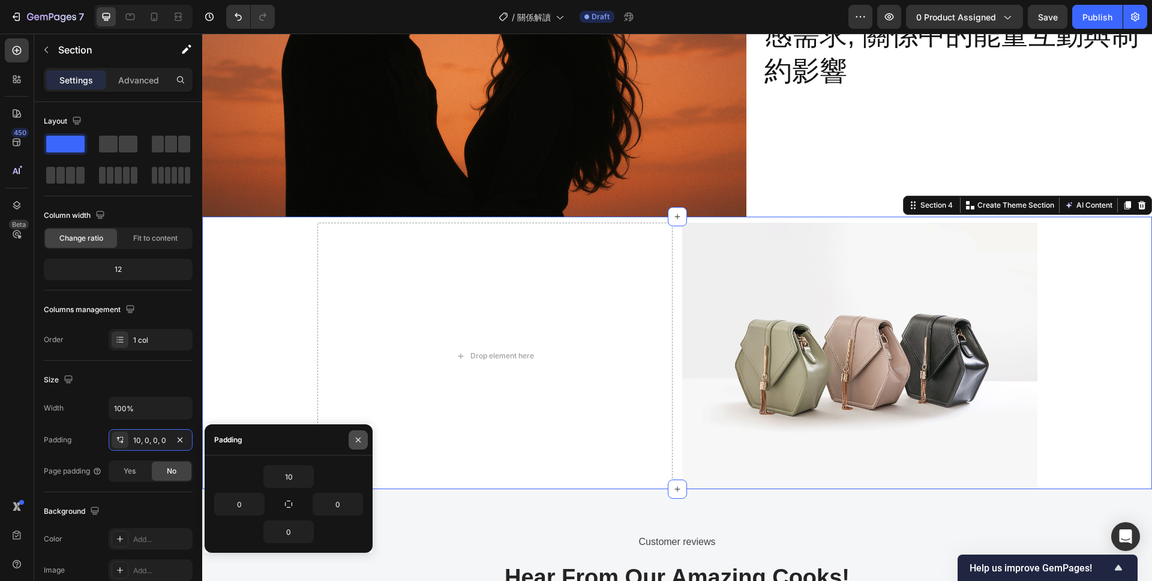
click at [358, 440] on icon "button" at bounding box center [358, 439] width 5 height 5
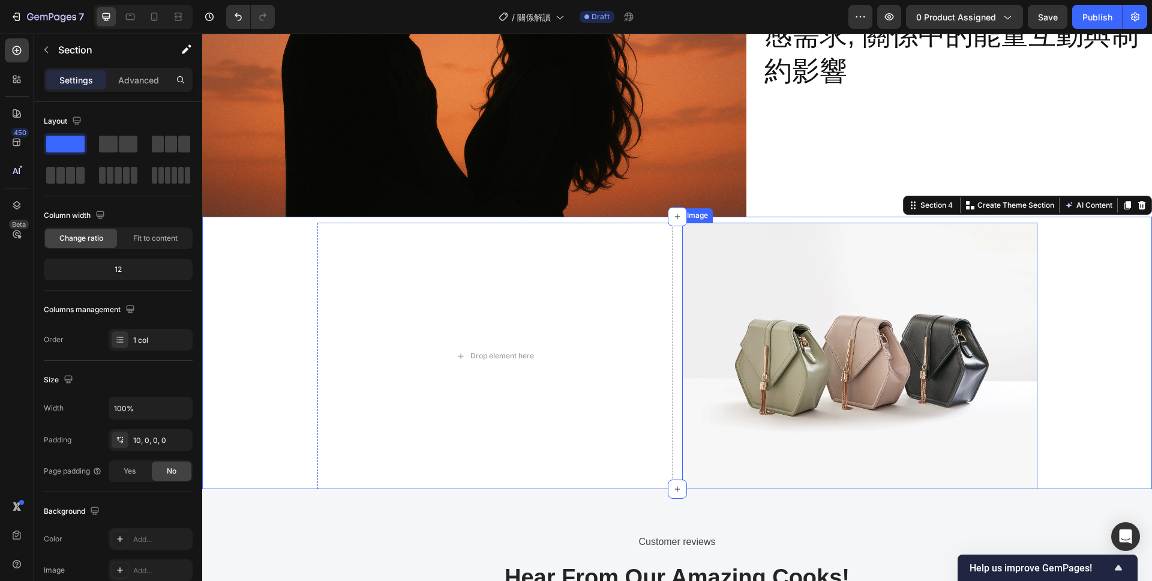
click at [730, 358] on img at bounding box center [859, 356] width 355 height 266
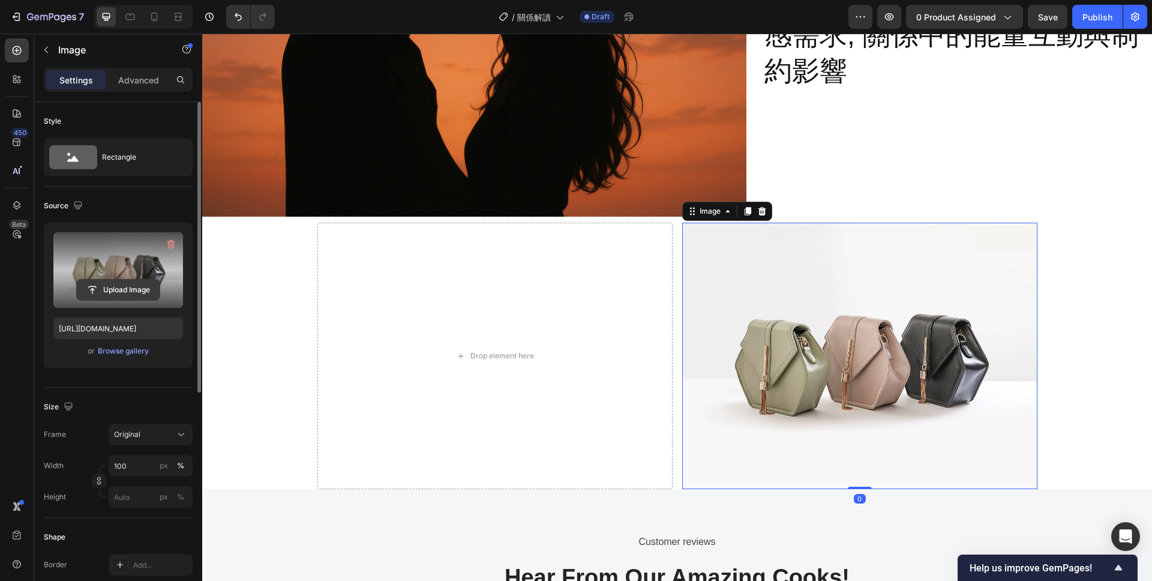
click at [119, 288] on input "file" at bounding box center [118, 290] width 83 height 20
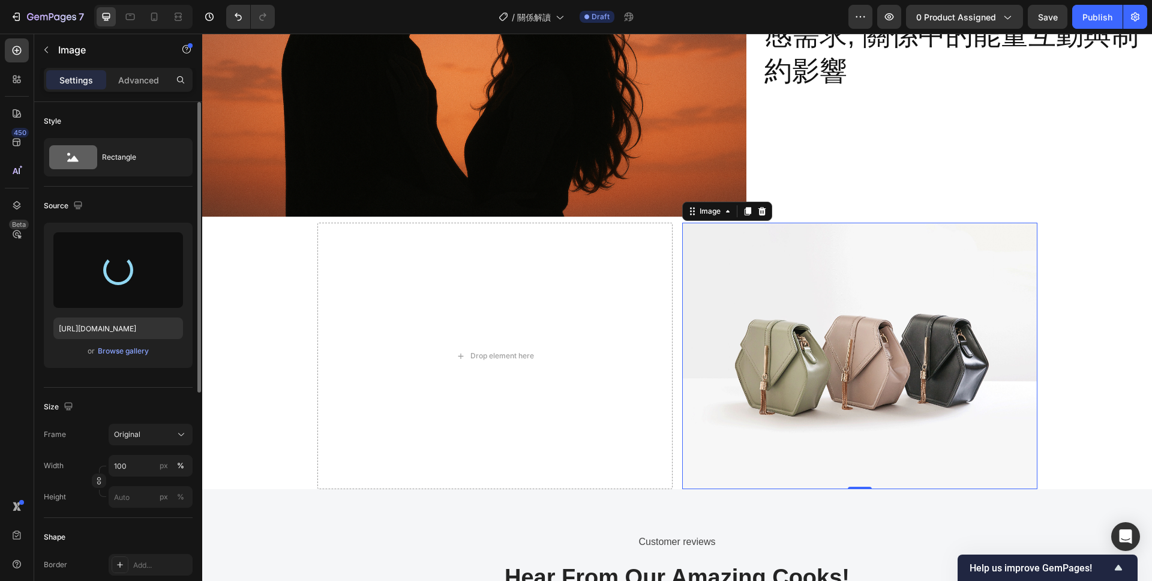
type input "https://cdn.shopify.com/s/files/1/0677/2188/7906/files/gempages_573044811452384…"
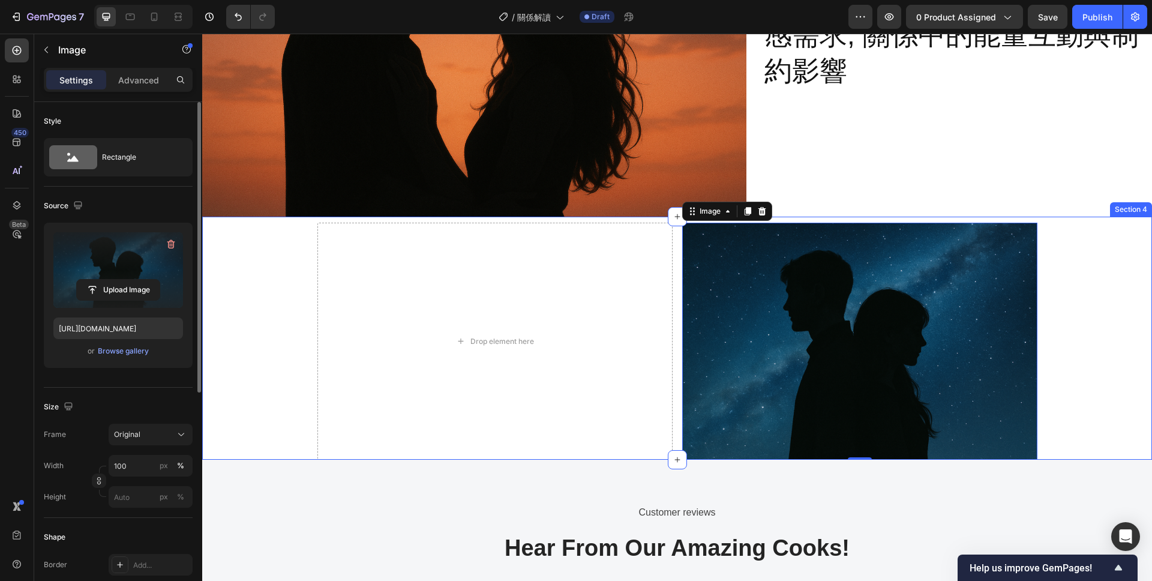
click at [1076, 364] on div "Drop element here Image 0 Row" at bounding box center [677, 341] width 950 height 237
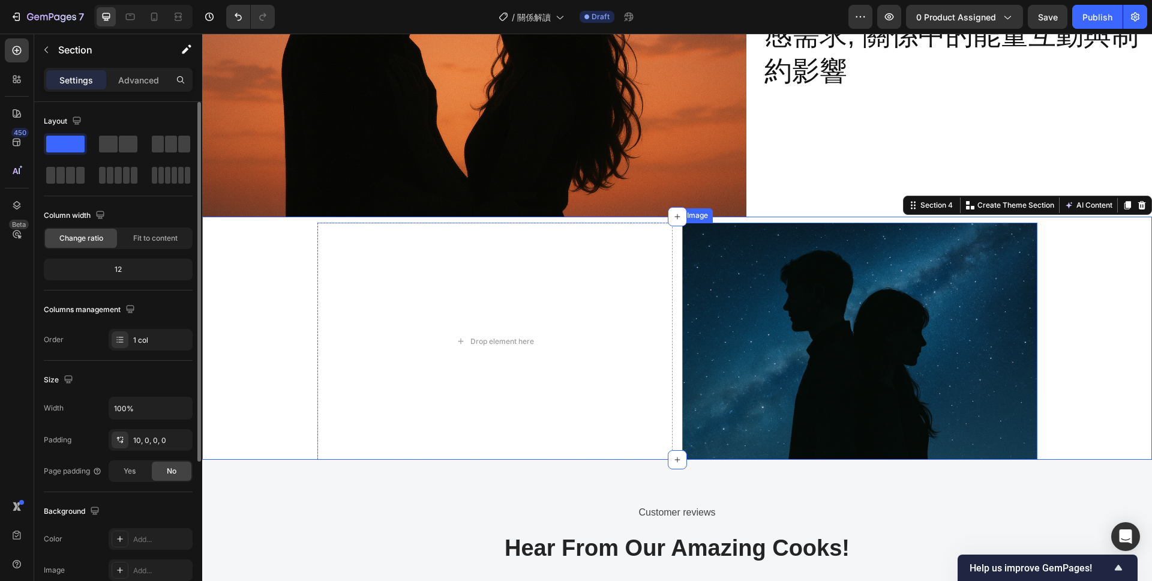
click at [970, 362] on img at bounding box center [859, 341] width 355 height 237
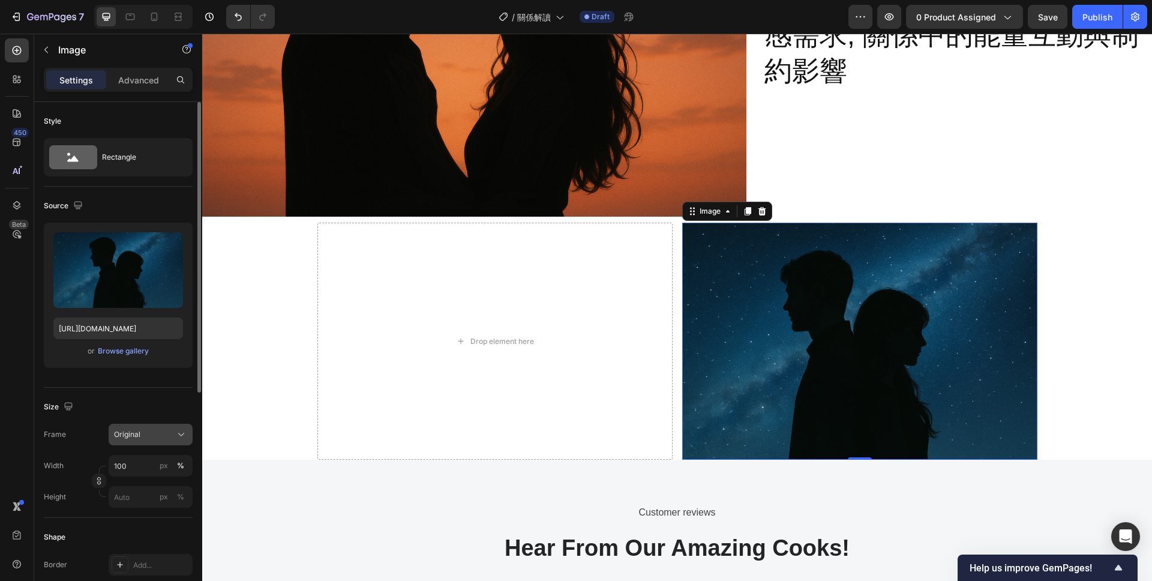
click at [164, 438] on div "Original" at bounding box center [143, 434] width 59 height 11
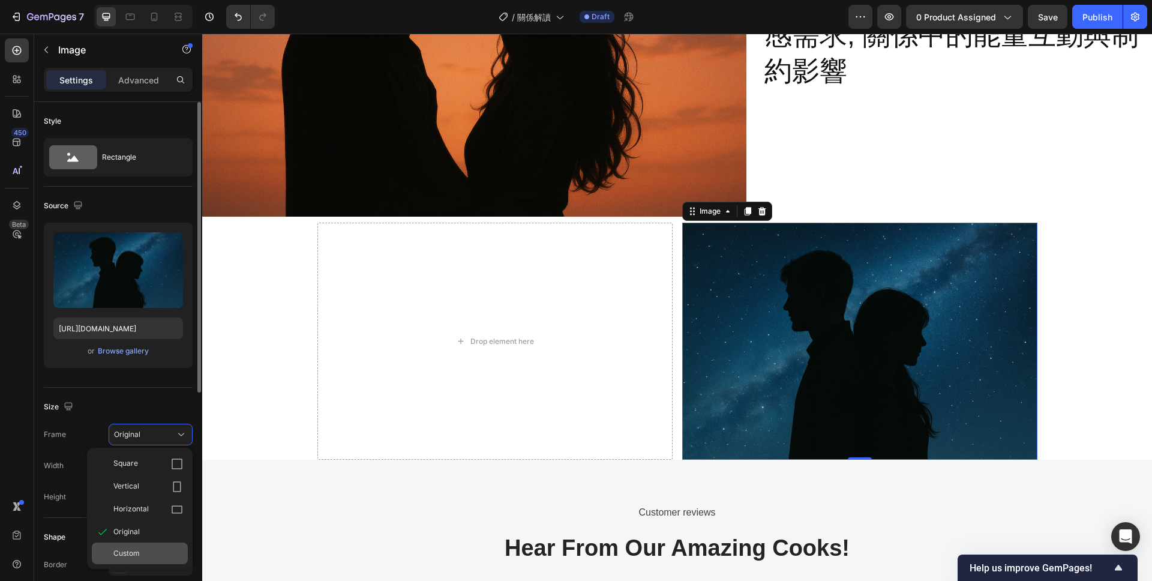
click at [142, 550] on div "Custom" at bounding box center [148, 553] width 70 height 11
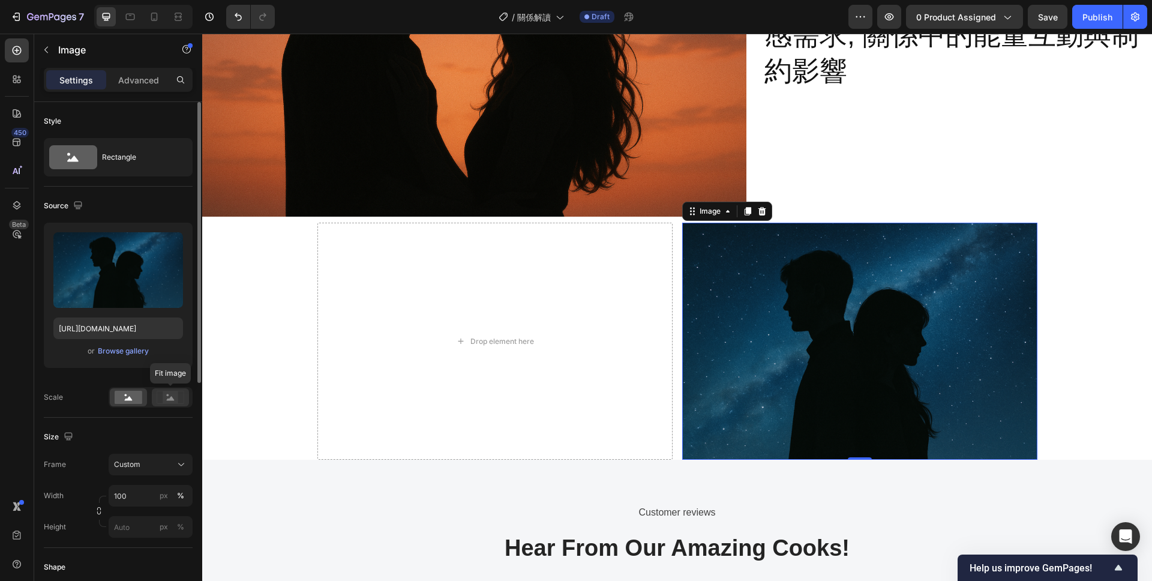
click at [164, 399] on rect at bounding box center [171, 397] width 16 height 12
click at [126, 399] on icon at bounding box center [129, 398] width 8 height 4
click at [804, 332] on img at bounding box center [859, 341] width 355 height 237
click at [544, 178] on img at bounding box center [474, 35] width 544 height 363
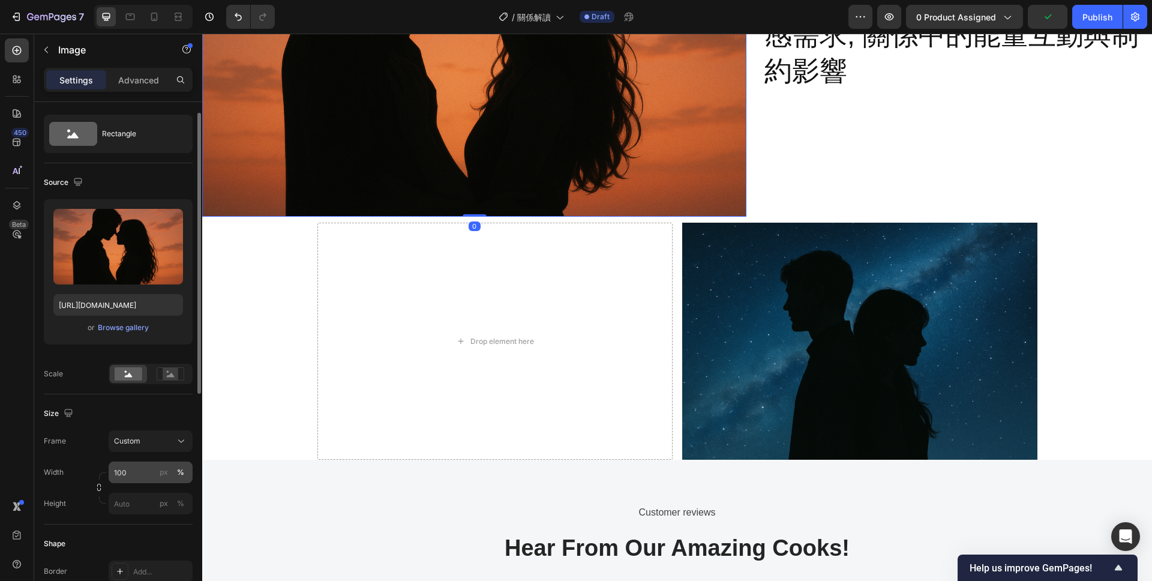
scroll to position [22, 0]
click at [758, 400] on img at bounding box center [859, 341] width 355 height 237
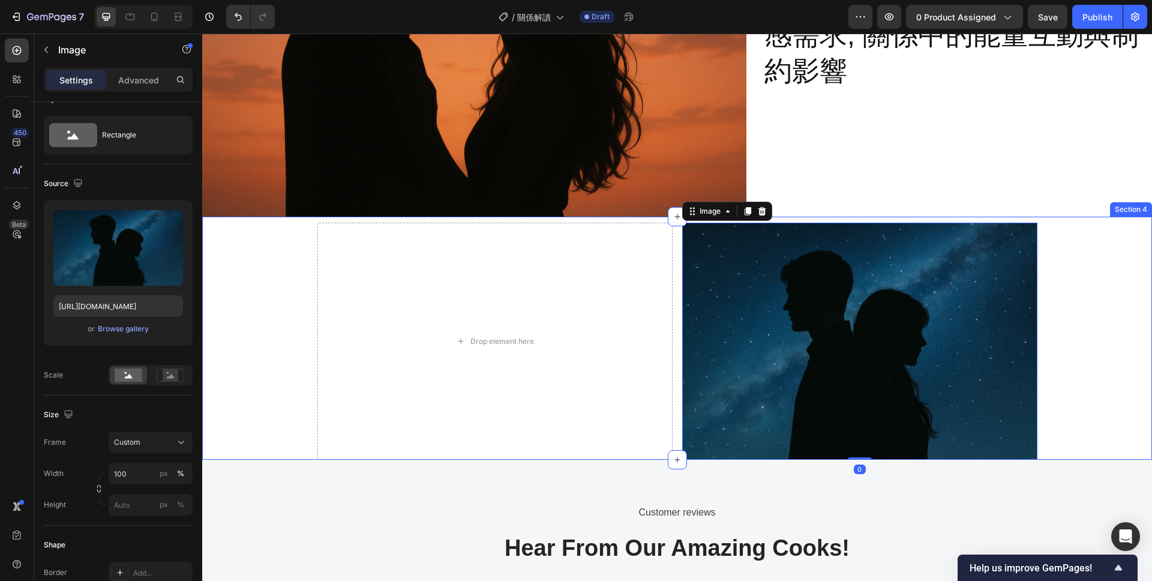
click at [1067, 385] on div "Drop element here Image 0 Row" at bounding box center [677, 341] width 950 height 237
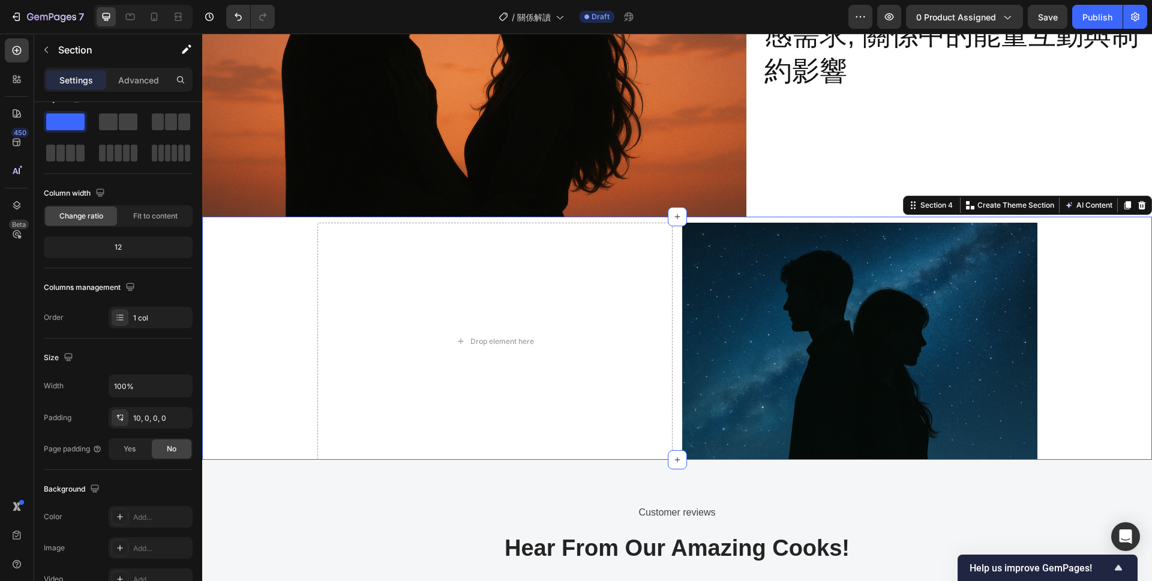
scroll to position [0, 0]
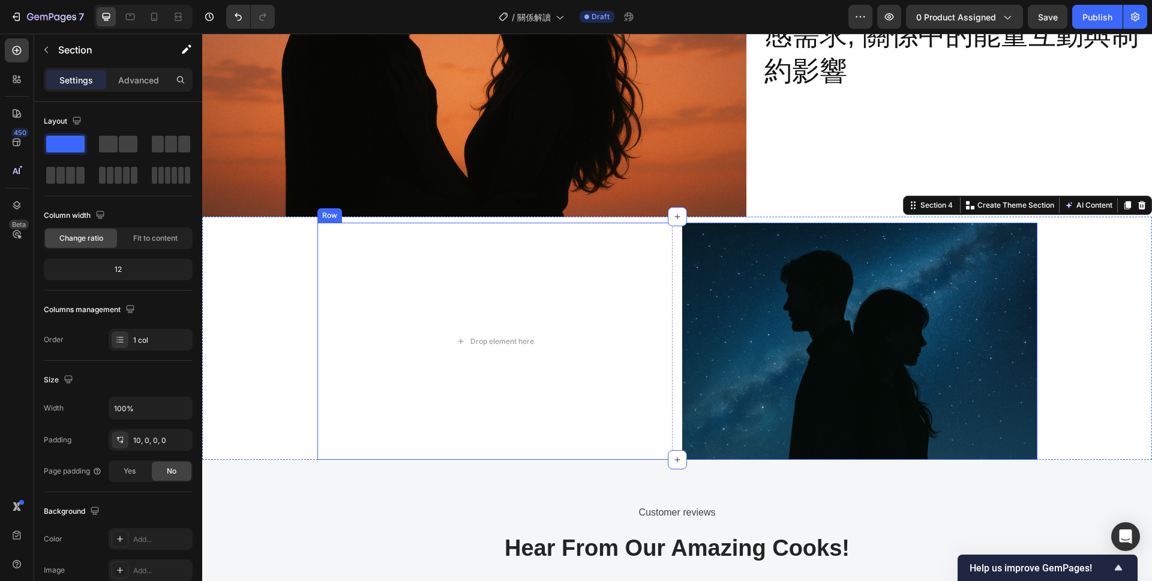
click at [679, 367] on div "Drop element here Image Row" at bounding box center [677, 341] width 720 height 237
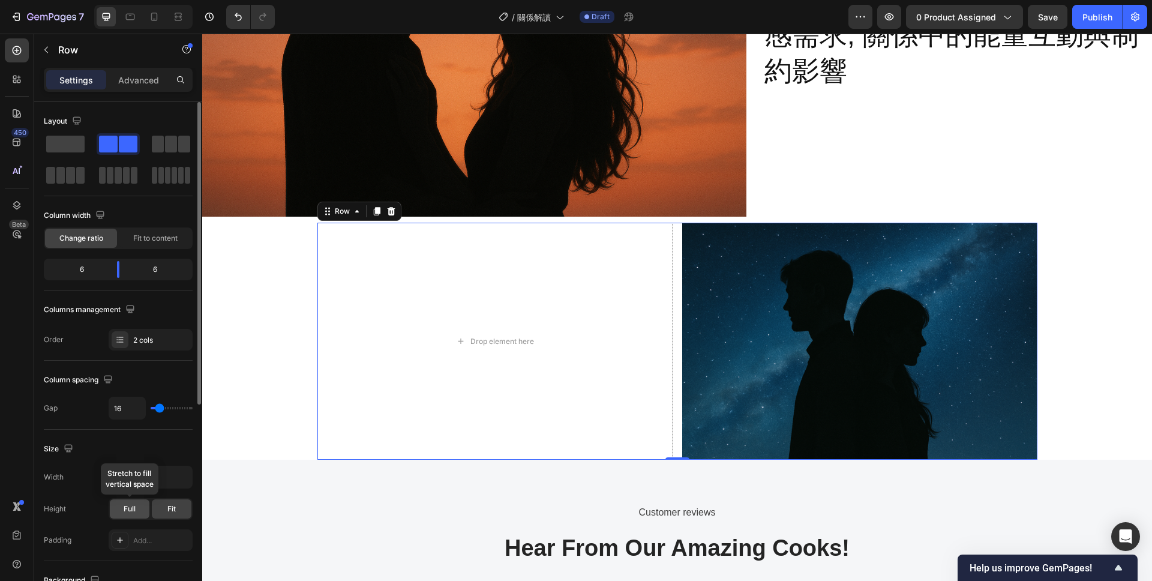
click at [128, 511] on span "Full" at bounding box center [130, 508] width 12 height 11
click at [145, 481] on input "1200" at bounding box center [150, 477] width 83 height 22
click at [178, 473] on icon "button" at bounding box center [181, 477] width 12 height 12
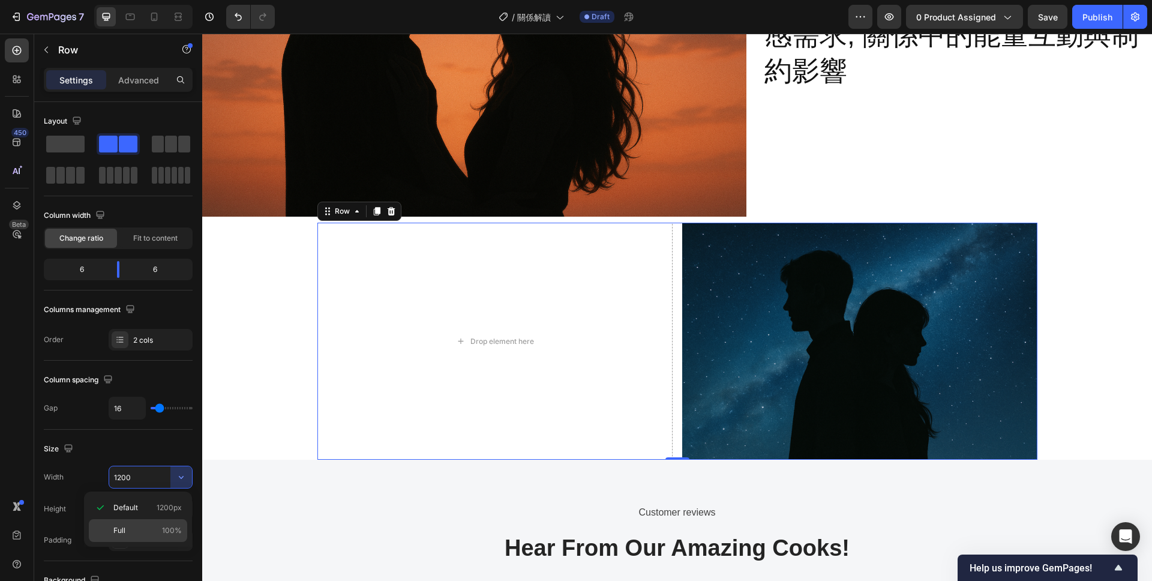
click at [140, 526] on p "Full 100%" at bounding box center [147, 530] width 68 height 11
type input "100%"
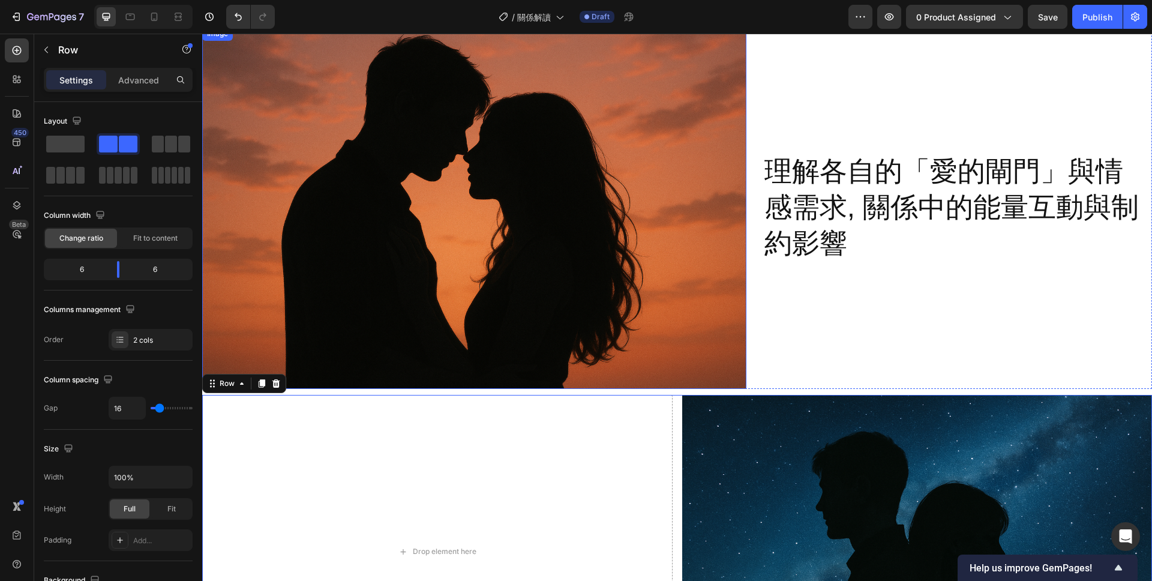
scroll to position [751, 0]
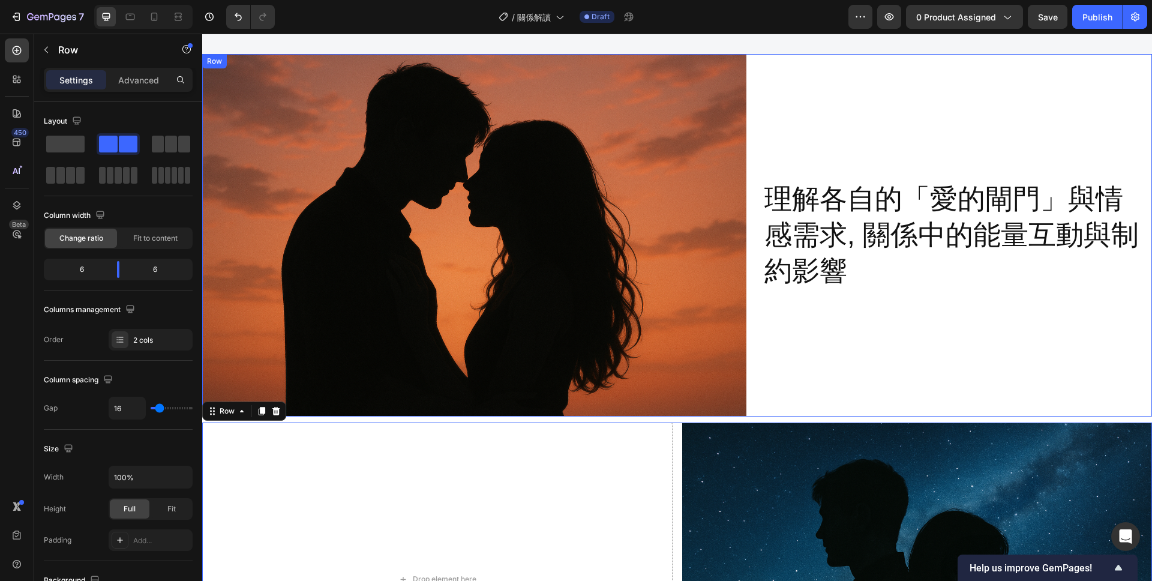
click at [854, 326] on div "理解各自的「愛的閘門」與情感需求, 關係中的能量互動與制約影響 Heading" at bounding box center [957, 235] width 389 height 363
click at [605, 483] on div "Drop element here" at bounding box center [437, 578] width 470 height 313
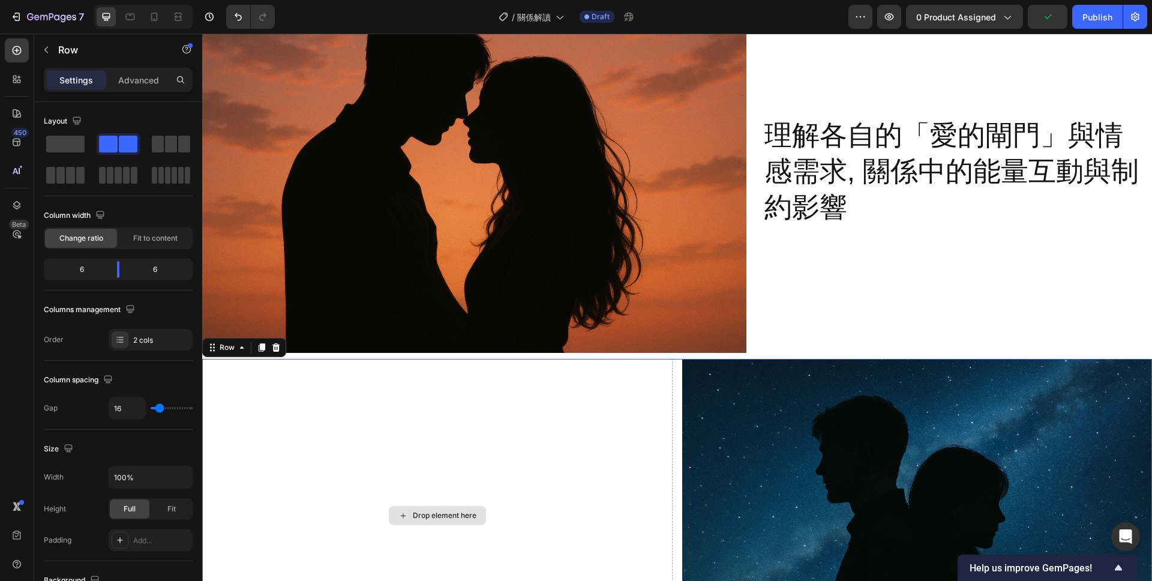
scroll to position [827, 0]
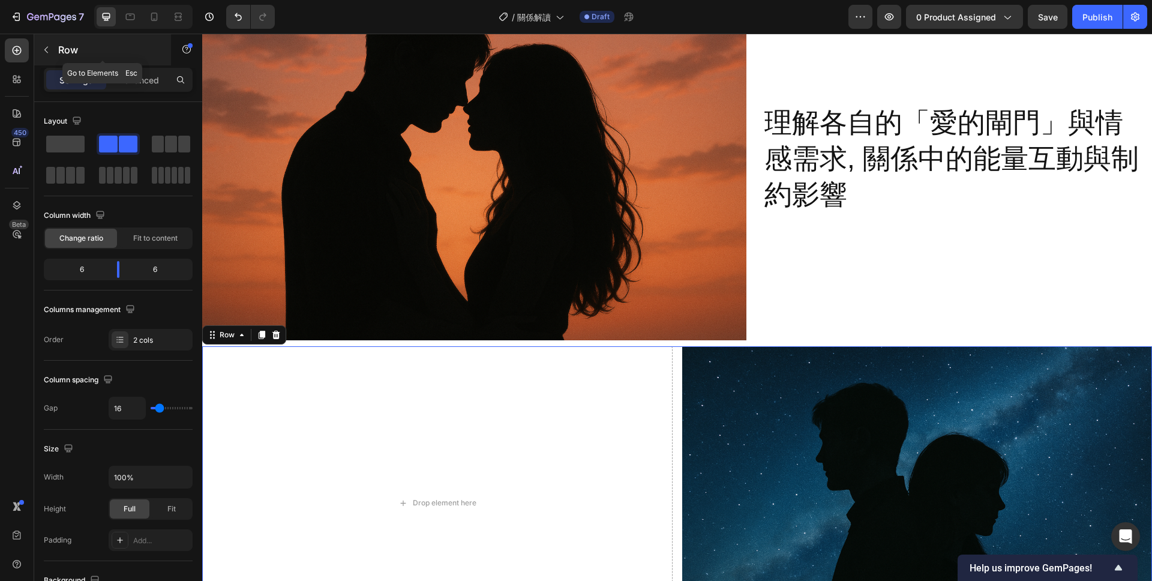
click at [44, 50] on icon "button" at bounding box center [46, 50] width 10 height 10
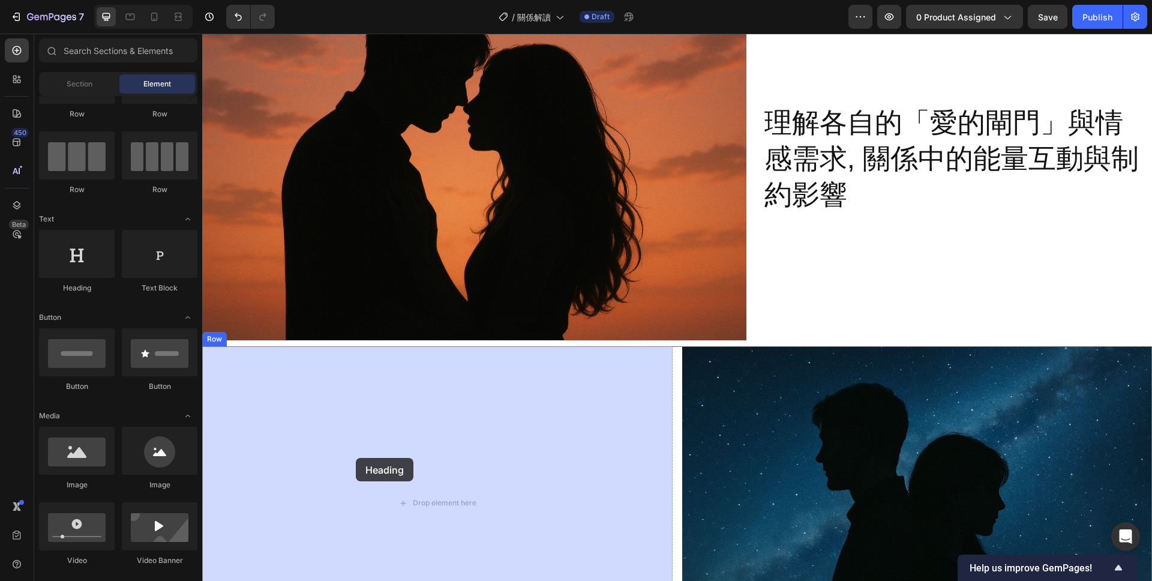
drag, startPoint x: 283, startPoint y: 295, endPoint x: 356, endPoint y: 458, distance: 178.3
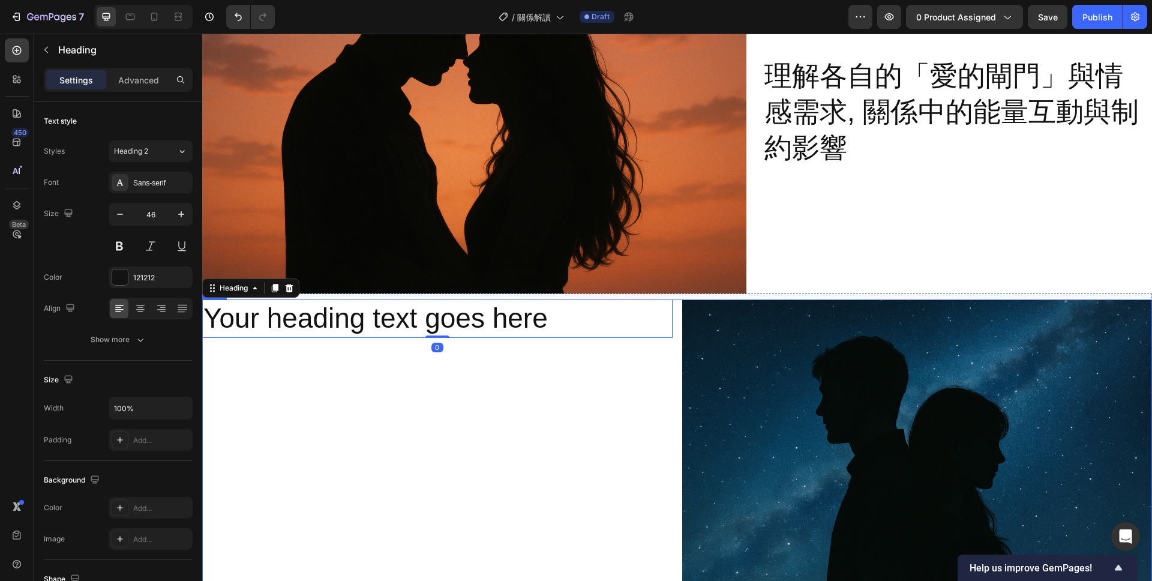
scroll to position [898, 0]
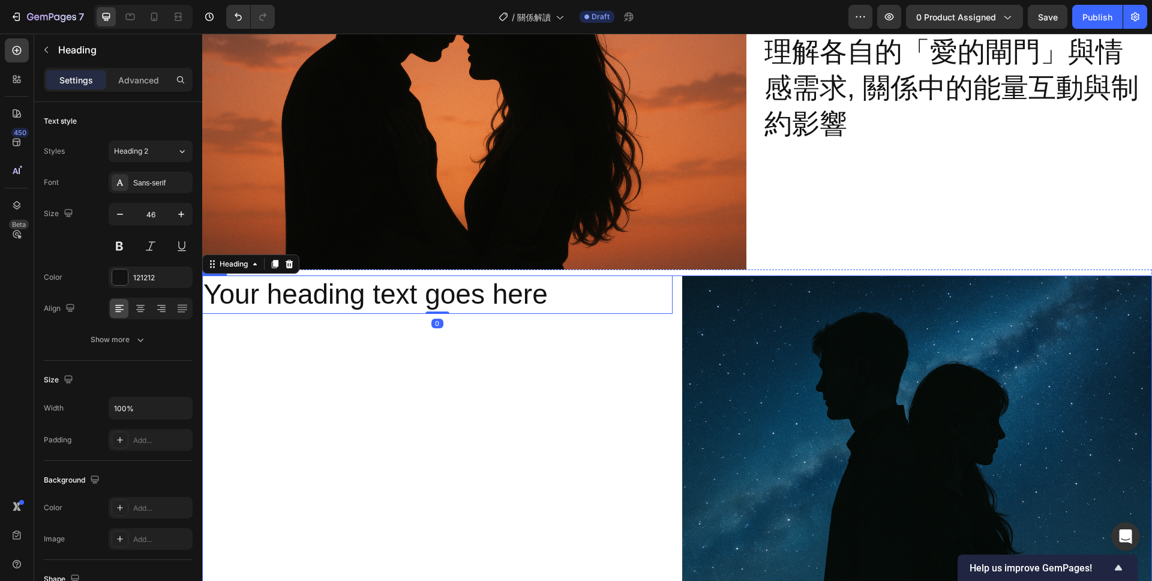
click at [482, 421] on div "Your heading text goes here Heading 0" at bounding box center [437, 431] width 470 height 313
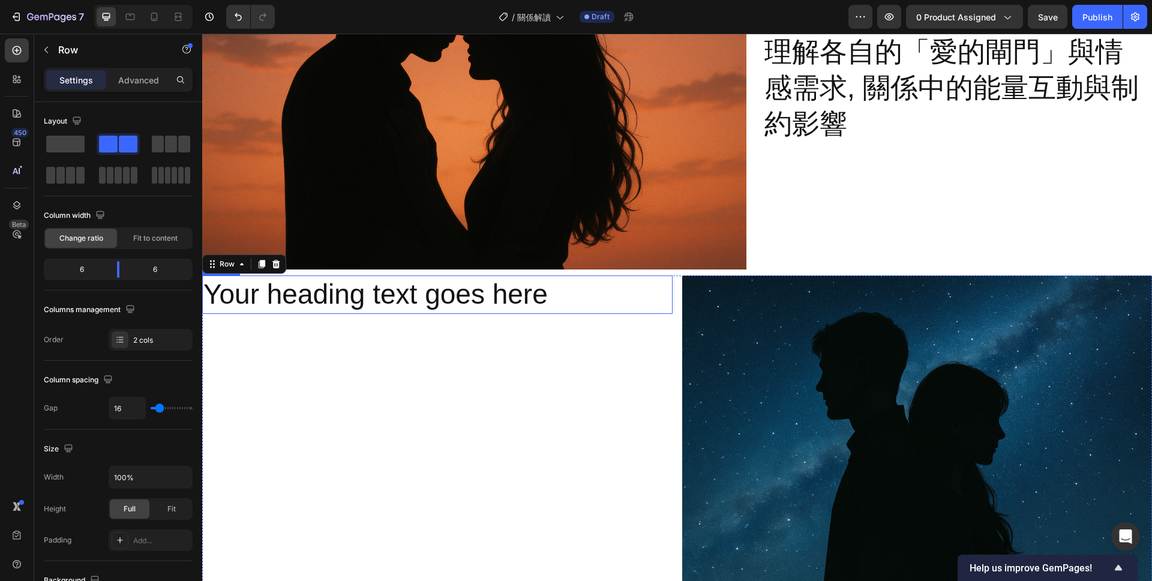
click at [275, 303] on h2 "Your heading text goes here" at bounding box center [437, 294] width 470 height 38
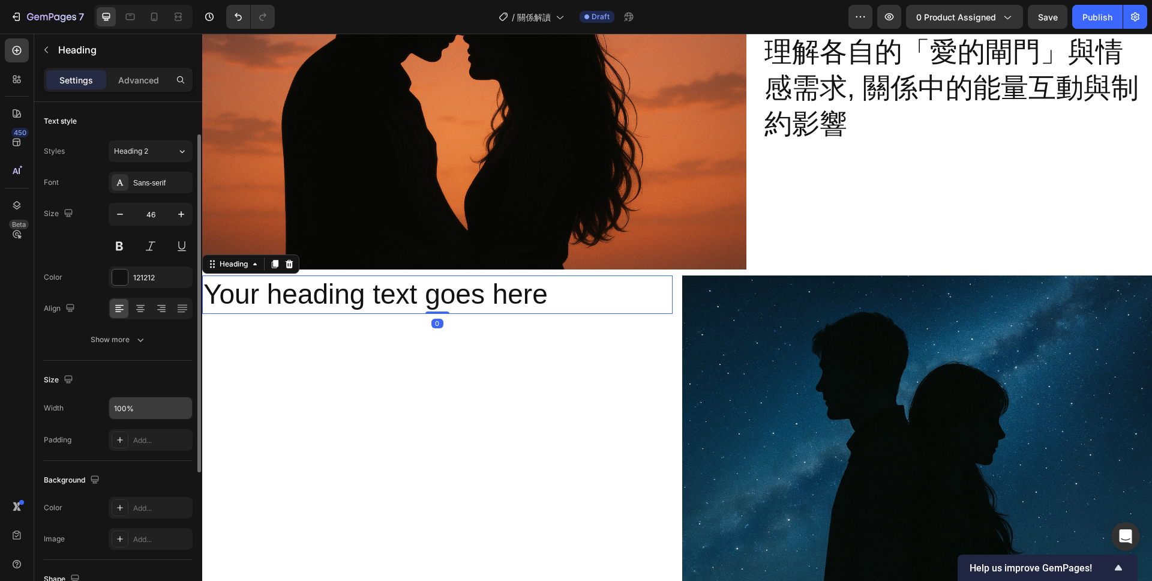
scroll to position [266, 0]
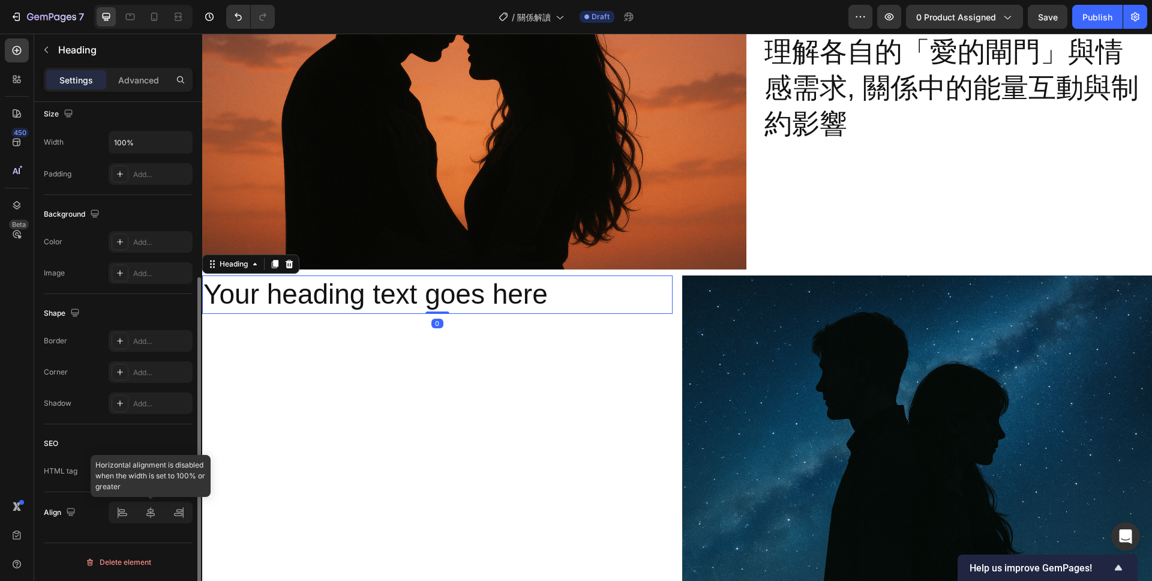
click at [151, 509] on div at bounding box center [151, 513] width 84 height 22
click at [419, 377] on div "Your heading text goes here Heading 0" at bounding box center [437, 431] width 470 height 313
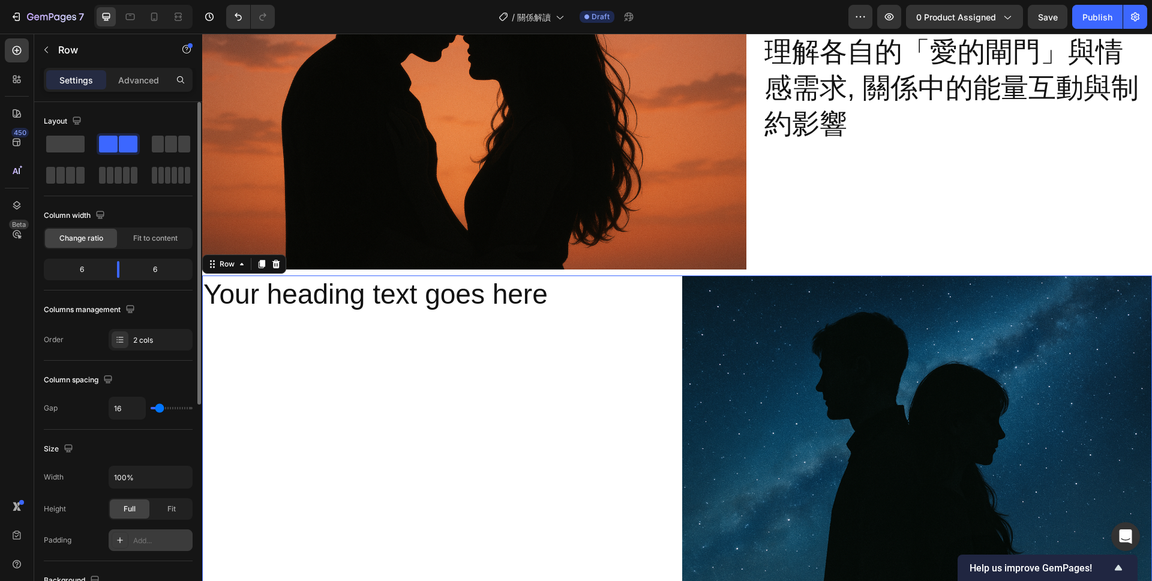
scroll to position [356, 0]
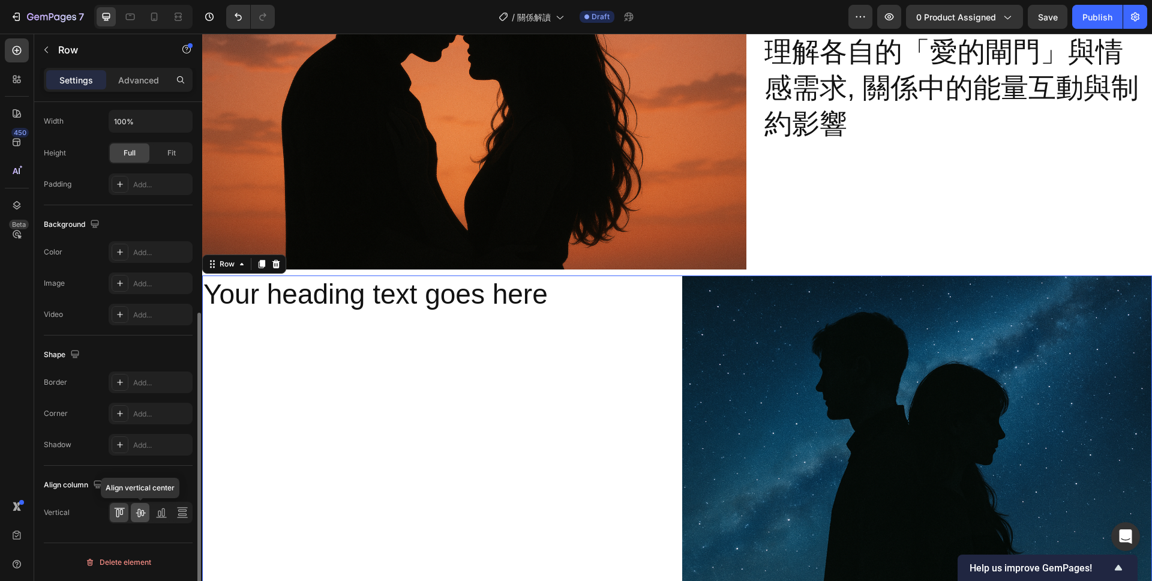
click at [142, 506] on icon at bounding box center [140, 512] width 12 height 12
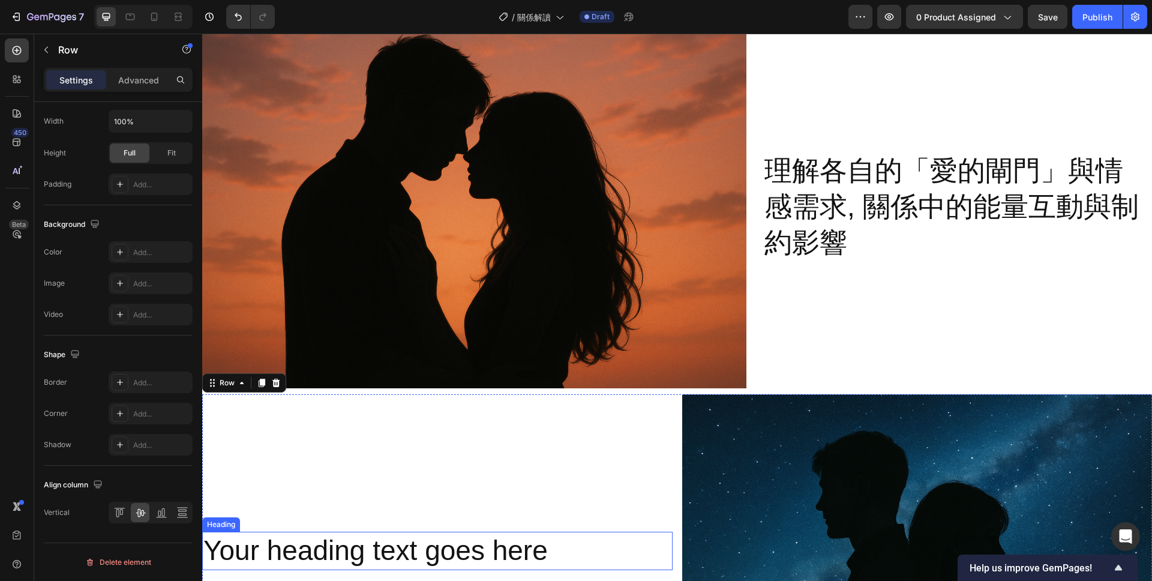
scroll to position [778, 0]
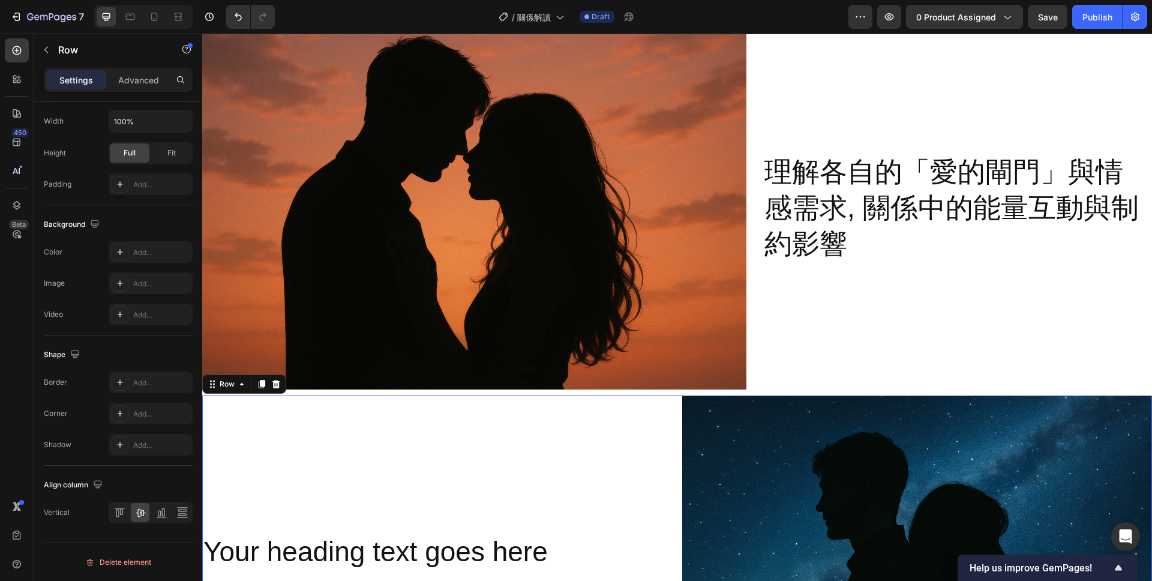
click at [664, 493] on div "Your heading text goes here Heading" at bounding box center [437, 551] width 470 height 313
click at [576, 556] on h2 "Your heading text goes here" at bounding box center [437, 552] width 470 height 38
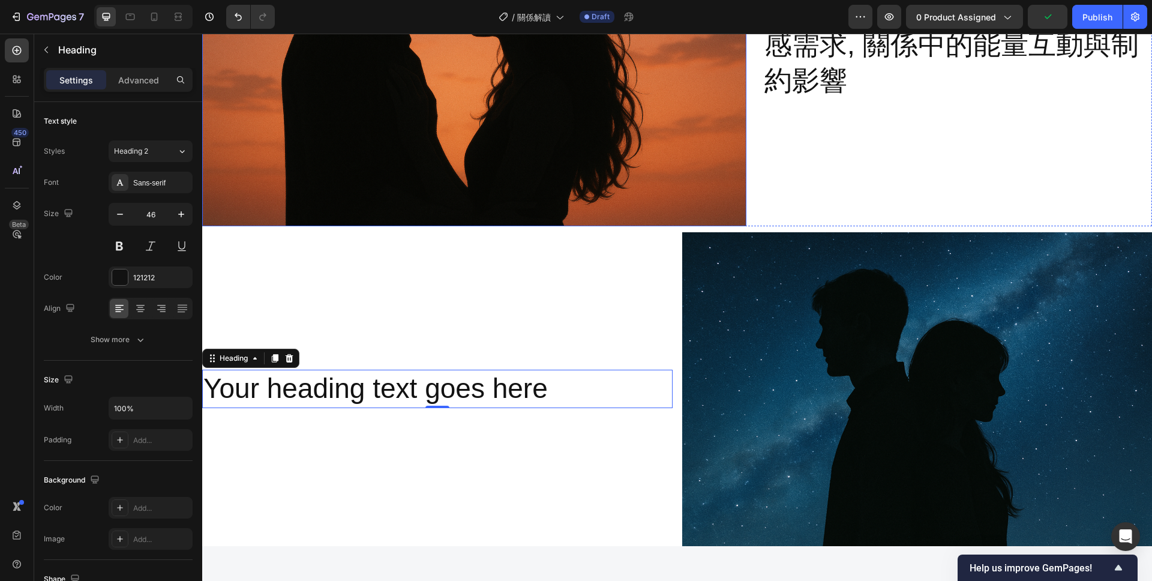
scroll to position [914, 0]
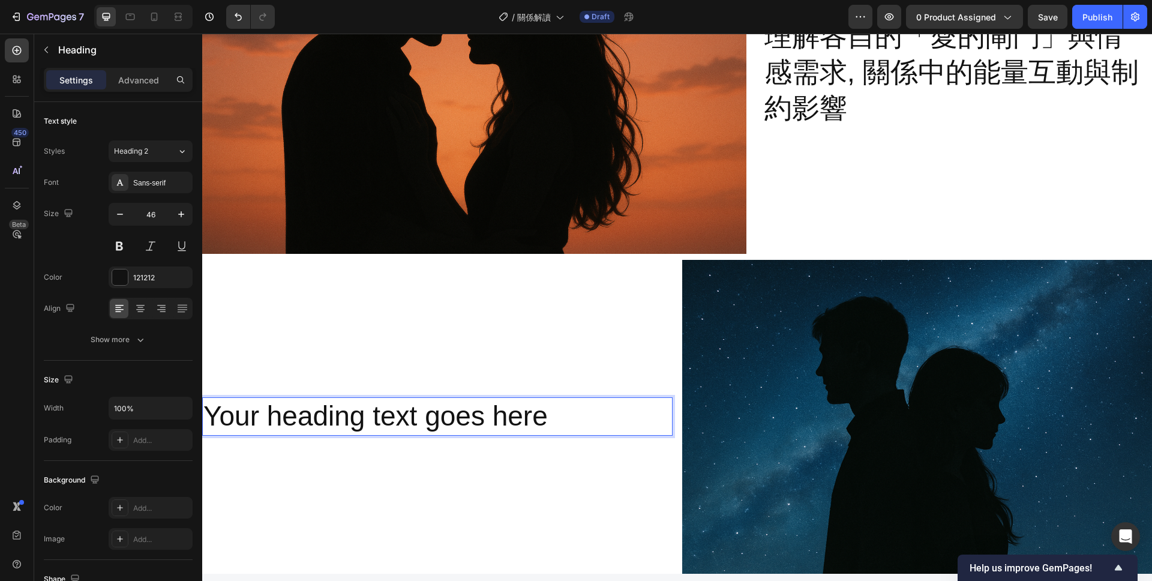
click at [556, 415] on h2 "Your heading text goes here" at bounding box center [437, 416] width 470 height 38
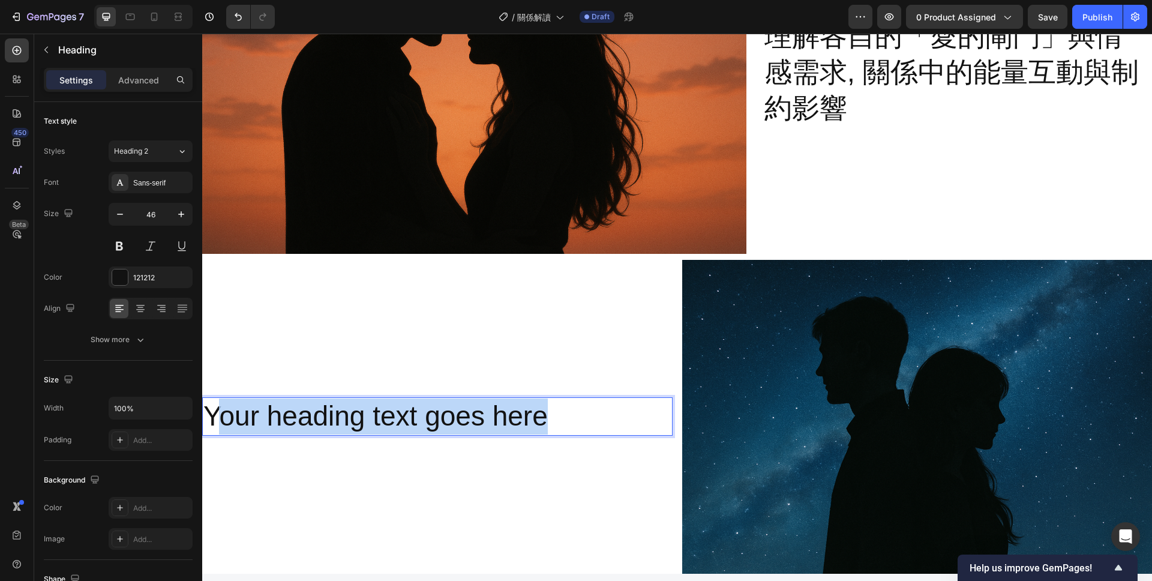
drag, startPoint x: 575, startPoint y: 420, endPoint x: 218, endPoint y: 422, distance: 357.0
click at [218, 422] on p "Your heading text goes here" at bounding box center [437, 416] width 468 height 36
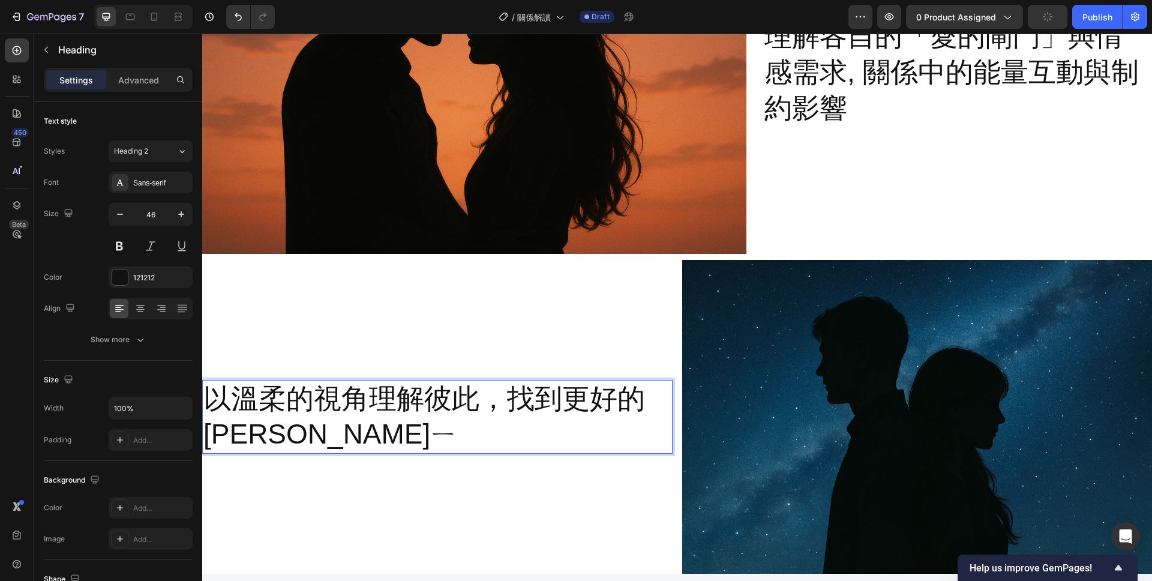
scroll to position [896, 0]
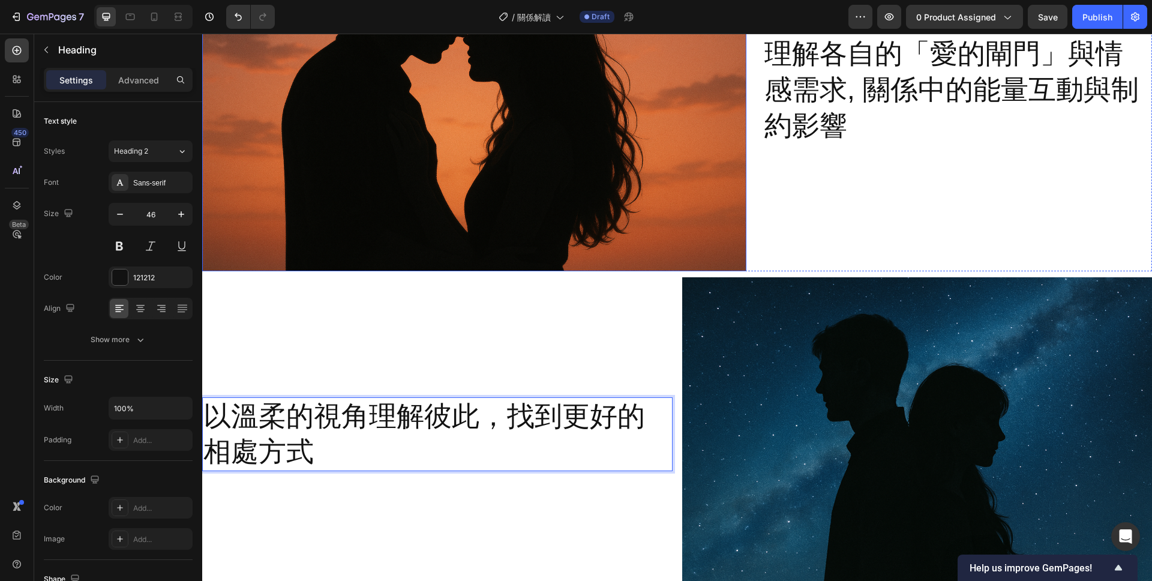
click at [659, 322] on div "以溫柔的視角理解彼此，找到更好的相處方式 Heading 0" at bounding box center [437, 433] width 470 height 313
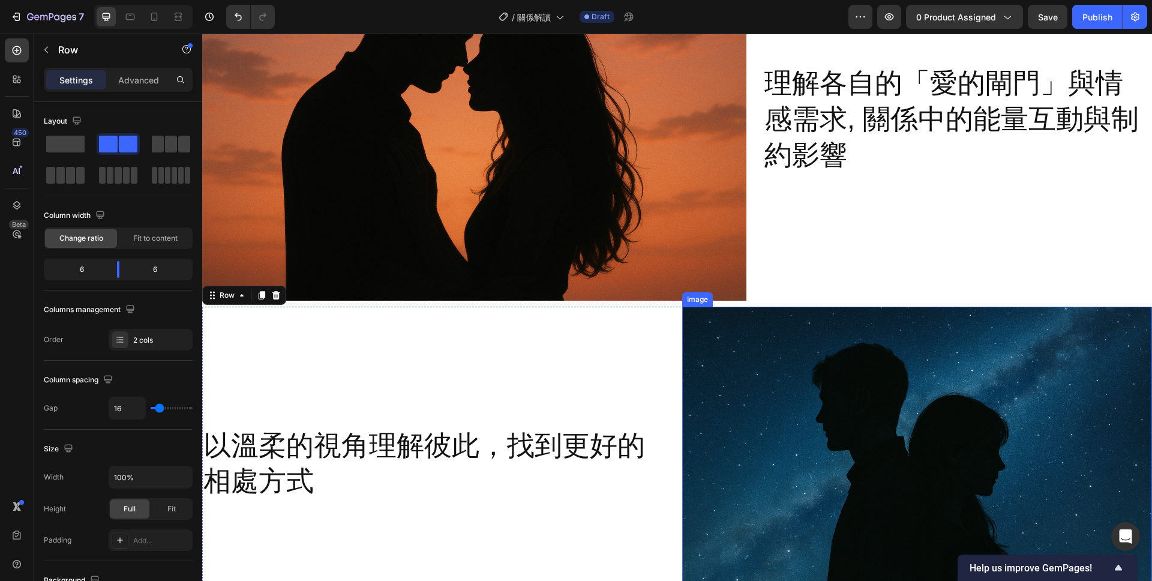
scroll to position [874, 0]
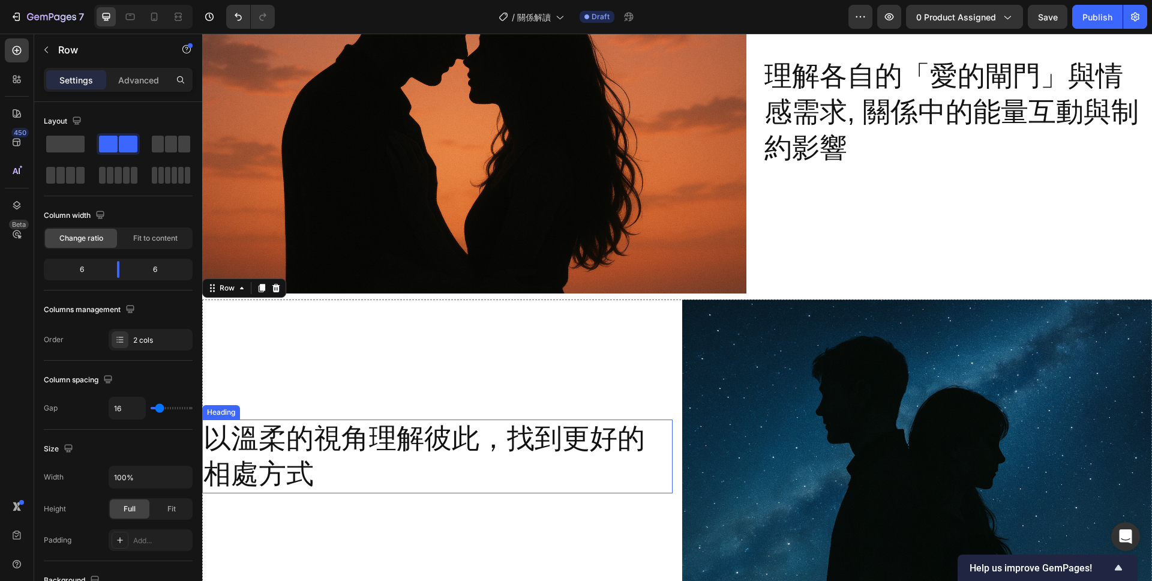
click at [618, 442] on p "以溫柔的視角理解彼此，找到更好的相處方式" at bounding box center [437, 457] width 468 height 72
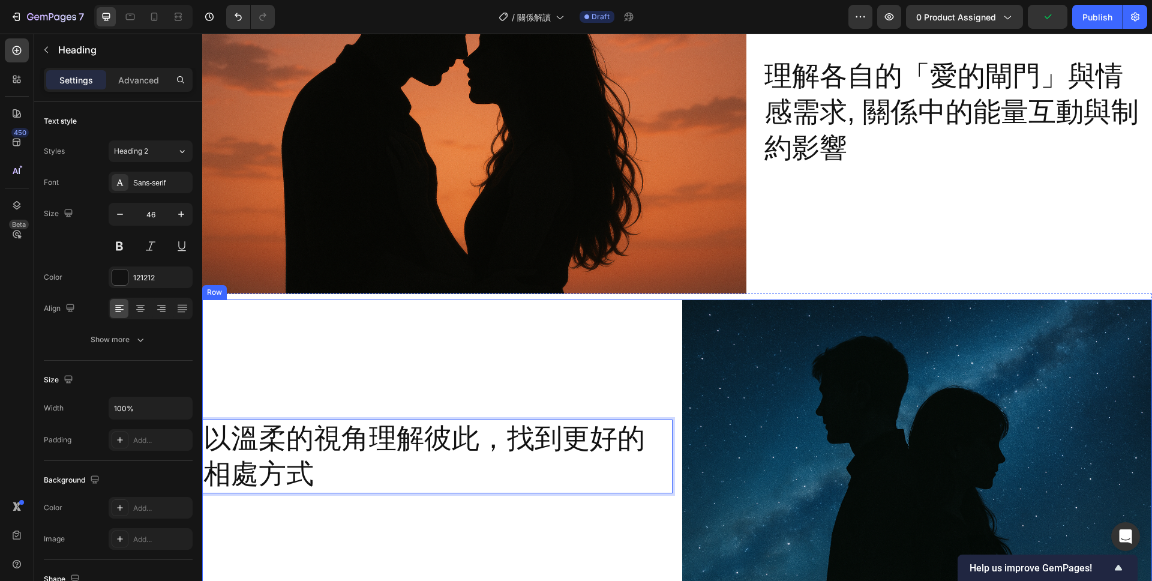
click at [674, 443] on div "以溫柔的視角理解彼此，找到更好的相處方式 Heading 0 Image Row" at bounding box center [677, 455] width 950 height 313
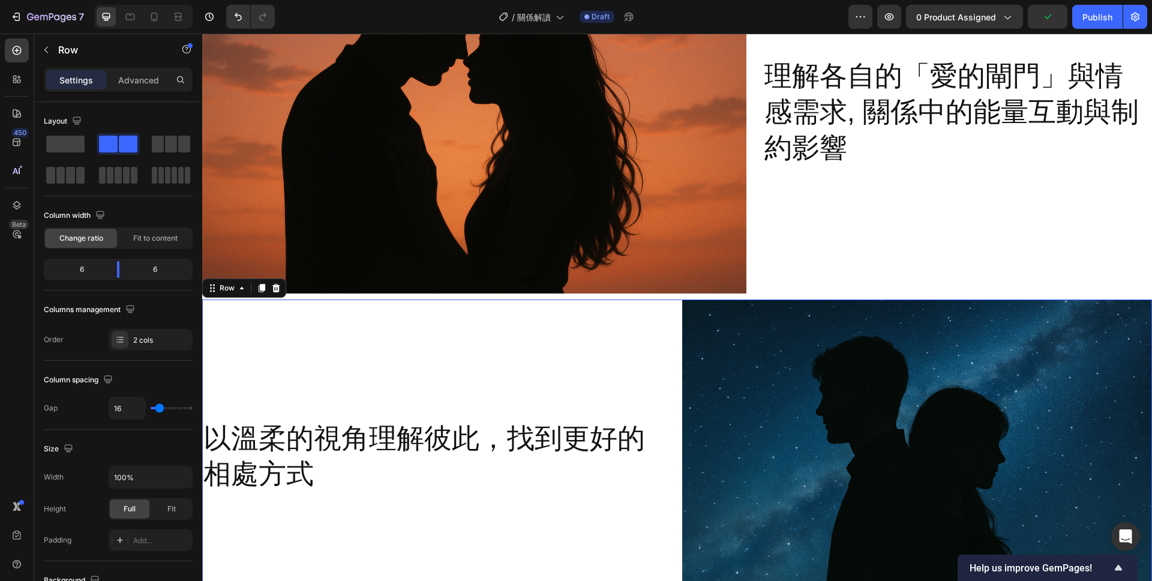
click at [674, 403] on div "以溫柔的視角理解彼此，找到更好的相處方式 Heading Image Row 0" at bounding box center [677, 455] width 950 height 313
click at [635, 411] on div "以溫柔的視角理解彼此，找到更好的相處方式 Heading" at bounding box center [437, 455] width 470 height 313
click at [596, 437] on p "以溫柔的視角理解彼此，找到更好的相處方式" at bounding box center [437, 457] width 468 height 72
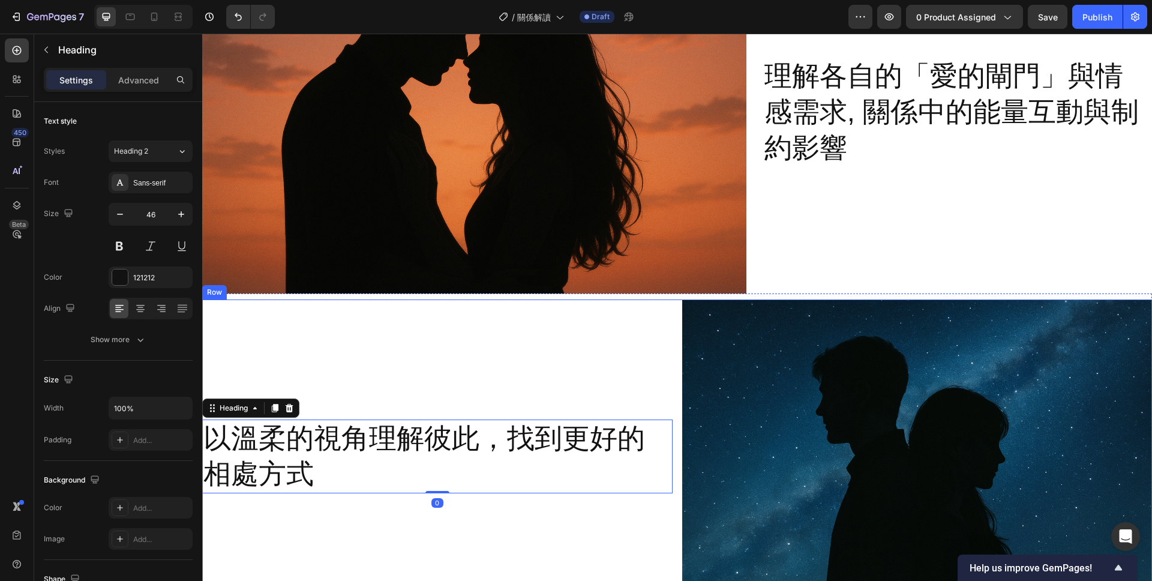
click at [596, 394] on div "以溫柔的視角理解彼此，找到更好的相處方式 Heading 0" at bounding box center [437, 455] width 470 height 313
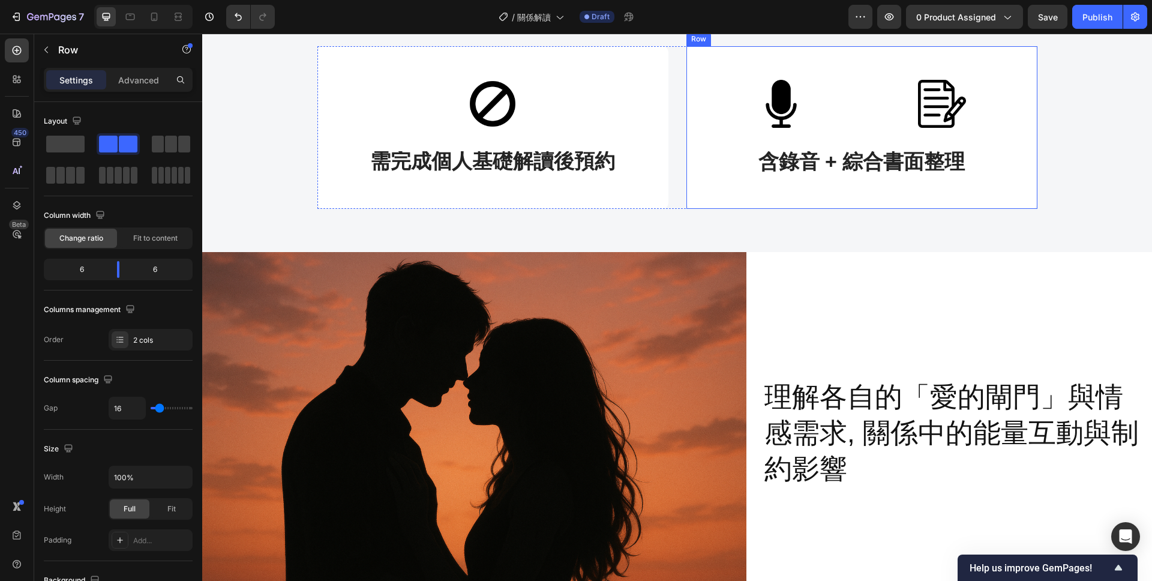
scroll to position [509, 0]
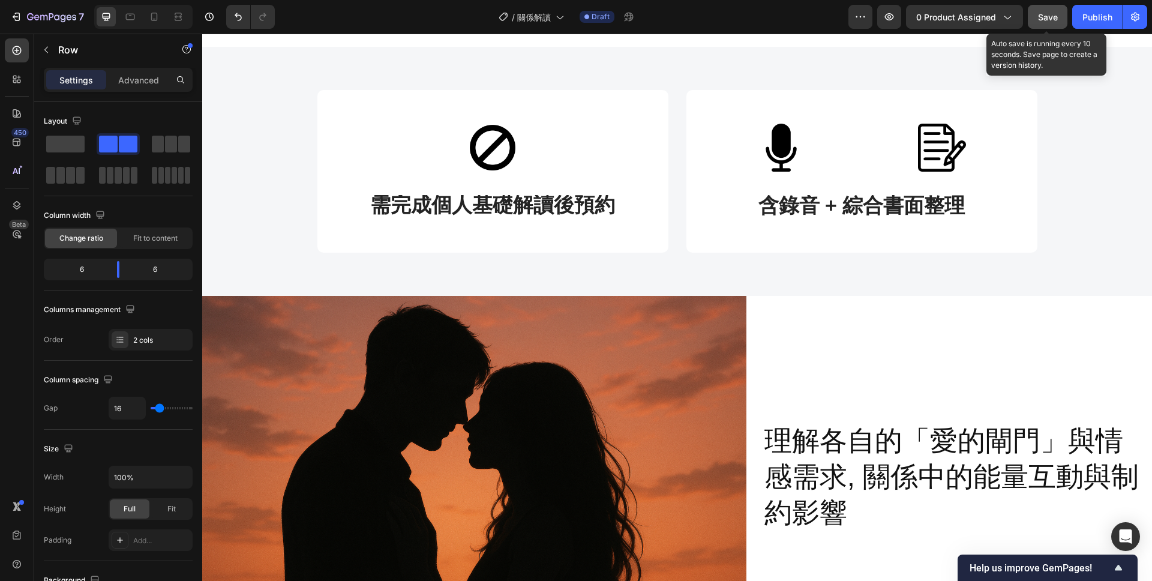
click at [1041, 25] on button "Save" at bounding box center [1048, 17] width 40 height 24
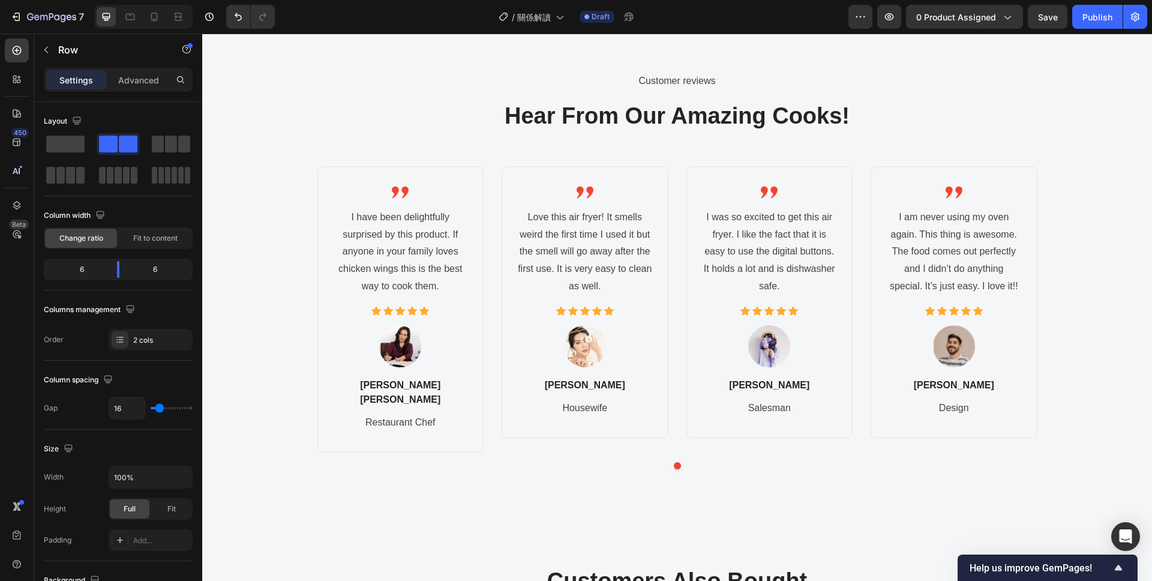
scroll to position [1385, 0]
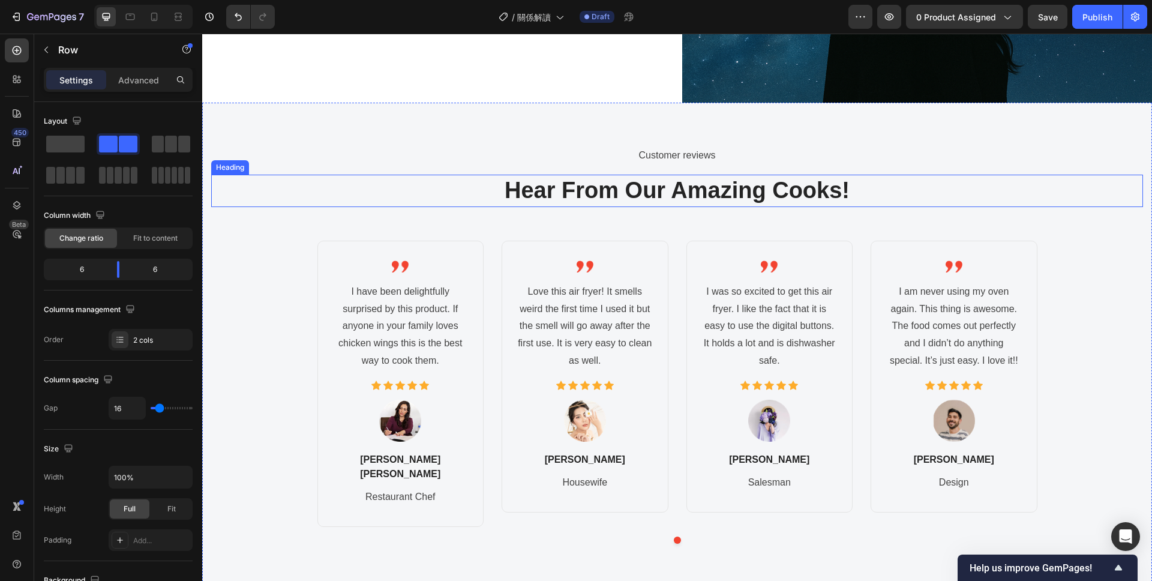
click at [854, 184] on p "Hear From Our Amazing Cooks!" at bounding box center [676, 190] width 929 height 29
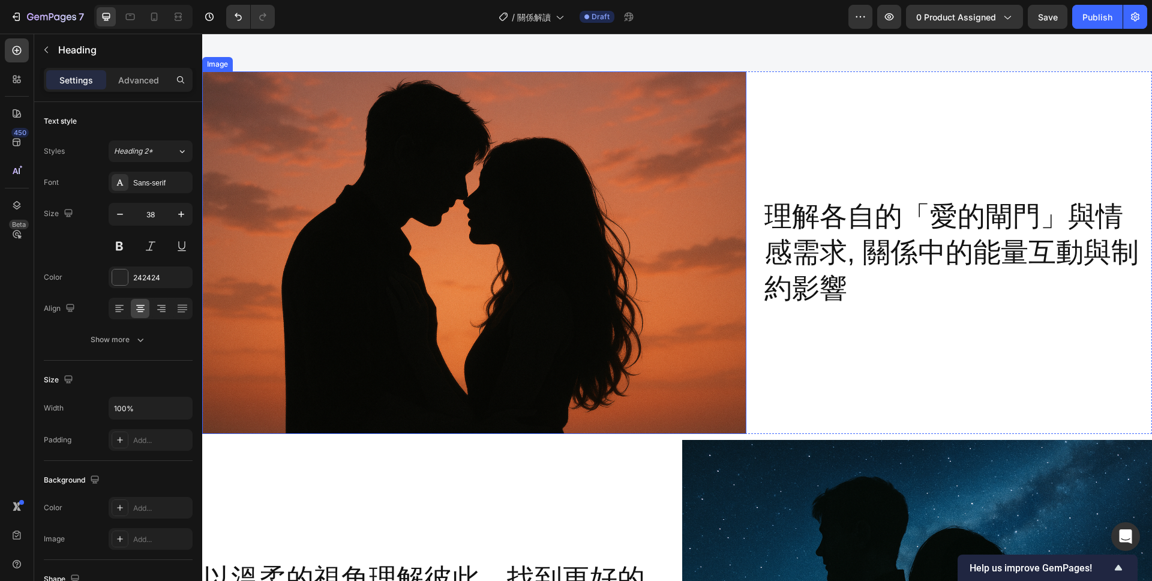
scroll to position [1339, 0]
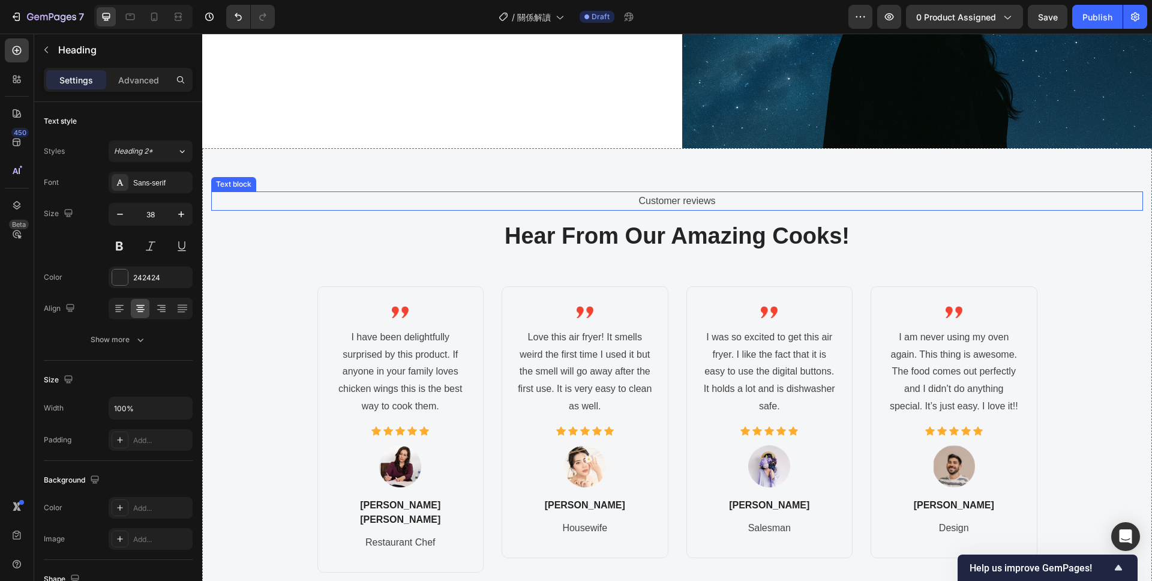
click at [712, 208] on p "Customer reviews" at bounding box center [676, 201] width 929 height 17
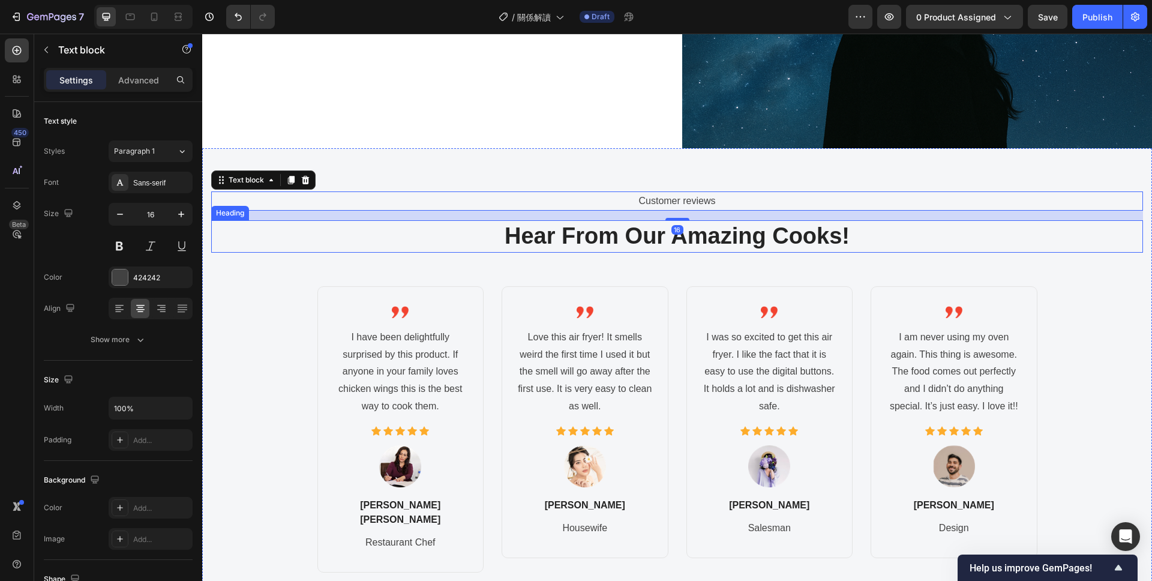
click at [758, 232] on p "Hear From Our Amazing Cooks!" at bounding box center [676, 235] width 929 height 29
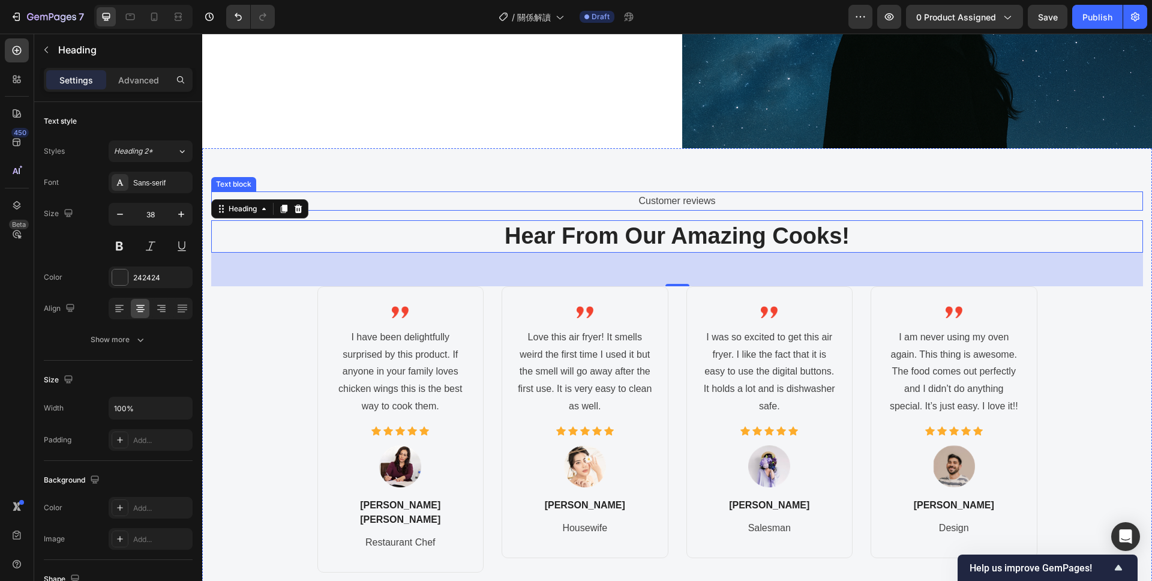
click at [731, 195] on p "Customer reviews" at bounding box center [676, 201] width 929 height 17
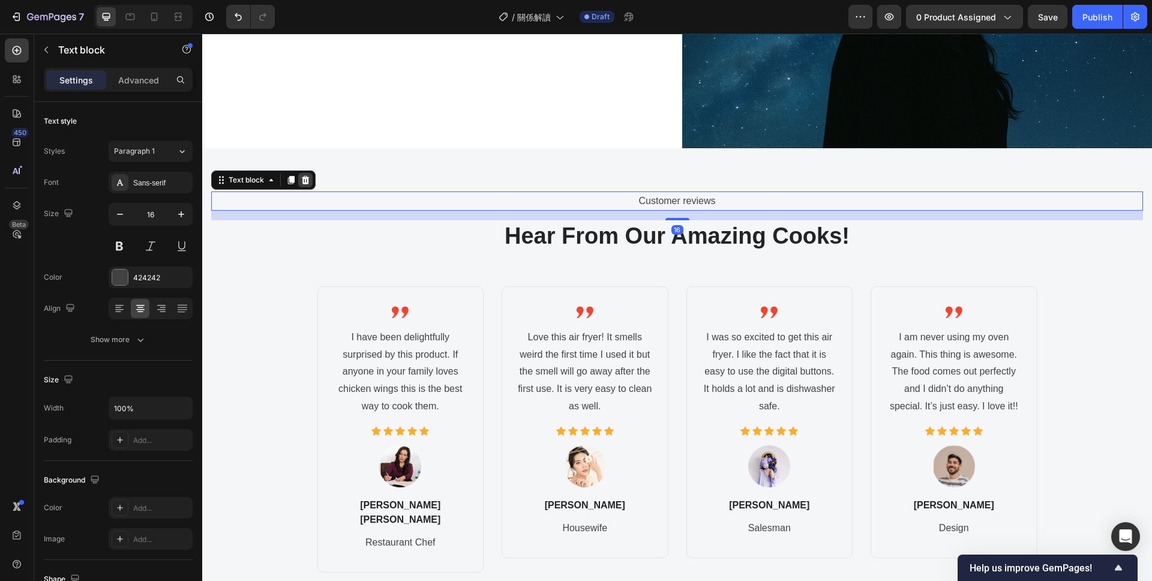
click at [305, 179] on icon at bounding box center [306, 179] width 8 height 8
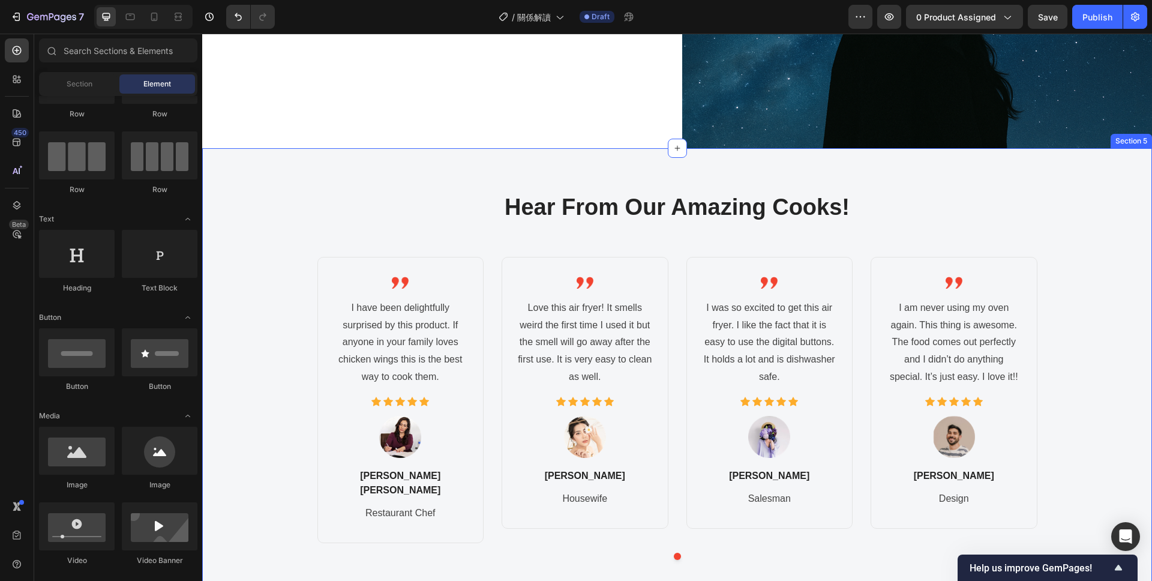
click at [820, 221] on p "Hear From Our Amazing Cooks!" at bounding box center [676, 207] width 929 height 29
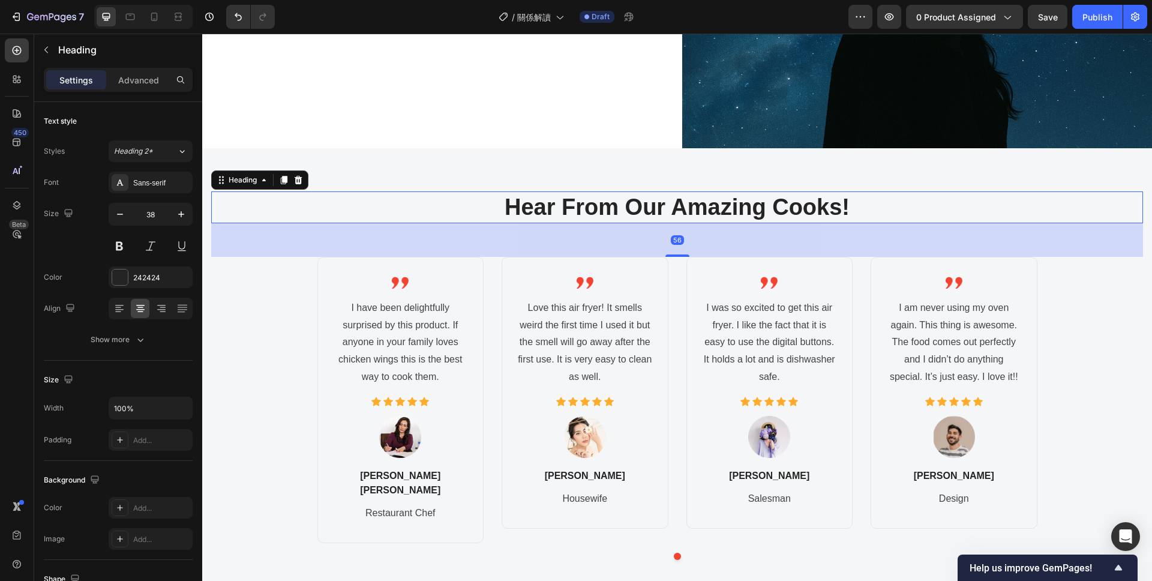
click at [863, 204] on p "Hear From Our Amazing Cooks!" at bounding box center [676, 207] width 929 height 29
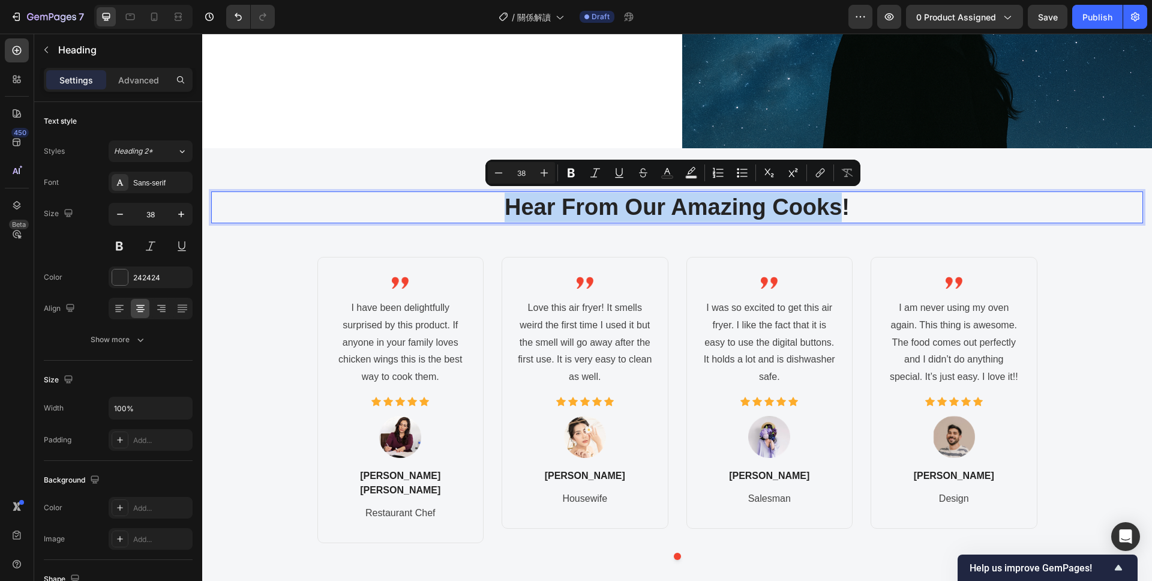
drag, startPoint x: 845, startPoint y: 204, endPoint x: 503, endPoint y: 203, distance: 342.0
click at [503, 203] on p "Hear From Our Amazing Cooks!" at bounding box center [676, 207] width 929 height 29
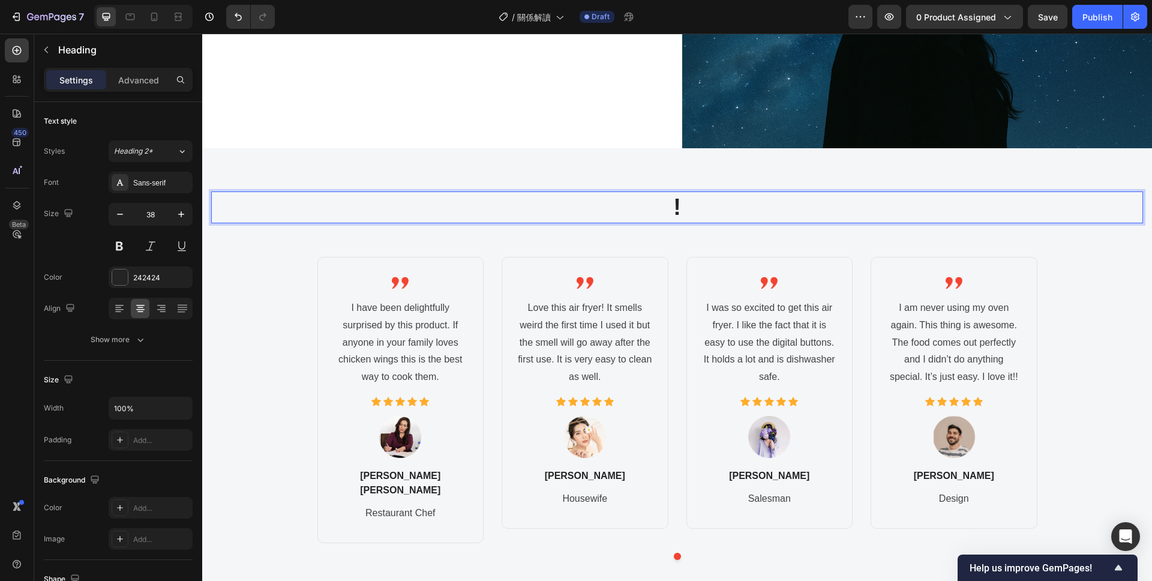
click at [697, 200] on p "!" at bounding box center [676, 207] width 929 height 29
click at [871, 251] on div "客戶回饋 Heading 56 Image I have been delightfully surprised by this product. If an…" at bounding box center [677, 380] width 932 height 378
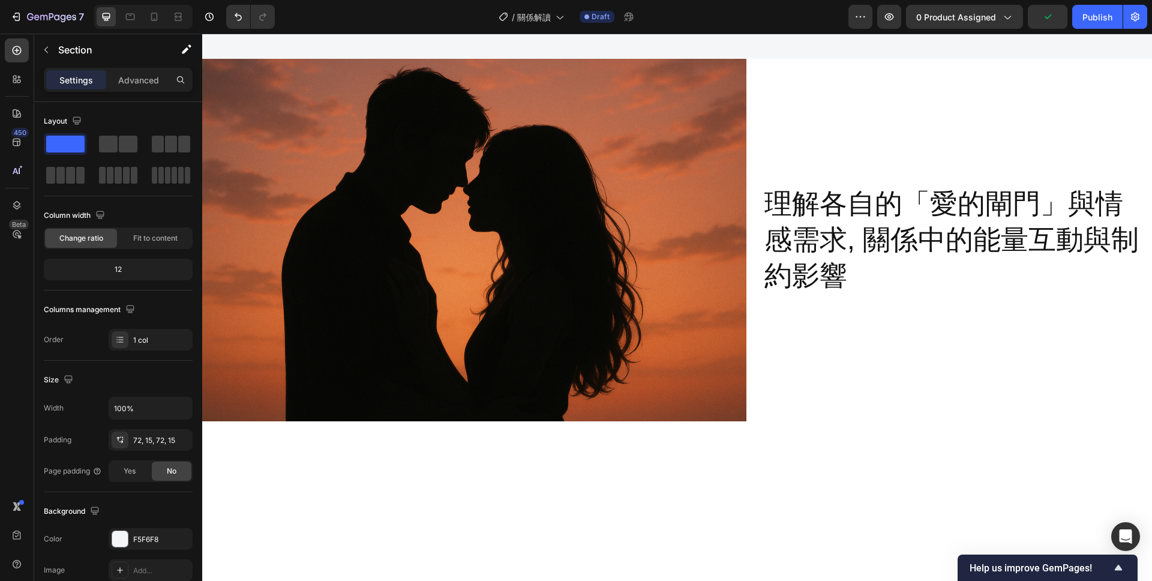
scroll to position [0, 0]
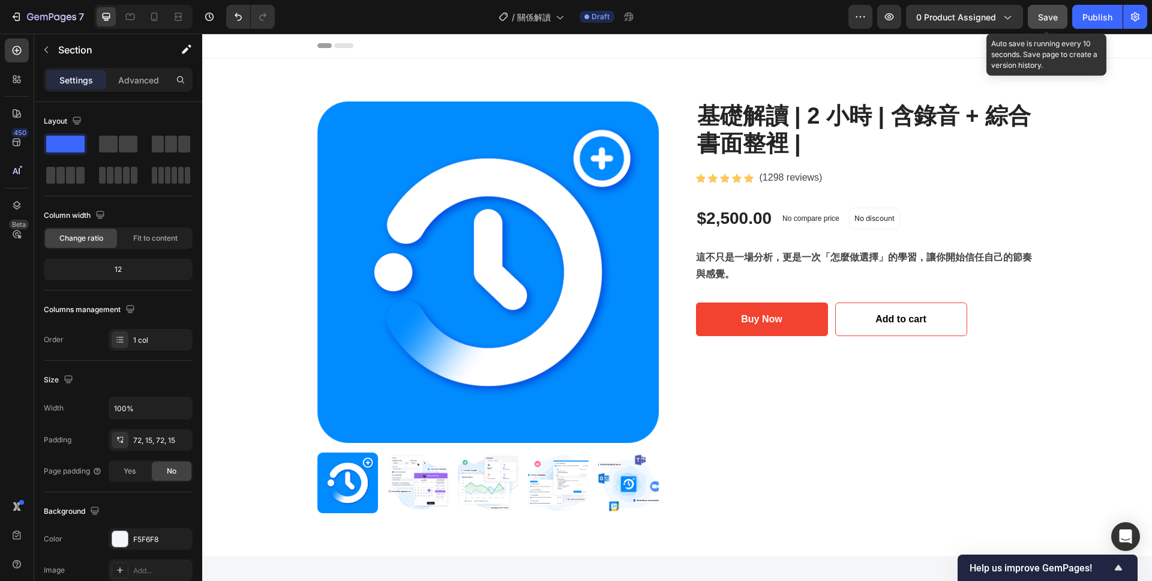
click at [1065, 10] on button "Save" at bounding box center [1048, 17] width 40 height 24
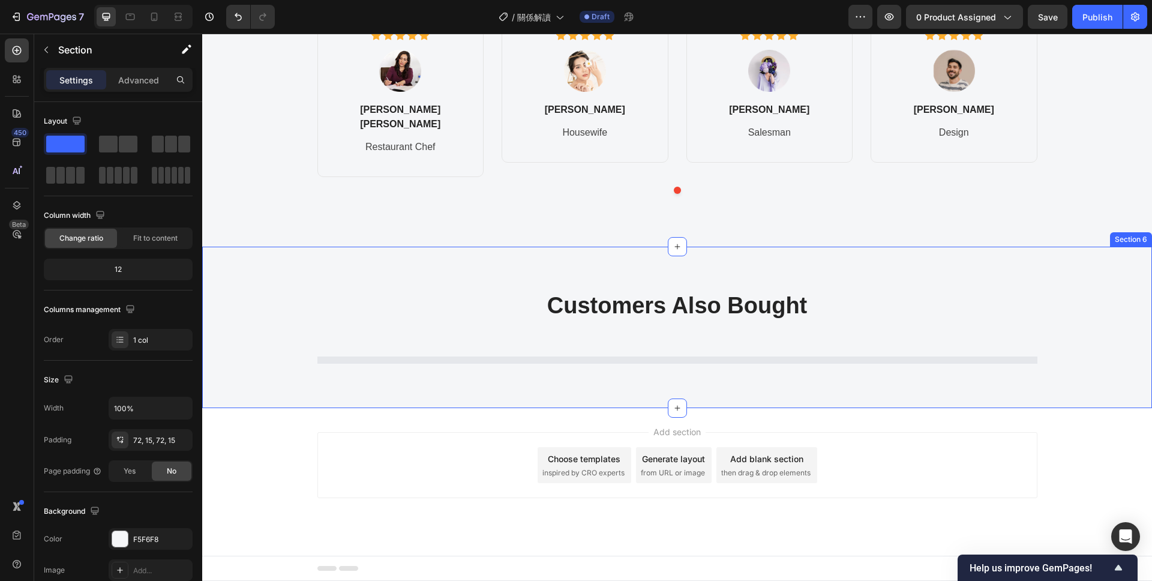
scroll to position [1708, 0]
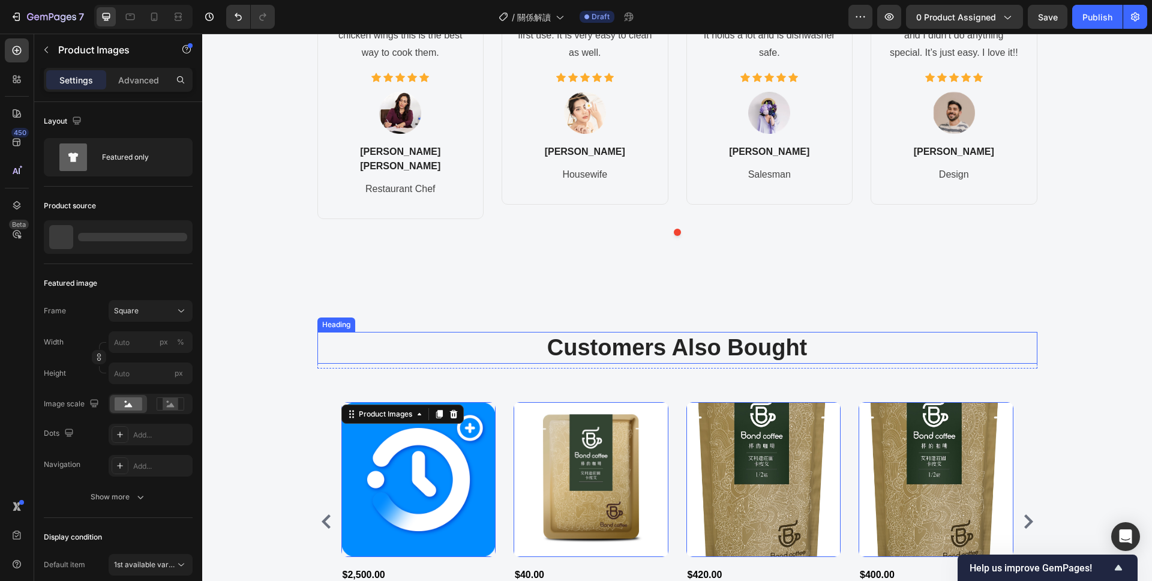
click at [371, 349] on p "Customers Also Bought" at bounding box center [678, 347] width 718 height 29
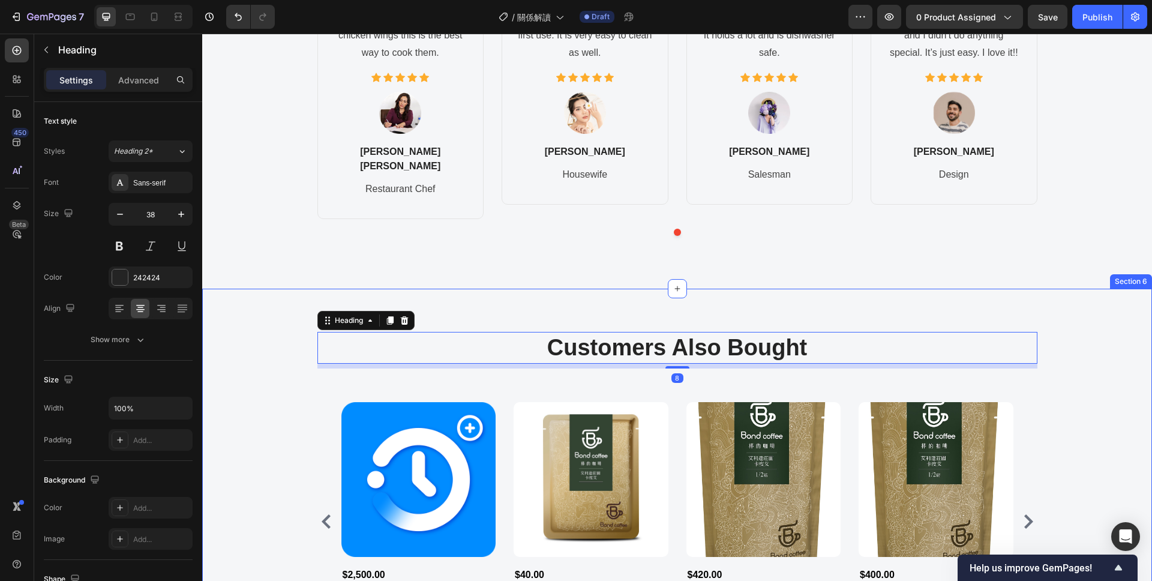
click at [280, 336] on div "Customers Also Bought Heading 8 Row Product Images $2,500.00 Product Price Prod…" at bounding box center [677, 489] width 932 height 314
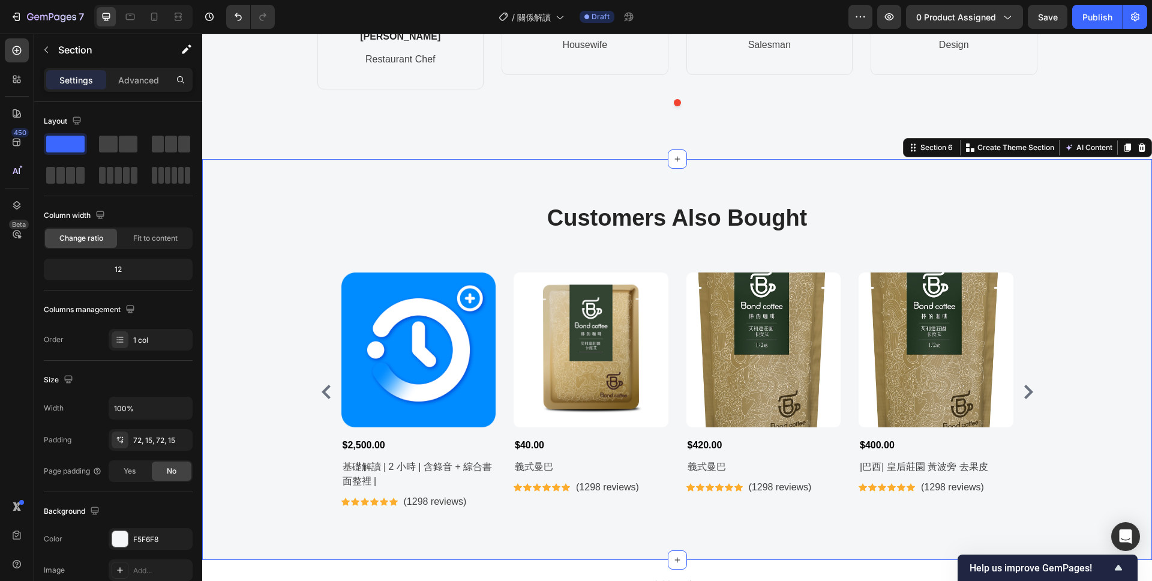
scroll to position [1809, 0]
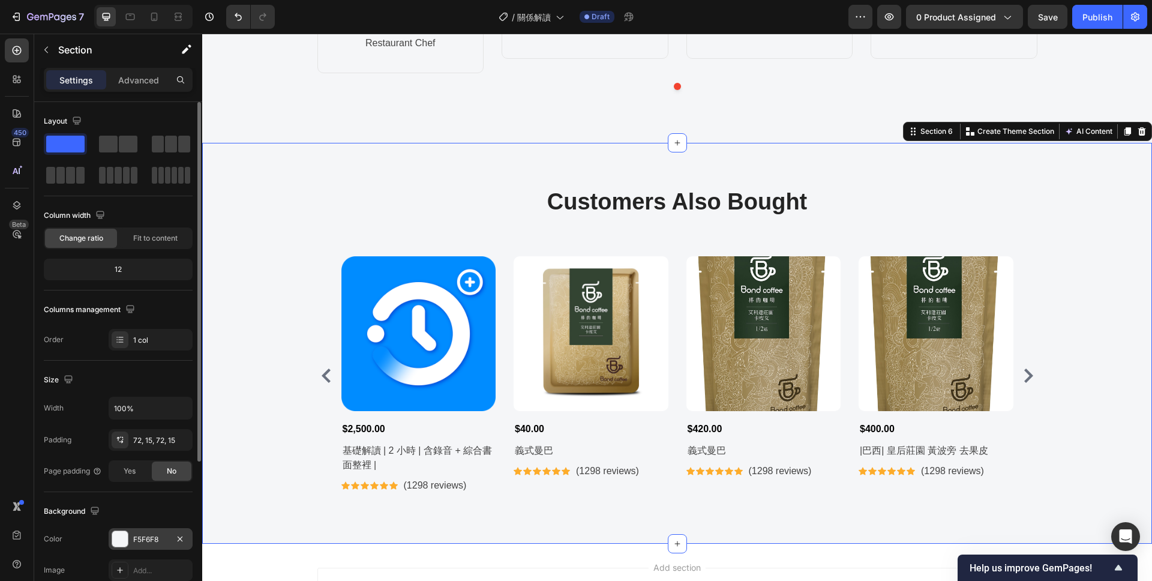
click at [134, 545] on div "F5F6F8" at bounding box center [151, 539] width 84 height 22
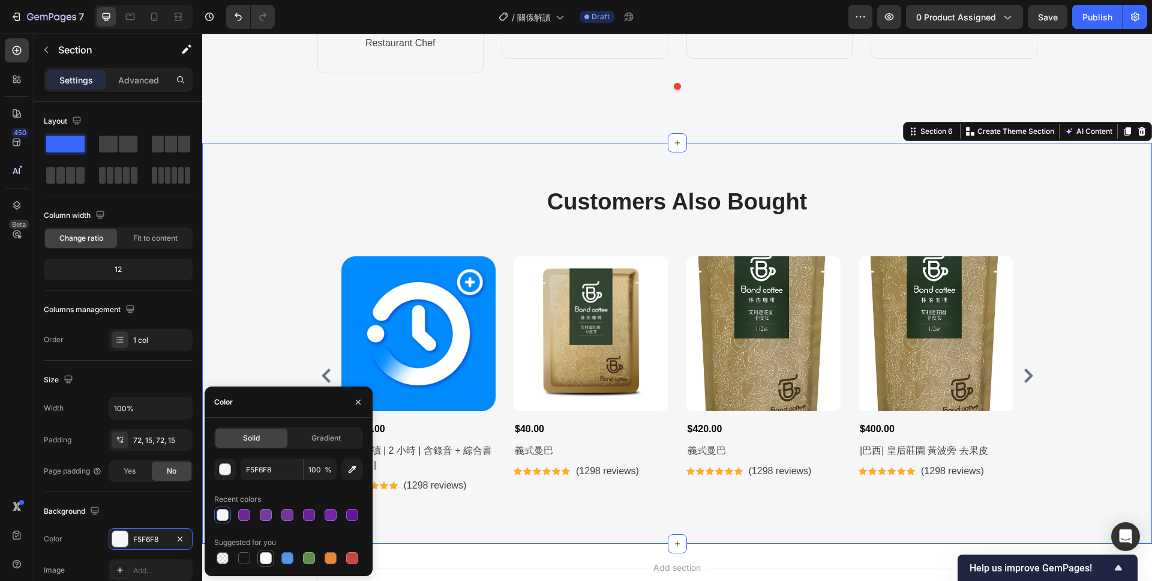
click at [266, 556] on div at bounding box center [266, 558] width 12 height 12
type input "FFFFFF"
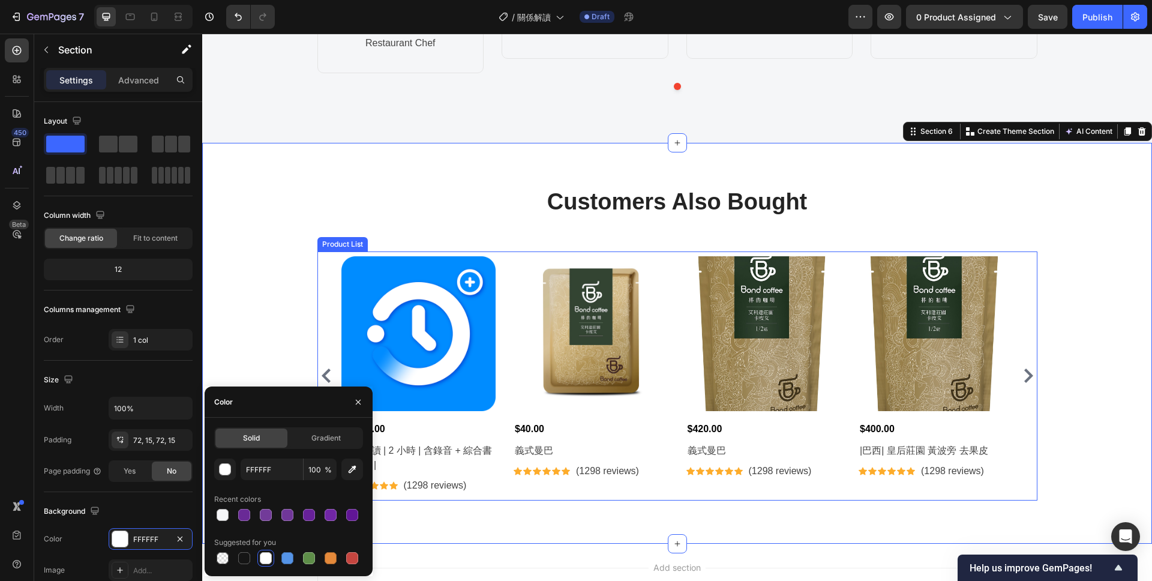
click at [338, 201] on p "Customers Also Bought" at bounding box center [678, 201] width 718 height 29
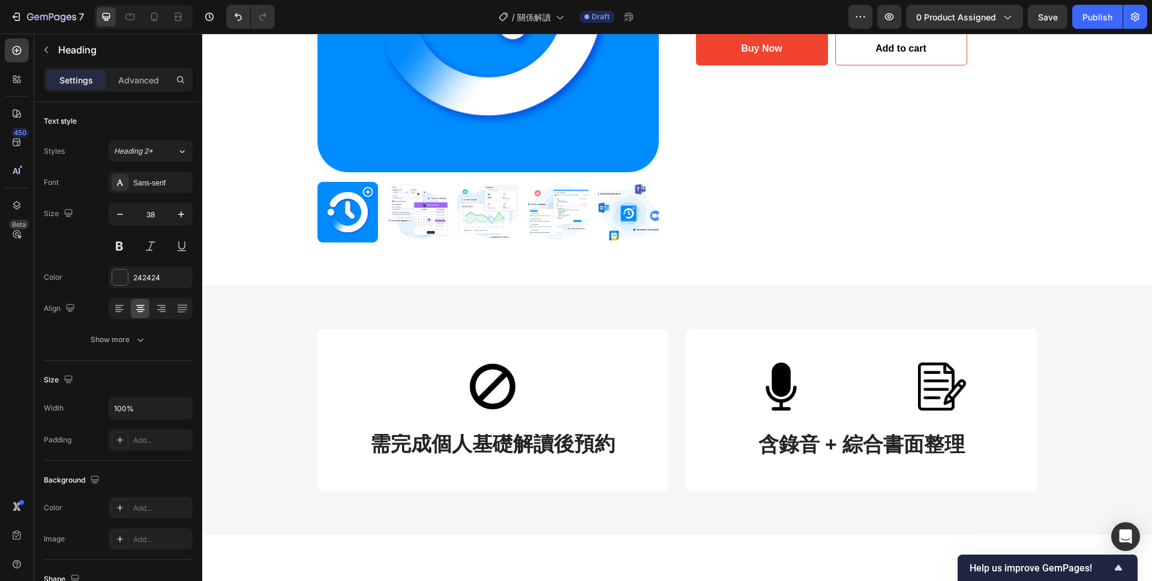
scroll to position [0, 0]
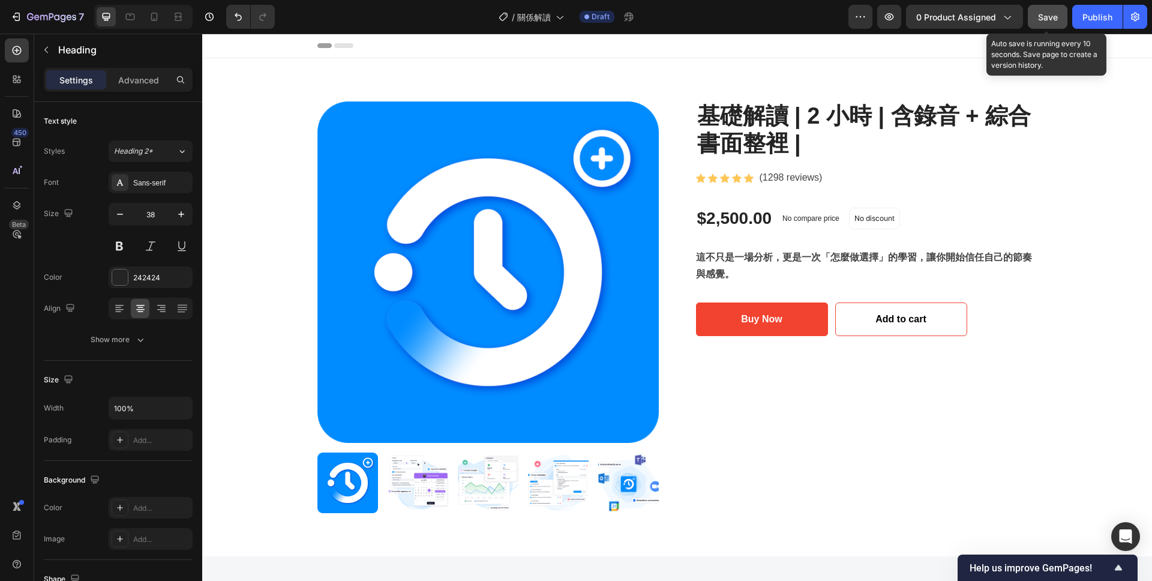
click at [1043, 9] on button "Save" at bounding box center [1048, 17] width 40 height 24
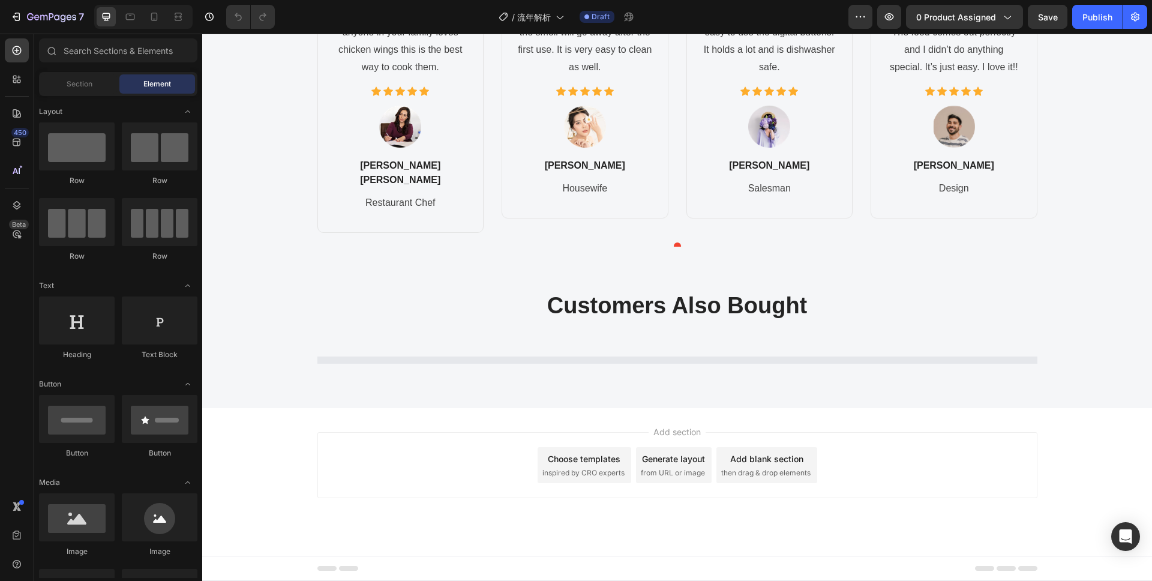
scroll to position [1336, 0]
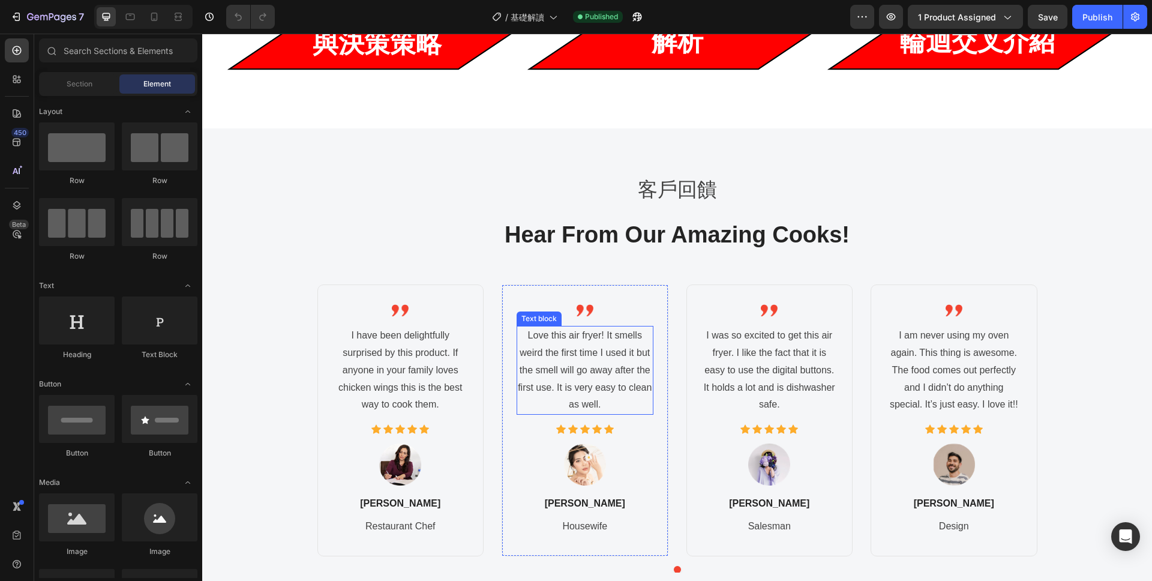
scroll to position [1179, 0]
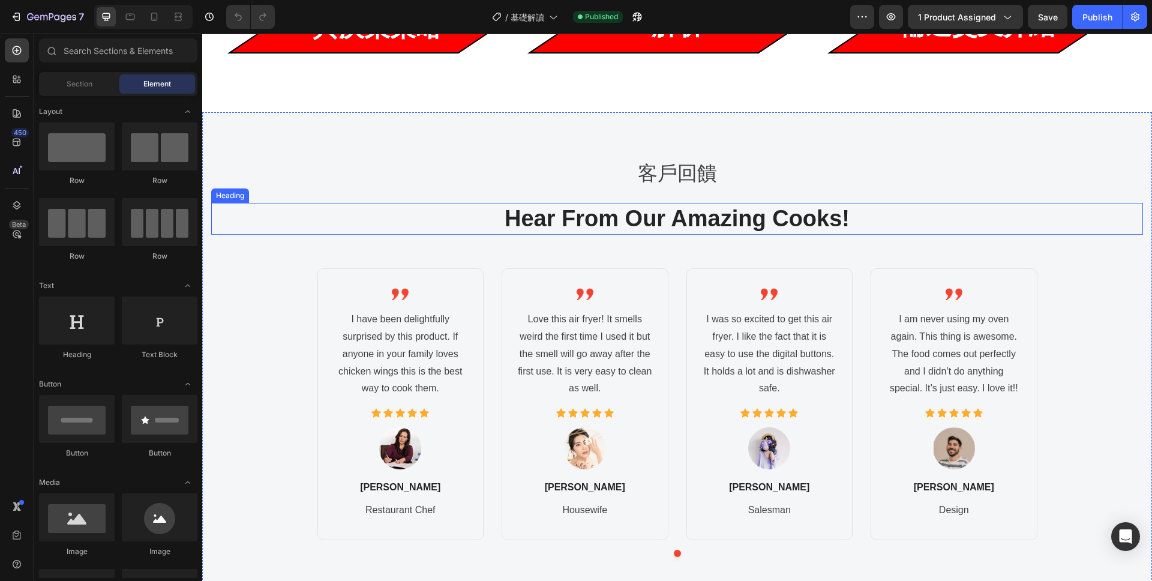
click at [729, 212] on p "Hear From Our Amazing Cooks!" at bounding box center [676, 218] width 929 height 29
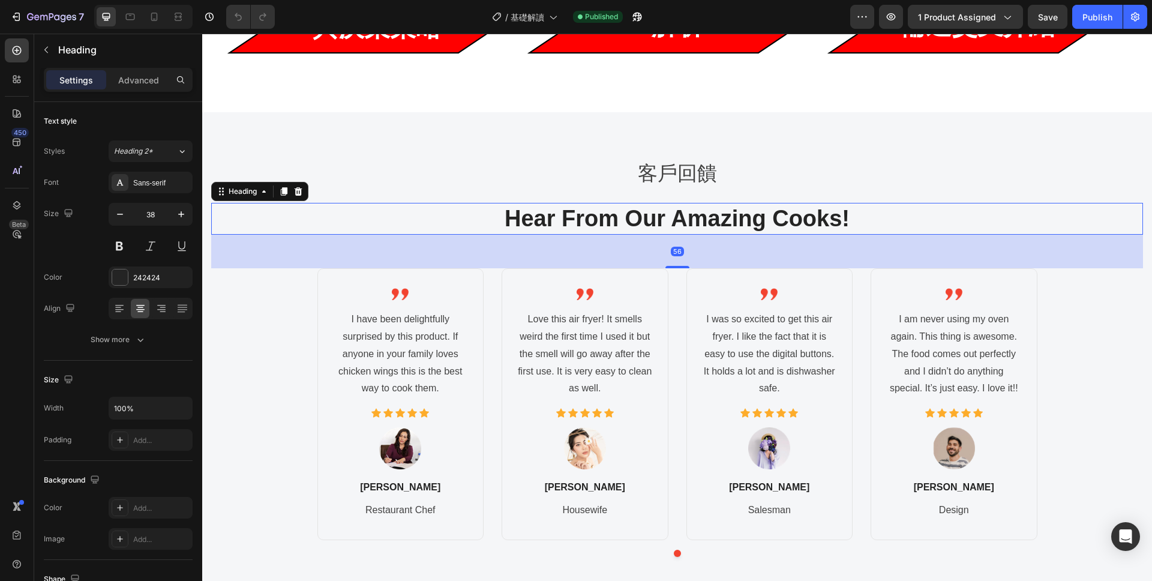
click at [856, 213] on p "Hear From Our Amazing Cooks!" at bounding box center [676, 218] width 929 height 29
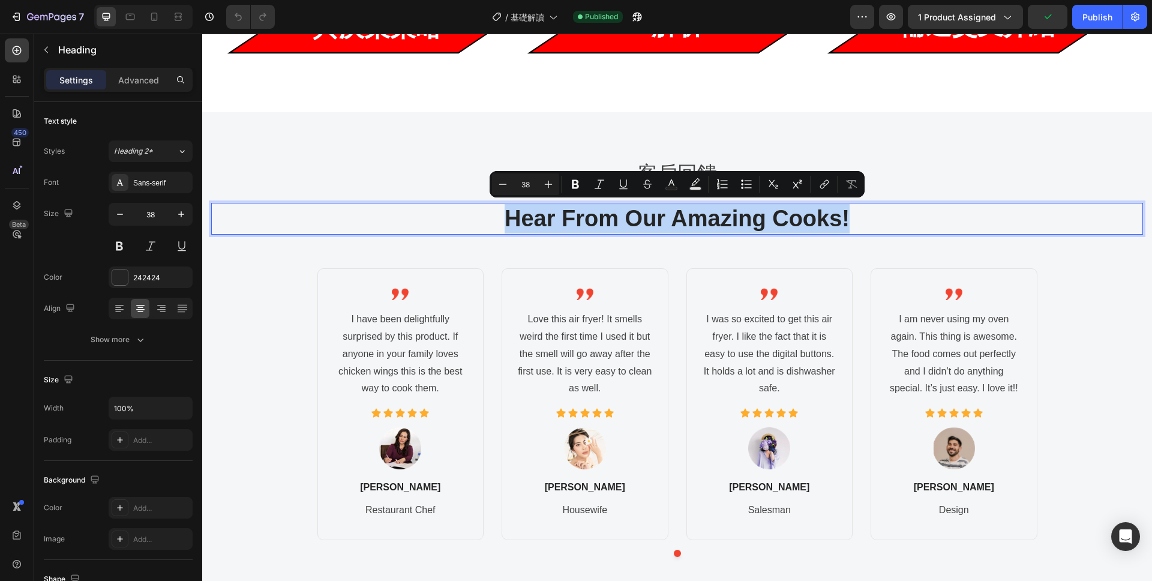
drag, startPoint x: 857, startPoint y: 216, endPoint x: 502, endPoint y: 218, distance: 354.6
click at [502, 218] on p "Hear From Our Amazing Cooks!" at bounding box center [676, 218] width 929 height 29
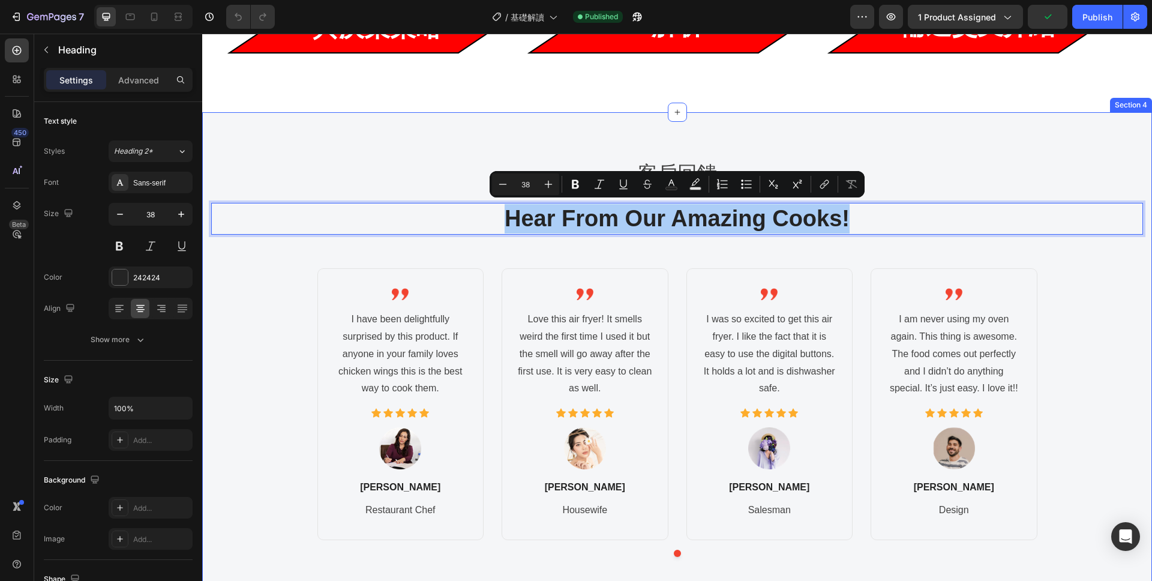
click at [916, 191] on div "客戶回饋 Text block Hear From Our Amazing Cooks! Heading 56 Image I have been delig…" at bounding box center [677, 360] width 932 height 411
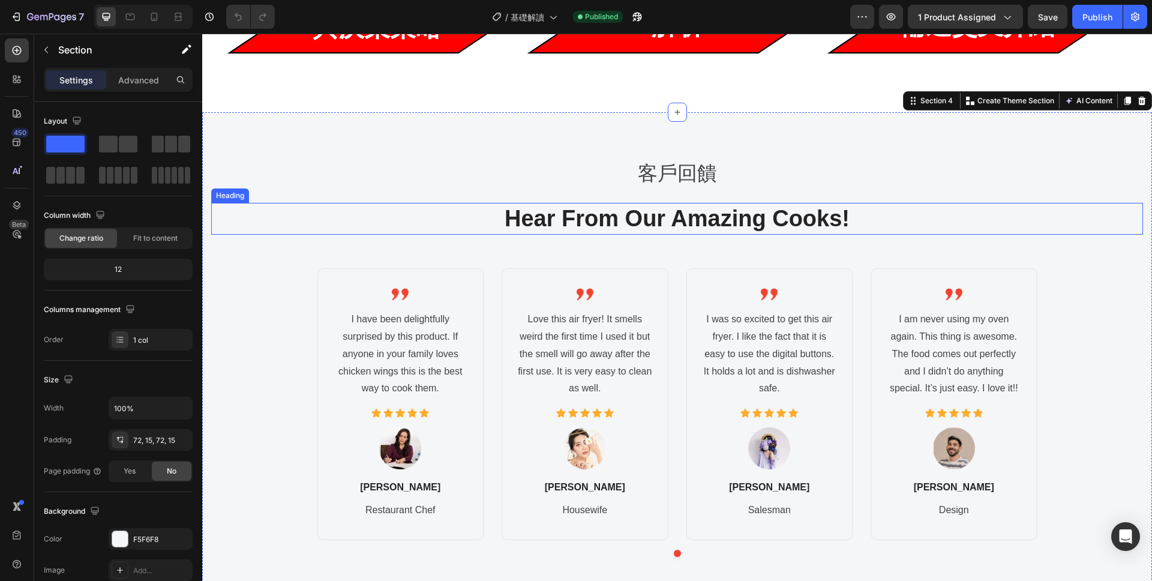
click at [922, 205] on p "Hear From Our Amazing Cooks!" at bounding box center [676, 218] width 929 height 29
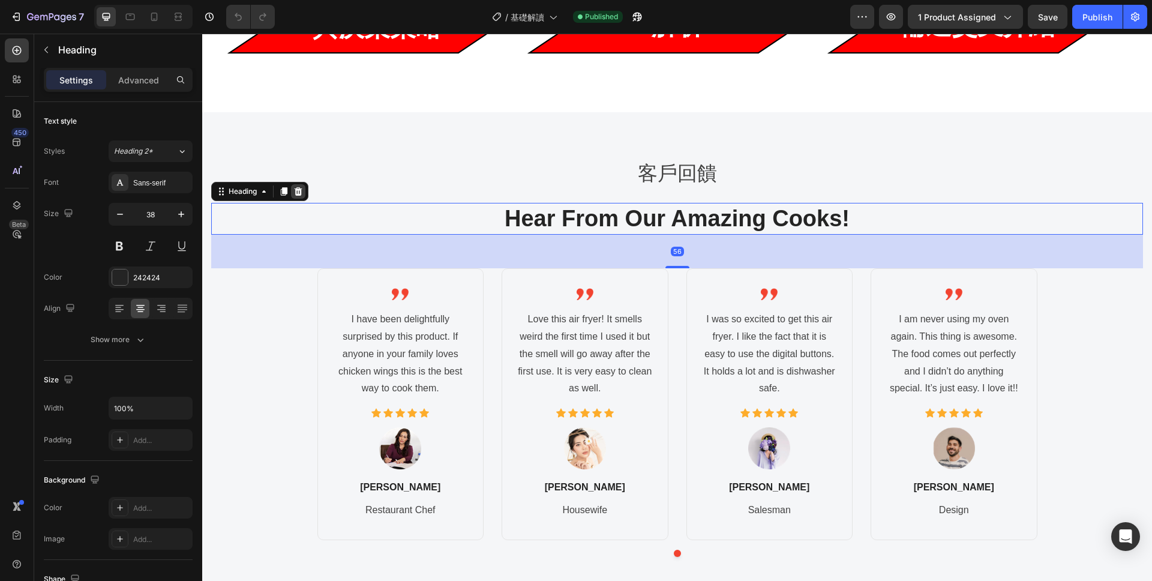
click at [301, 190] on icon at bounding box center [299, 191] width 8 height 8
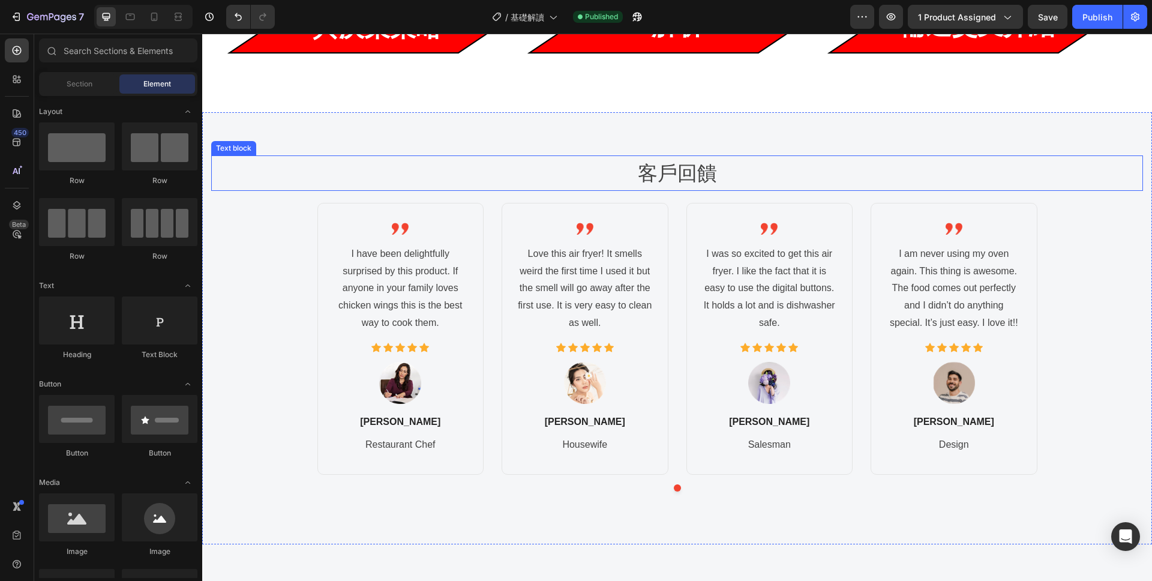
click at [744, 173] on p "客戶回饋" at bounding box center [677, 175] width 913 height 21
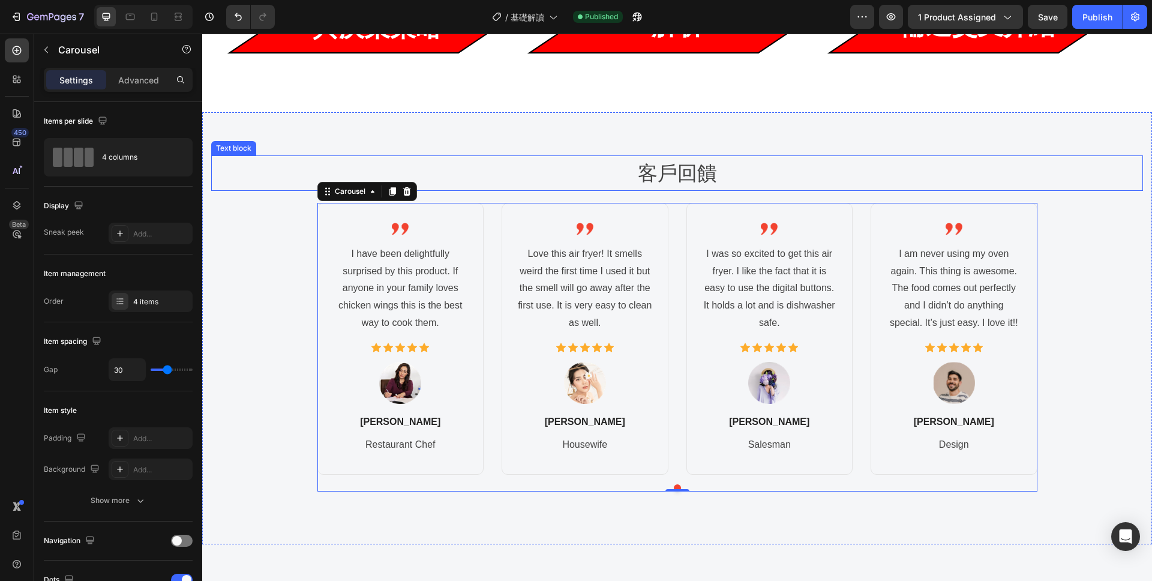
click at [750, 173] on p "客戶回饋" at bounding box center [677, 175] width 913 height 21
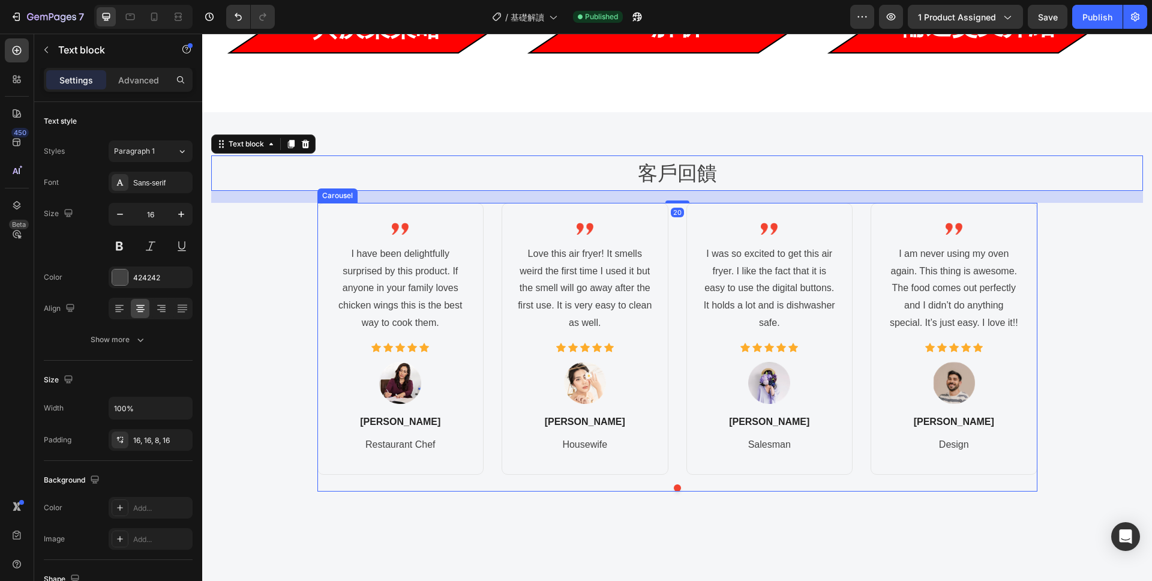
click at [679, 203] on div "Image I have been delightfully surprised by this product. If anyone in your fam…" at bounding box center [677, 339] width 720 height 272
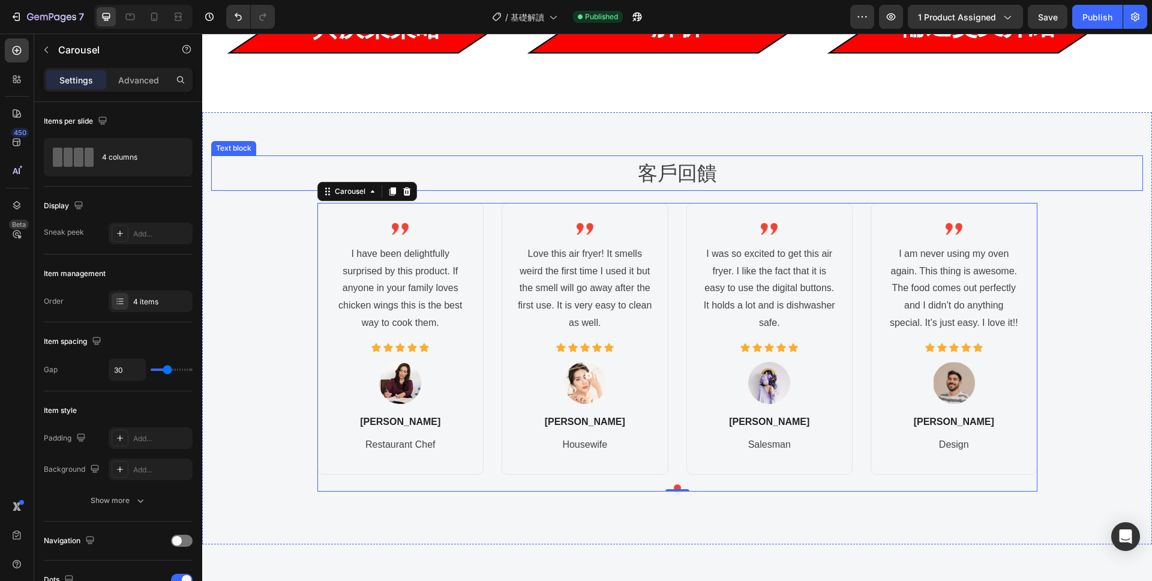
click at [735, 184] on p "客戶回饋" at bounding box center [677, 175] width 913 height 21
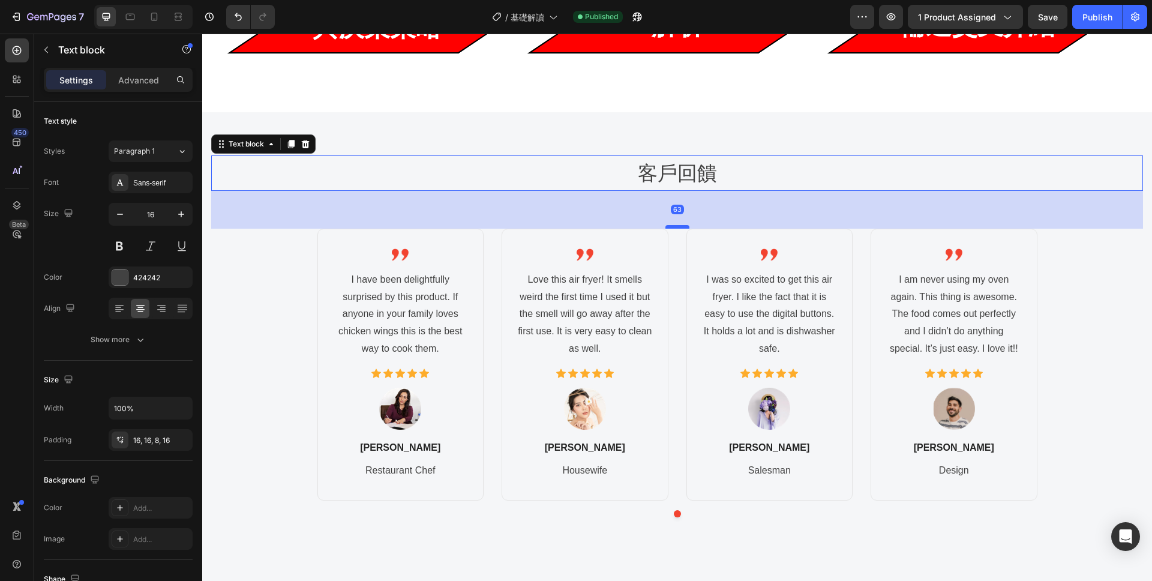
drag, startPoint x: 682, startPoint y: 199, endPoint x: 682, endPoint y: 225, distance: 25.8
click at [682, 225] on div at bounding box center [677, 227] width 24 height 4
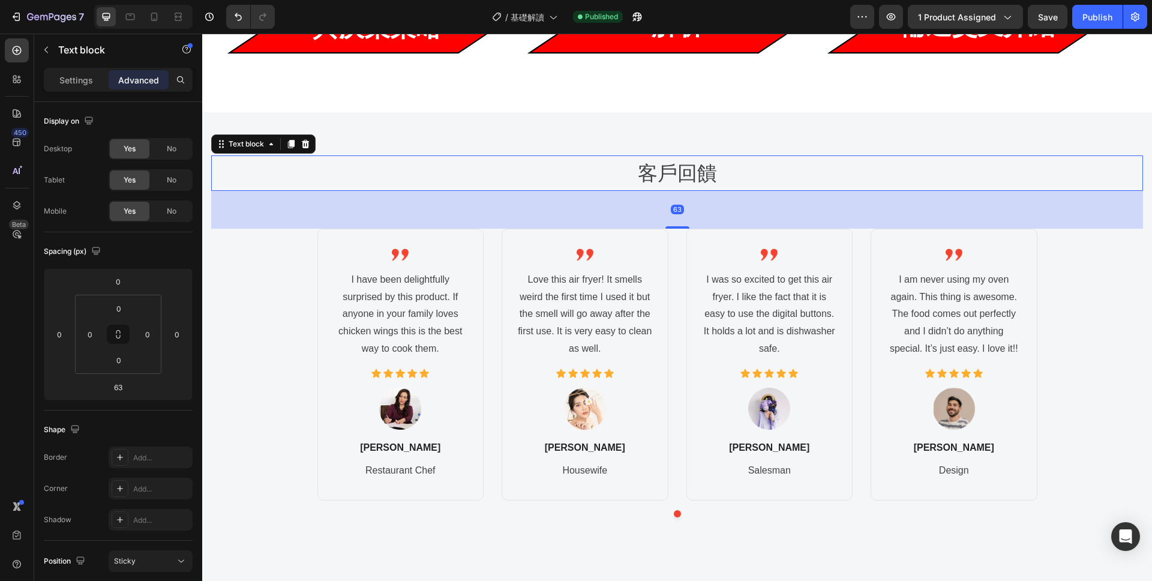
click at [778, 166] on p "客戶回饋" at bounding box center [677, 175] width 913 height 21
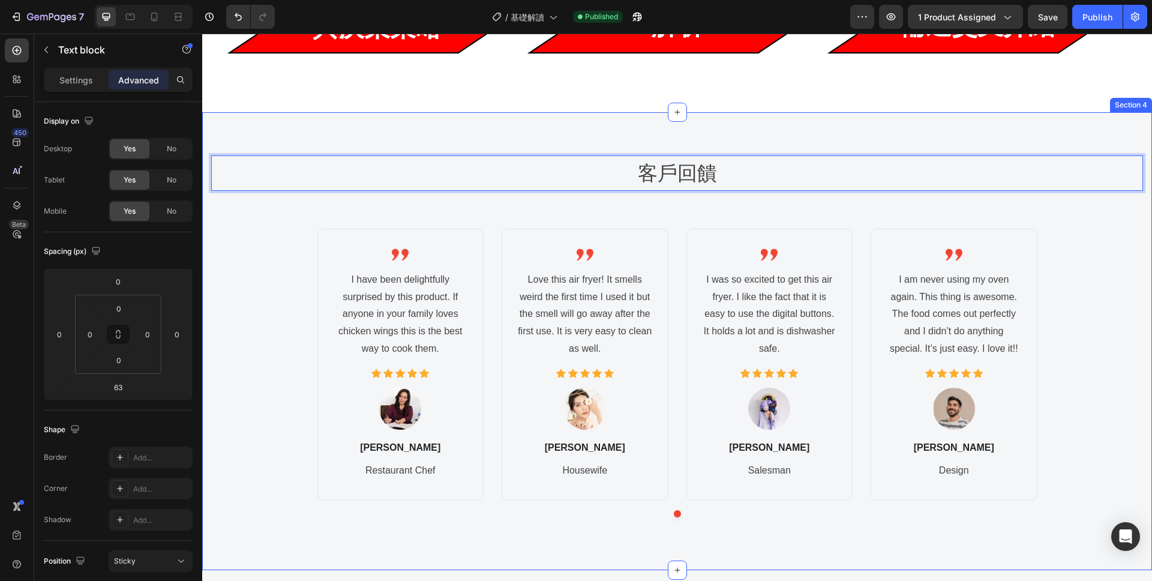
click at [731, 206] on div "客戶回饋 Text block 63 Image I have been delightfully surprised by this product. If…" at bounding box center [677, 340] width 932 height 371
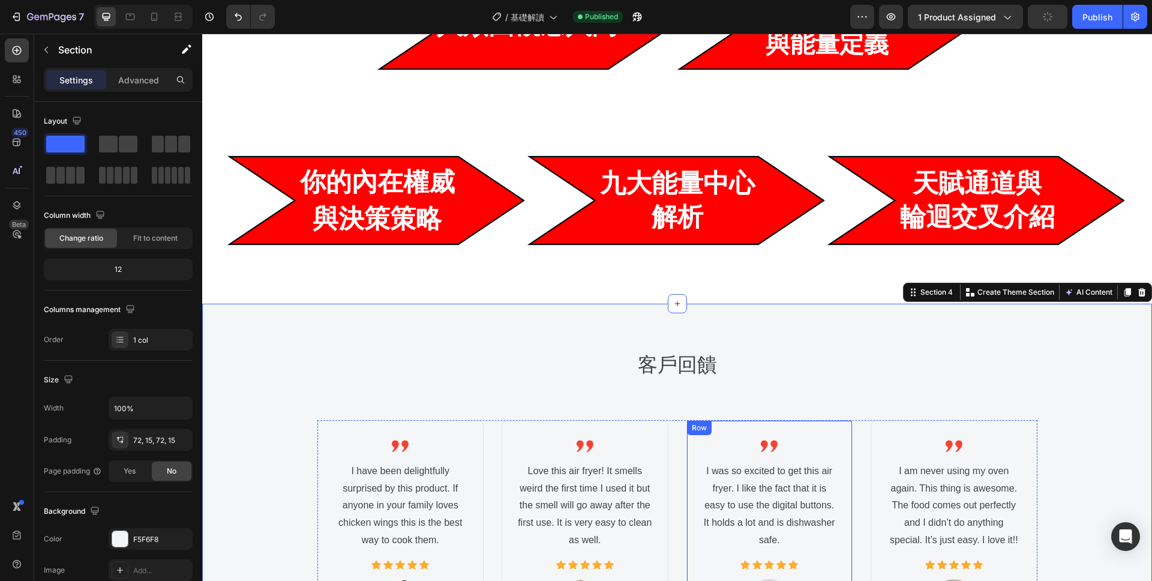
scroll to position [1065, 0]
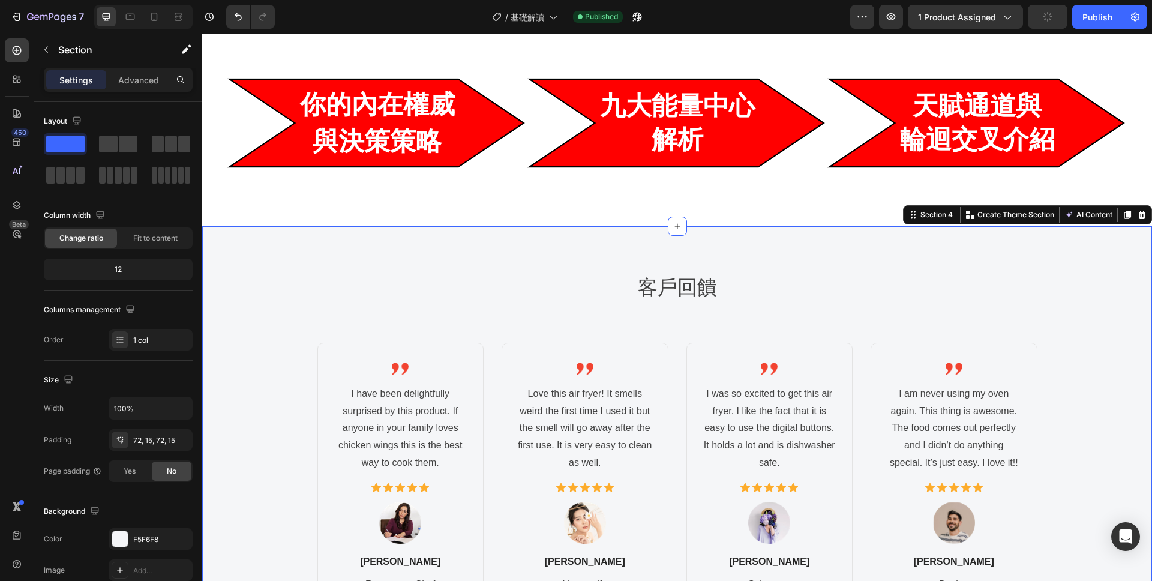
click at [723, 290] on p "客戶回饋" at bounding box center [677, 289] width 913 height 21
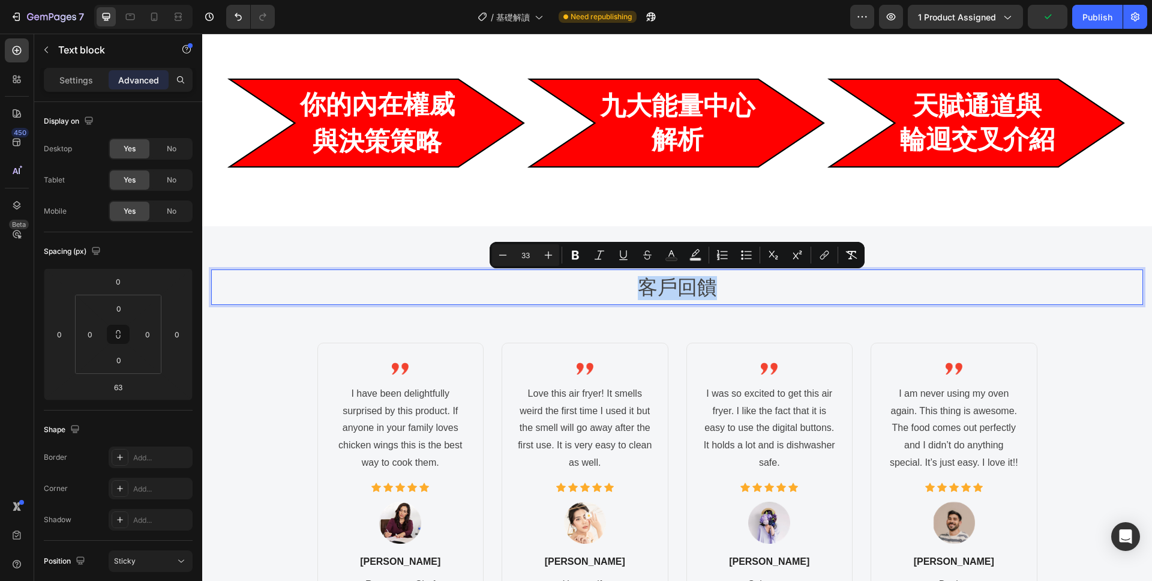
drag, startPoint x: 718, startPoint y: 289, endPoint x: 640, endPoint y: 287, distance: 78.6
click at [640, 287] on p "客戶回饋" at bounding box center [677, 289] width 913 height 21
click at [572, 256] on icon "Editor contextual toolbar" at bounding box center [575, 255] width 7 height 9
click at [551, 258] on icon "Editor contextual toolbar" at bounding box center [548, 255] width 12 height 12
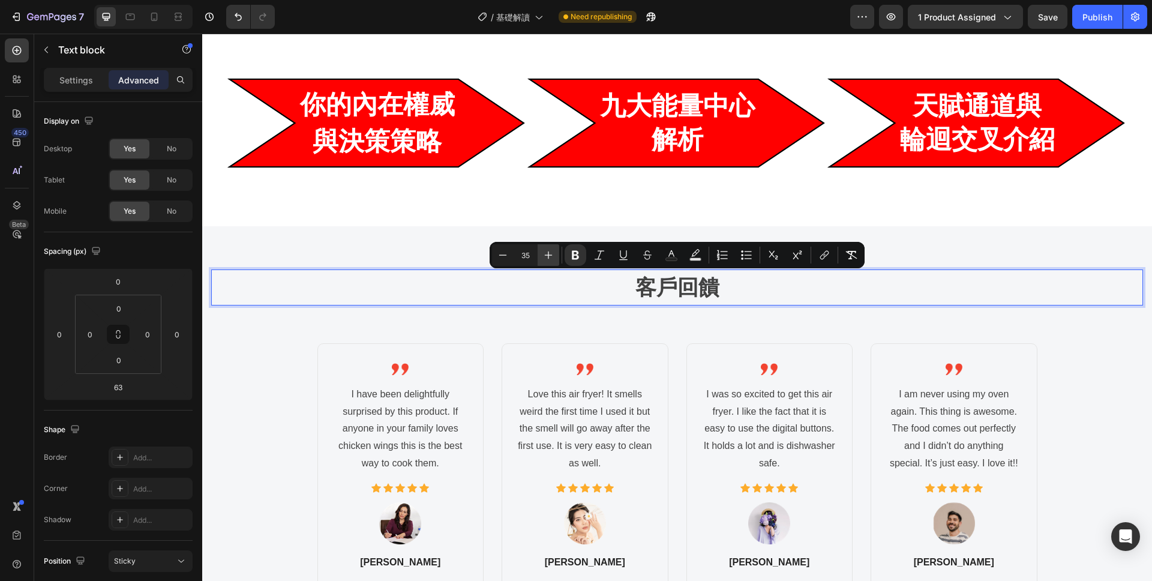
click at [551, 258] on icon "Editor contextual toolbar" at bounding box center [548, 255] width 12 height 12
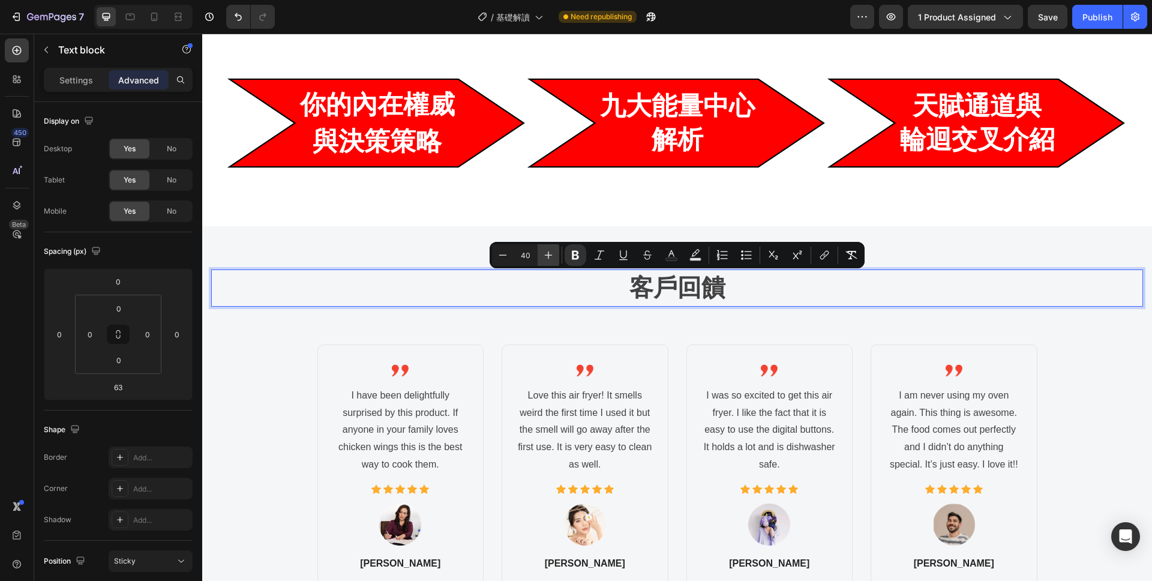
click at [551, 258] on icon "Editor contextual toolbar" at bounding box center [548, 255] width 12 height 12
type input "41"
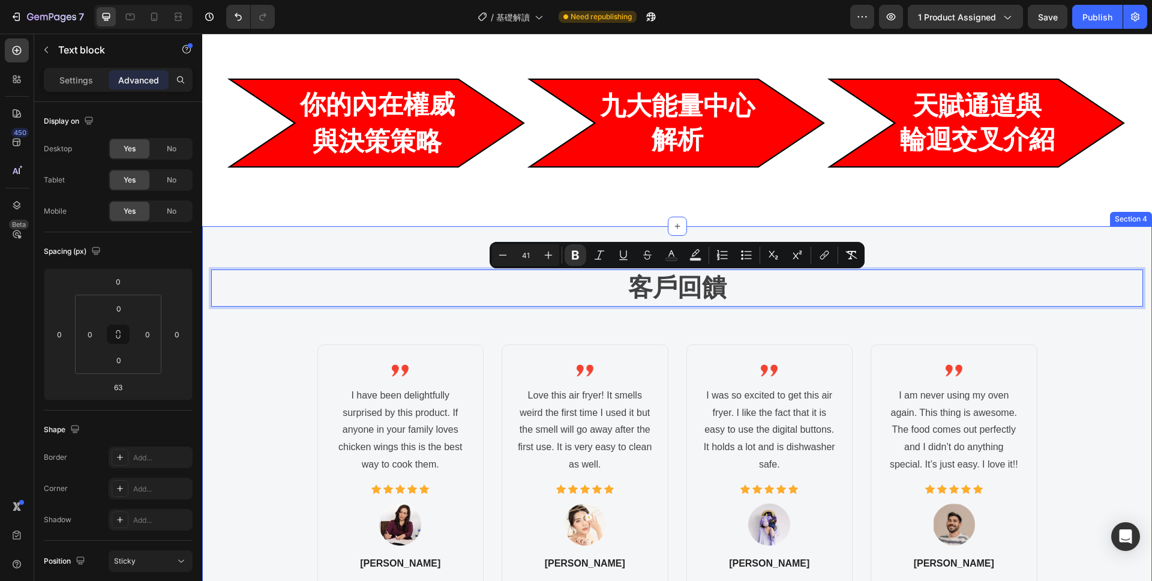
click at [826, 310] on div "客戶回饋 Text block 63 Image I have been delightfully surprised by this product. If…" at bounding box center [677, 455] width 932 height 373
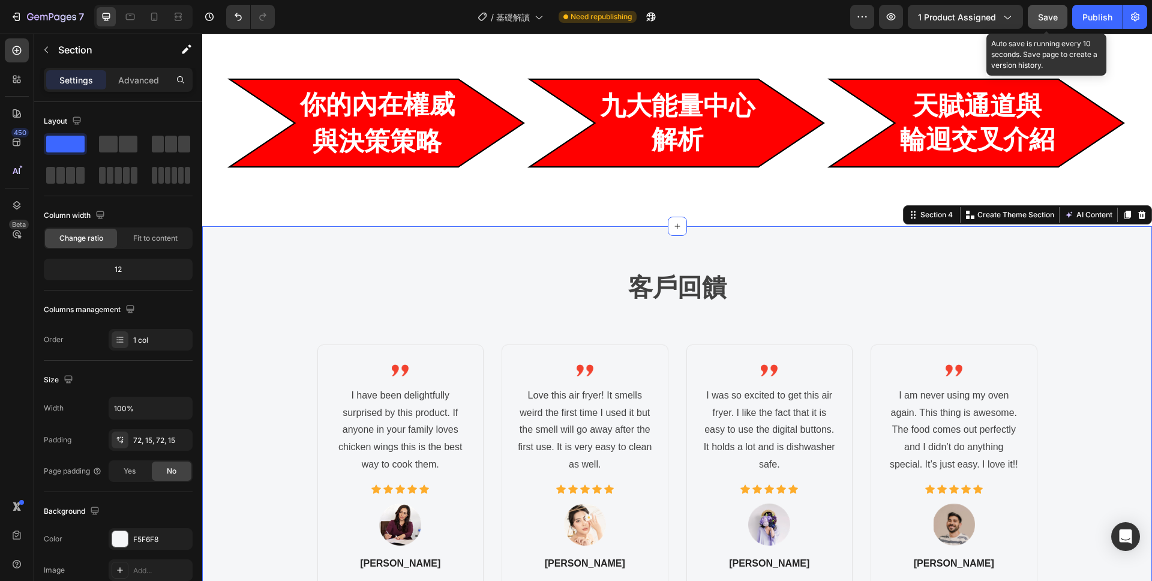
click at [1041, 13] on span "Save" at bounding box center [1048, 17] width 20 height 10
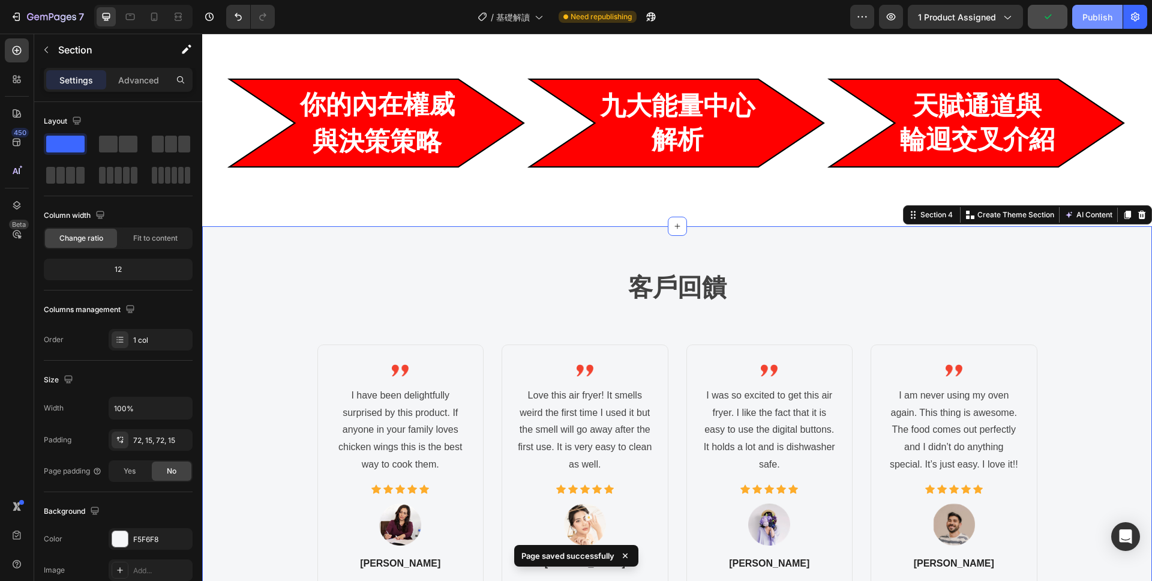
click at [1097, 8] on button "Publish" at bounding box center [1097, 17] width 50 height 24
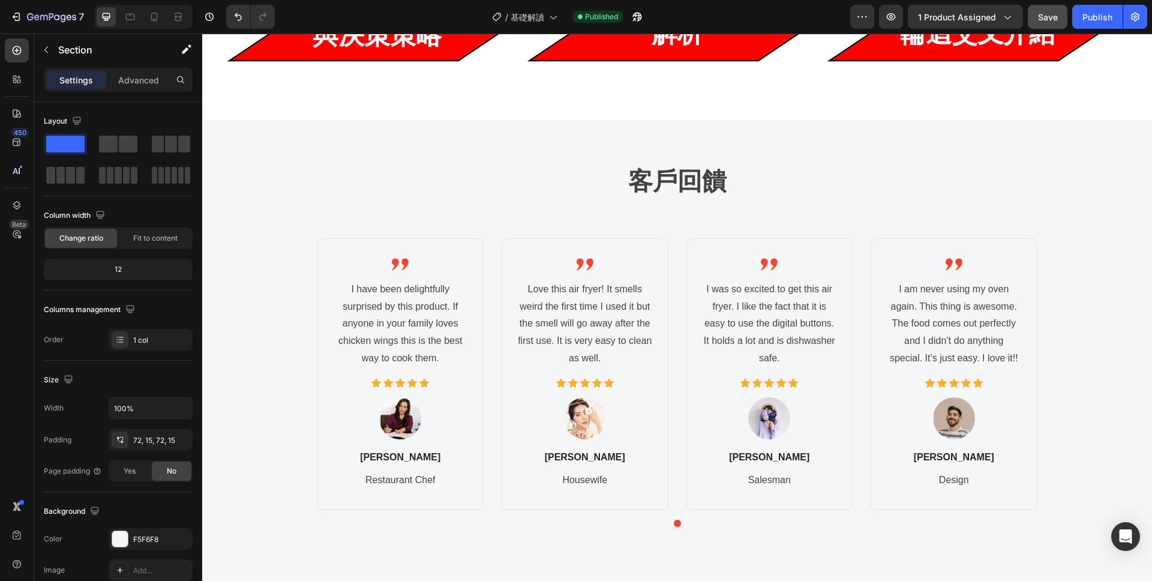
scroll to position [1174, 0]
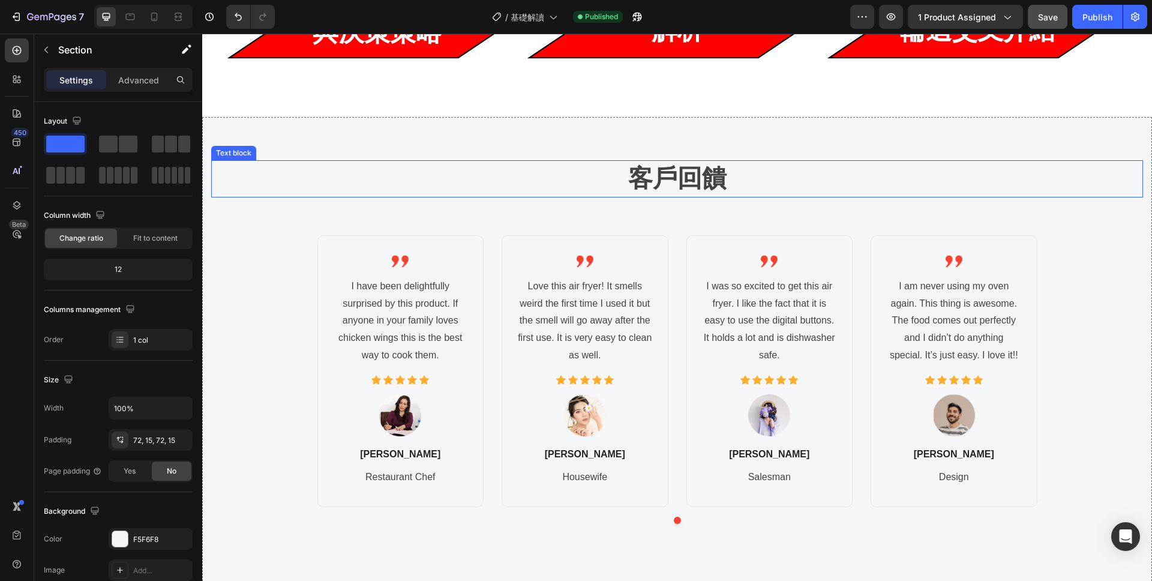
click at [707, 168] on strong "客戶回饋" at bounding box center [677, 178] width 98 height 28
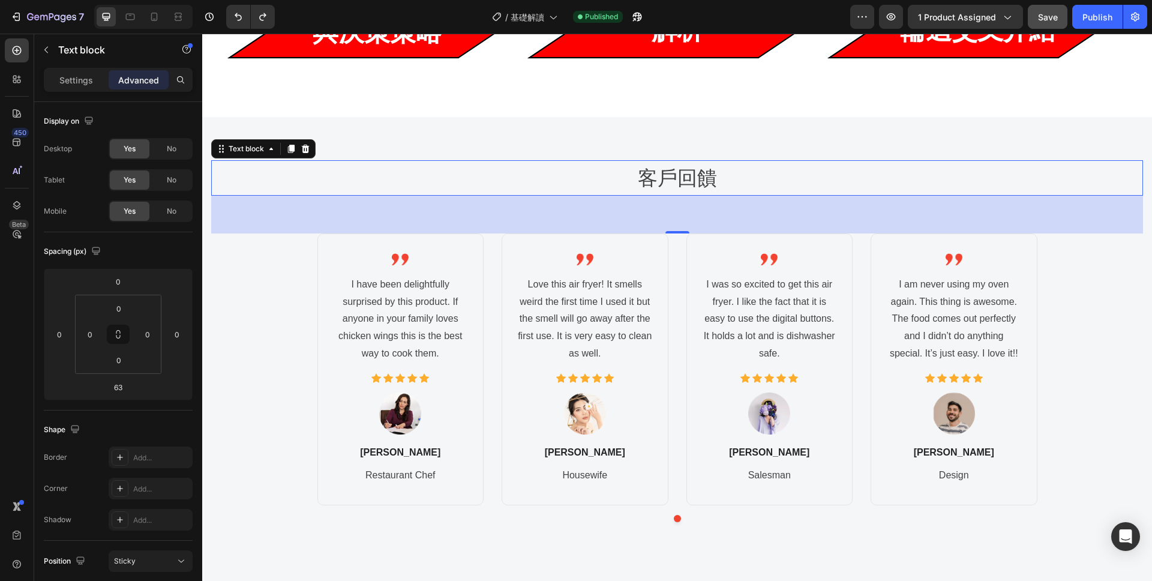
type input "20"
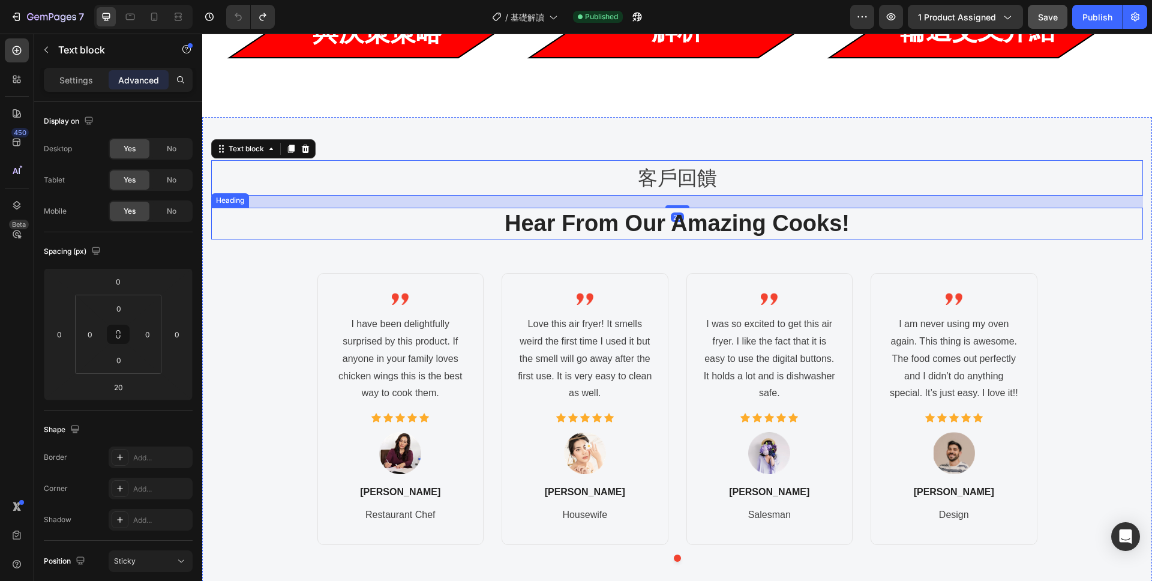
click at [590, 230] on p "Hear From Our Amazing Cooks!" at bounding box center [676, 223] width 929 height 29
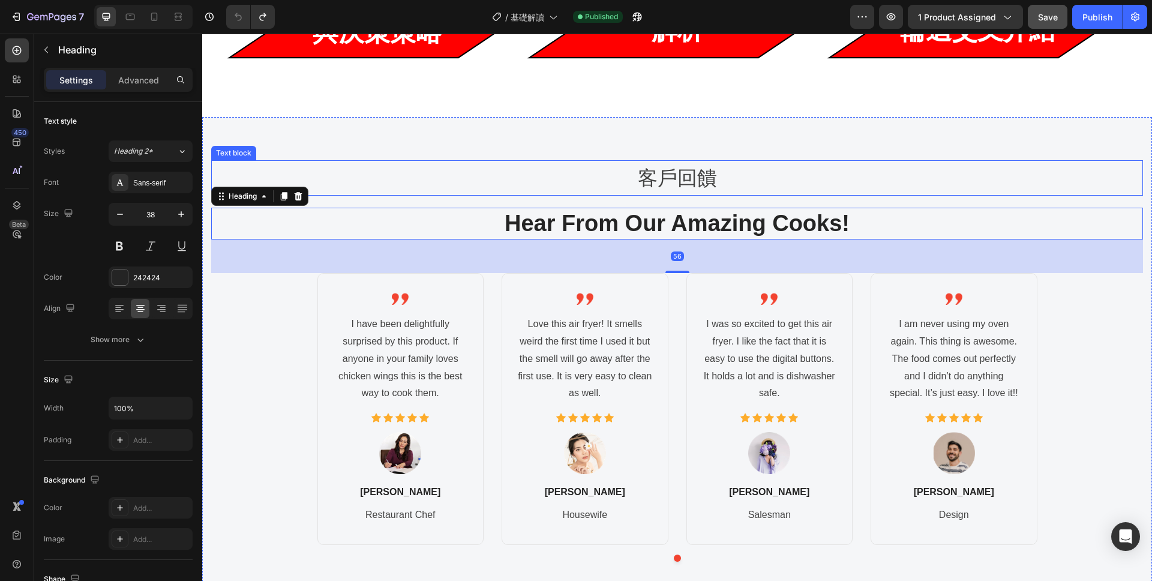
click at [569, 187] on p "客戶回饋" at bounding box center [677, 180] width 913 height 21
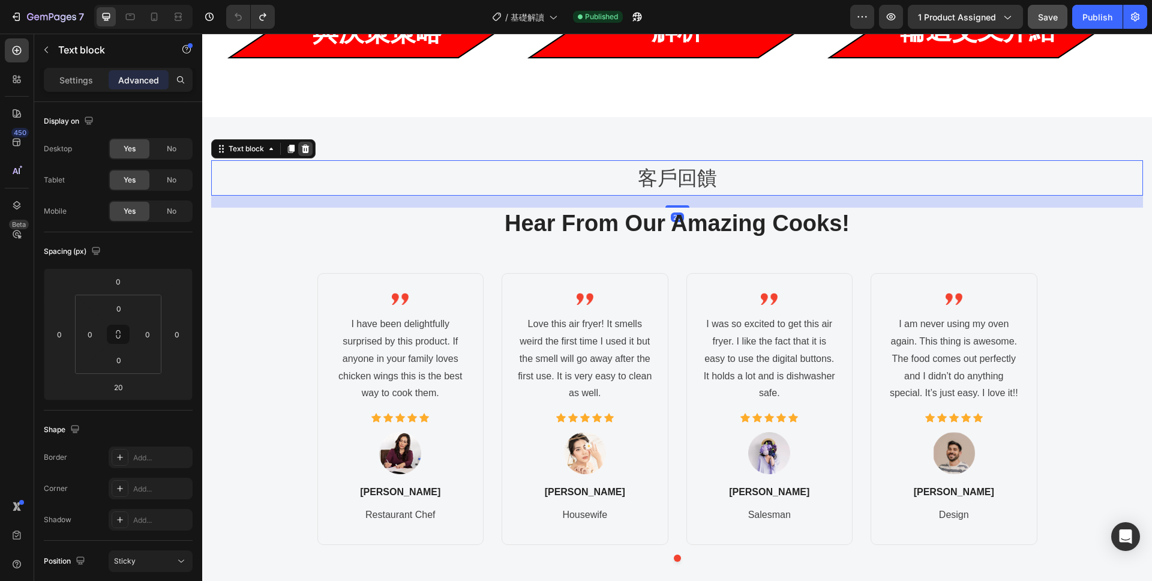
click at [309, 150] on icon at bounding box center [306, 149] width 10 height 10
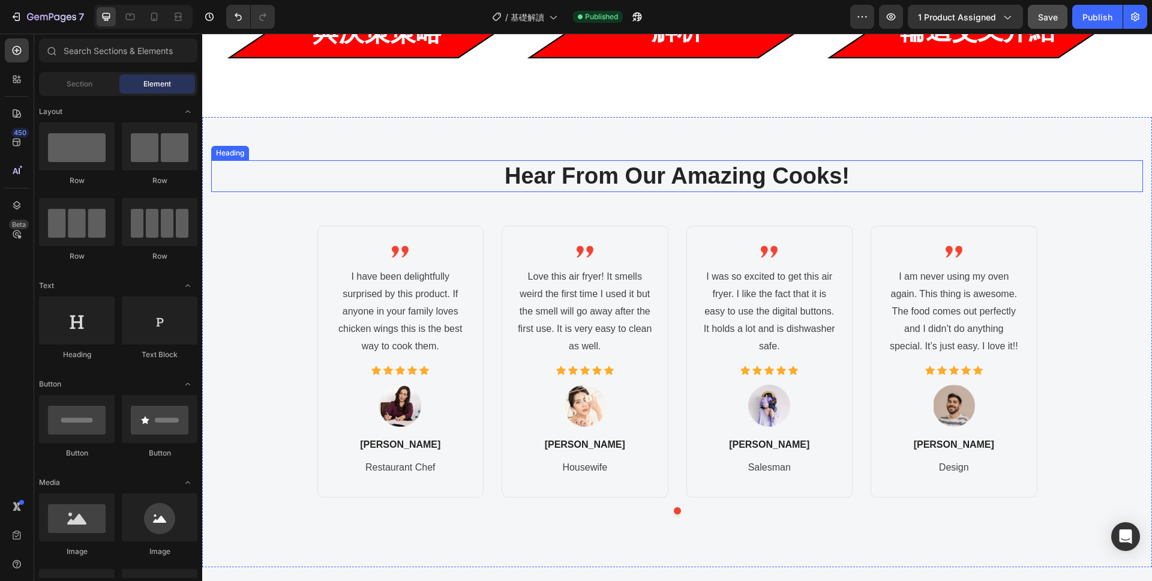
click at [671, 175] on p "Hear From Our Amazing Cooks!" at bounding box center [676, 175] width 929 height 29
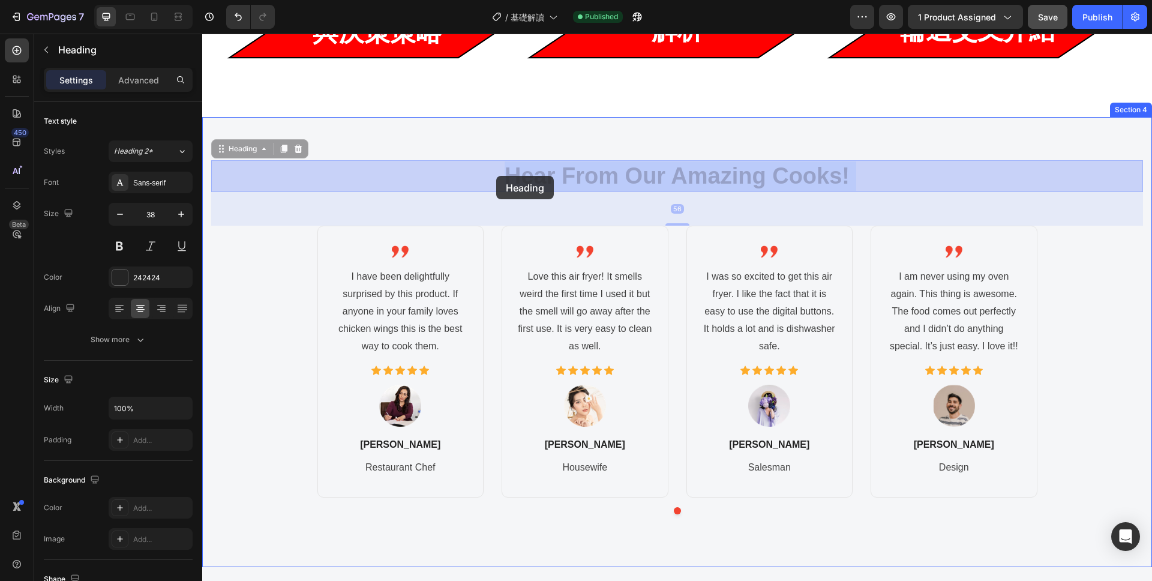
drag, startPoint x: 869, startPoint y: 174, endPoint x: 496, endPoint y: 176, distance: 373.2
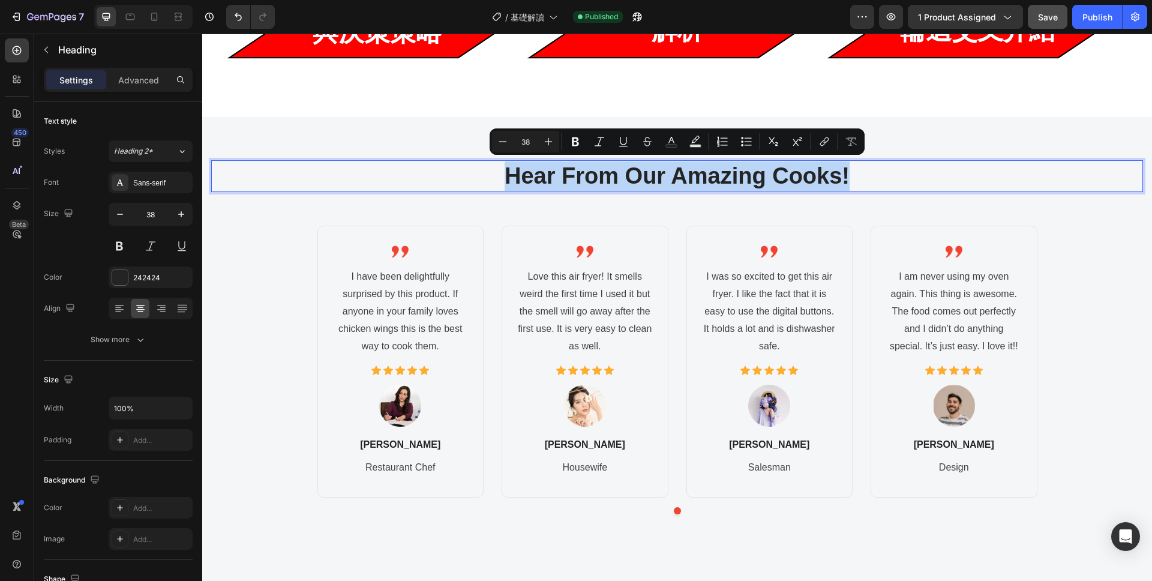
drag, startPoint x: 852, startPoint y: 173, endPoint x: 493, endPoint y: 176, distance: 359.4
click at [493, 176] on p "Hear From Our Amazing Cooks!" at bounding box center [676, 175] width 929 height 29
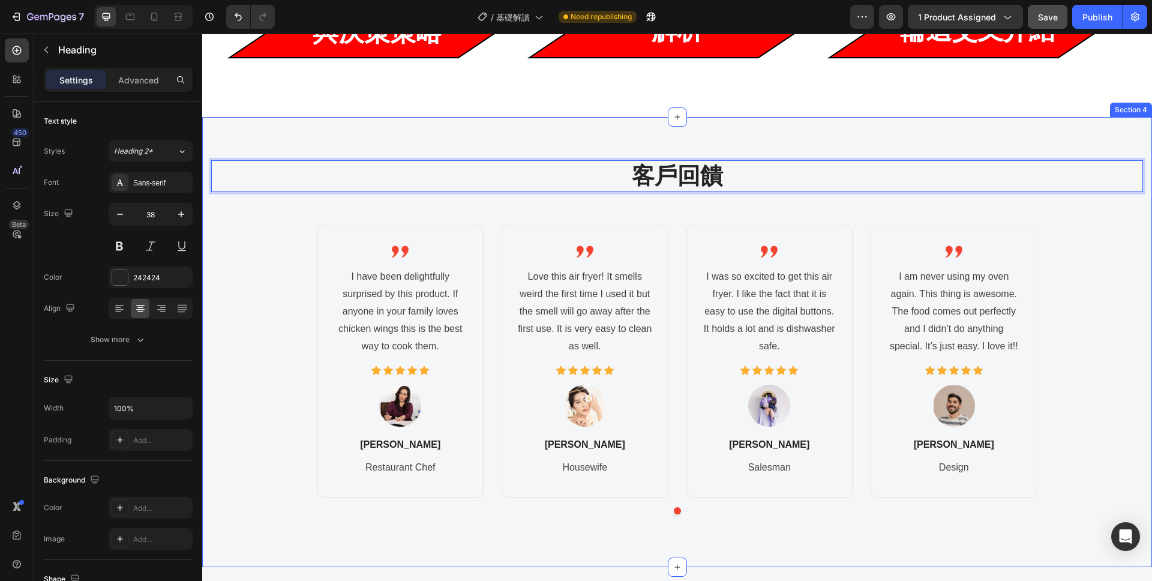
click at [861, 228] on div "Image I have been delightfully surprised by this product. If anyone in your fam…" at bounding box center [677, 362] width 720 height 272
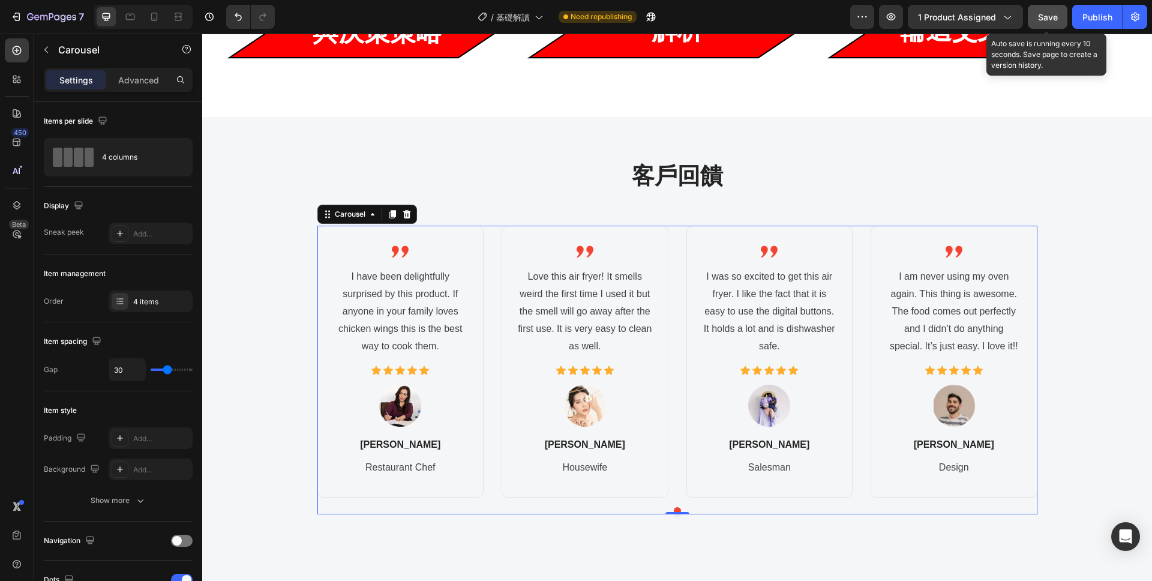
click at [1055, 28] on button "Save" at bounding box center [1048, 17] width 40 height 24
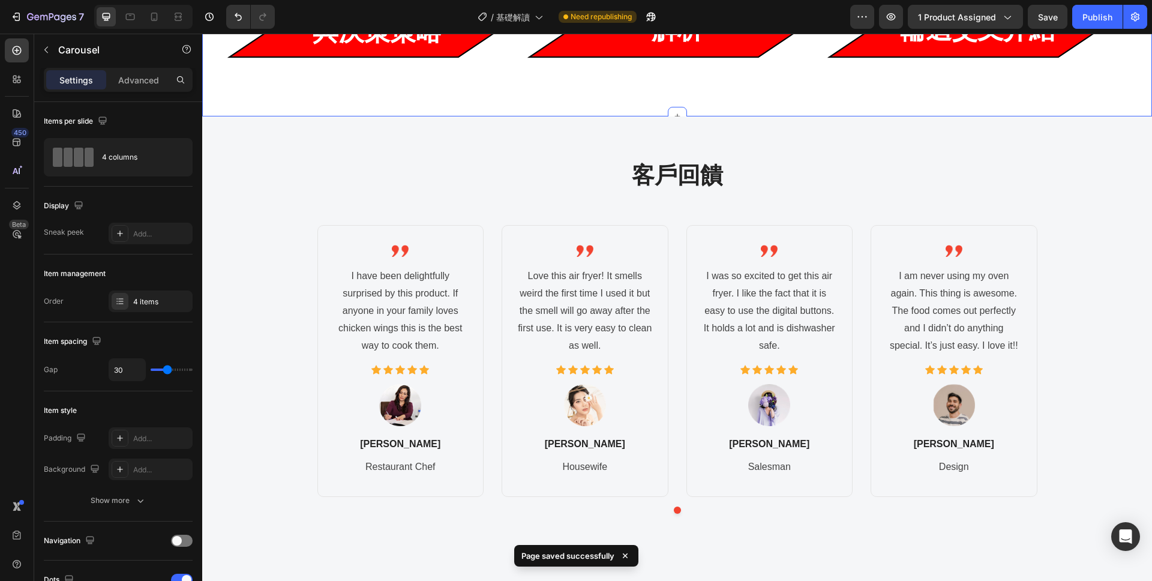
scroll to position [1175, 0]
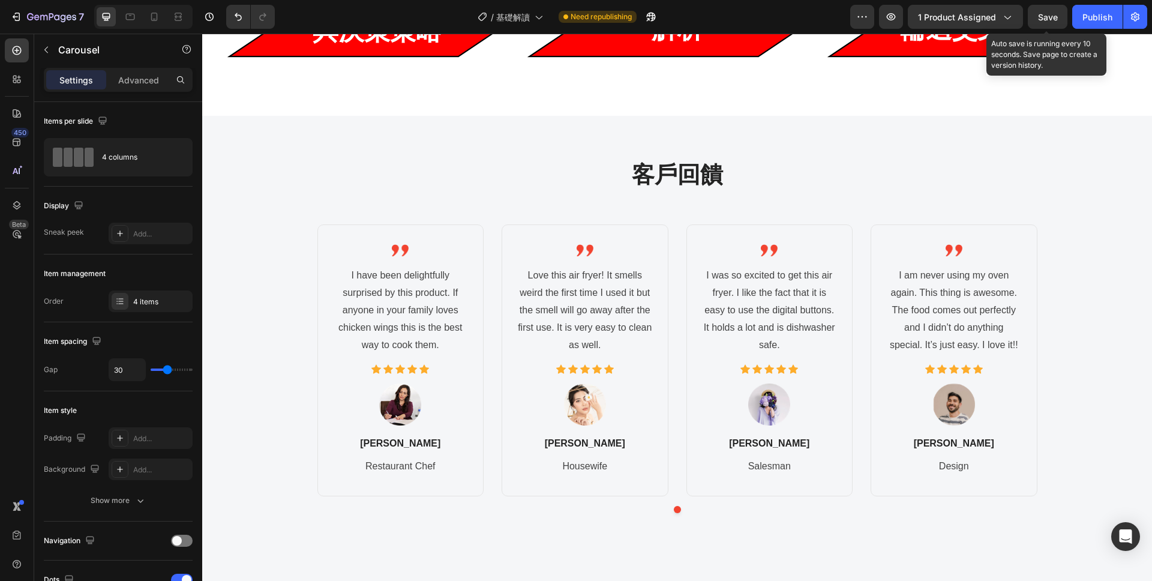
click at [1051, 15] on span "Save" at bounding box center [1048, 17] width 20 height 10
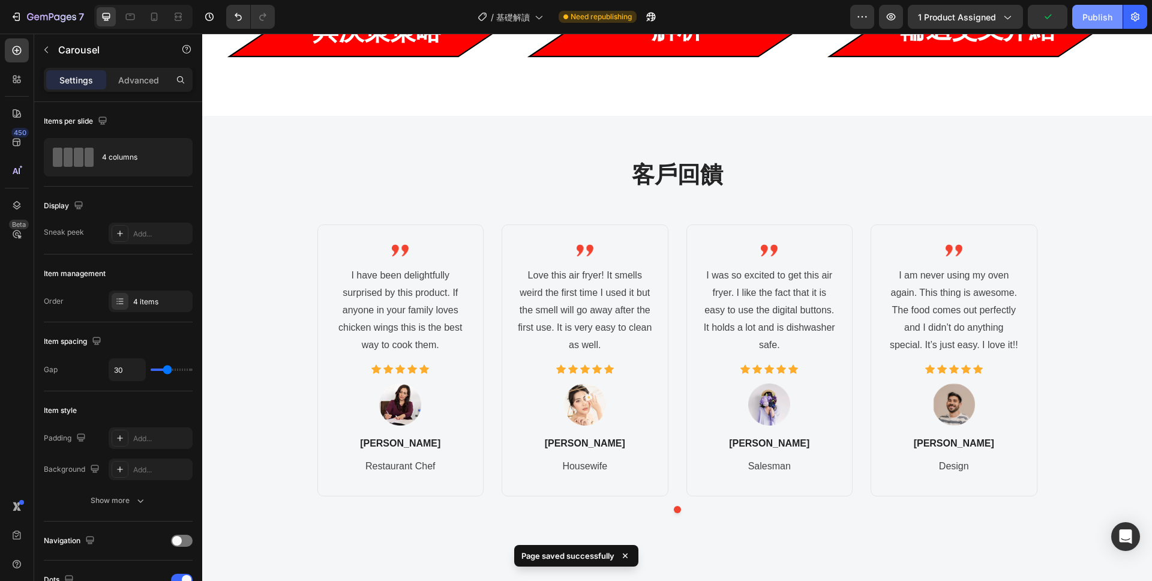
click at [1089, 12] on div "Publish" at bounding box center [1097, 17] width 30 height 13
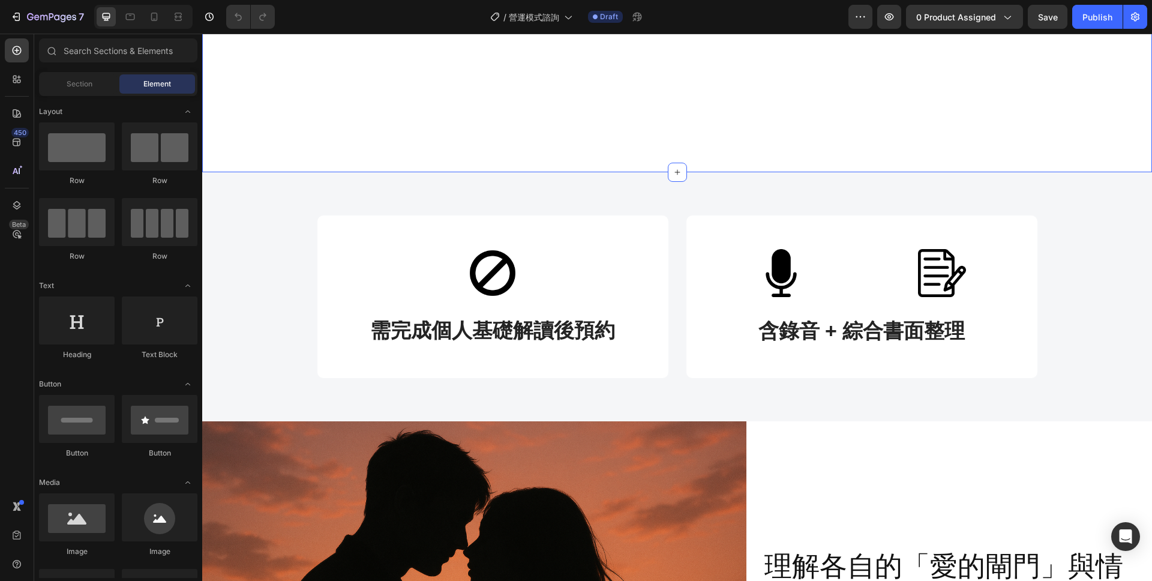
scroll to position [358, 0]
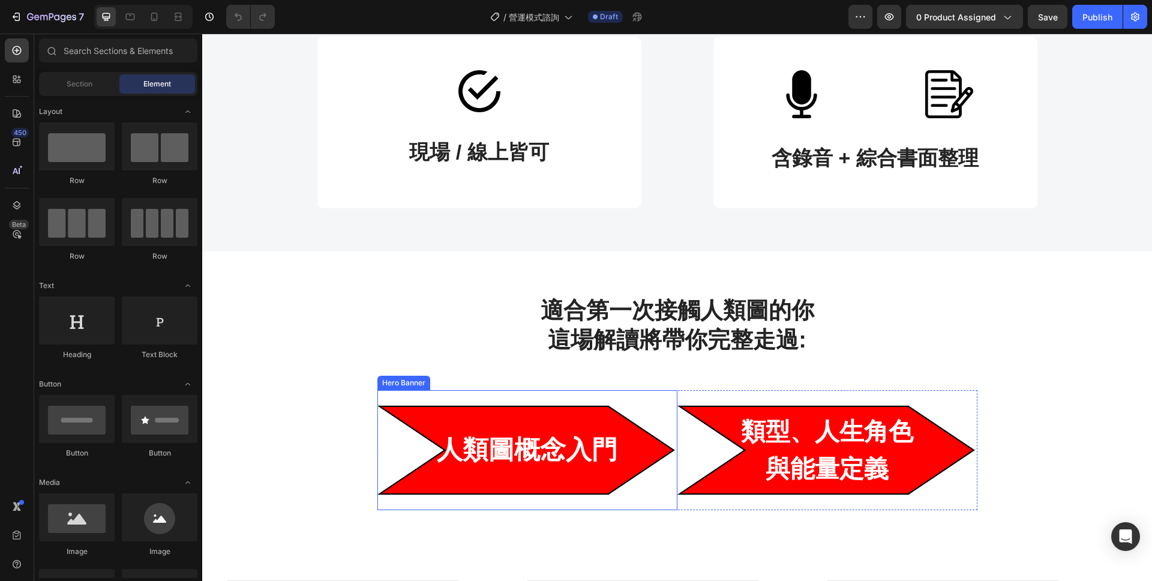
scroll to position [488, 0]
